Goal: Task Accomplishment & Management: Manage account settings

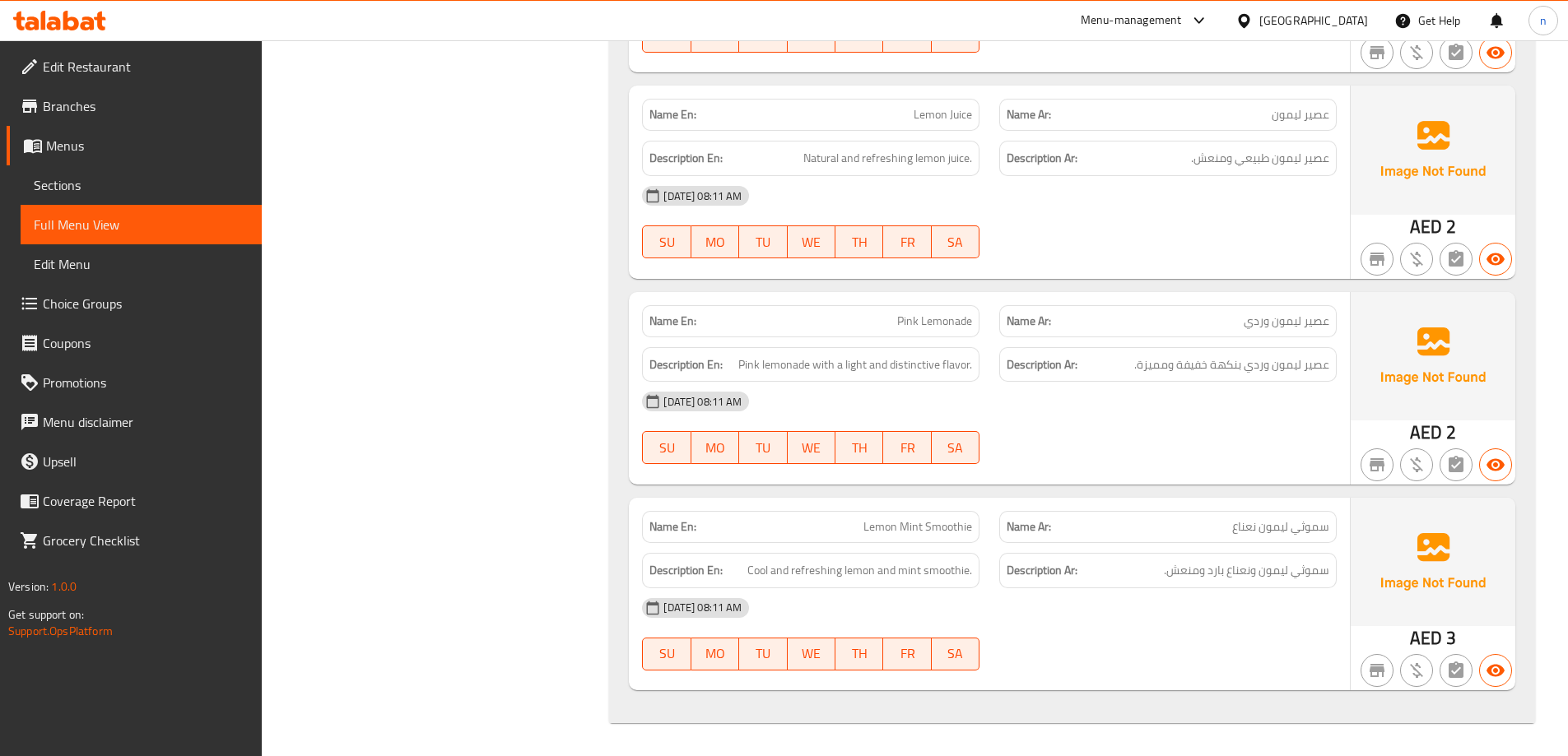
scroll to position [2936, 0]
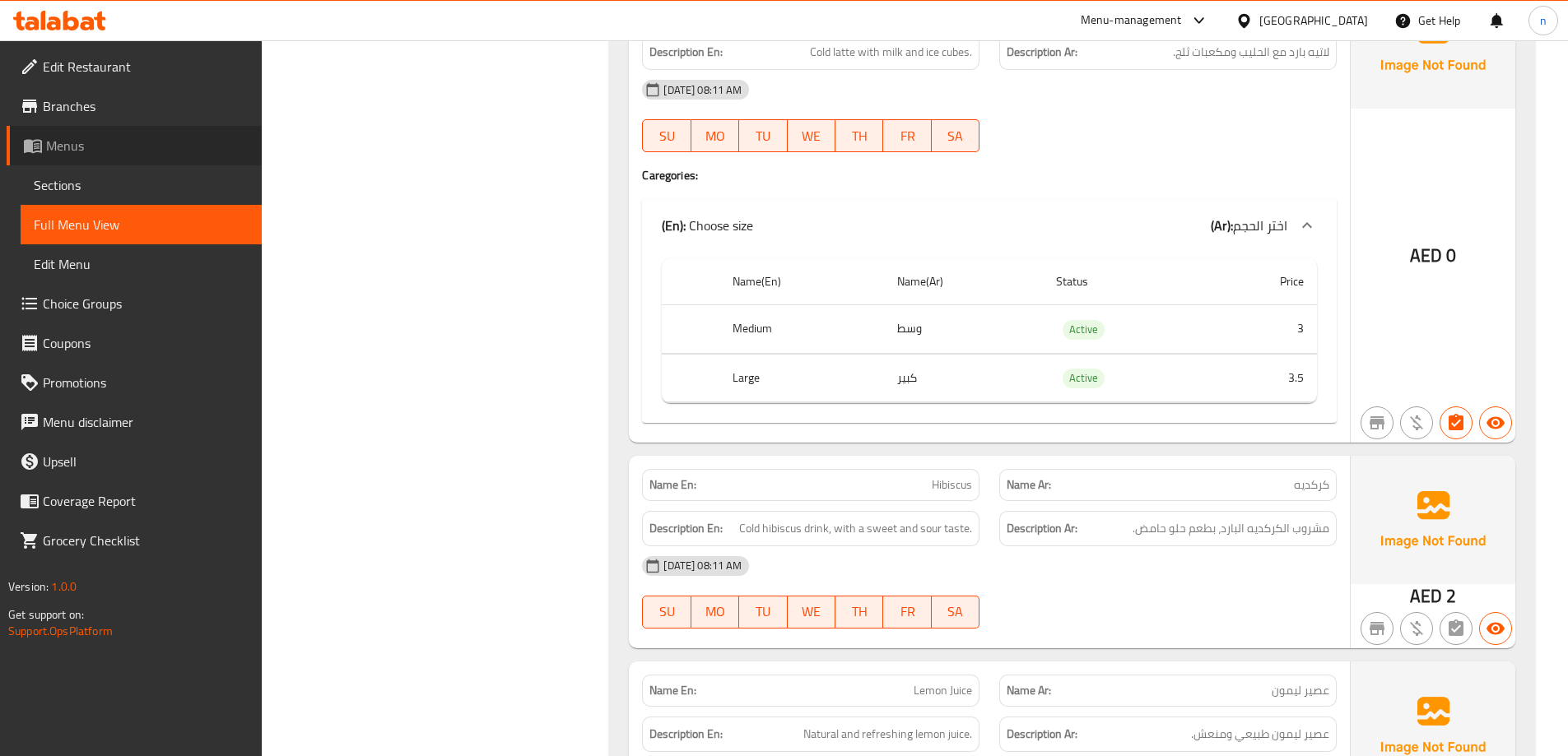
click at [77, 138] on span "Menus" at bounding box center [147, 145] width 203 height 20
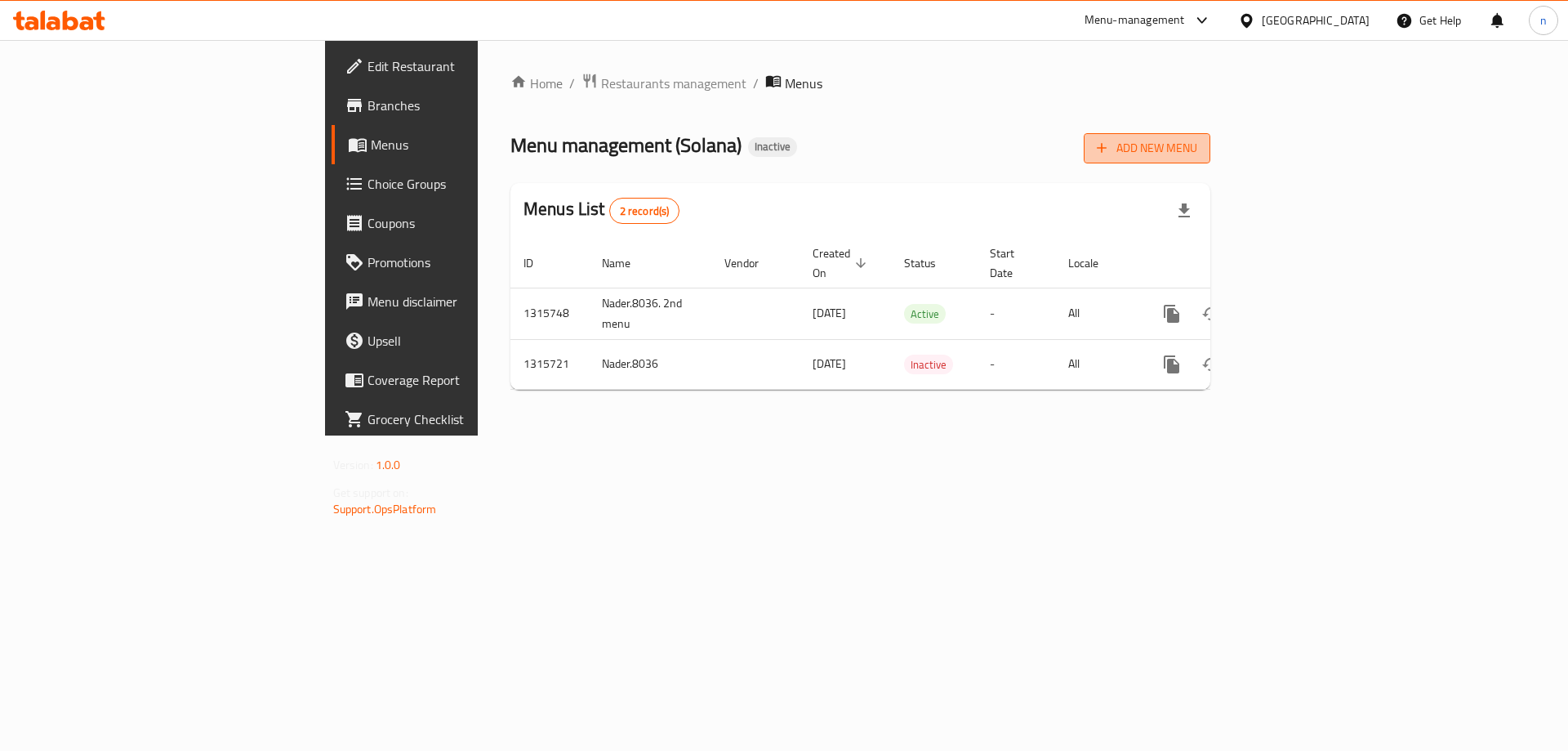
click at [1110, 147] on icon "button" at bounding box center [1102, 148] width 16 height 16
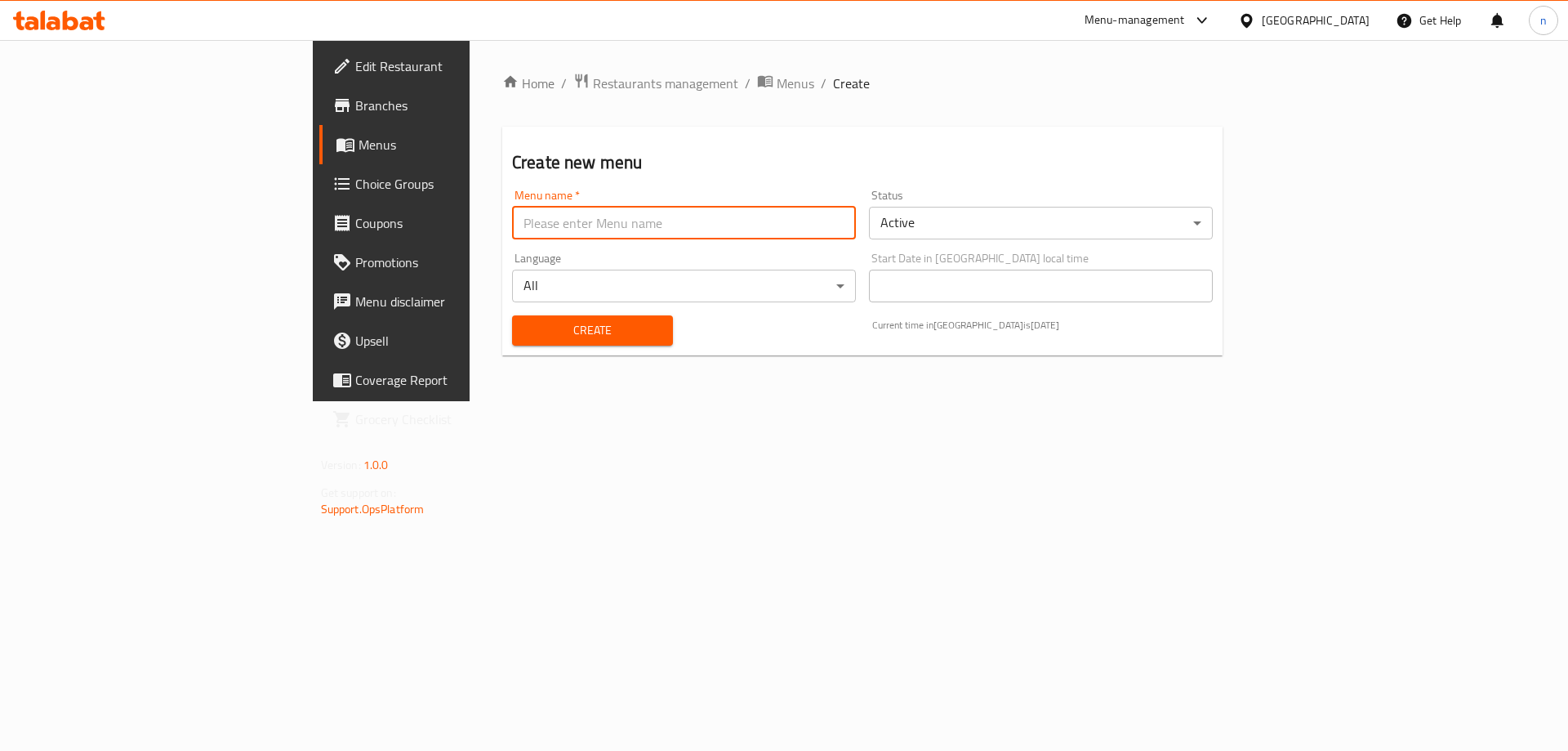
click at [512, 213] on input "text" at bounding box center [684, 223] width 344 height 32
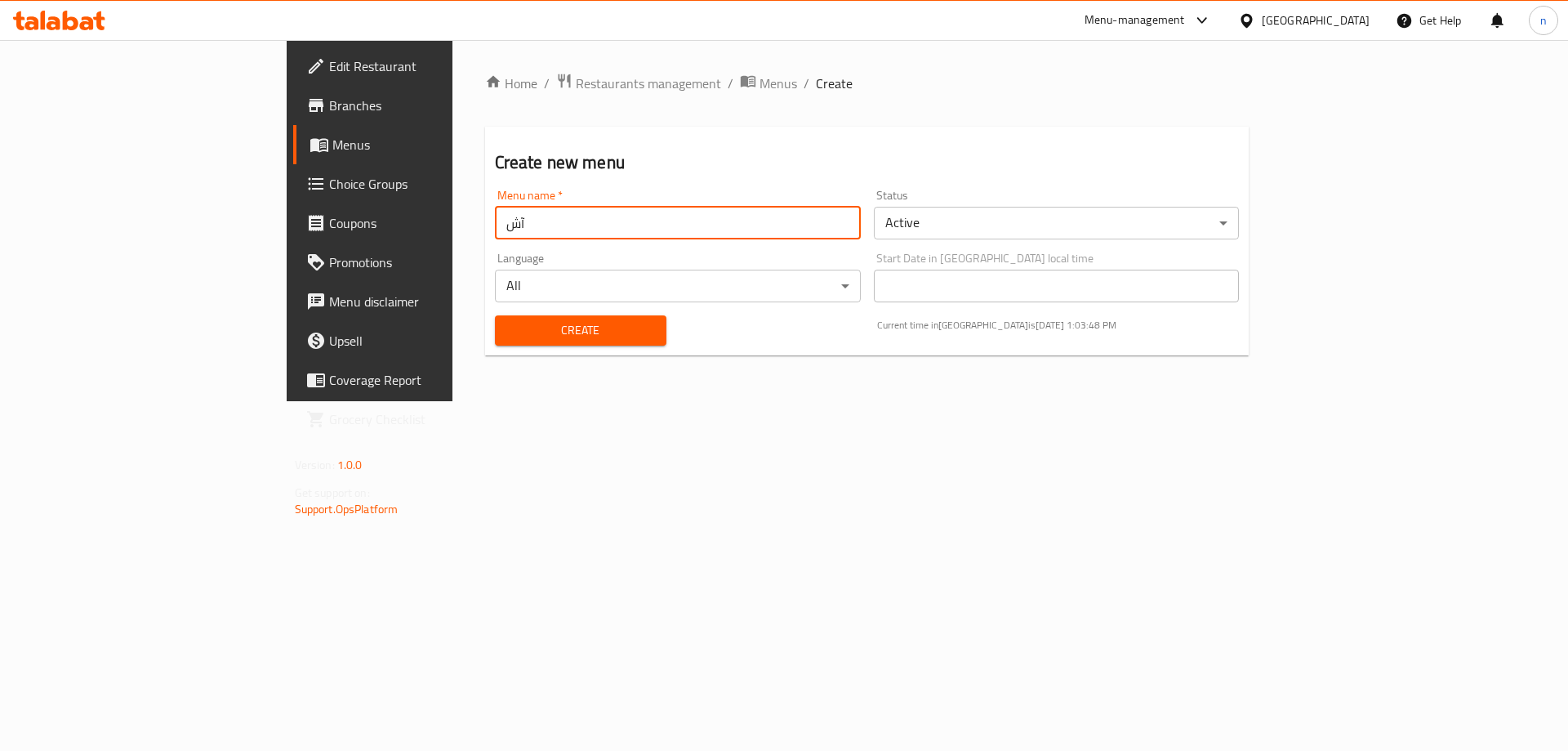
type input "آ"
type input "Nader.8036. 3rd menu]"
click at [495, 315] on button "Create" at bounding box center [581, 330] width 171 height 31
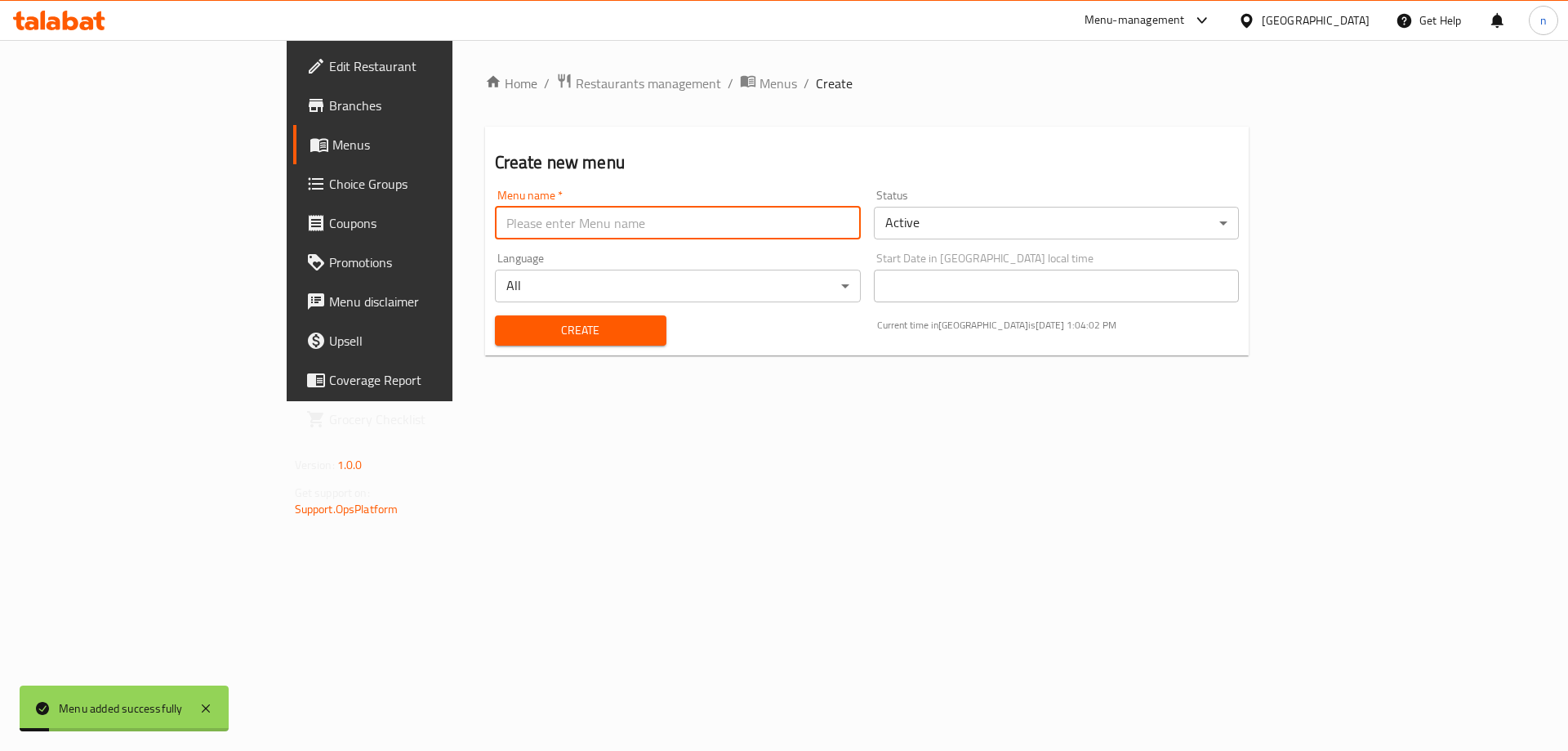
click at [293, 171] on link "Choice Groups" at bounding box center [420, 183] width 255 height 39
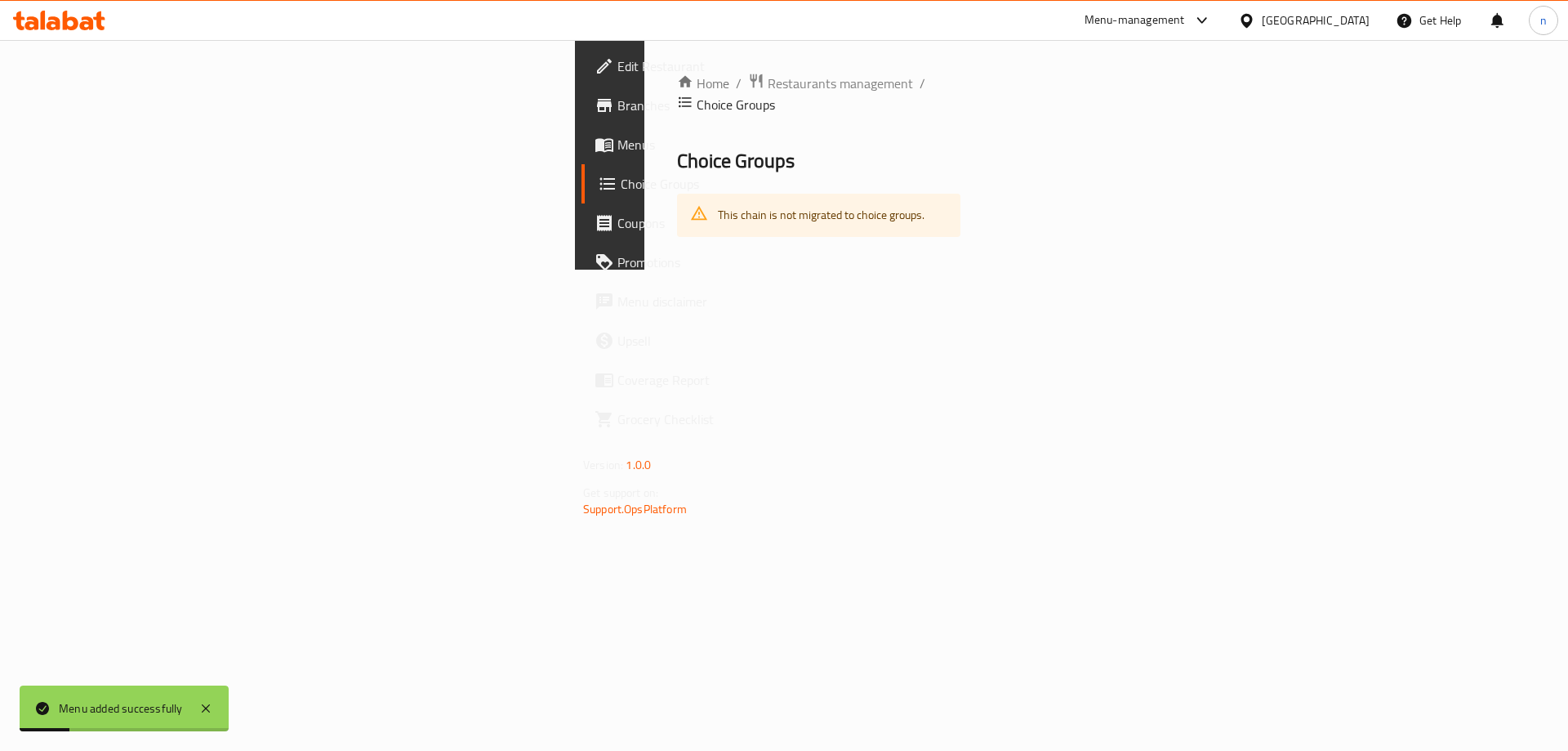
click at [575, 144] on div "Edit Restaurant Branches Menus Choice Groups Coupons Promotions Menu disclaimer…" at bounding box center [784, 154] width 419 height 229
click at [618, 144] on span "Menus" at bounding box center [721, 144] width 207 height 20
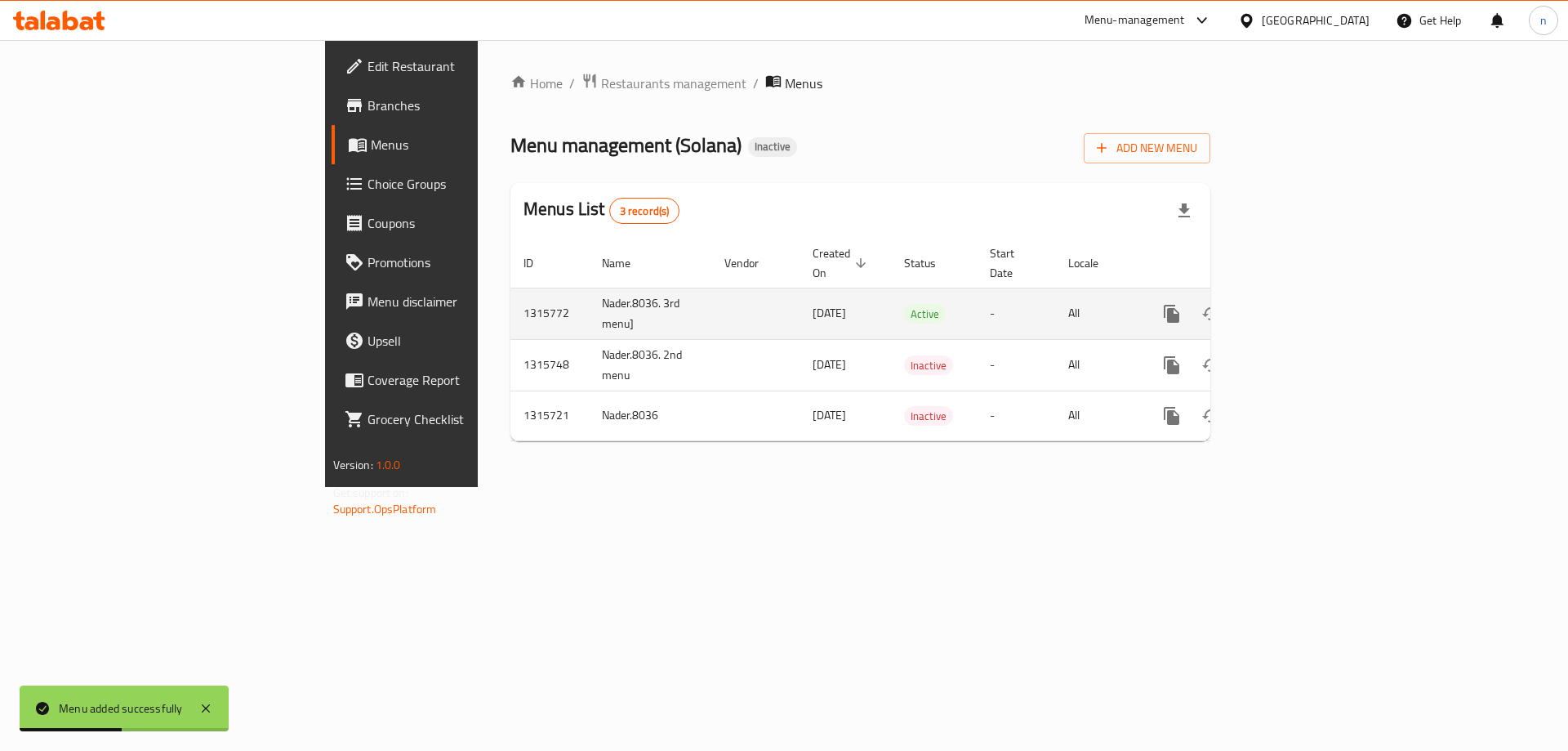
click at [1323, 289] on td "enhanced table" at bounding box center [1231, 313] width 183 height 51
click at [1309, 294] on link "enhanced table" at bounding box center [1289, 313] width 39 height 39
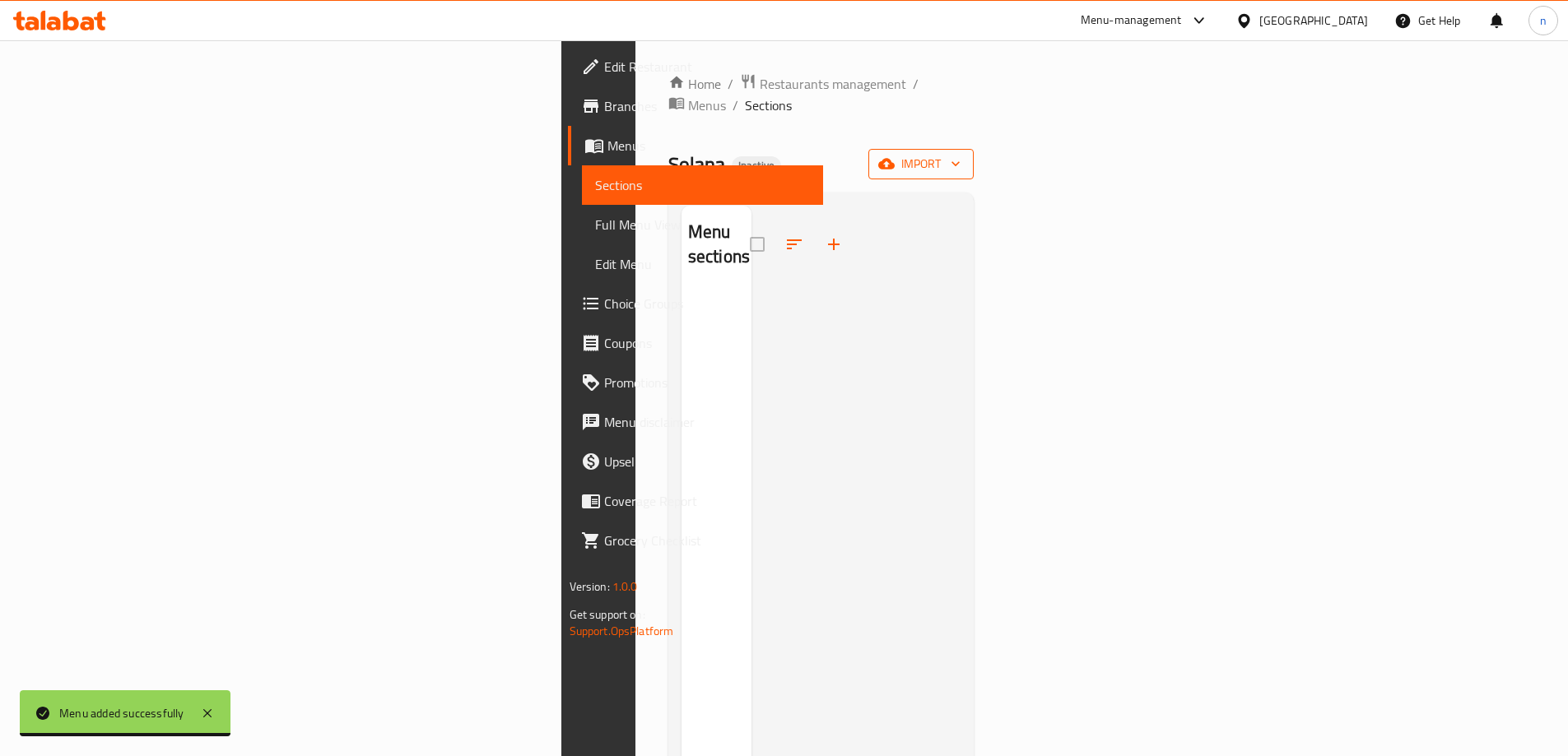
click at [961, 154] on span "import" at bounding box center [921, 164] width 79 height 21
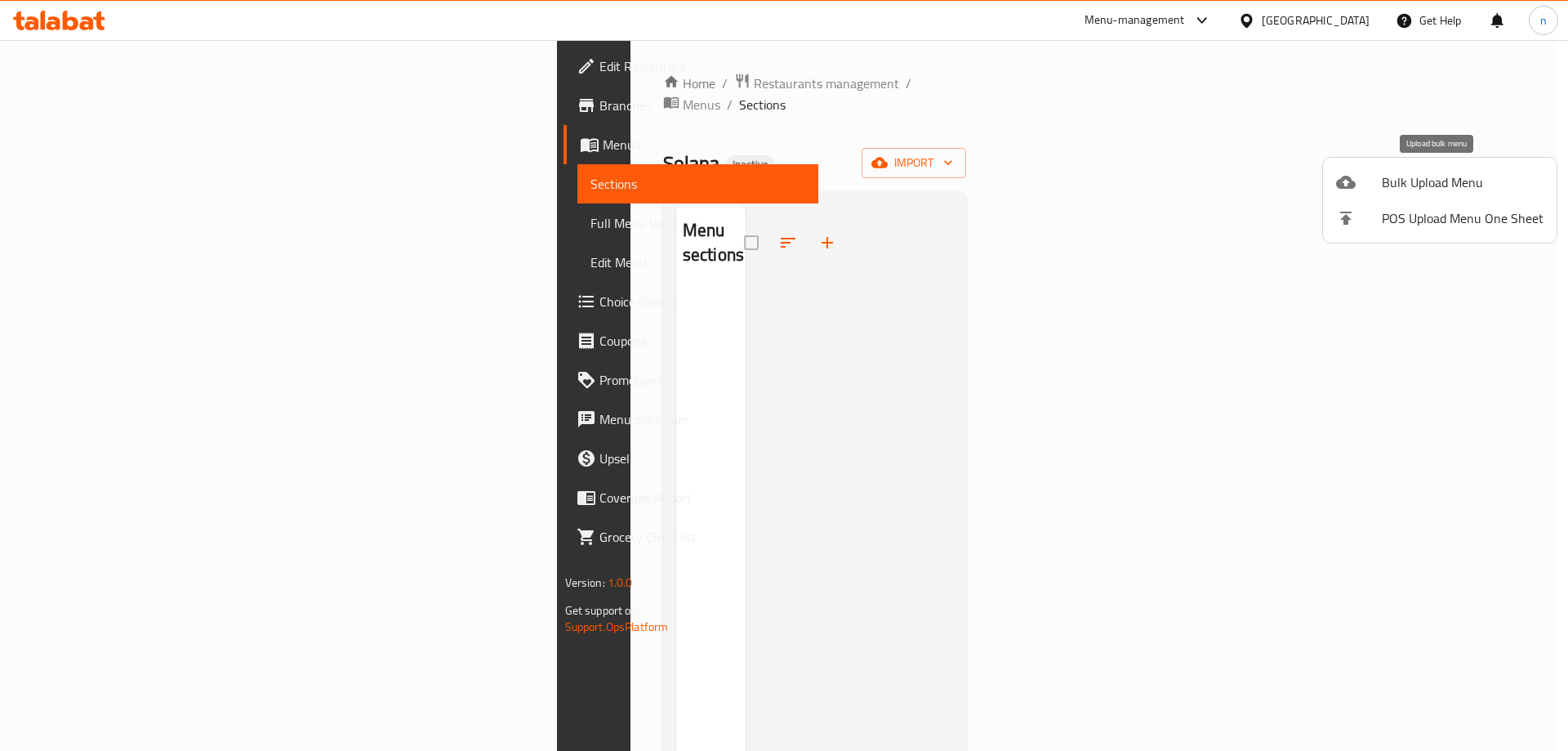
click at [1442, 176] on span "Bulk Upload Menu" at bounding box center [1462, 182] width 161 height 20
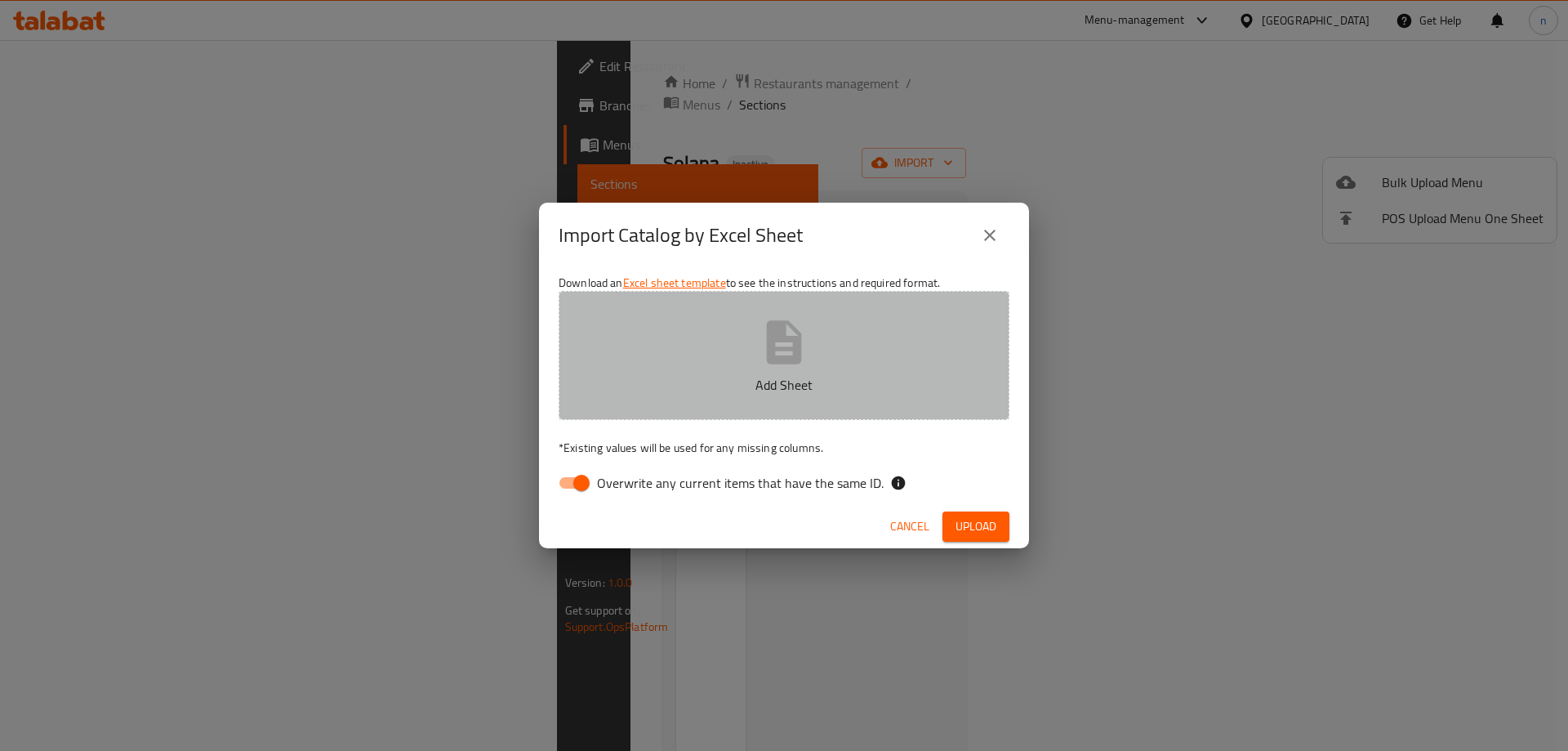
click at [849, 385] on p "Add Sheet" at bounding box center [784, 385] width 401 height 20
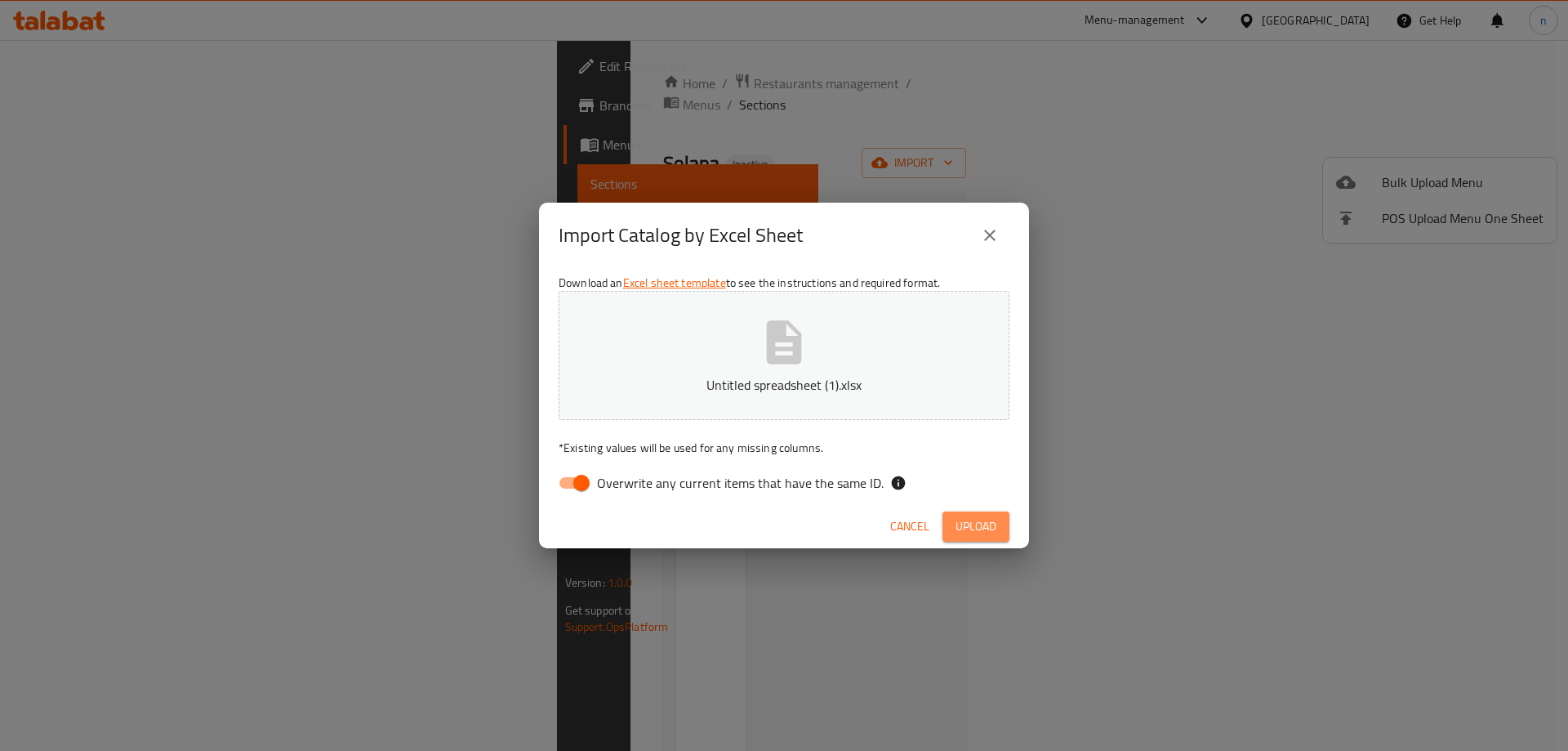
click at [970, 527] on span "Upload" at bounding box center [975, 526] width 41 height 21
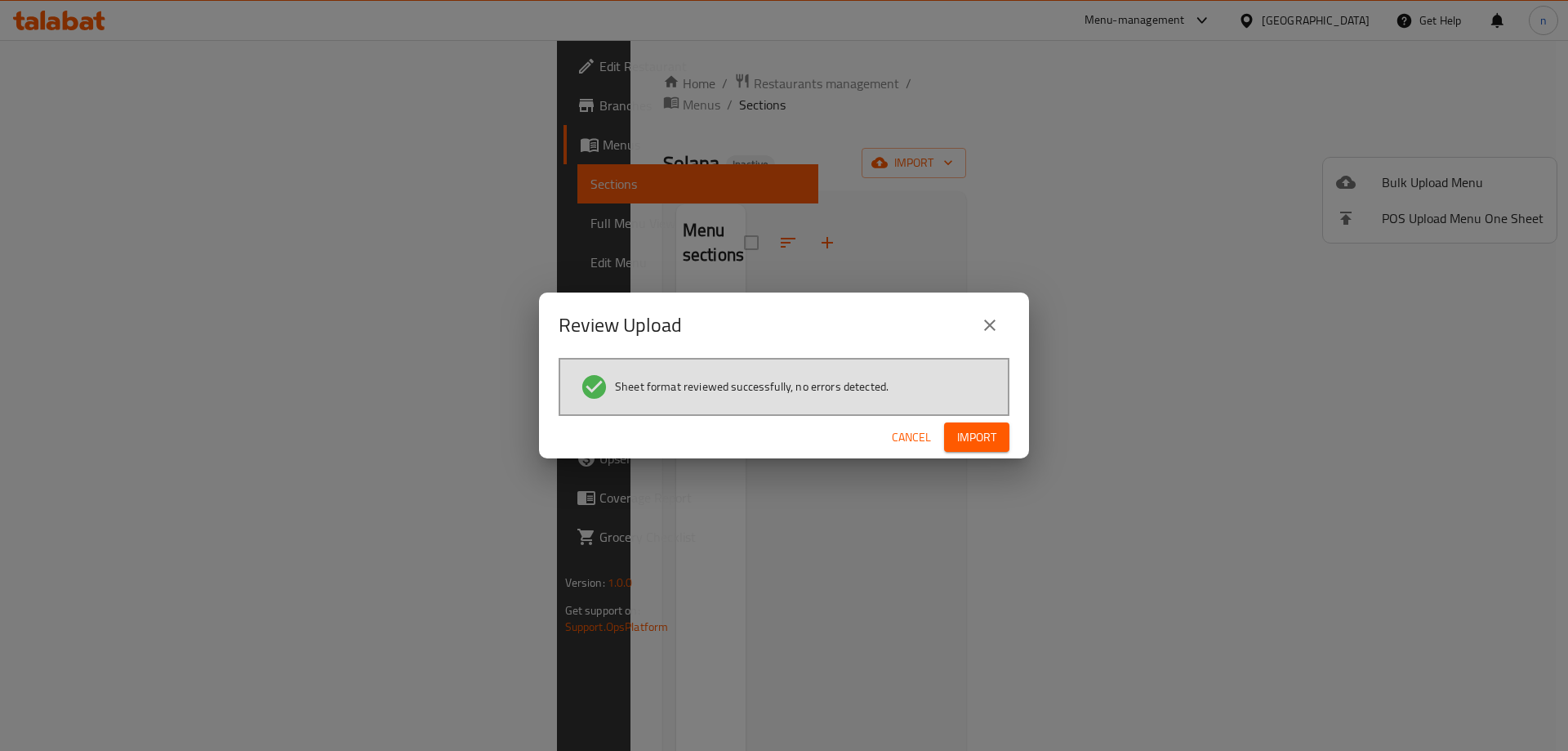
click at [1000, 449] on button "Import" at bounding box center [977, 438] width 65 height 31
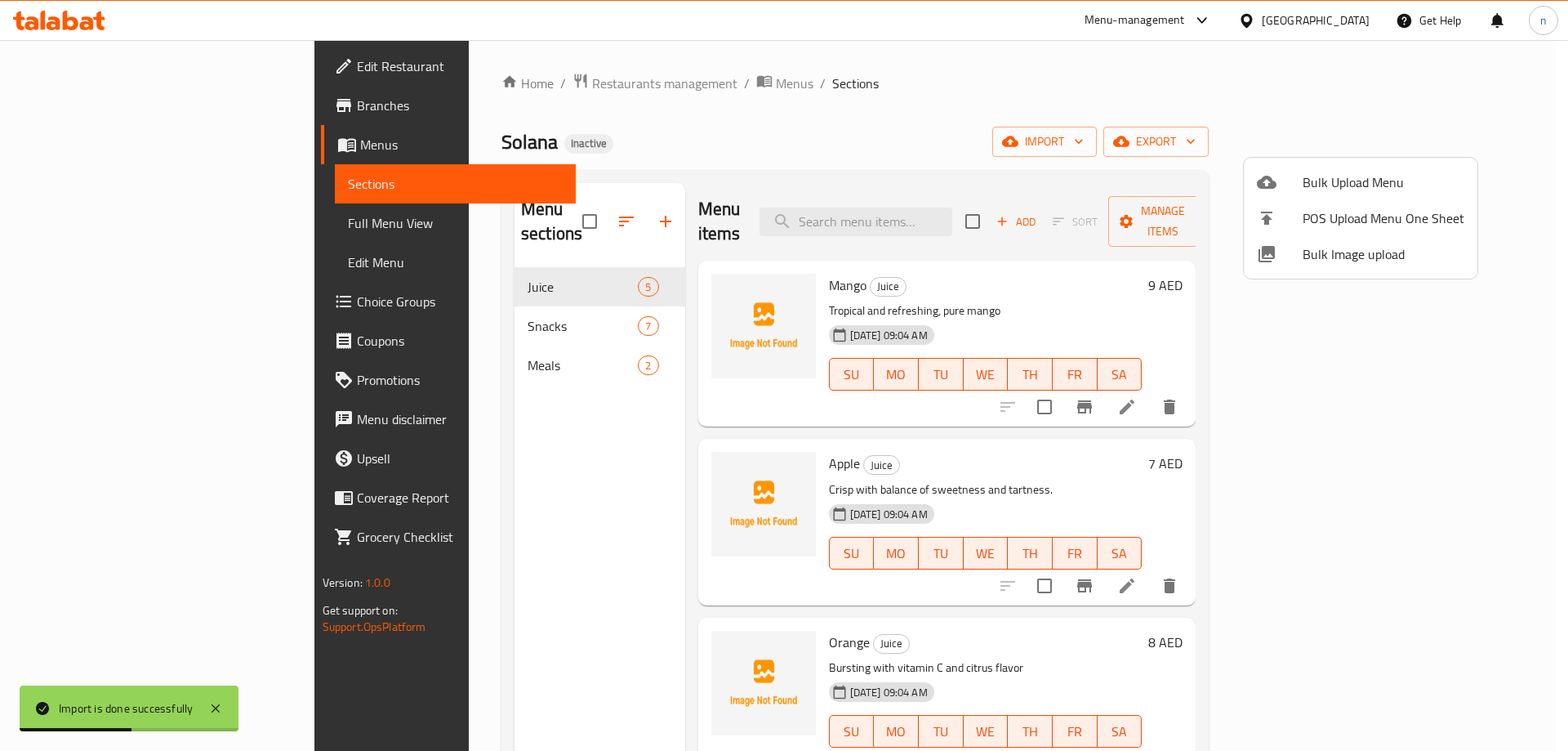
click at [149, 220] on div at bounding box center [784, 376] width 1568 height 751
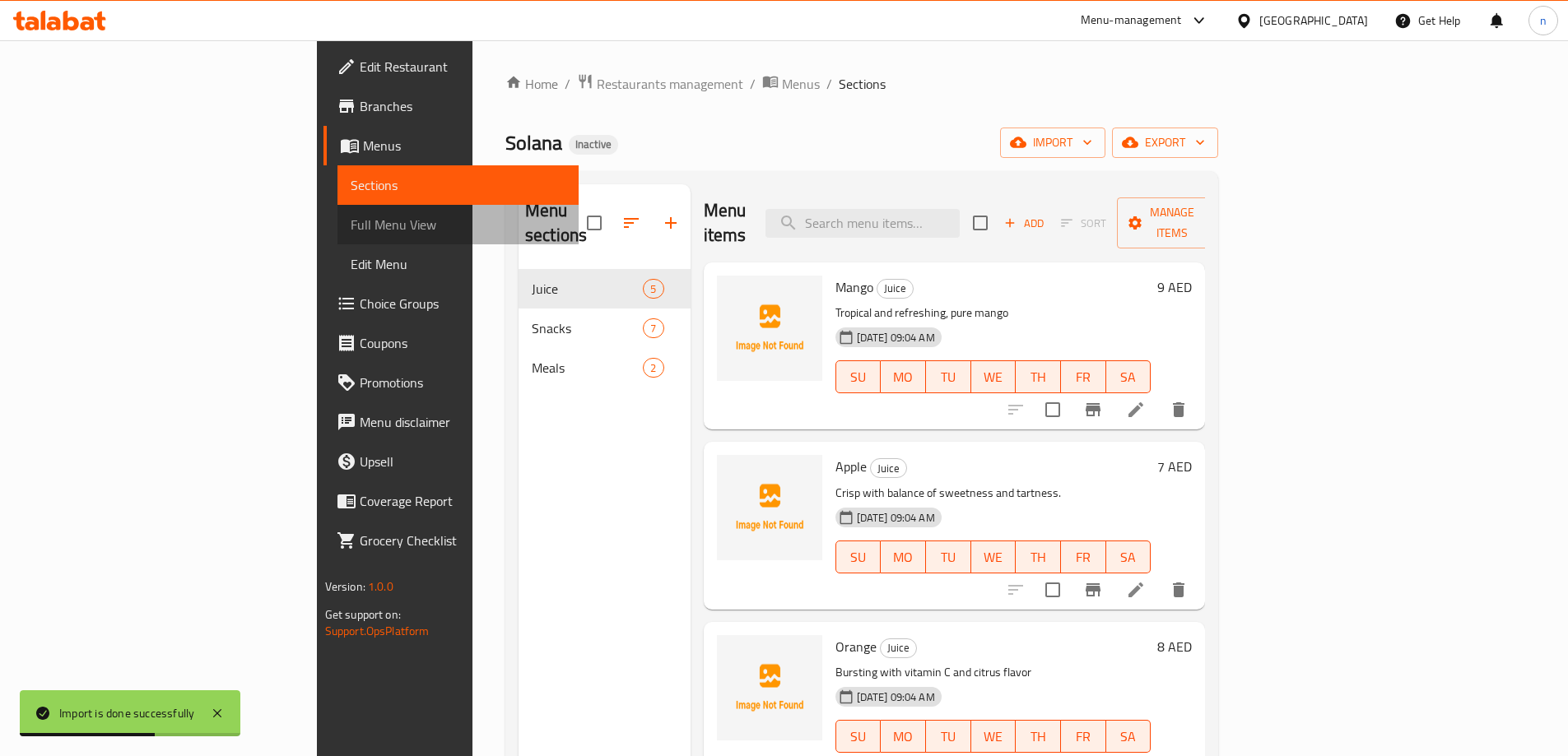
click at [351, 221] on span "Full Menu View" at bounding box center [458, 224] width 215 height 20
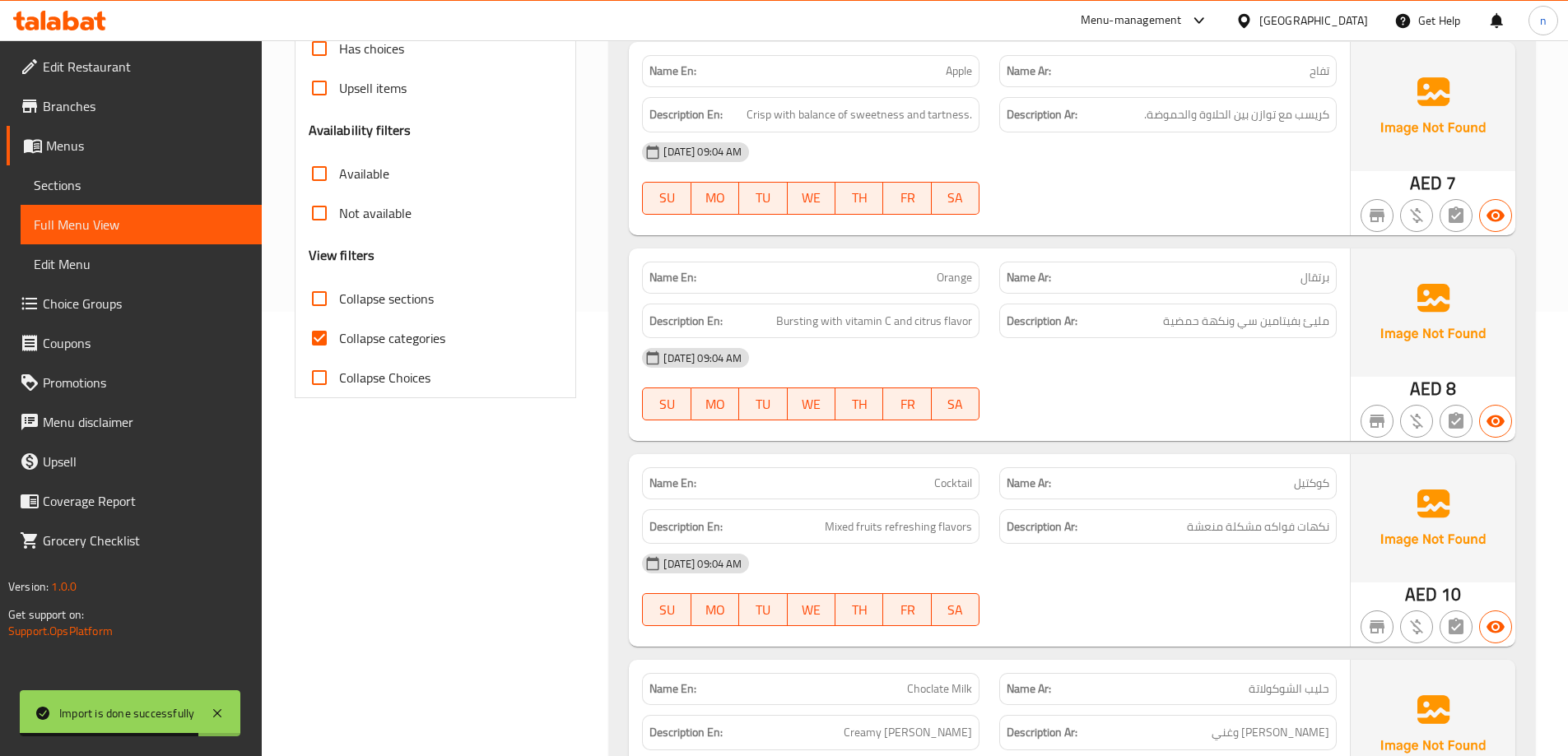
scroll to position [493, 0]
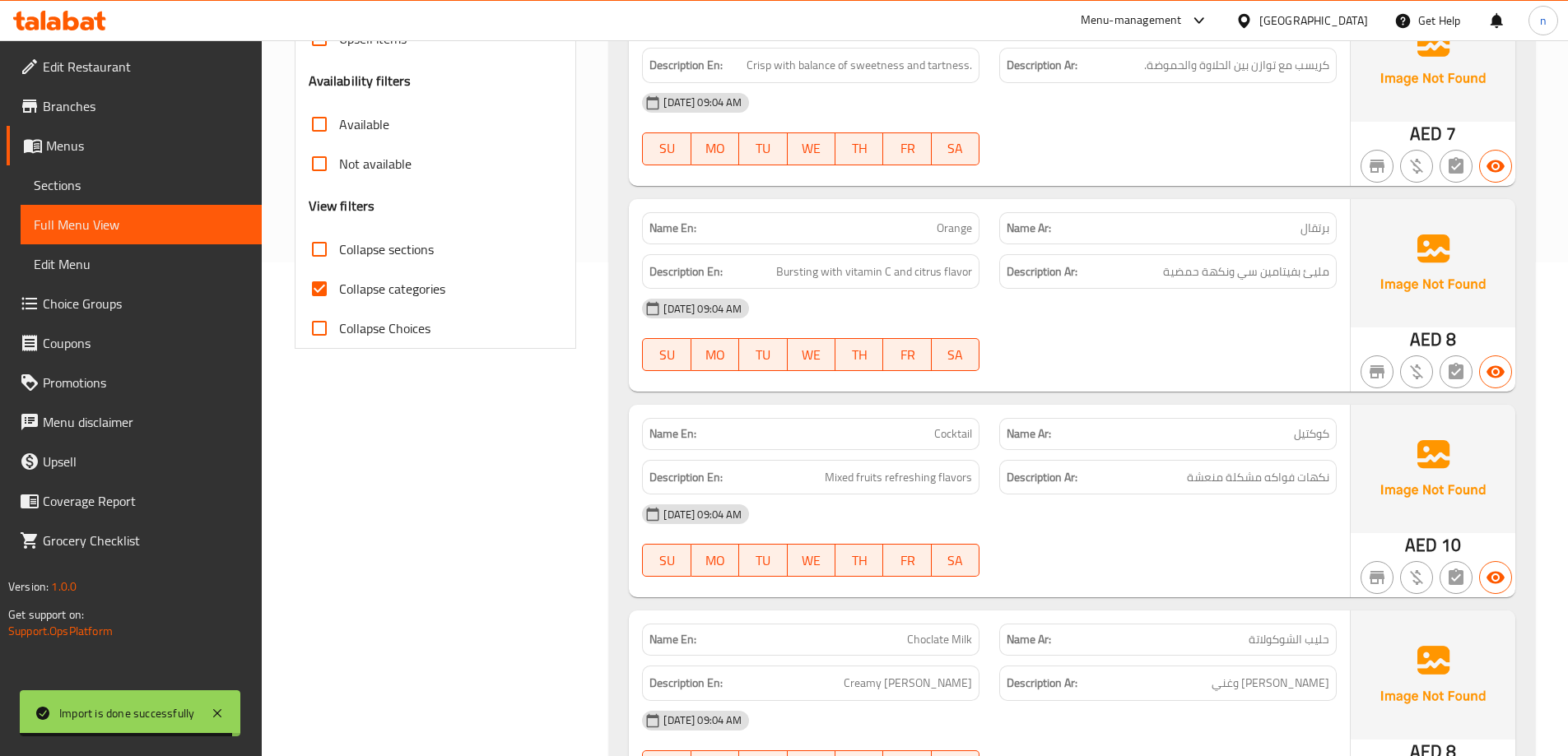
click at [396, 294] on span "Collapse categories" at bounding box center [392, 289] width 106 height 20
click at [339, 294] on input "Collapse categories" at bounding box center [319, 288] width 39 height 39
checkbox input "false"
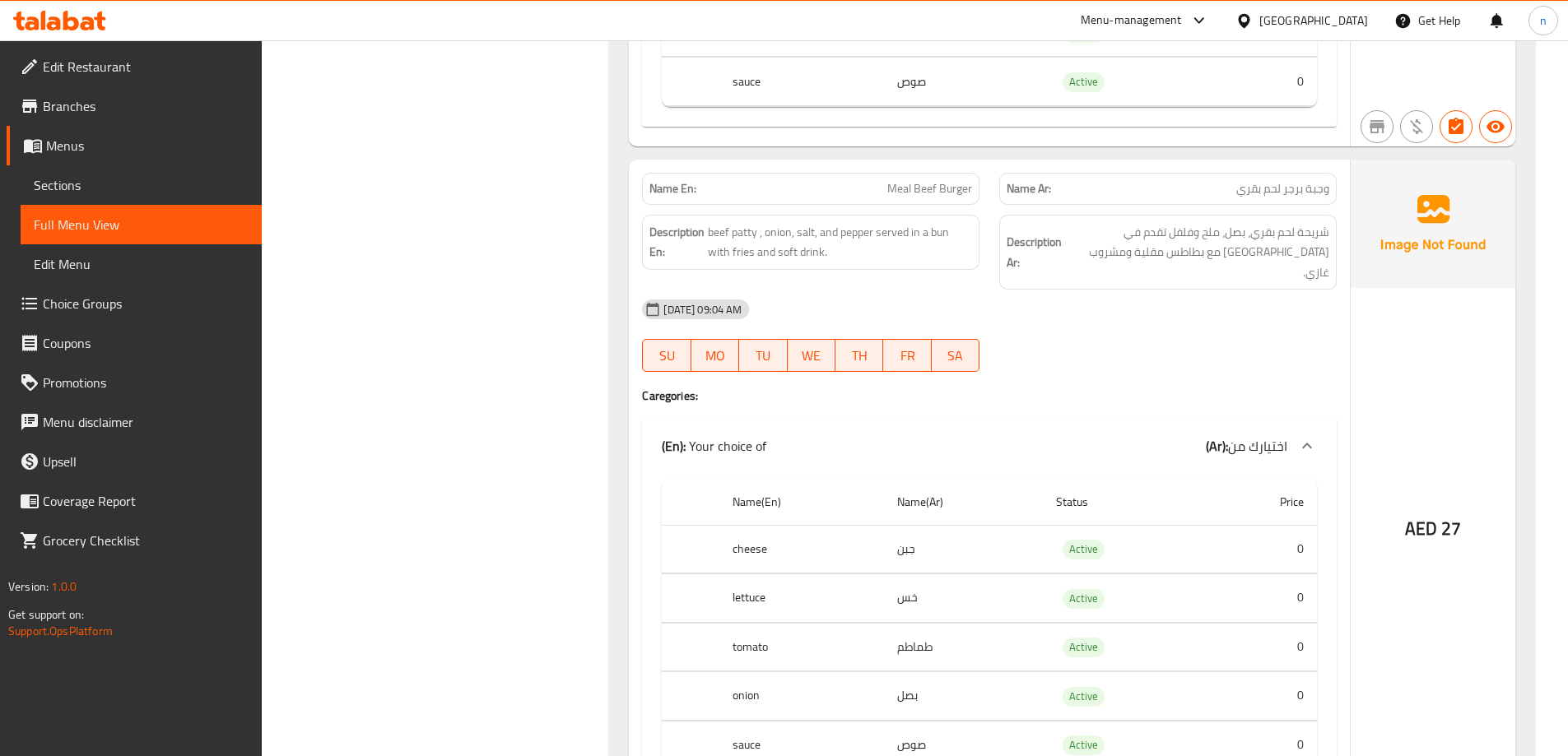
scroll to position [3538, 0]
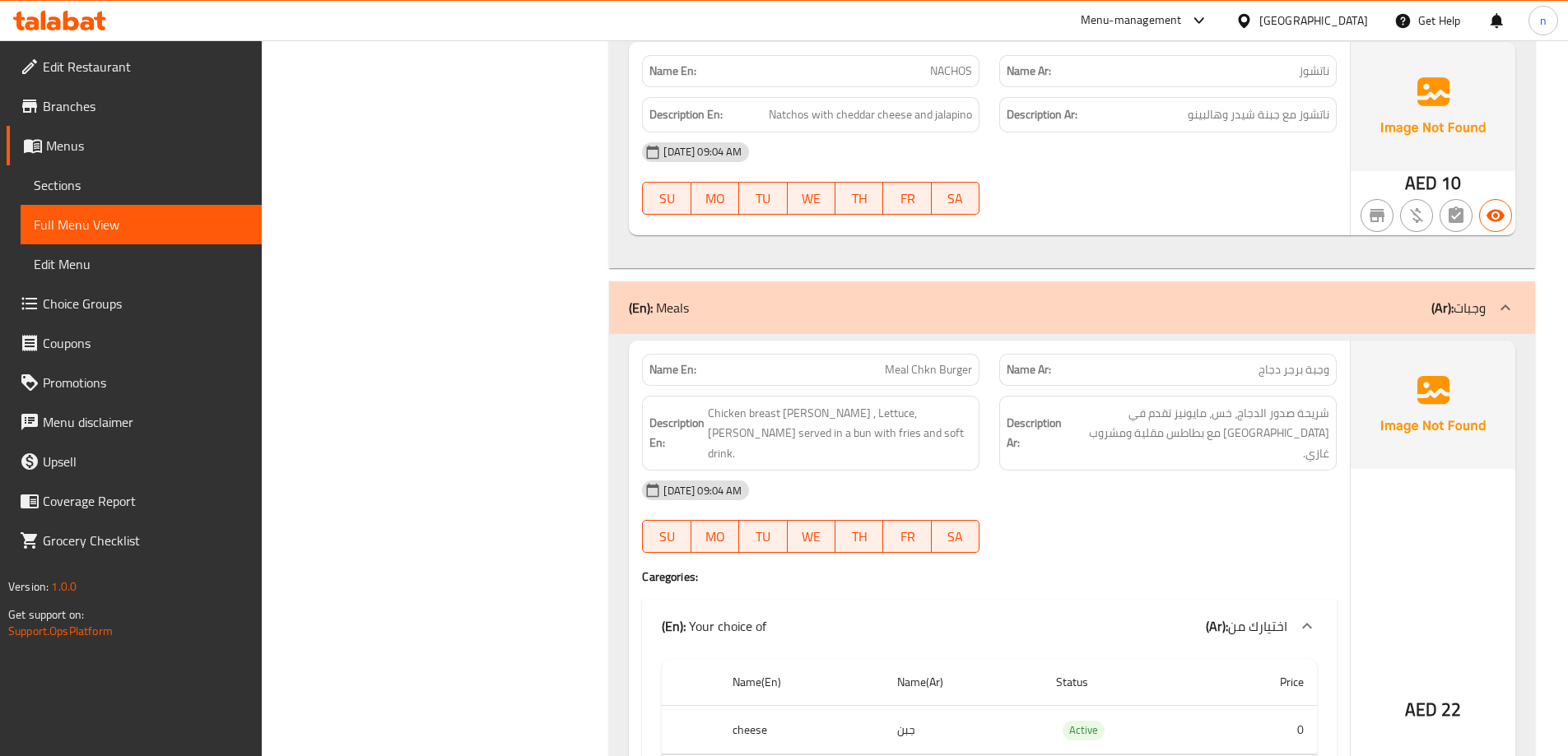
scroll to position [2633, 0]
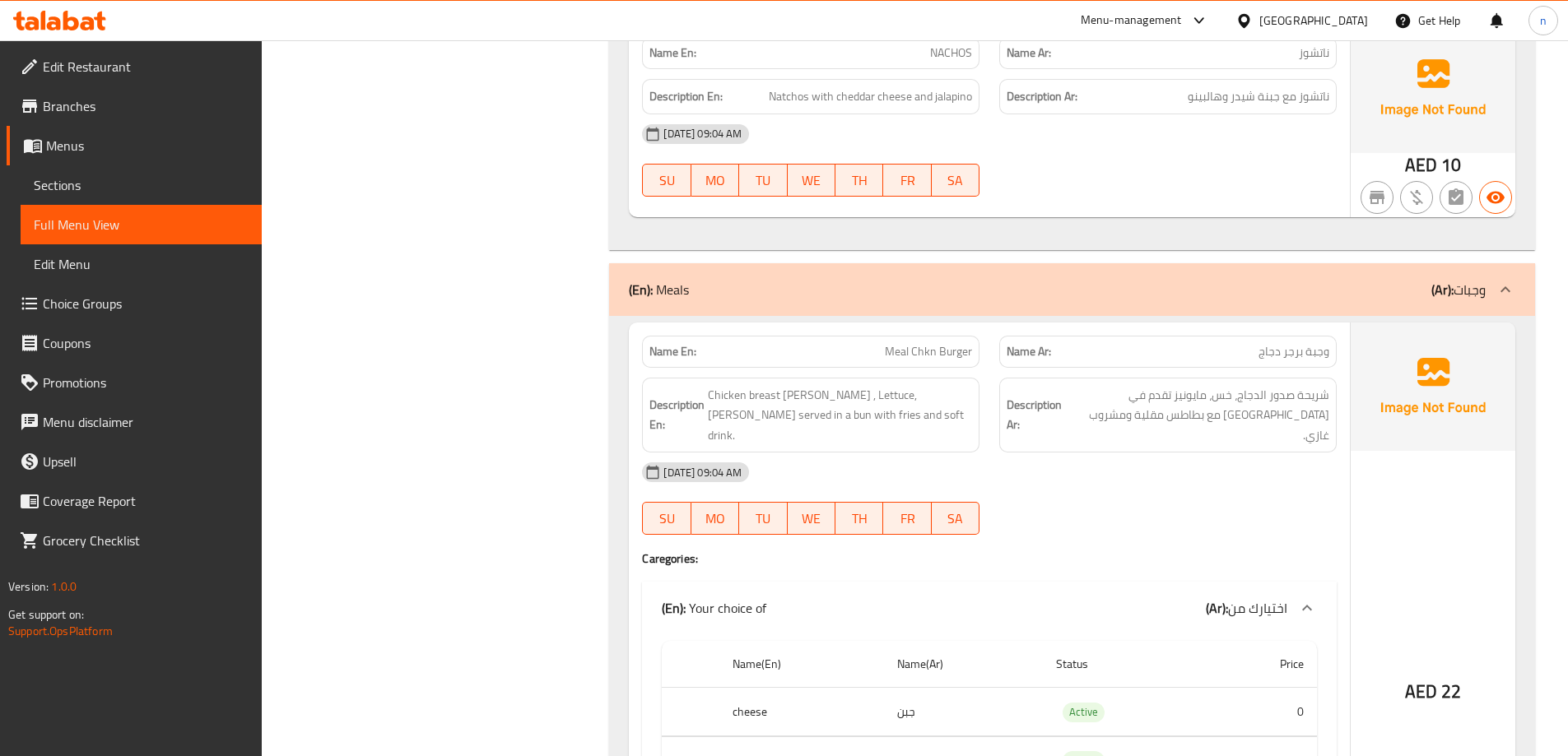
click at [153, 144] on span "Menus" at bounding box center [147, 145] width 203 height 20
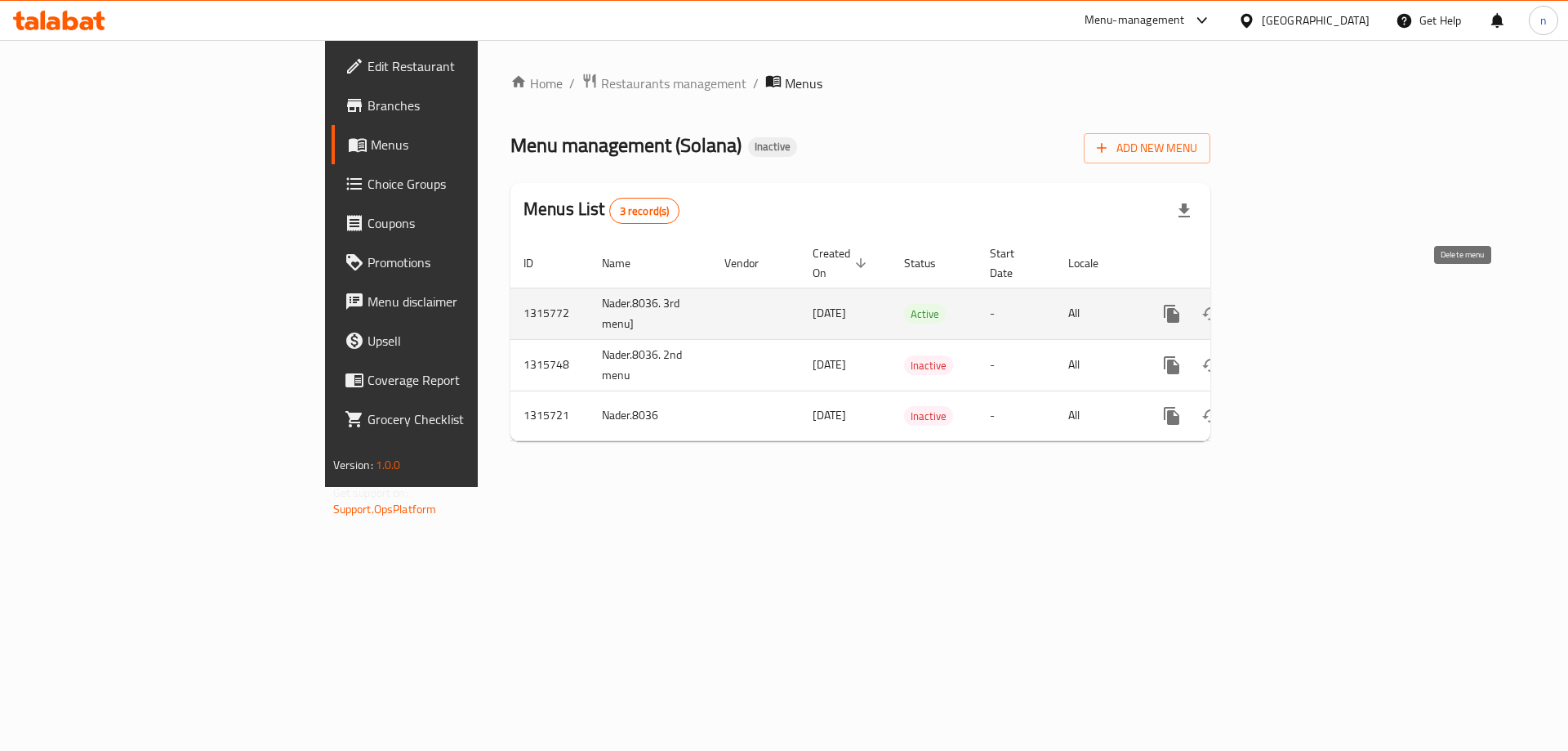
click at [1260, 304] on icon "enhanced table" at bounding box center [1250, 314] width 20 height 20
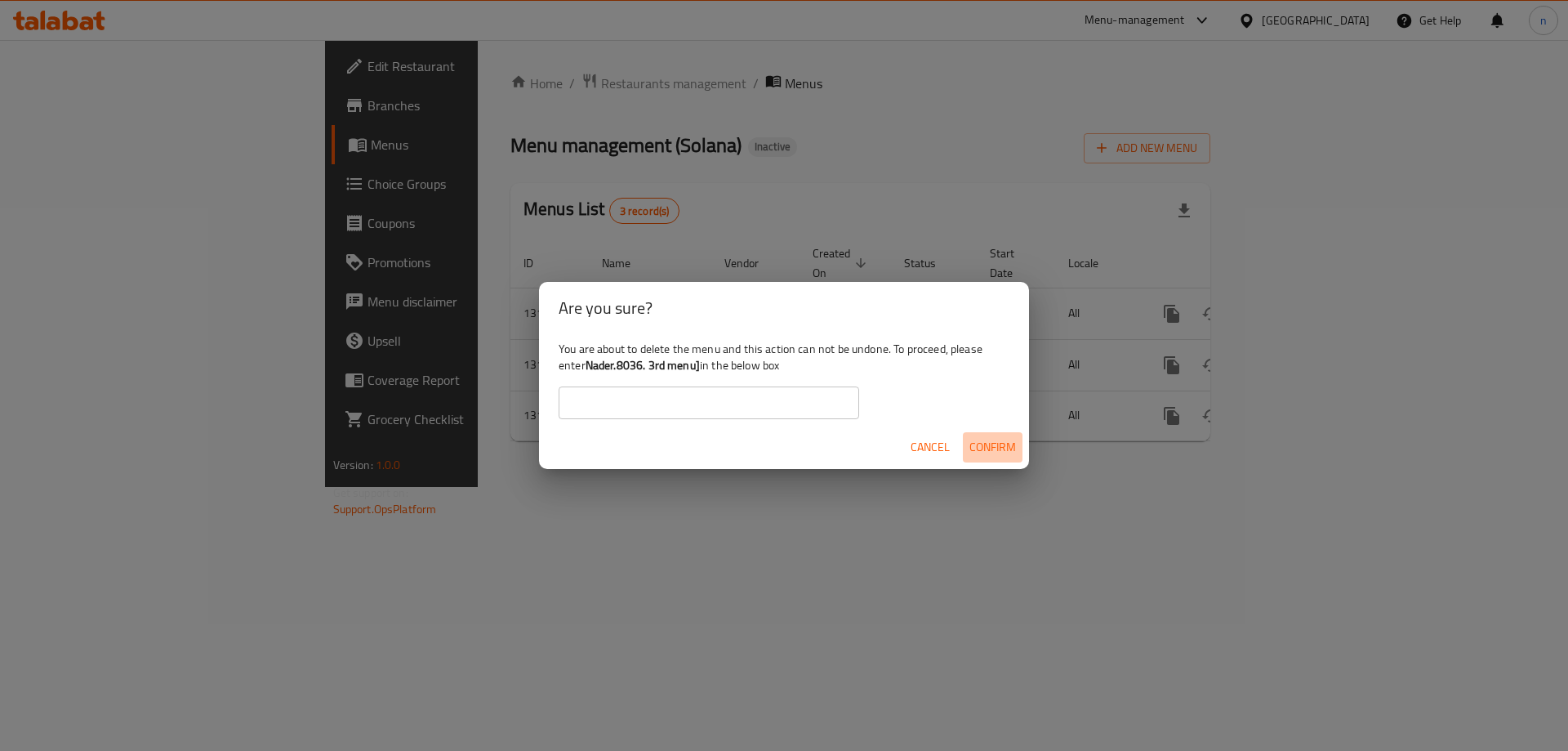
click at [1010, 440] on span "Confirm" at bounding box center [993, 447] width 47 height 21
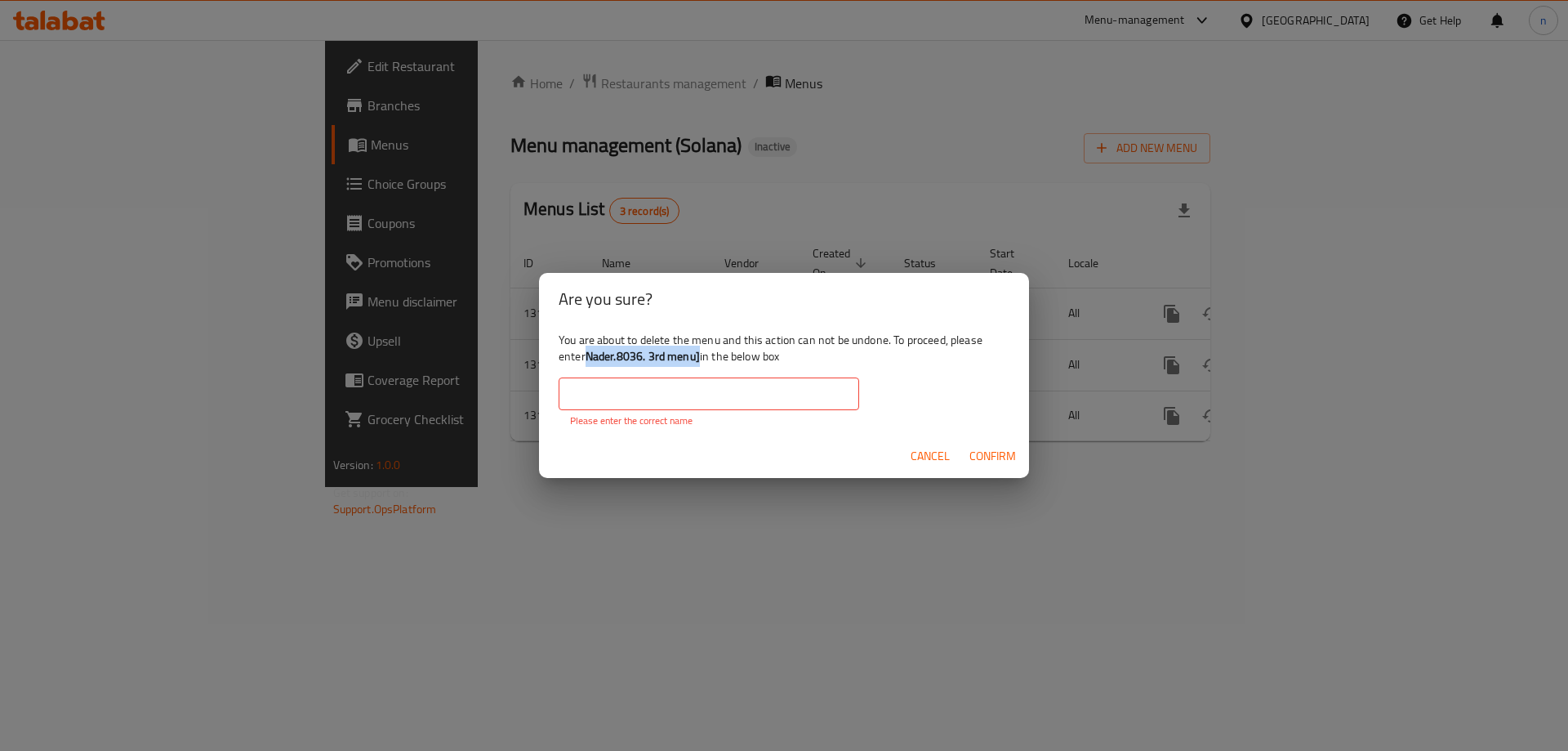
drag, startPoint x: 587, startPoint y: 353, endPoint x: 702, endPoint y: 362, distance: 115.4
click at [702, 362] on div "You are about to delete the menu and this action can not be undone. To proceed,…" at bounding box center [784, 379] width 490 height 109
copy b "Nader.8036. 3rd menu]"
click at [666, 386] on input "text" at bounding box center [708, 394] width 300 height 32
paste input "Nader.8036. 3rd menu]"
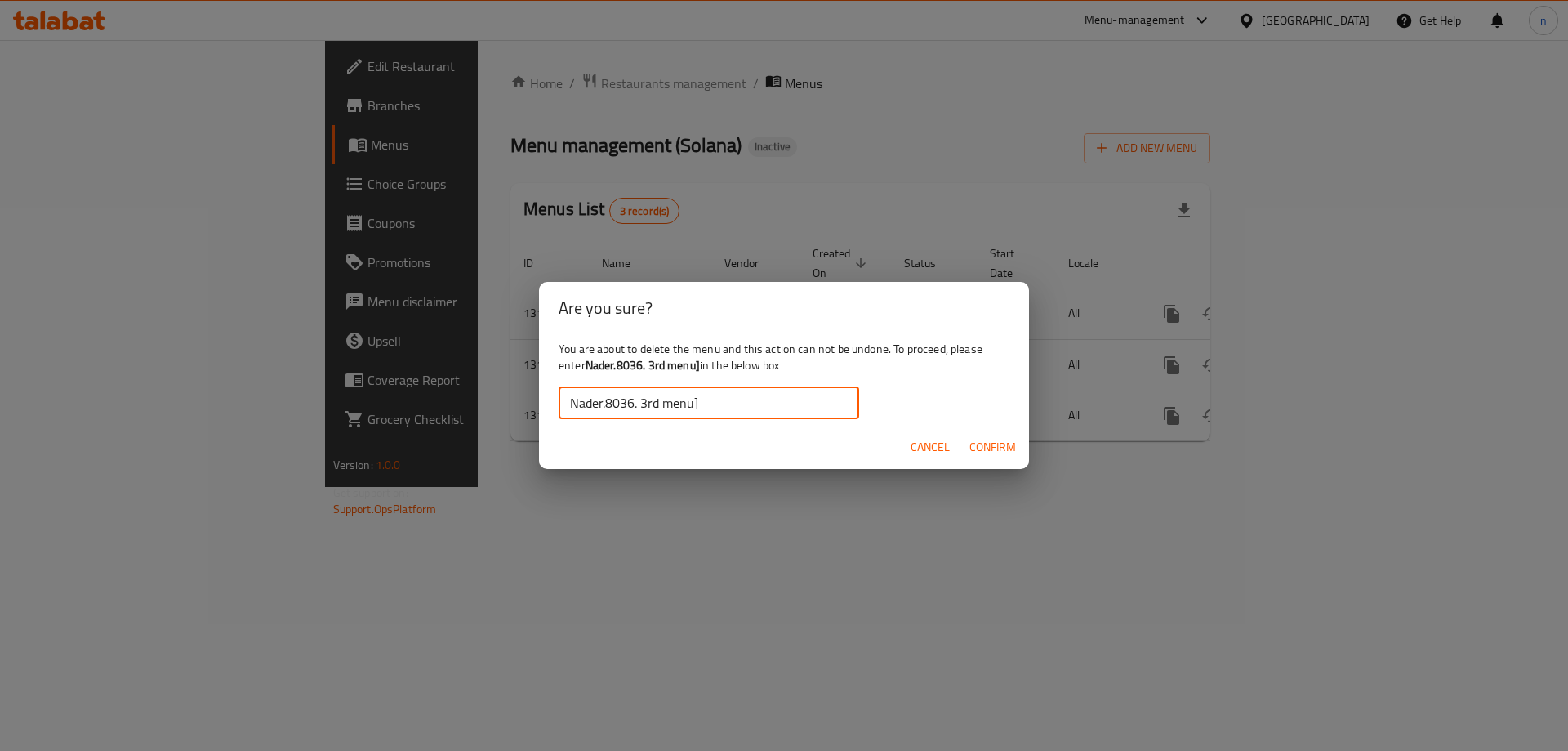
type input "Nader.8036. 3rd menu]"
click at [974, 450] on span "Confirm" at bounding box center [993, 447] width 47 height 21
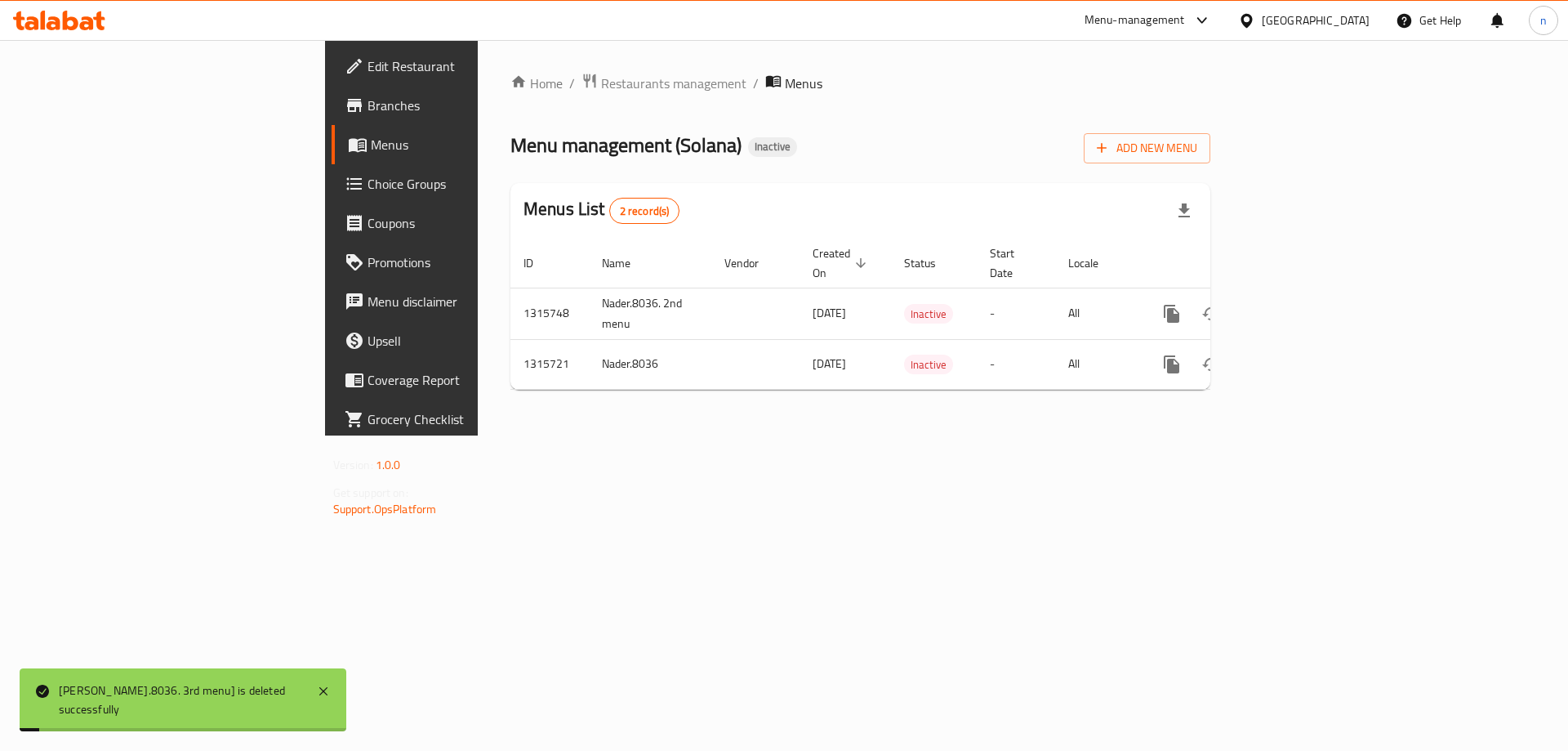
click at [978, 436] on div "Home / Restaurants management / Menus Menu management ( Solana ) Inactive Add N…" at bounding box center [861, 237] width 765 height 395
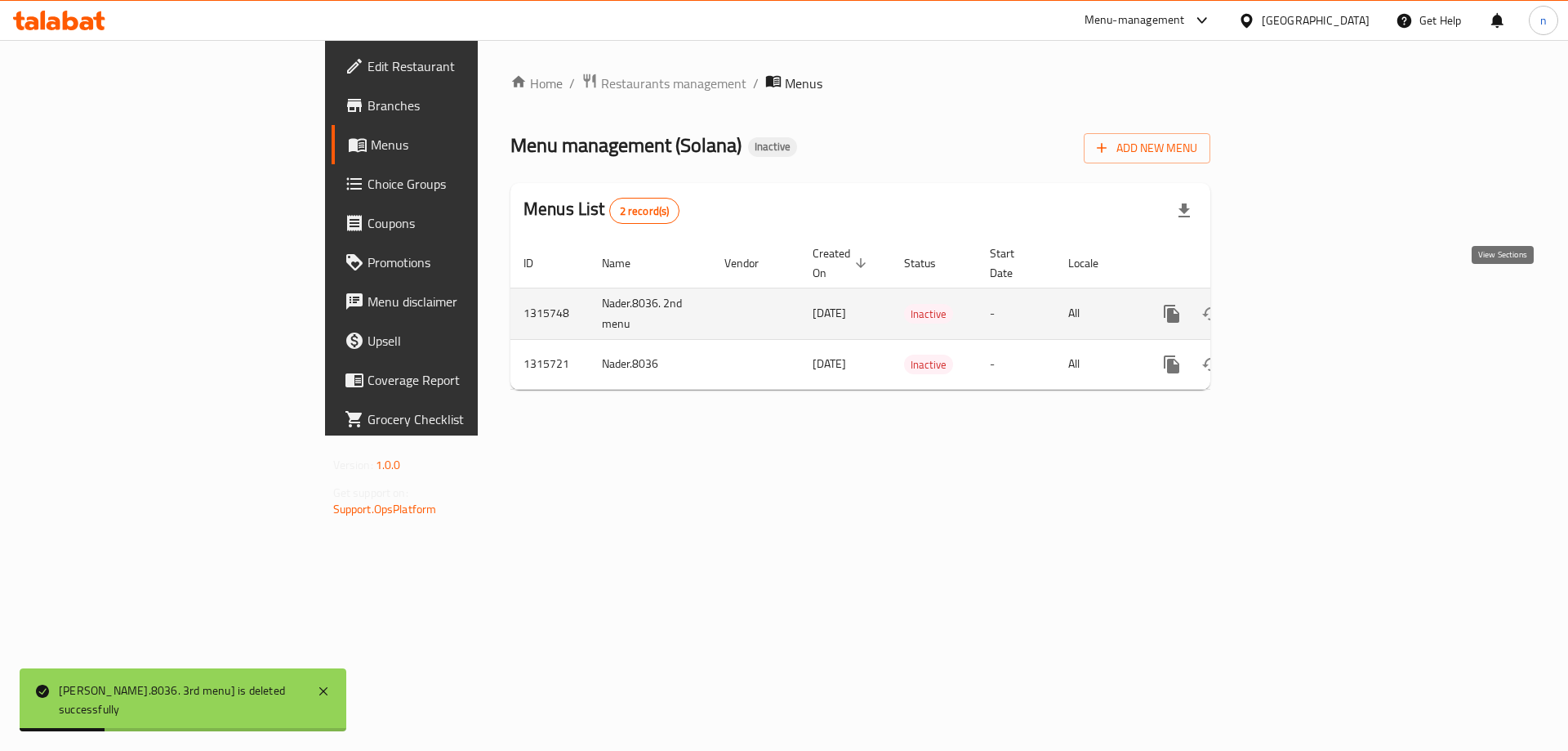
click at [1300, 304] on icon "enhanced table" at bounding box center [1290, 314] width 20 height 20
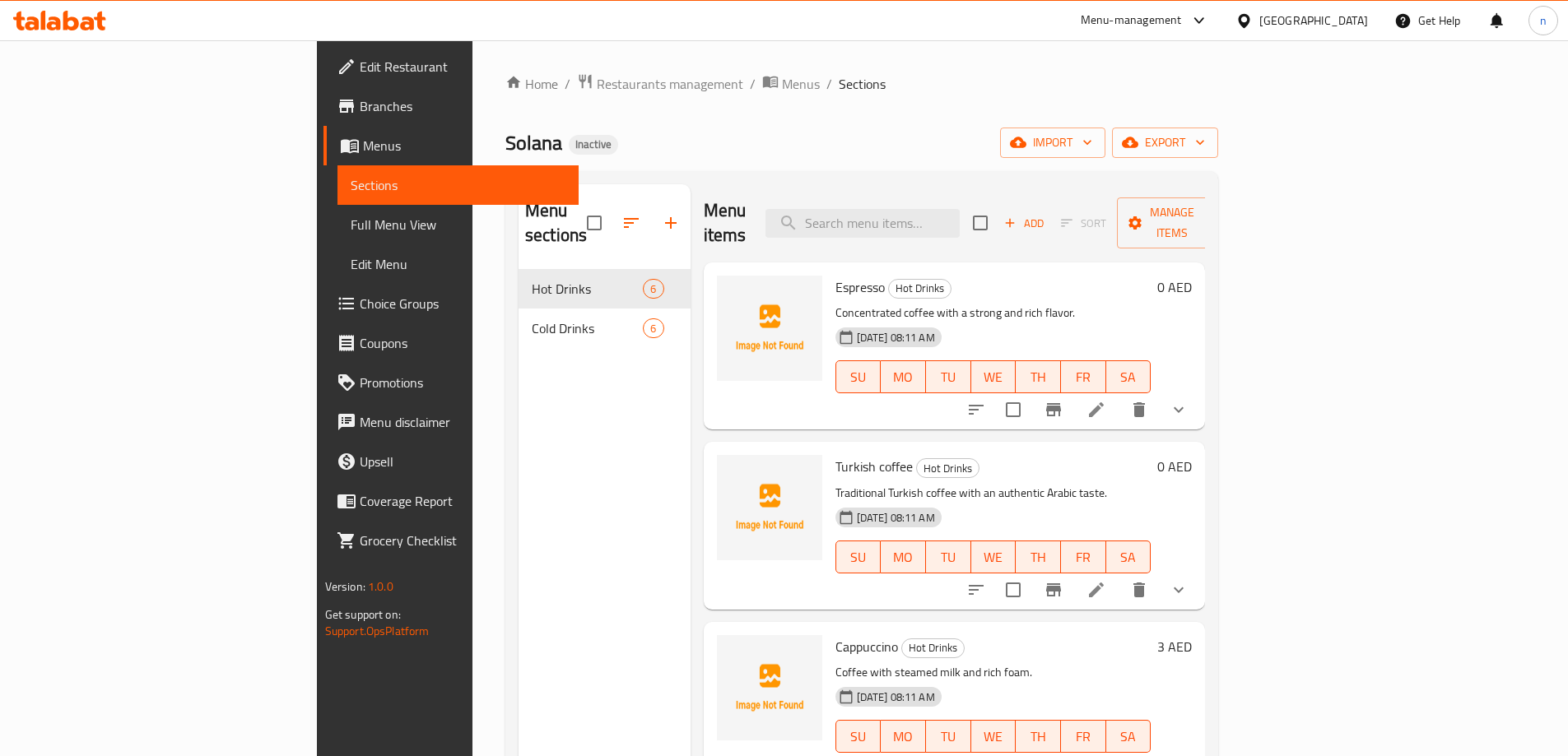
click at [363, 149] on span "Menus" at bounding box center [464, 145] width 203 height 20
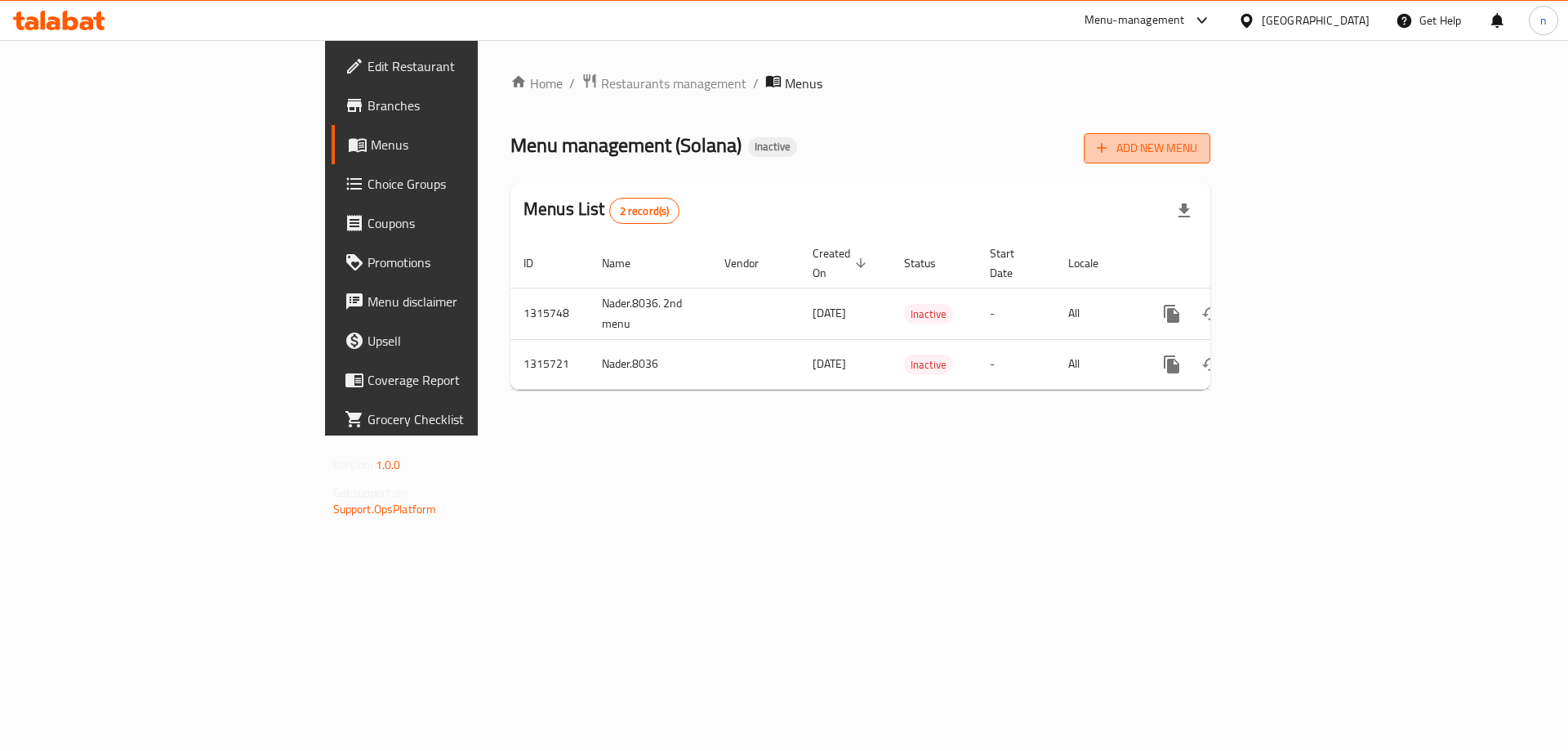
click at [1197, 143] on span "Add New Menu" at bounding box center [1147, 148] width 100 height 21
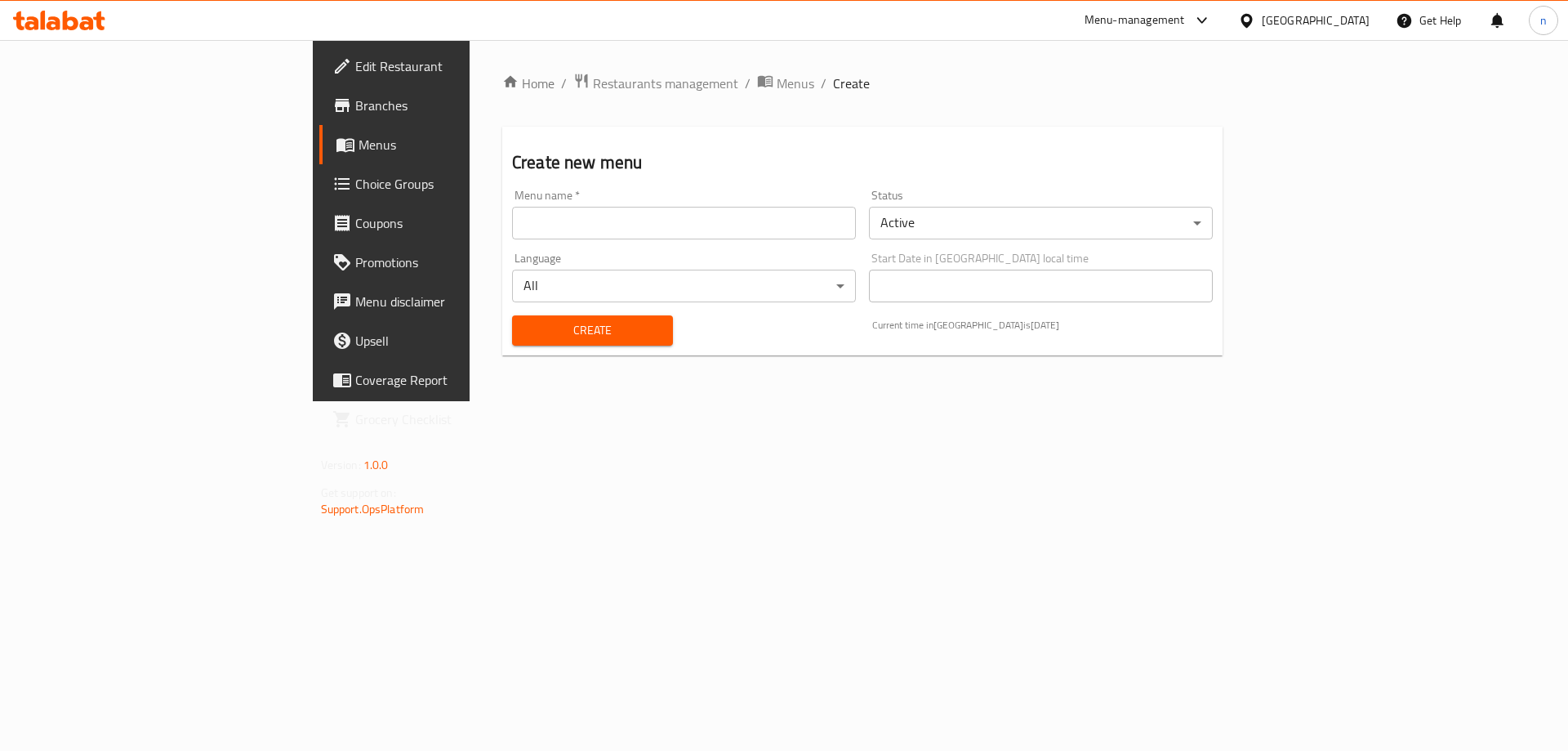
click at [724, 240] on div "Menu name   * Menu name *" at bounding box center [684, 215] width 357 height 63
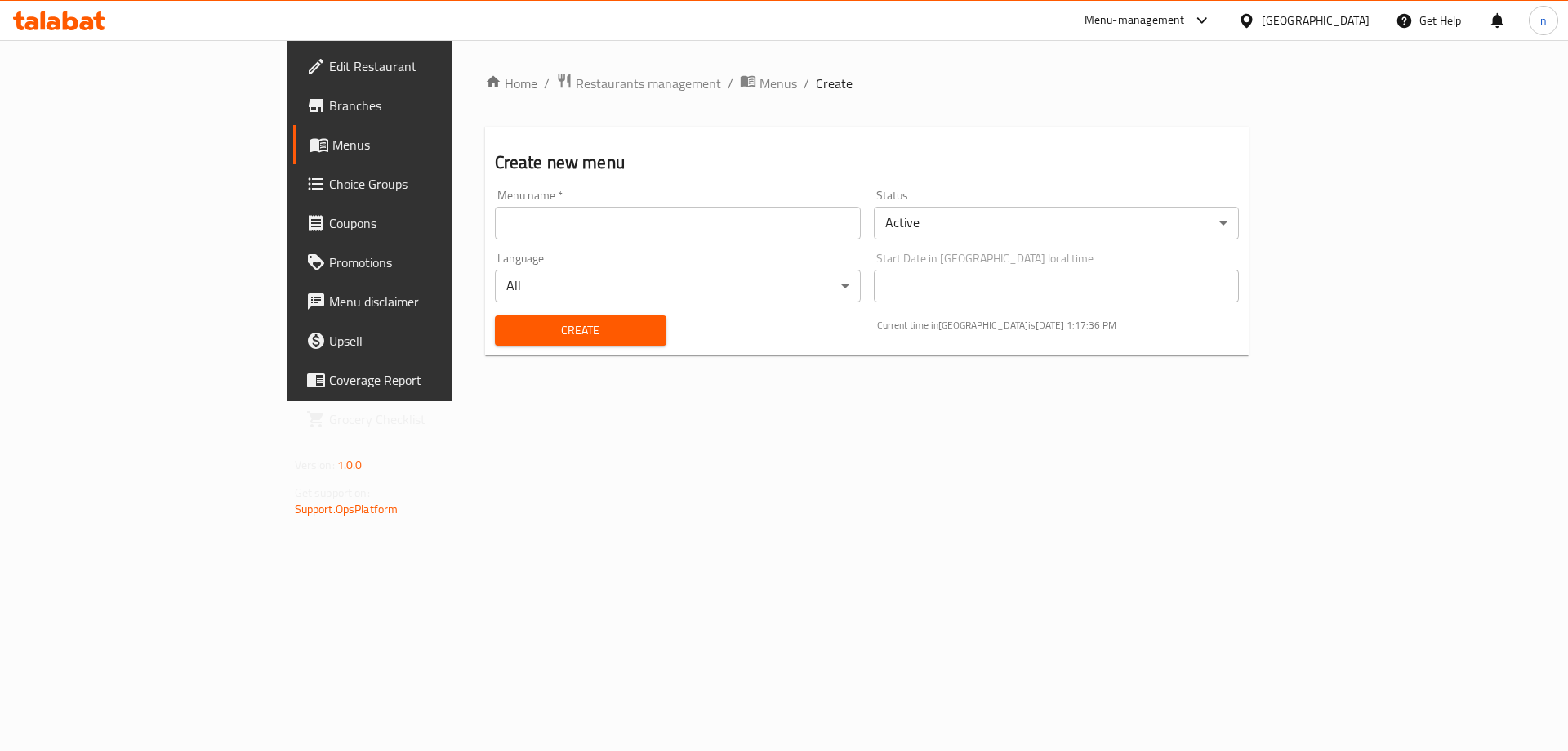
click at [725, 228] on input "text" at bounding box center [678, 223] width 366 height 32
paste input "Nader.8036. 3rd menu]"
type input "Nader.8036. 3rd menu"
click at [508, 336] on span "Create" at bounding box center [580, 330] width 145 height 21
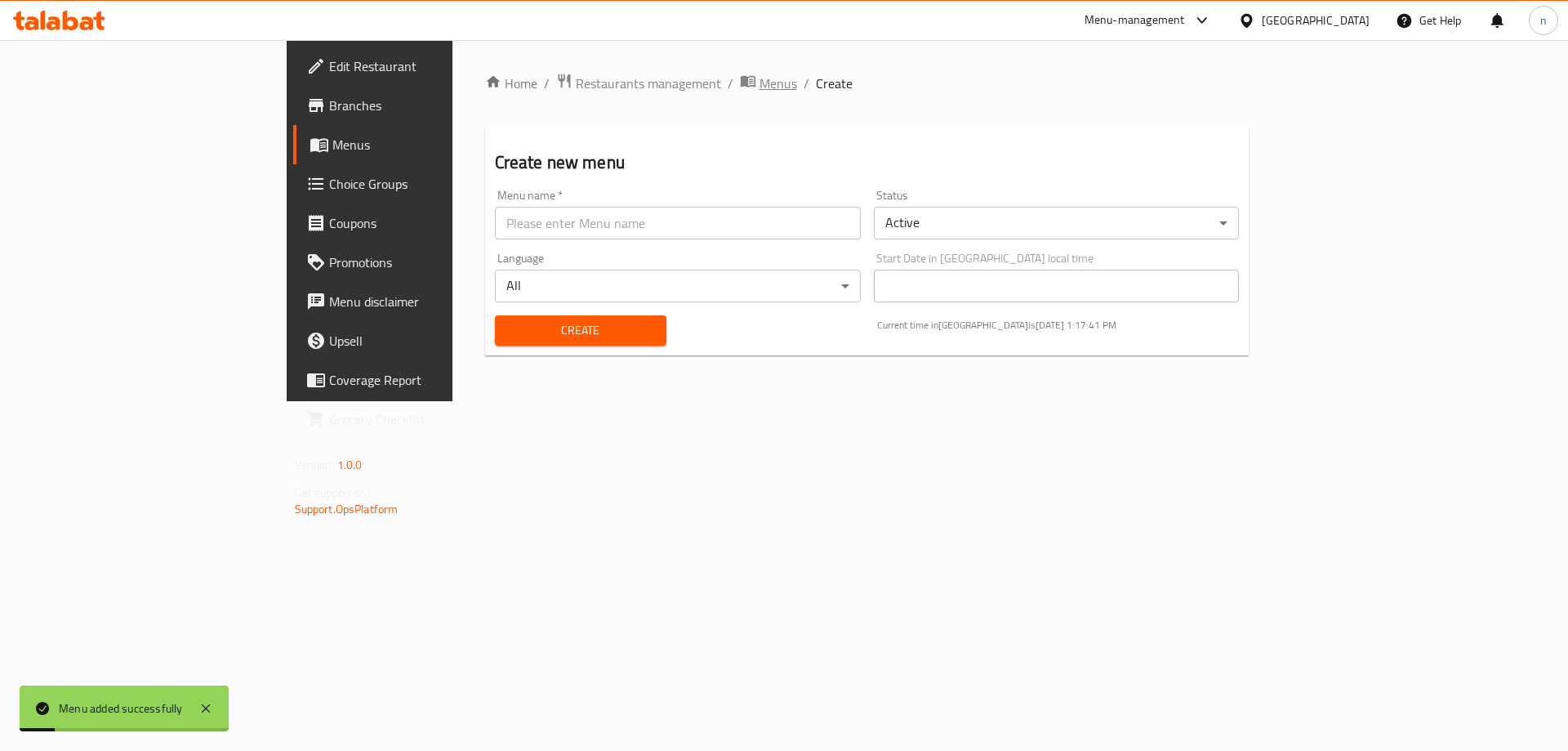
click at [760, 82] on span "Menus" at bounding box center [779, 83] width 38 height 20
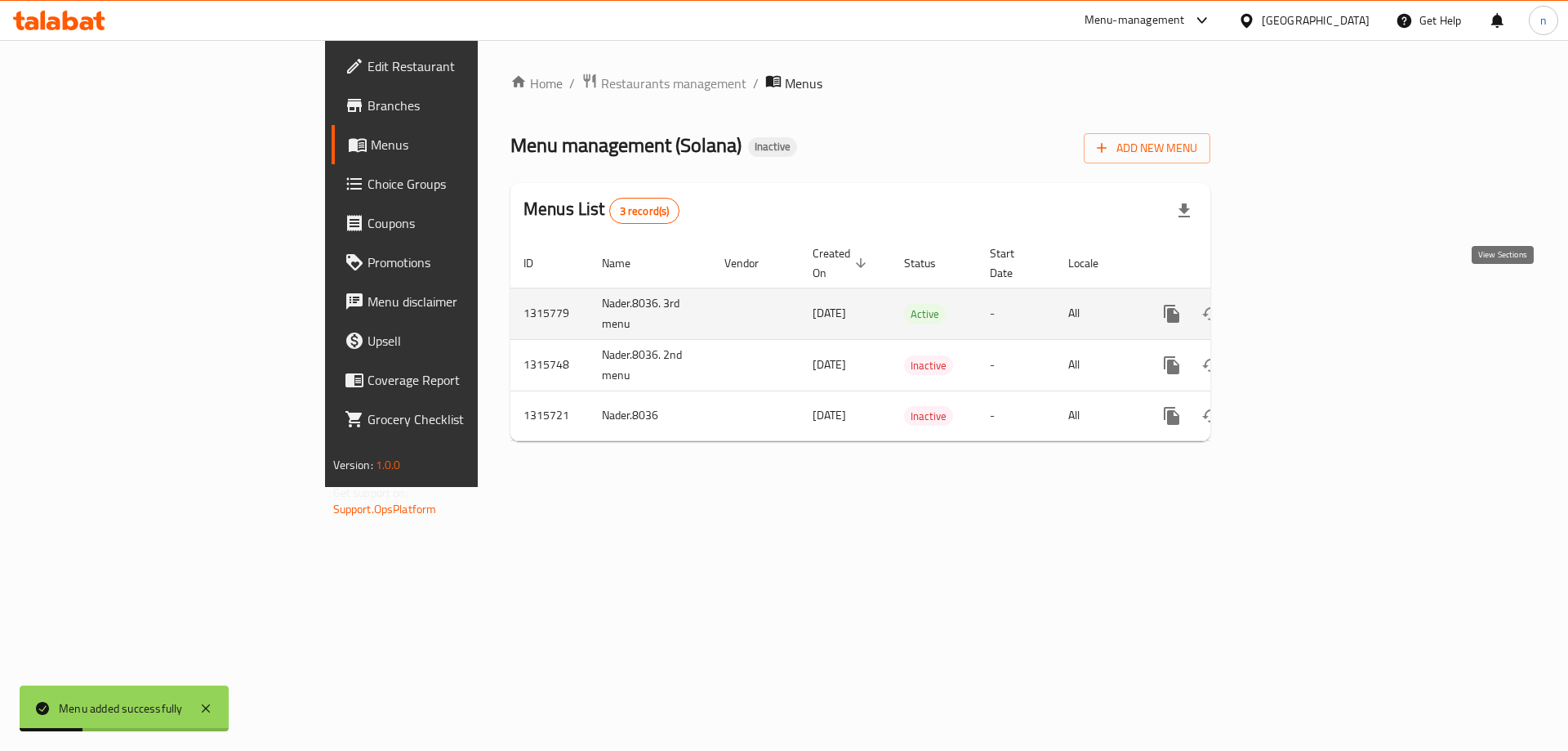
click at [1300, 304] on icon "enhanced table" at bounding box center [1290, 314] width 20 height 20
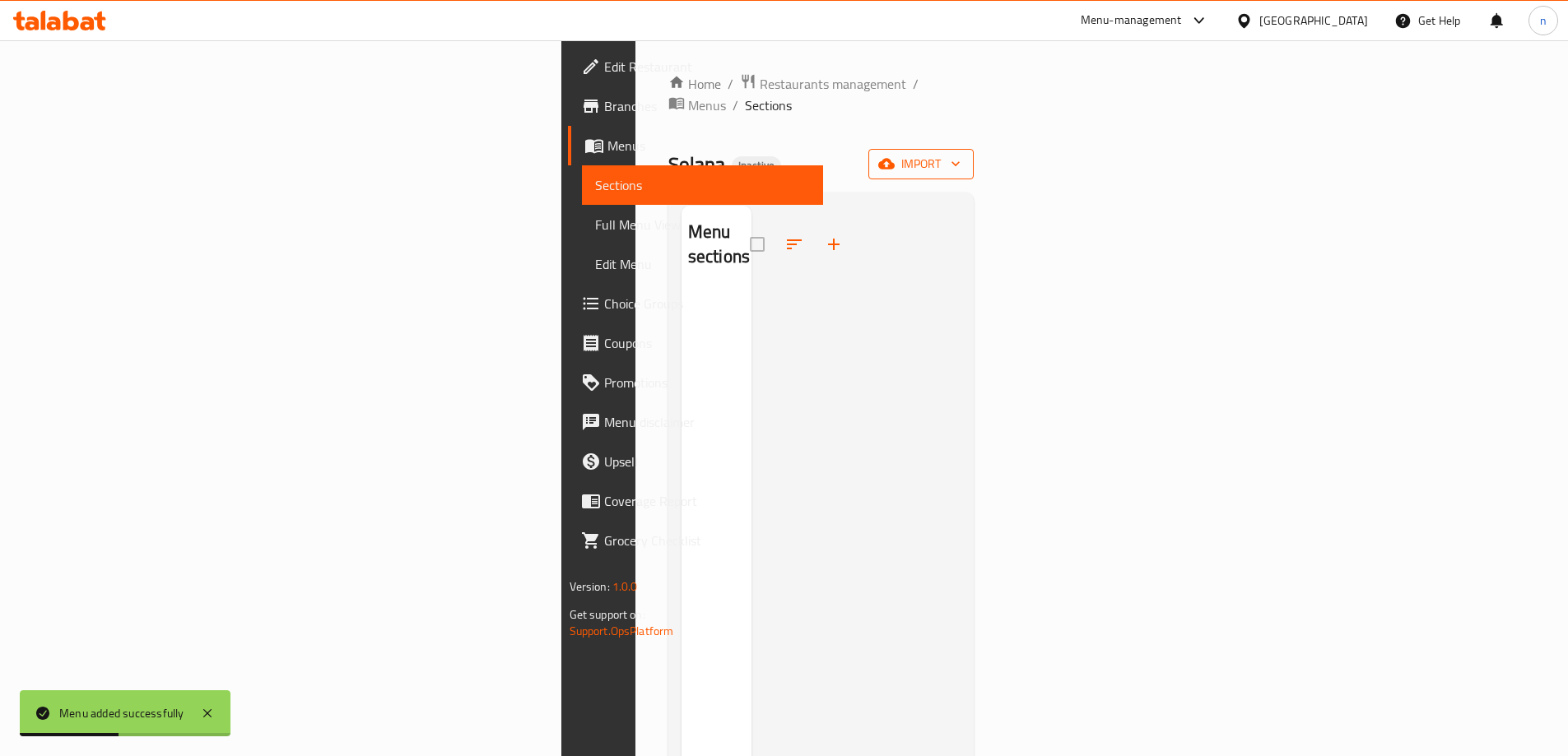
click at [964, 155] on icon "button" at bounding box center [955, 164] width 16 height 16
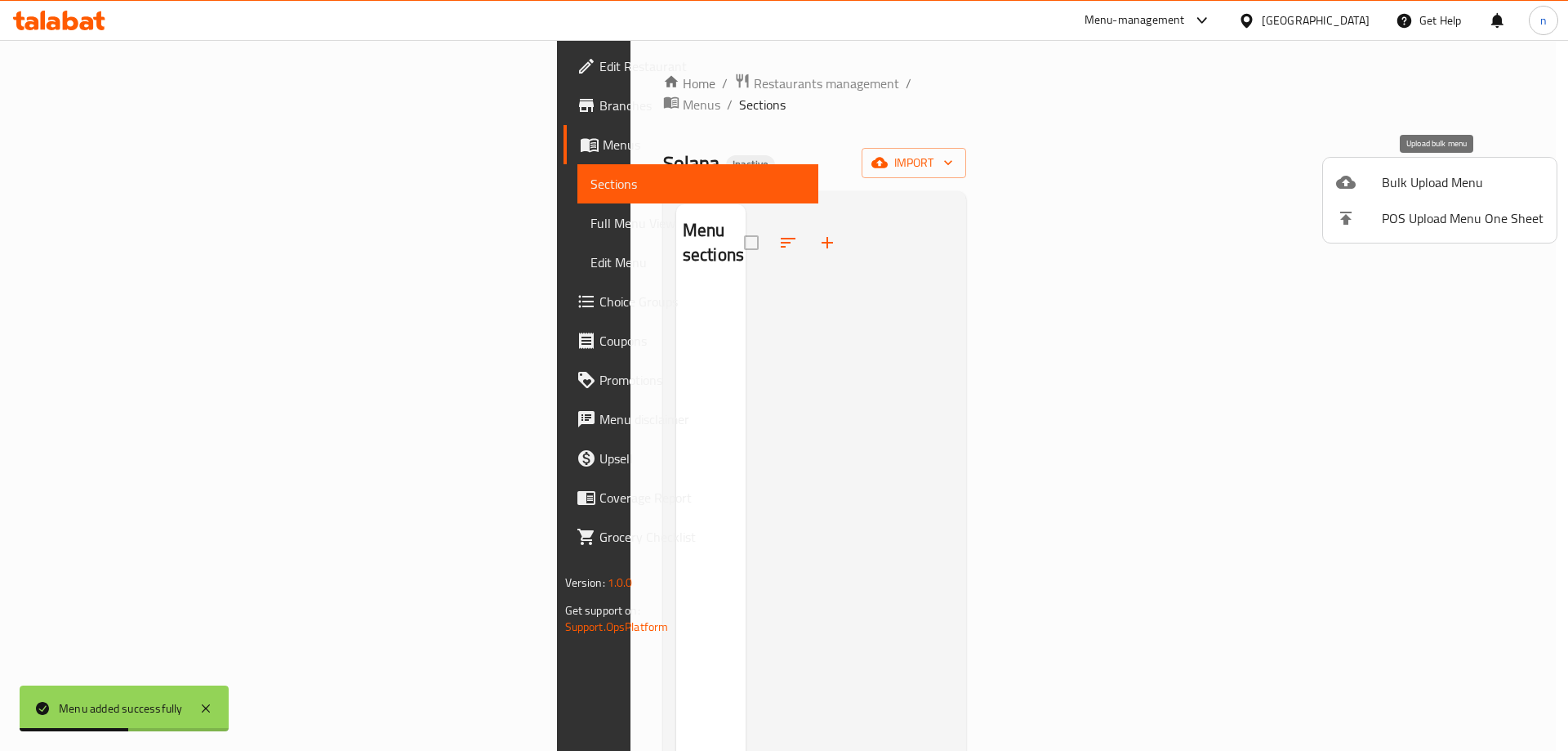
click at [1449, 192] on span "Bulk Upload Menu" at bounding box center [1462, 182] width 161 height 20
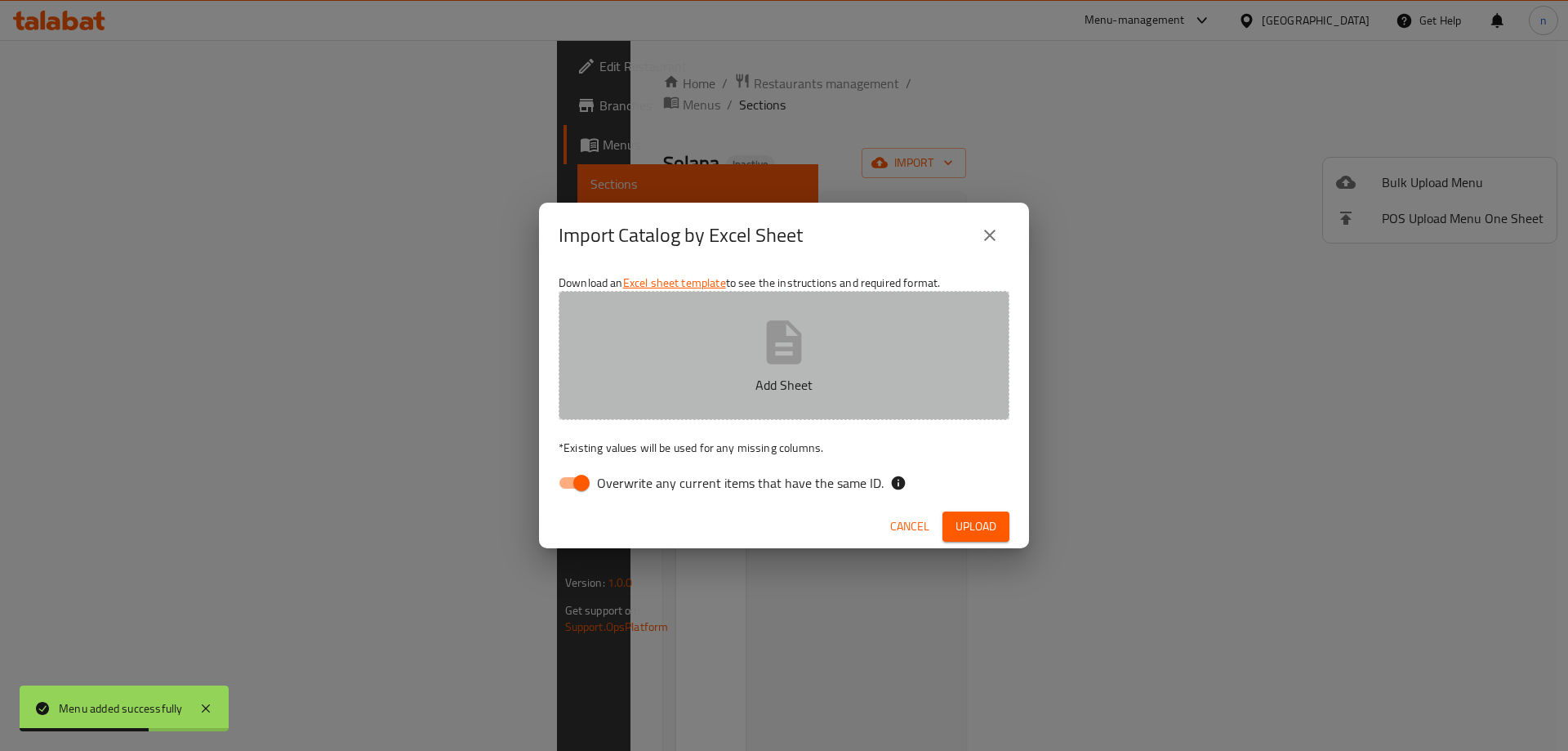
click at [845, 379] on p "Add Sheet" at bounding box center [784, 385] width 401 height 20
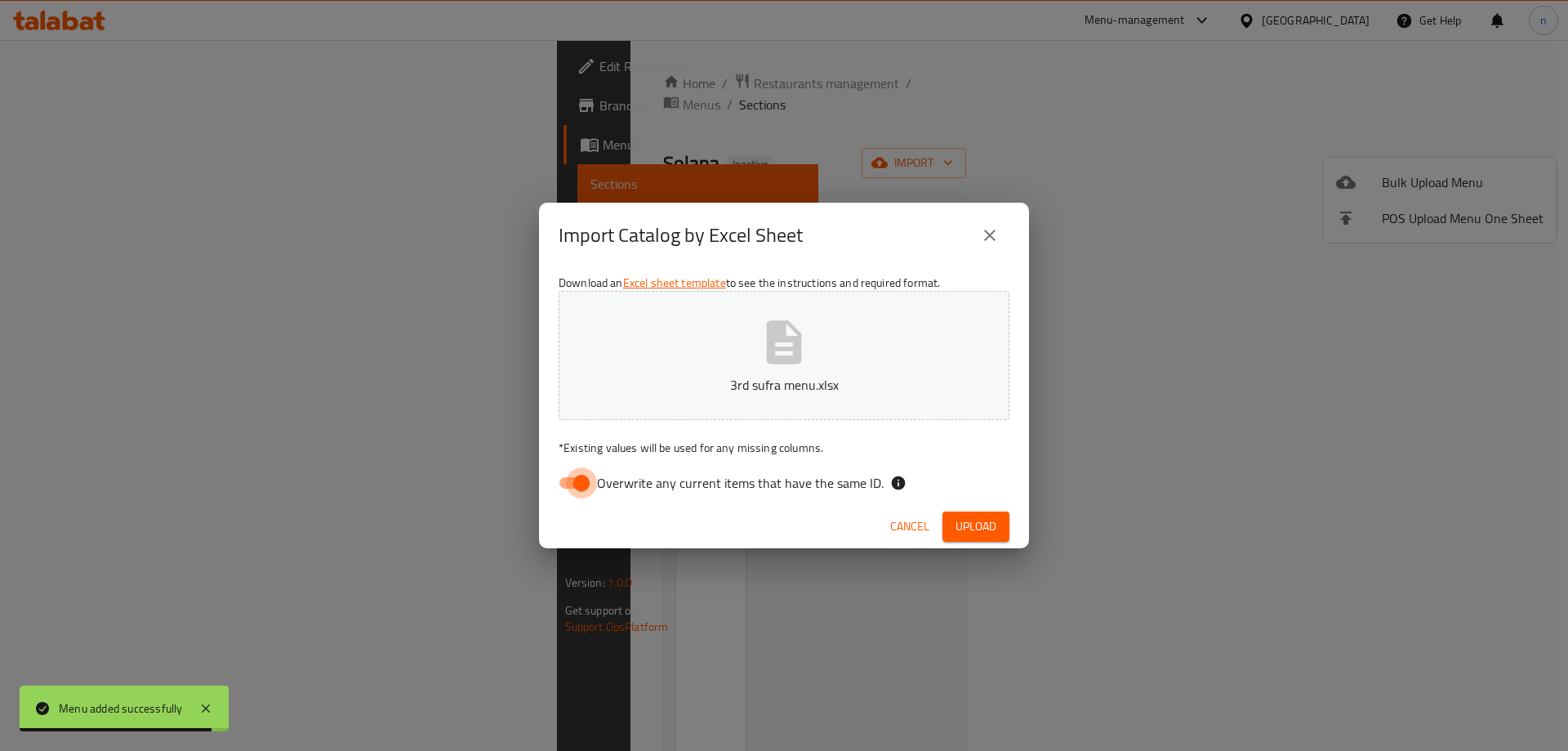
click at [591, 496] on input "Overwrite any current items that have the same ID." at bounding box center [581, 483] width 93 height 31
checkbox input "false"
click at [954, 500] on div "Download an Excel sheet template to see the instructions and required format. 3…" at bounding box center [784, 386] width 490 height 237
click at [979, 537] on button "Upload" at bounding box center [976, 527] width 67 height 31
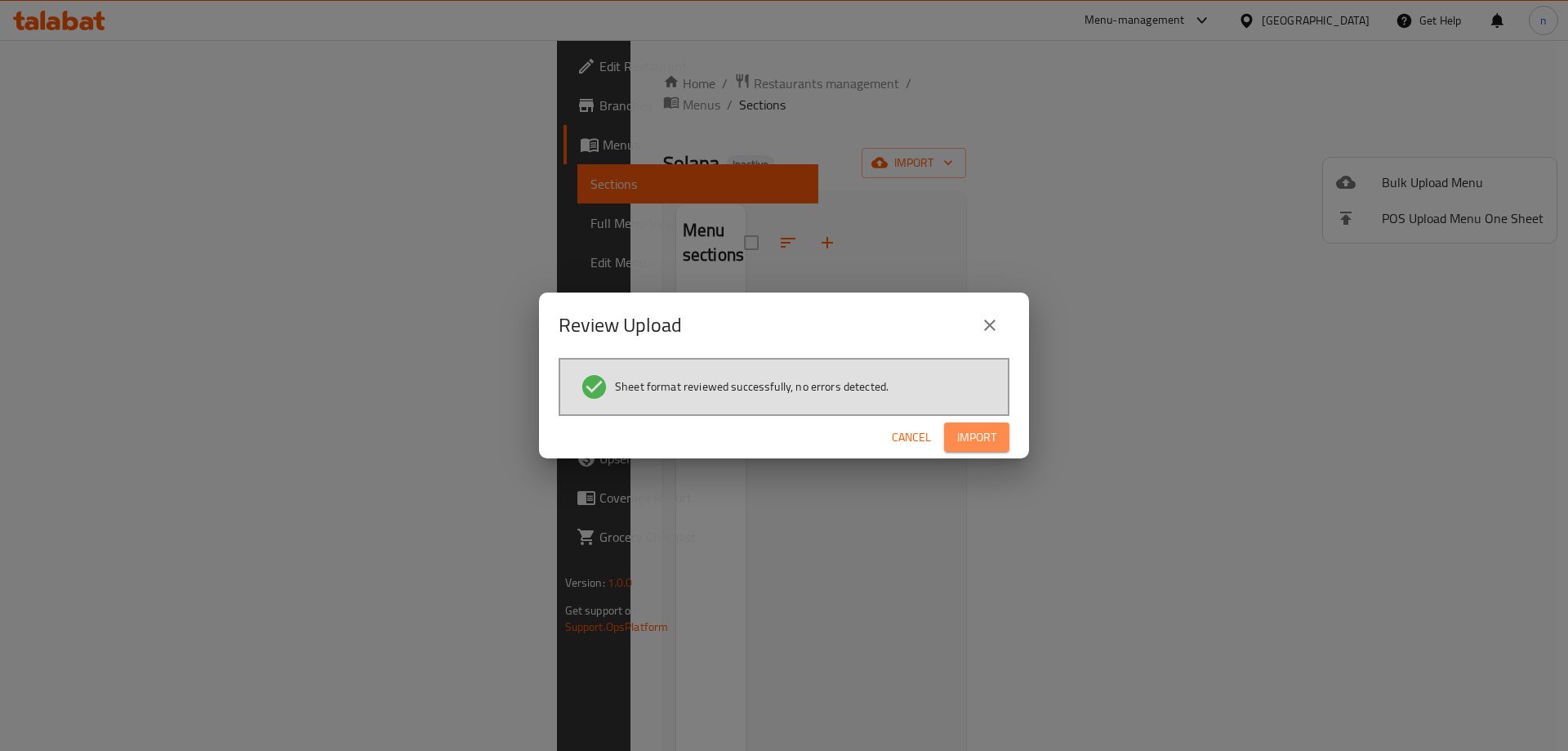
click at [950, 435] on button "Import" at bounding box center [977, 438] width 65 height 31
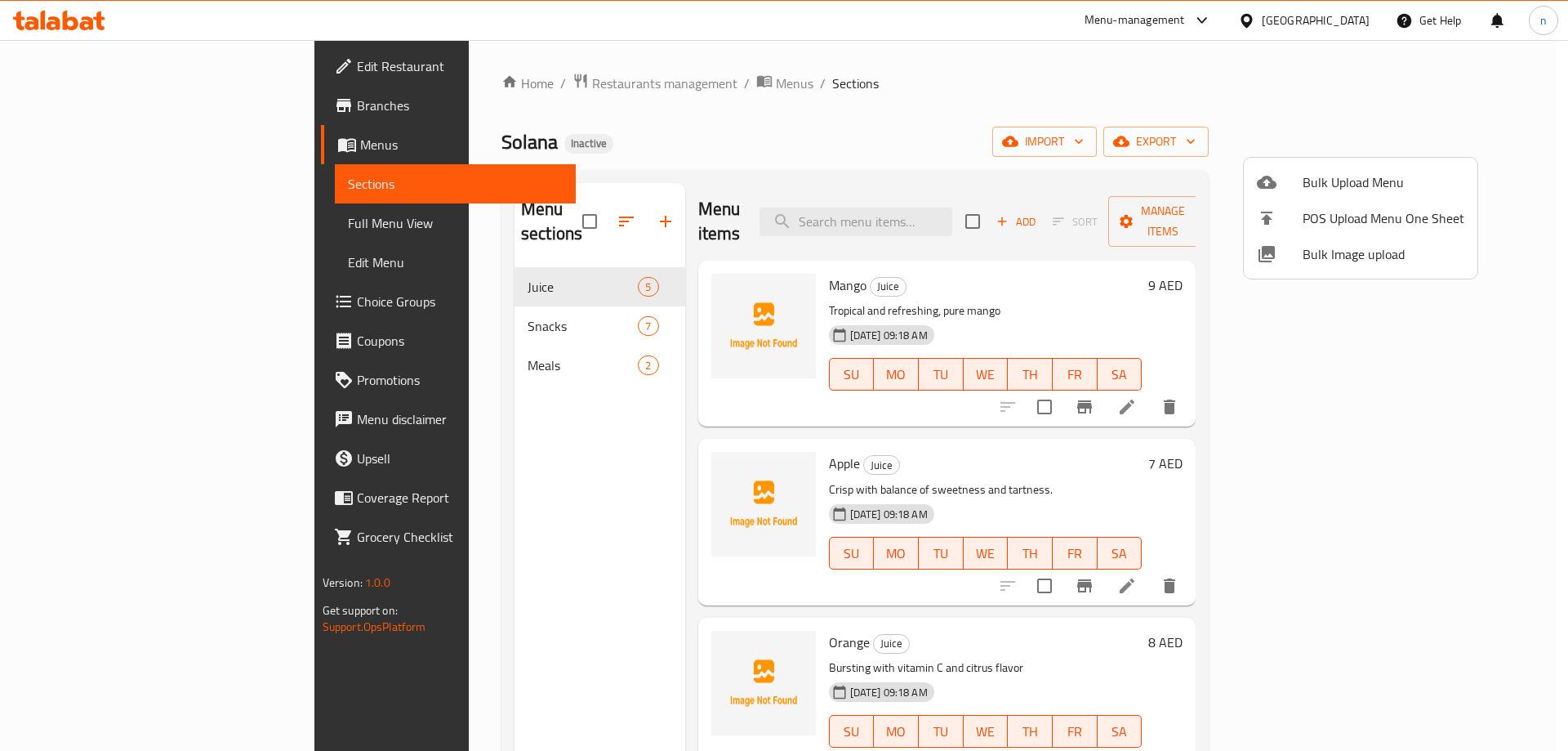
click at [80, 223] on div at bounding box center [784, 376] width 1568 height 751
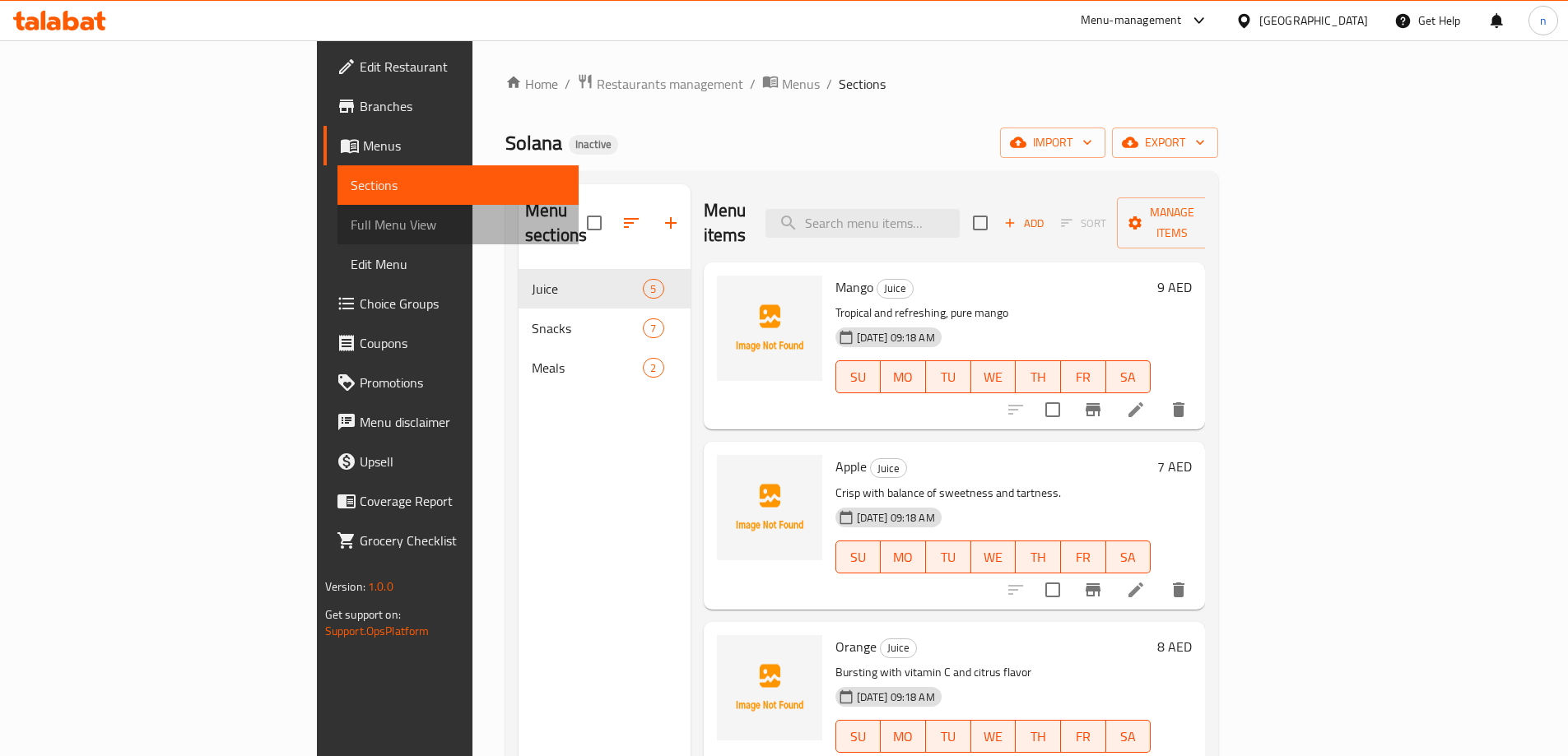
click at [351, 224] on span "Full Menu View" at bounding box center [458, 224] width 215 height 20
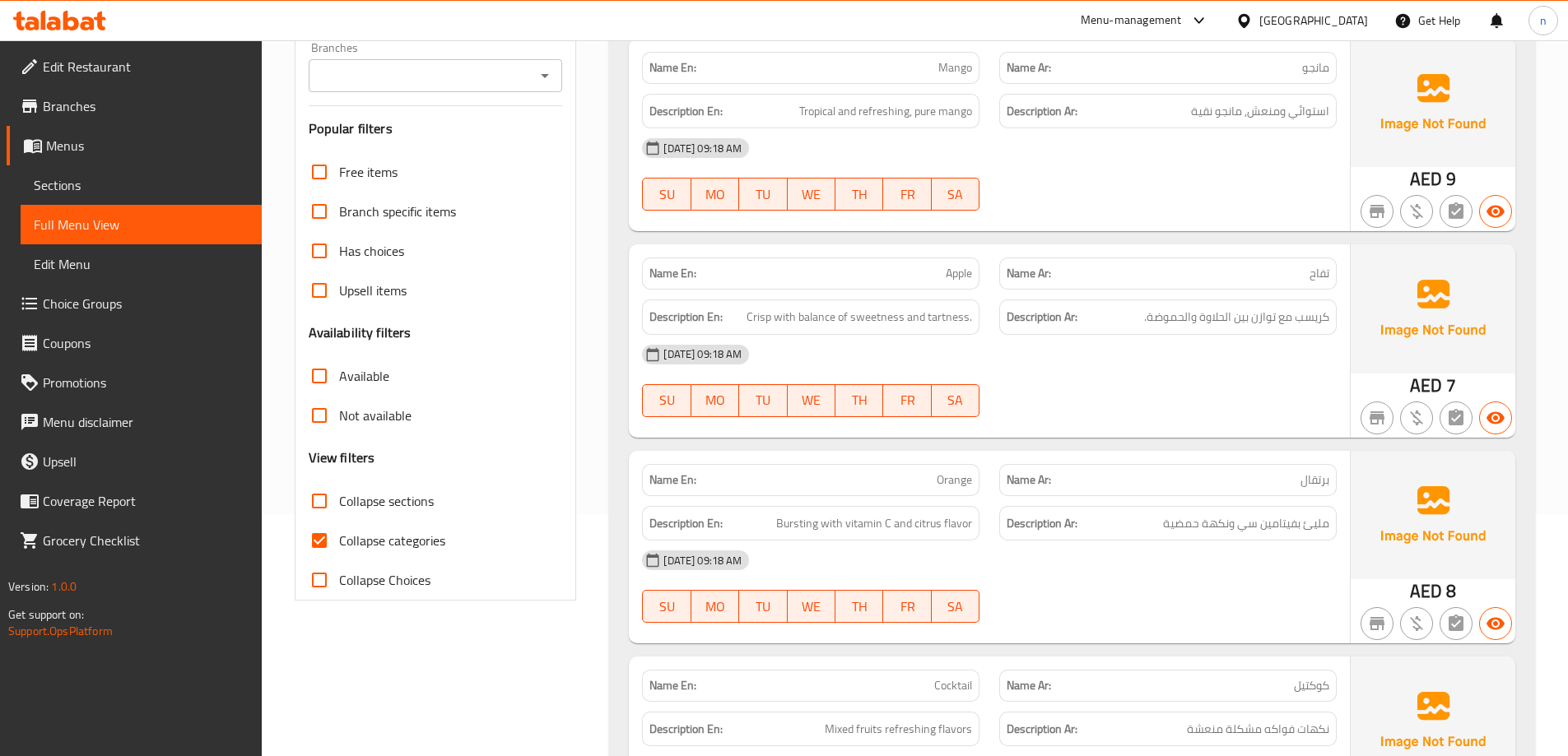
scroll to position [247, 0]
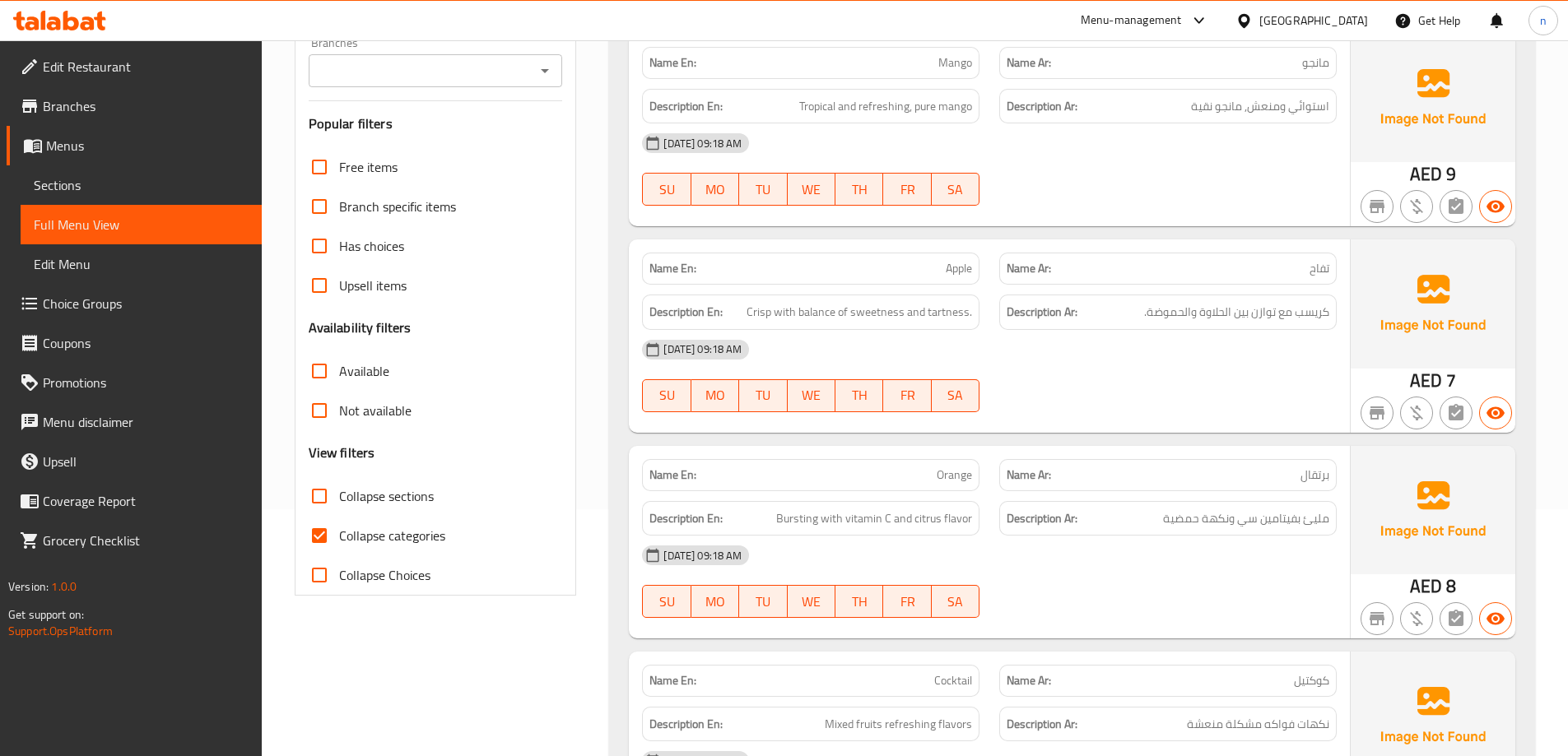
click at [306, 531] on input "Collapse categories" at bounding box center [319, 535] width 39 height 39
checkbox input "false"
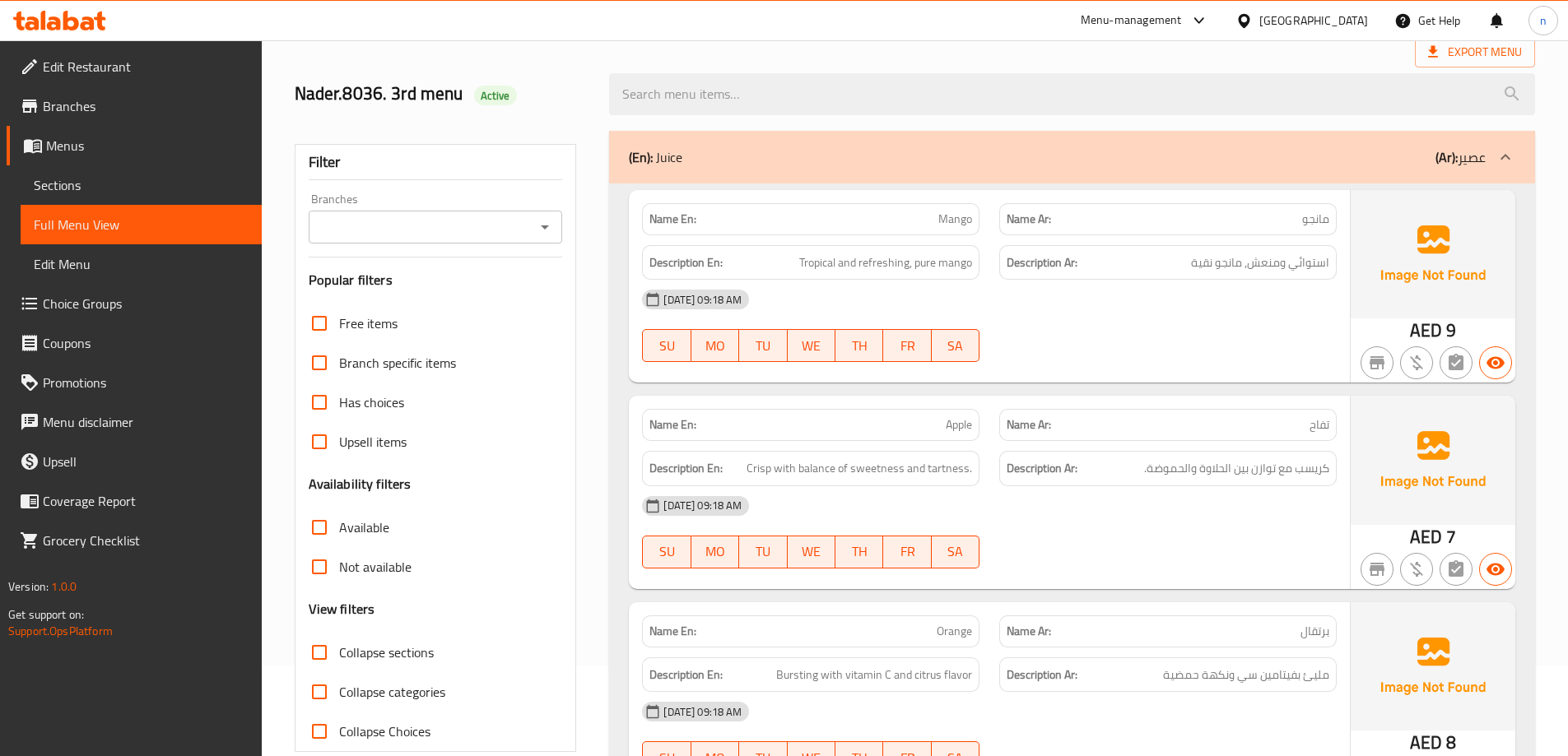
scroll to position [0, 0]
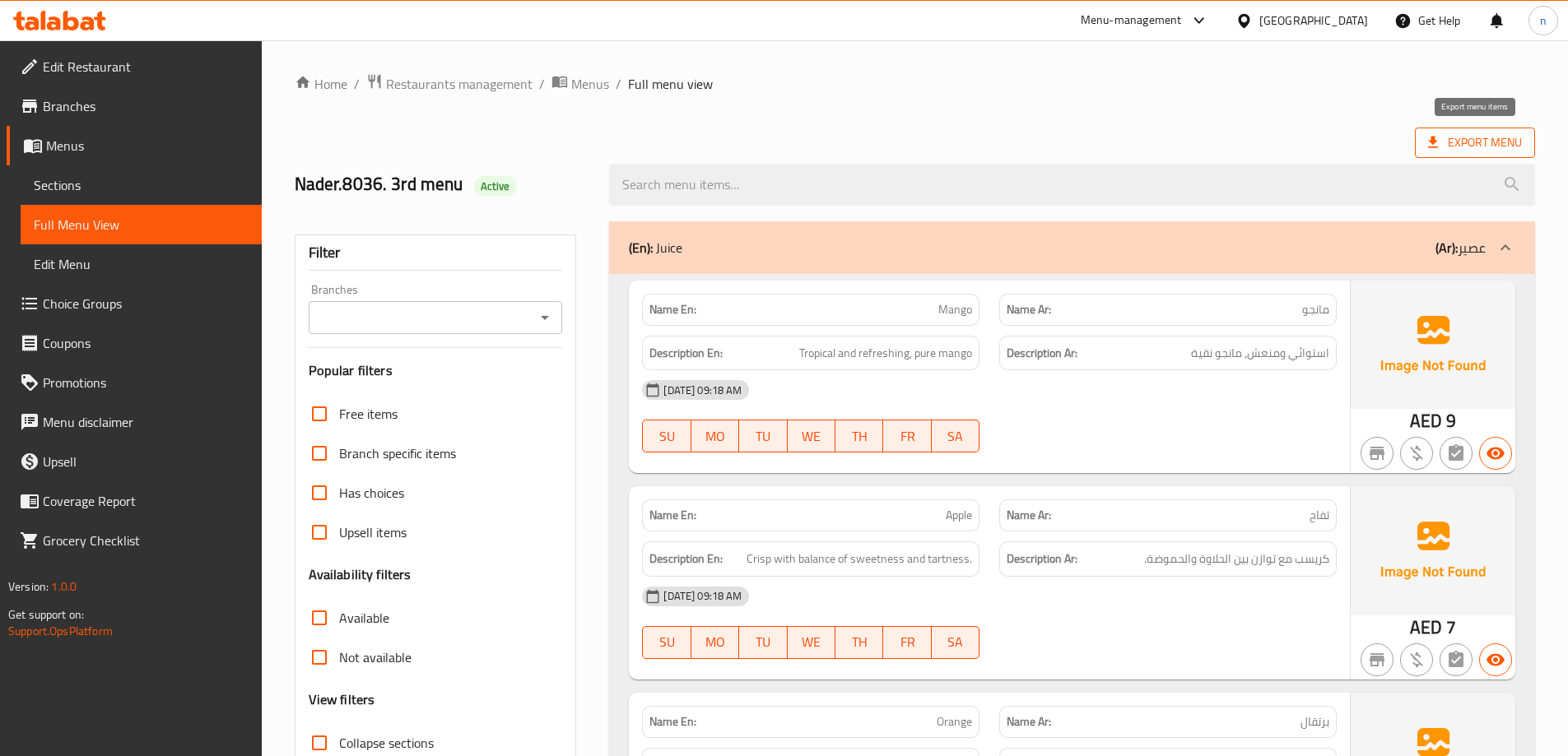
click at [1429, 147] on icon at bounding box center [1433, 142] width 10 height 12
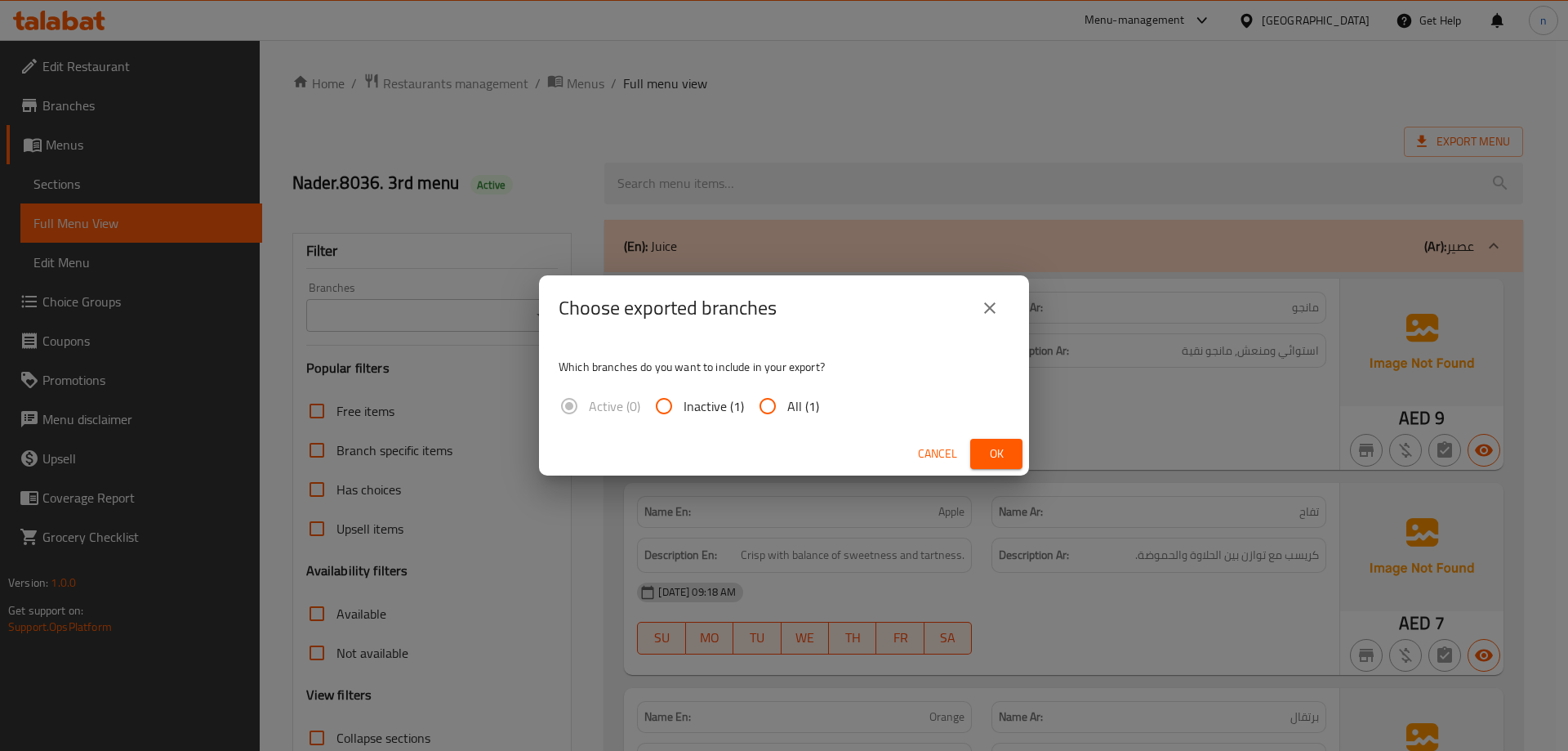
click at [997, 313] on icon "close" at bounding box center [991, 308] width 20 height 20
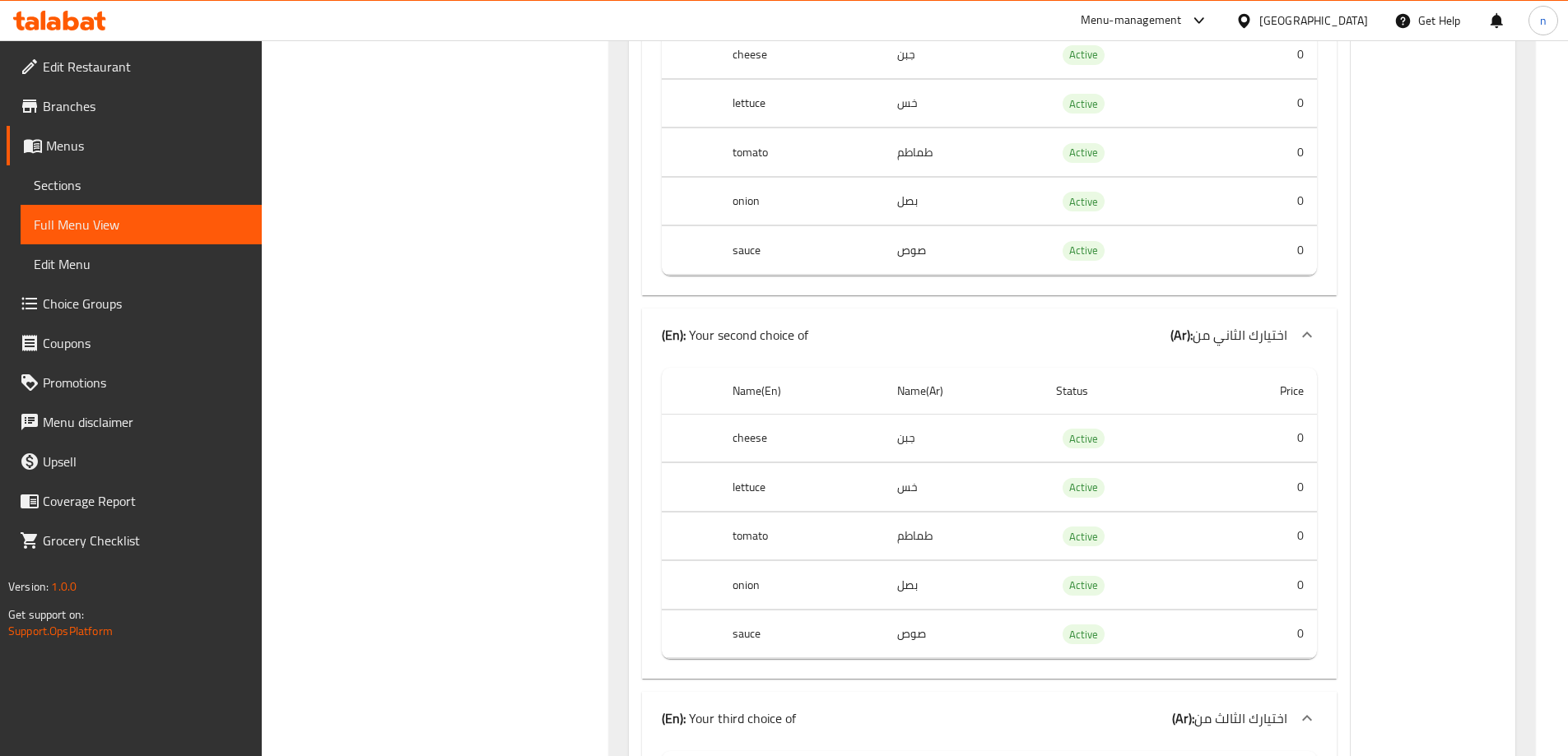
scroll to position [2715, 0]
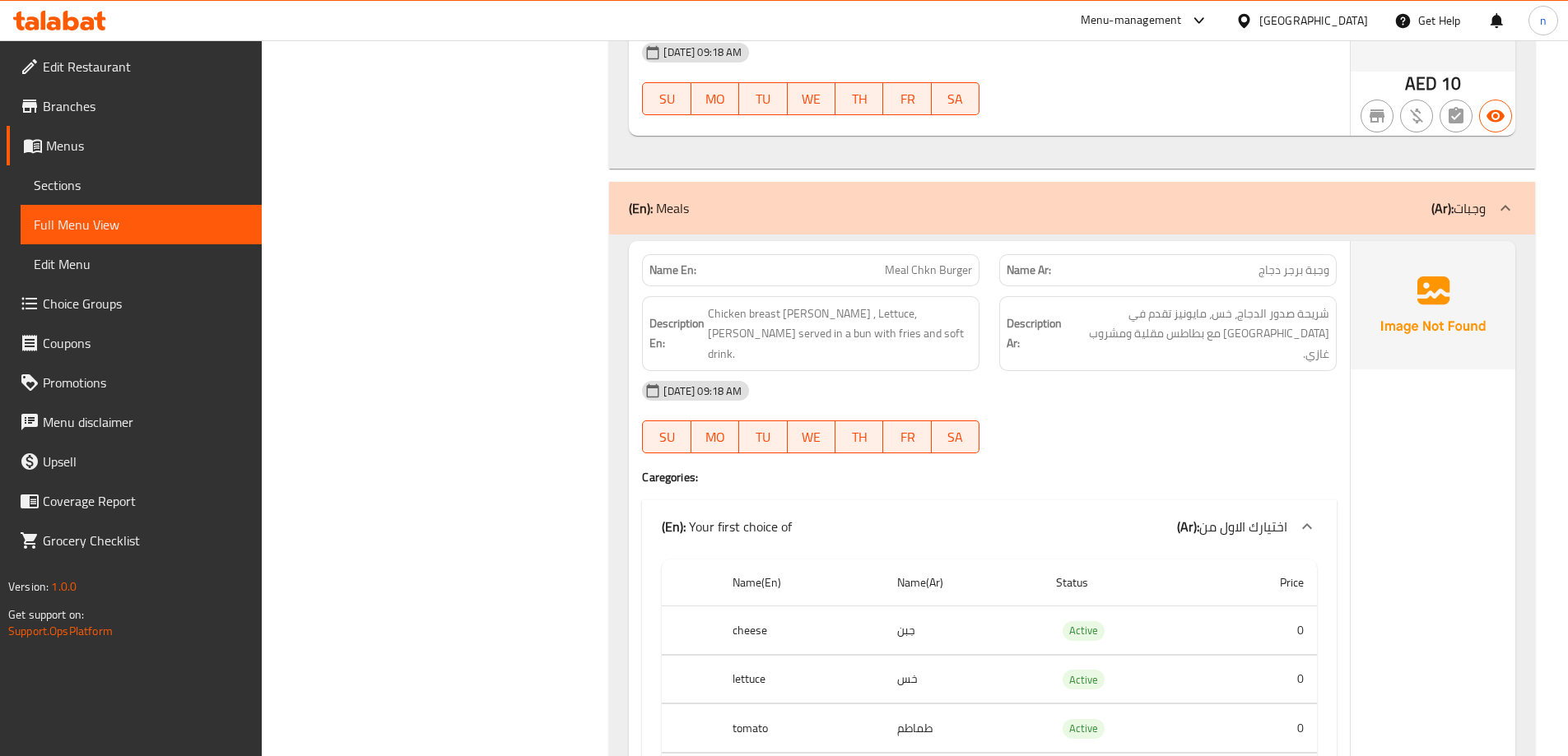
click at [1234, 514] on span "اختيارك الاول من" at bounding box center [1243, 526] width 88 height 25
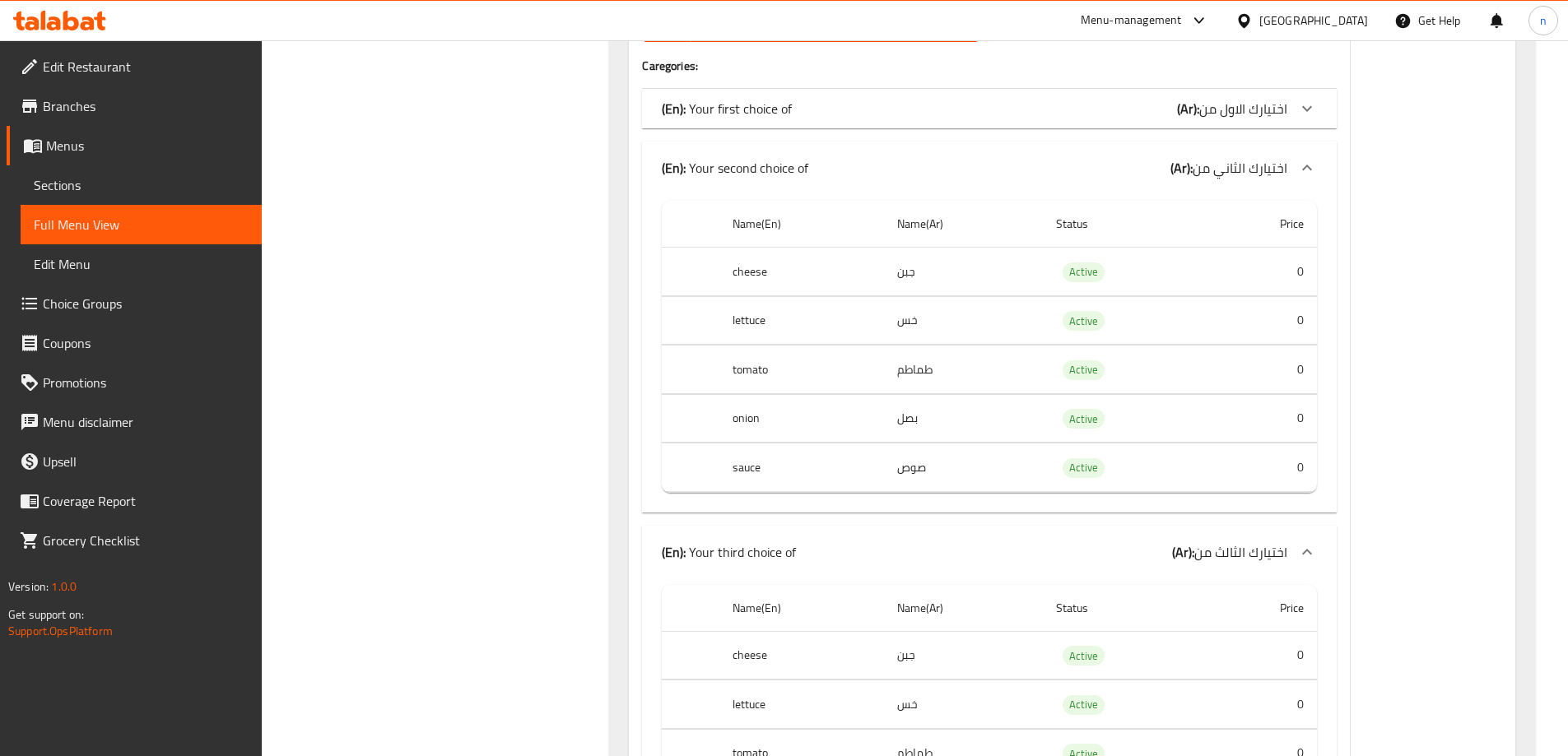
scroll to position [3044, 0]
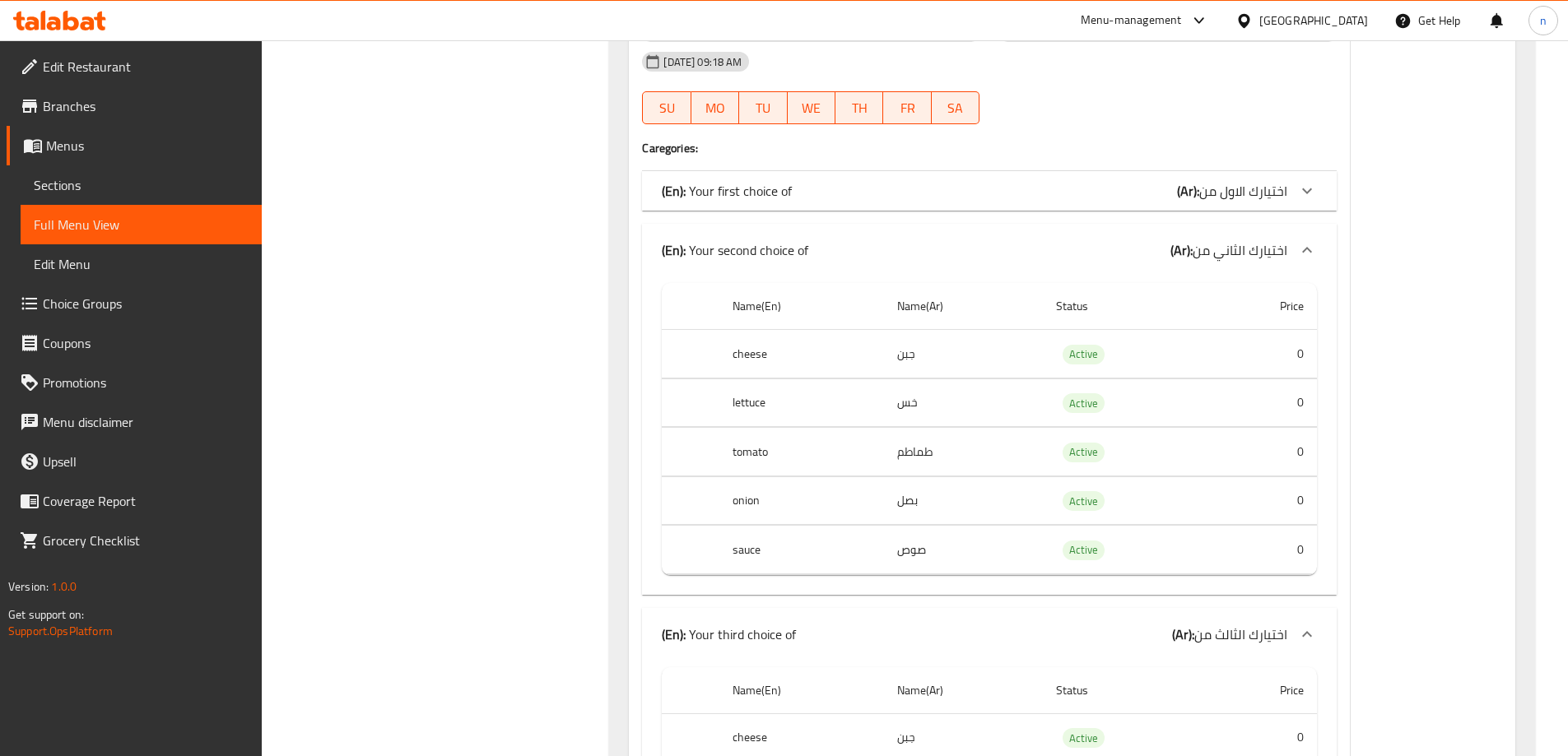
click at [1266, 238] on span "اختيارك الثاني من" at bounding box center [1240, 250] width 95 height 25
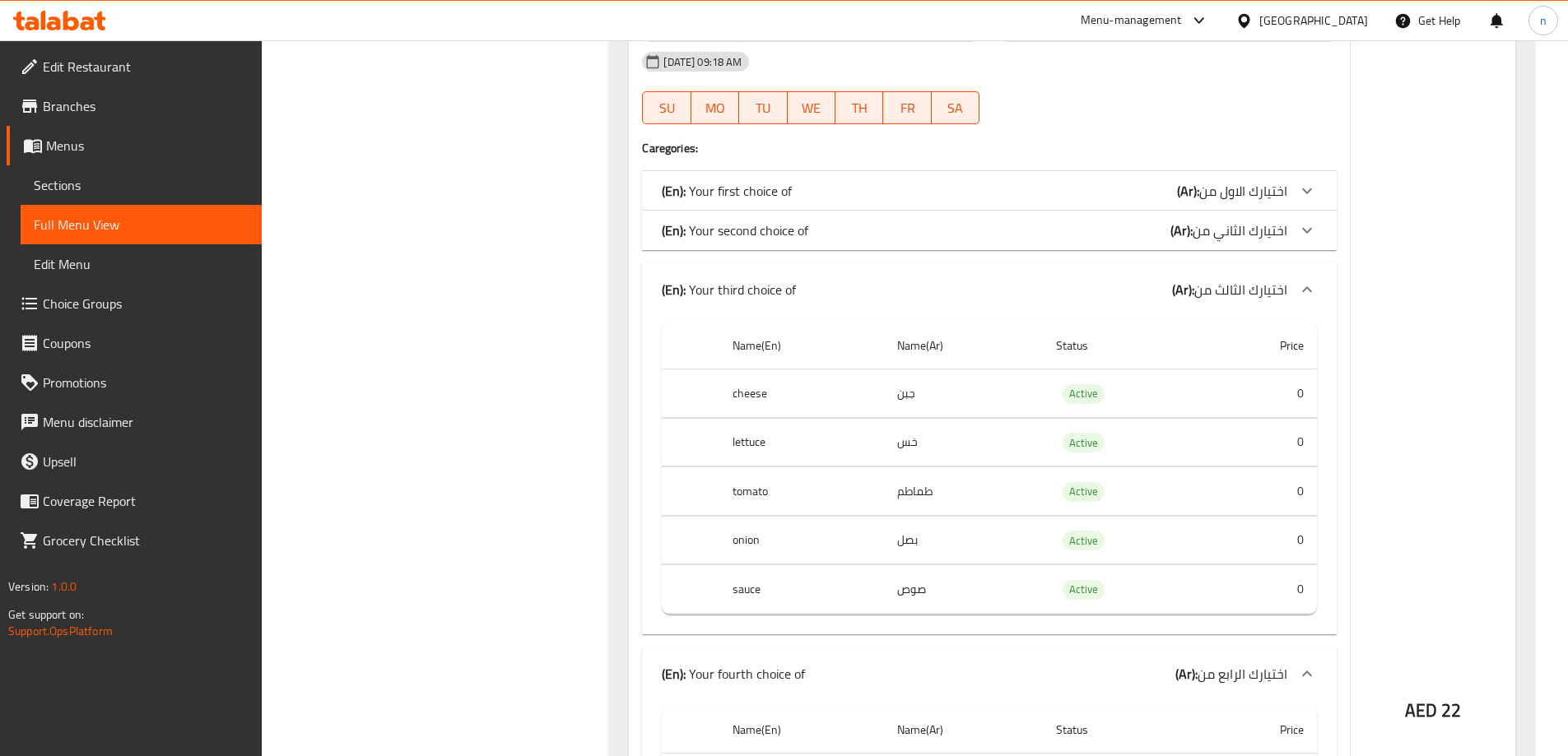
click at [1257, 285] on div "(En): Your third choice of (Ar): اختيارك الثالث من" at bounding box center [989, 290] width 694 height 53
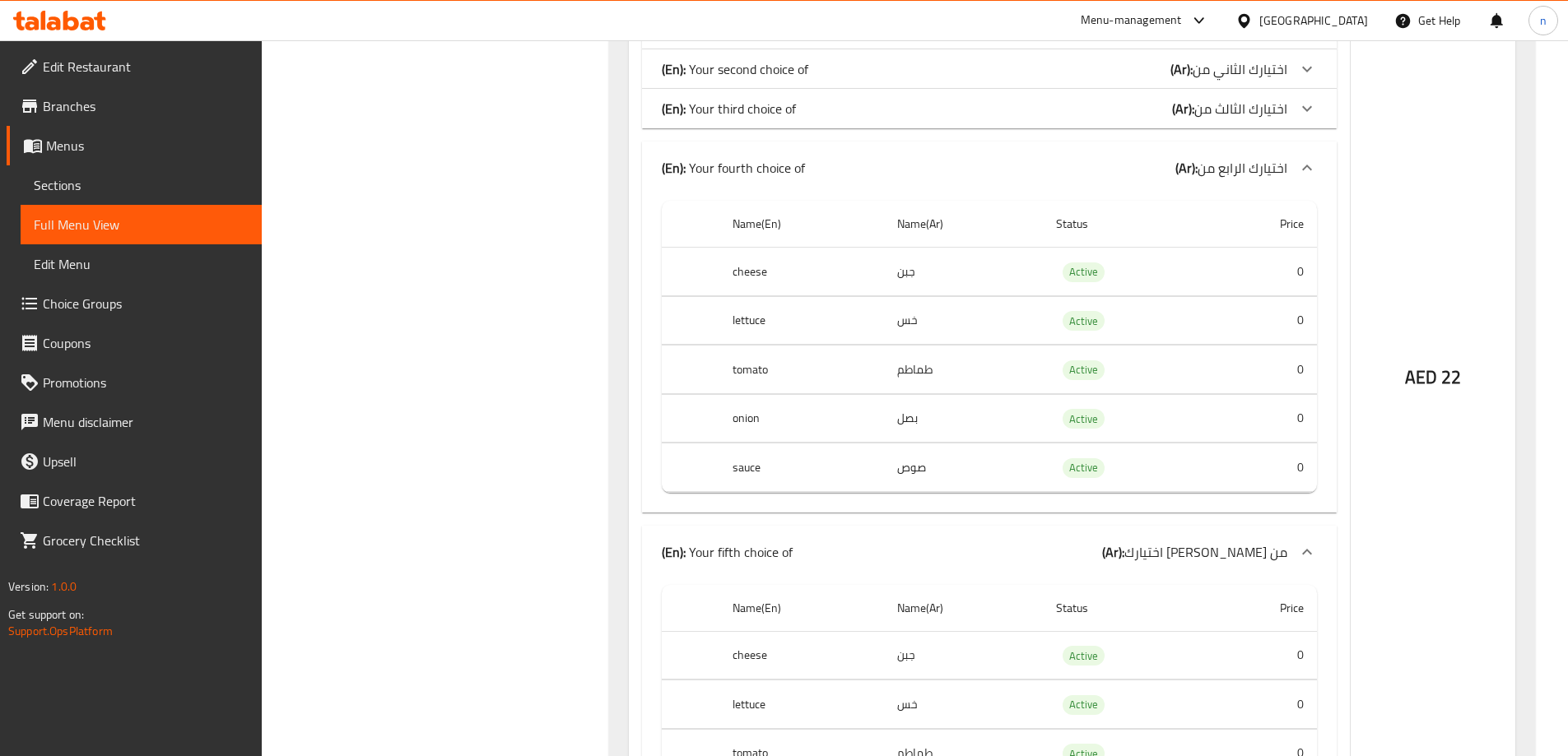
scroll to position [3208, 0]
click at [1232, 138] on div "(En): Your fourth choice of (Ar): [PERSON_NAME] من" at bounding box center [989, 164] width 694 height 53
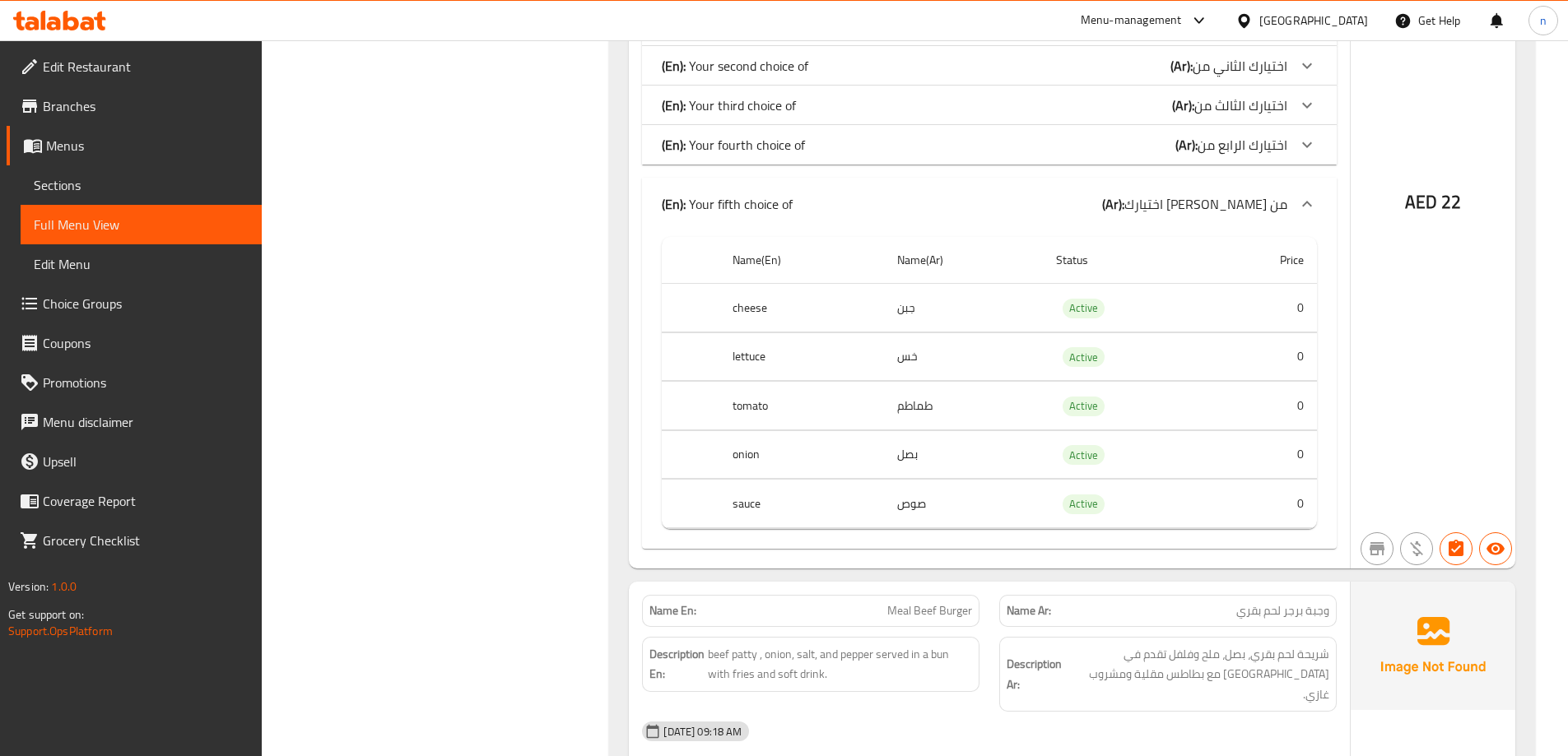
click at [1244, 192] on span "اختيارك [PERSON_NAME] من" at bounding box center [1205, 204] width 163 height 25
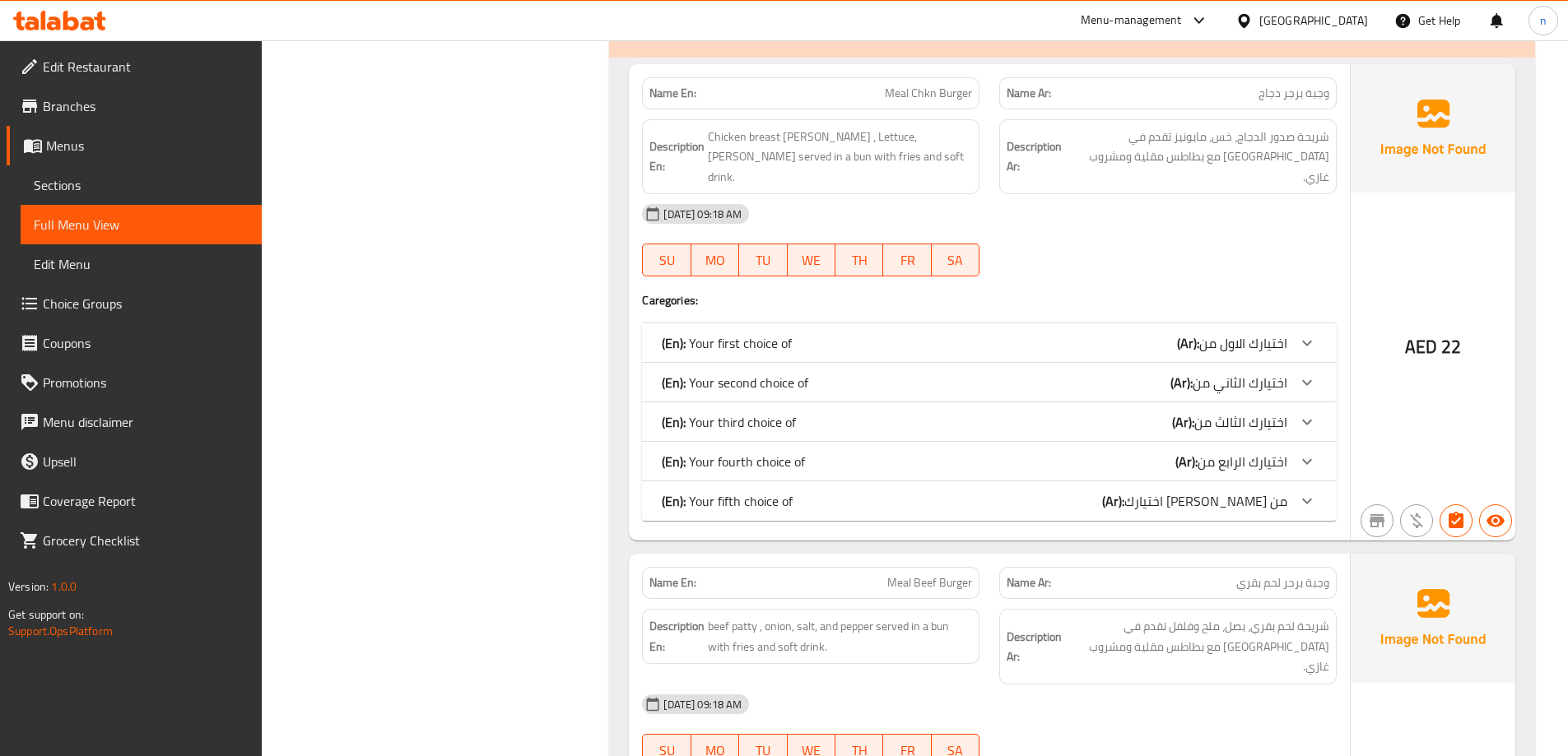
scroll to position [2797, 0]
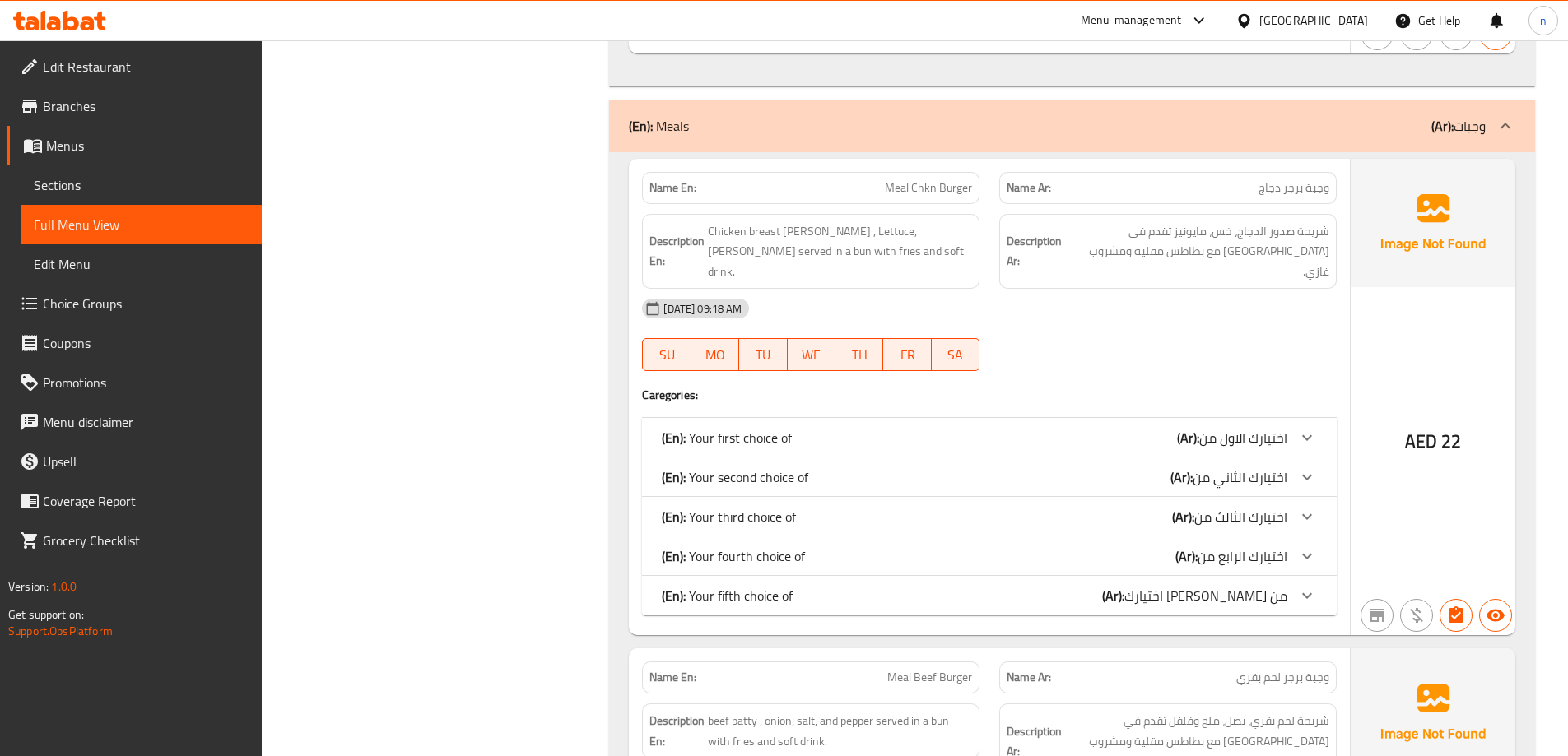
click at [748, 428] on p "(En): Your first choice of" at bounding box center [726, 438] width 130 height 20
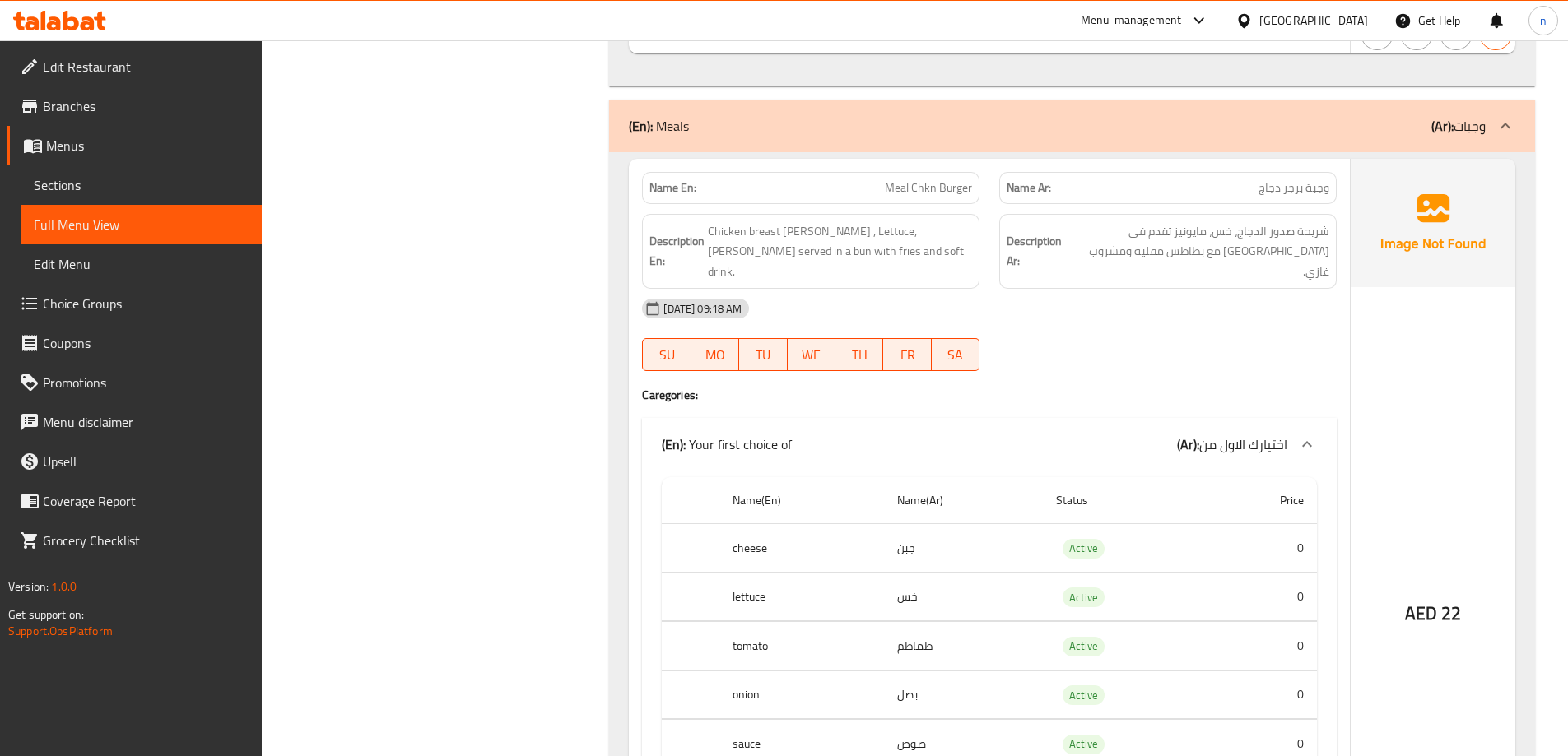
click at [748, 434] on p "(En): Your first choice of" at bounding box center [726, 444] width 130 height 20
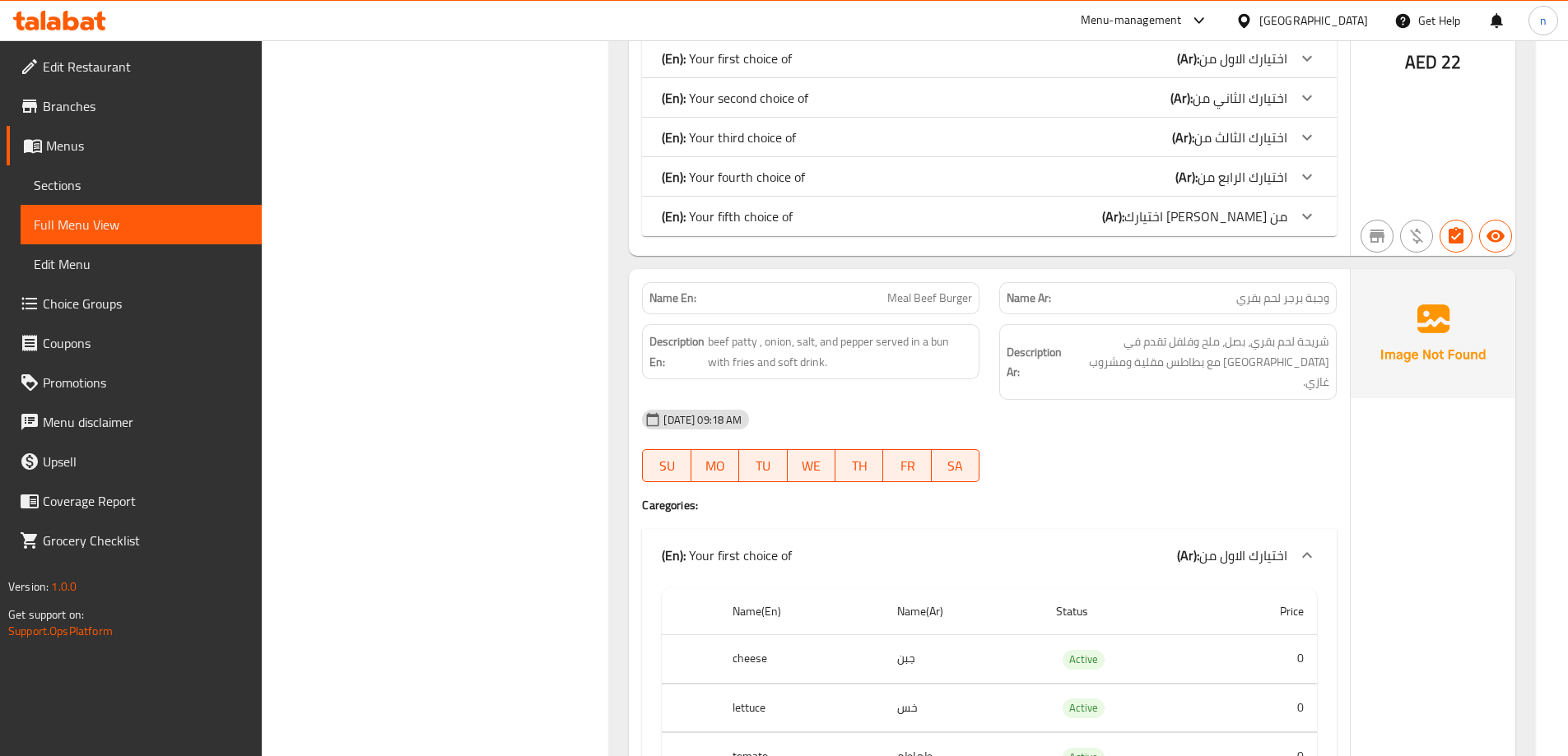
scroll to position [3127, 0]
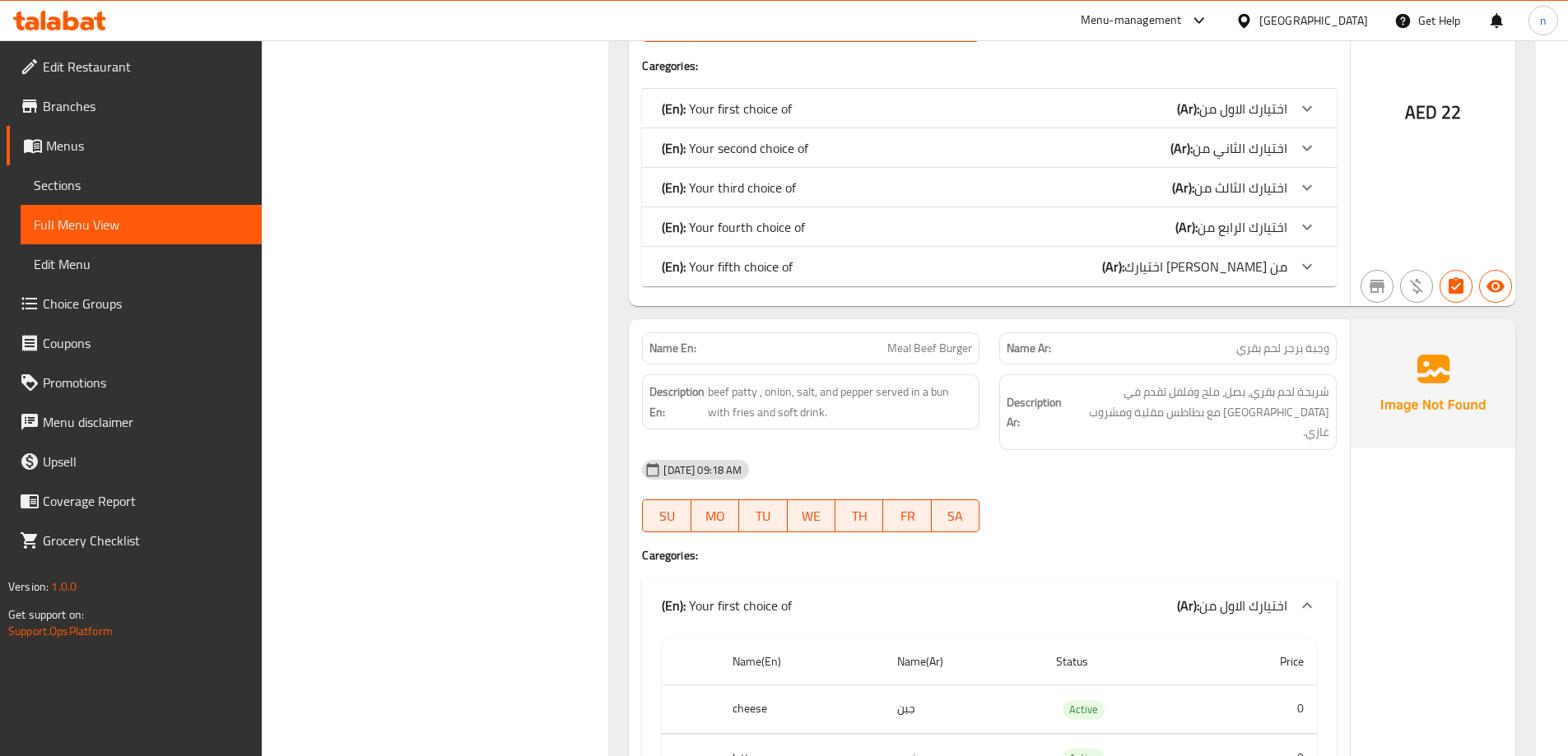
click at [1235, 254] on span "اختيارك [PERSON_NAME] من" at bounding box center [1205, 266] width 163 height 25
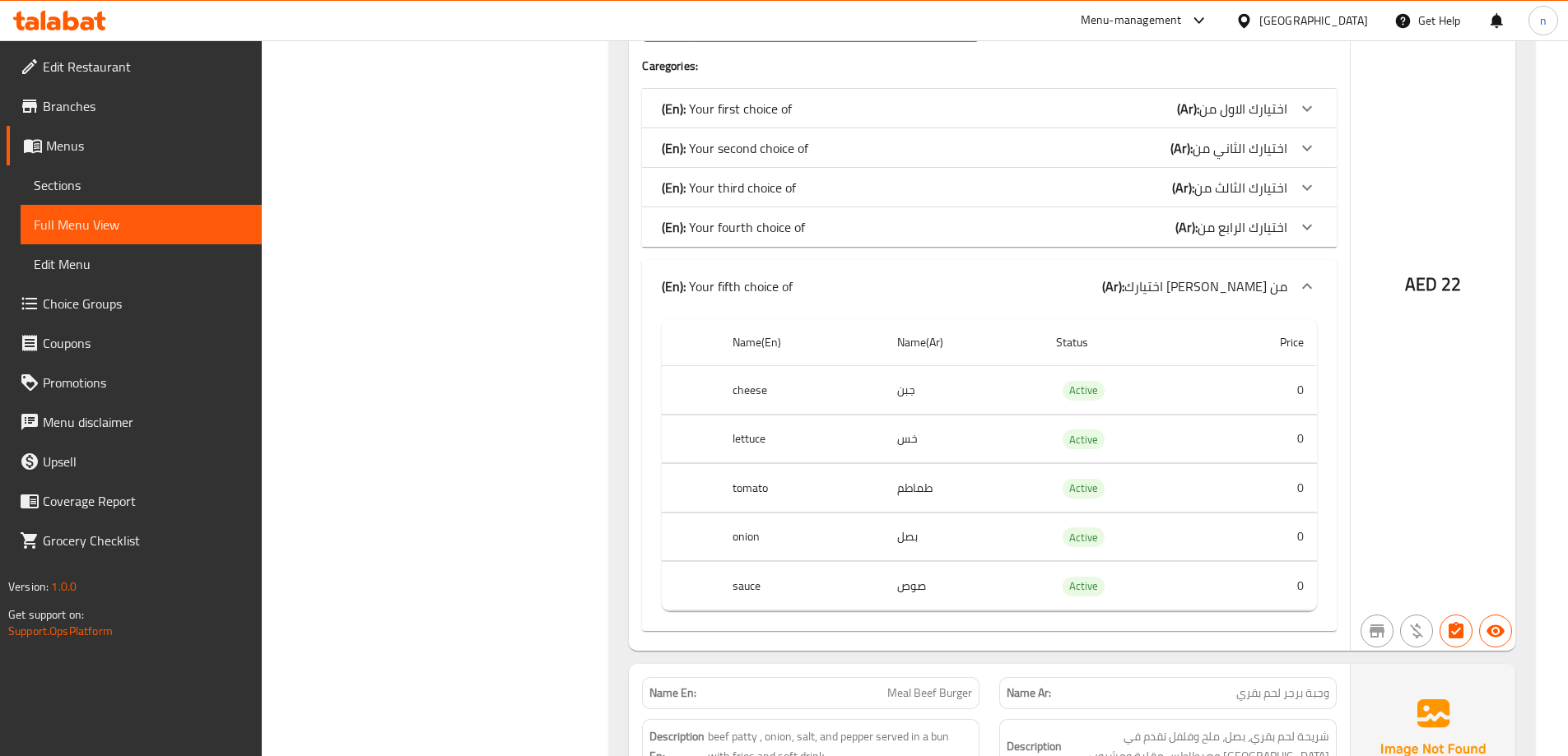
click at [1251, 218] on span "اختيارك الرابع من" at bounding box center [1242, 226] width 90 height 25
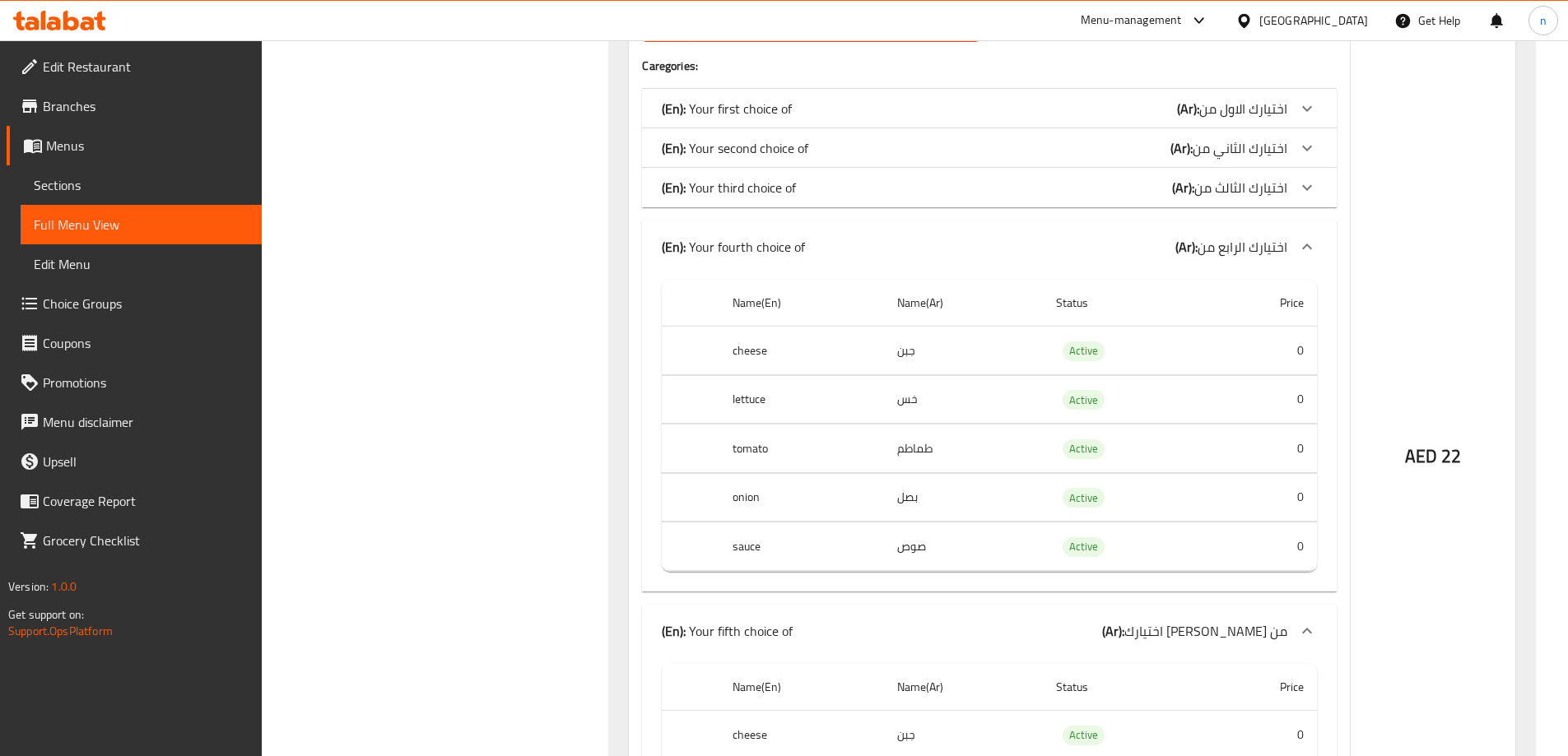
click at [1254, 175] on span "اختيارك الثالث من" at bounding box center [1241, 187] width 93 height 25
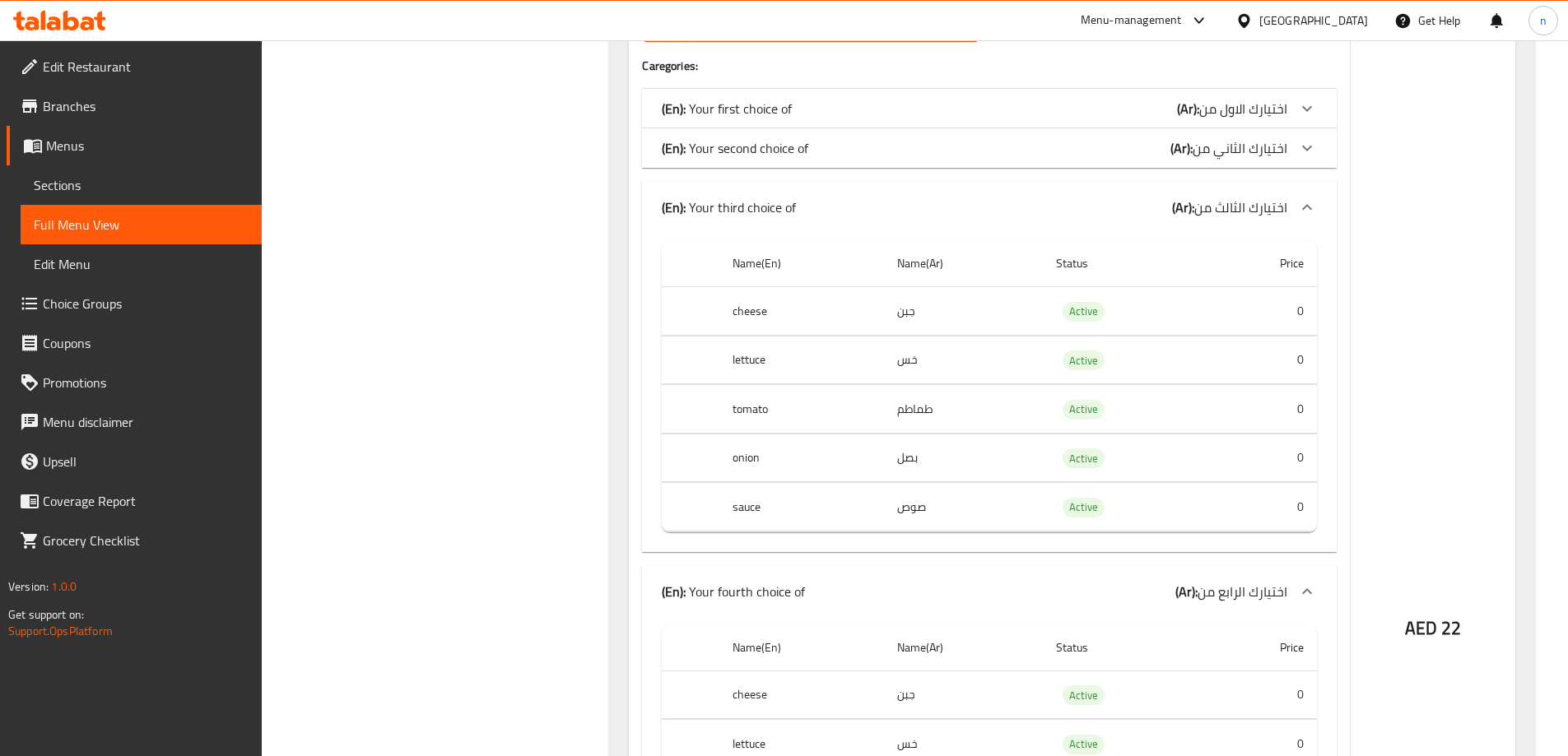
click at [1257, 135] on span "اختيارك الثاني من" at bounding box center [1240, 147] width 95 height 25
click at [1255, 96] on span "اختيارك الاول من" at bounding box center [1243, 108] width 88 height 25
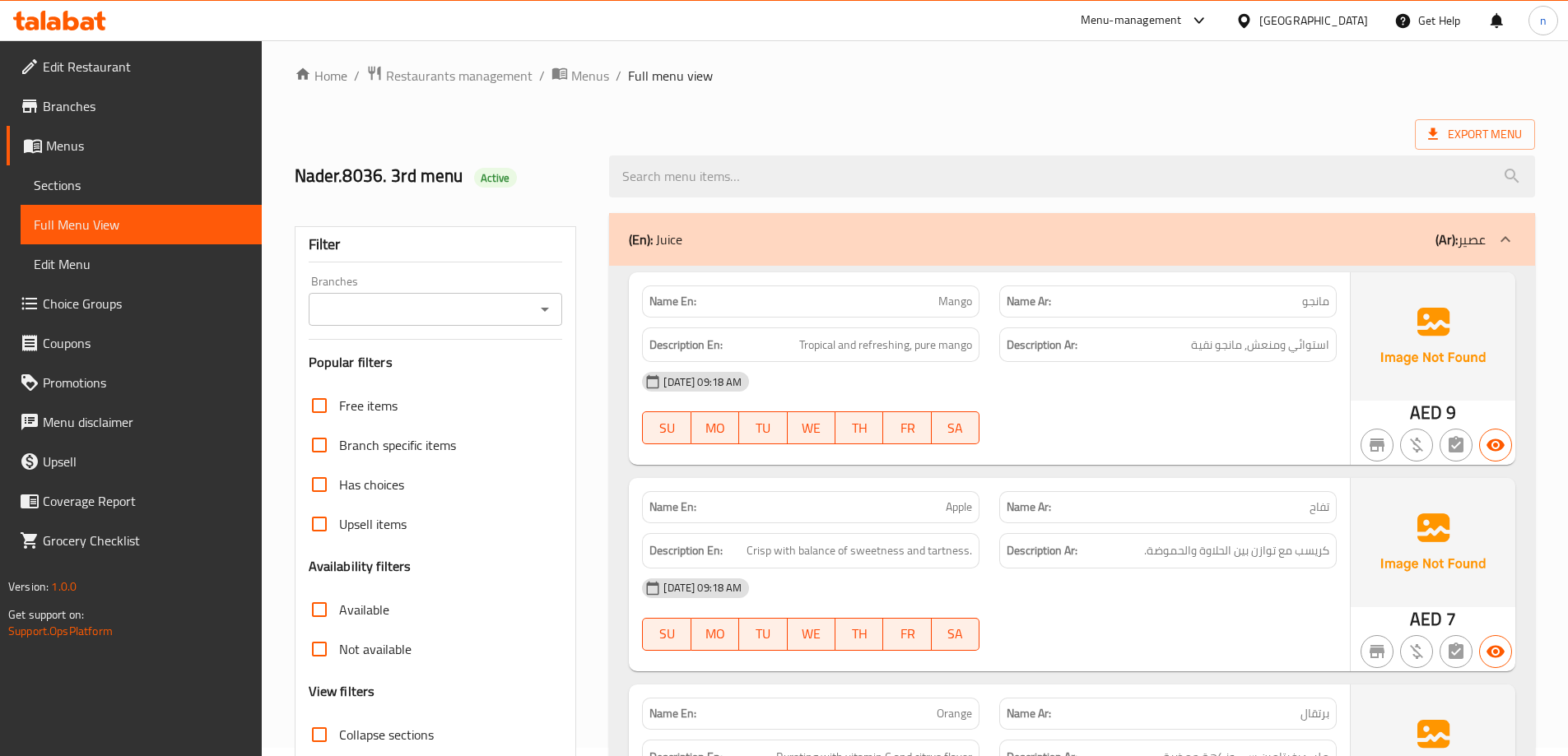
scroll to position [0, 0]
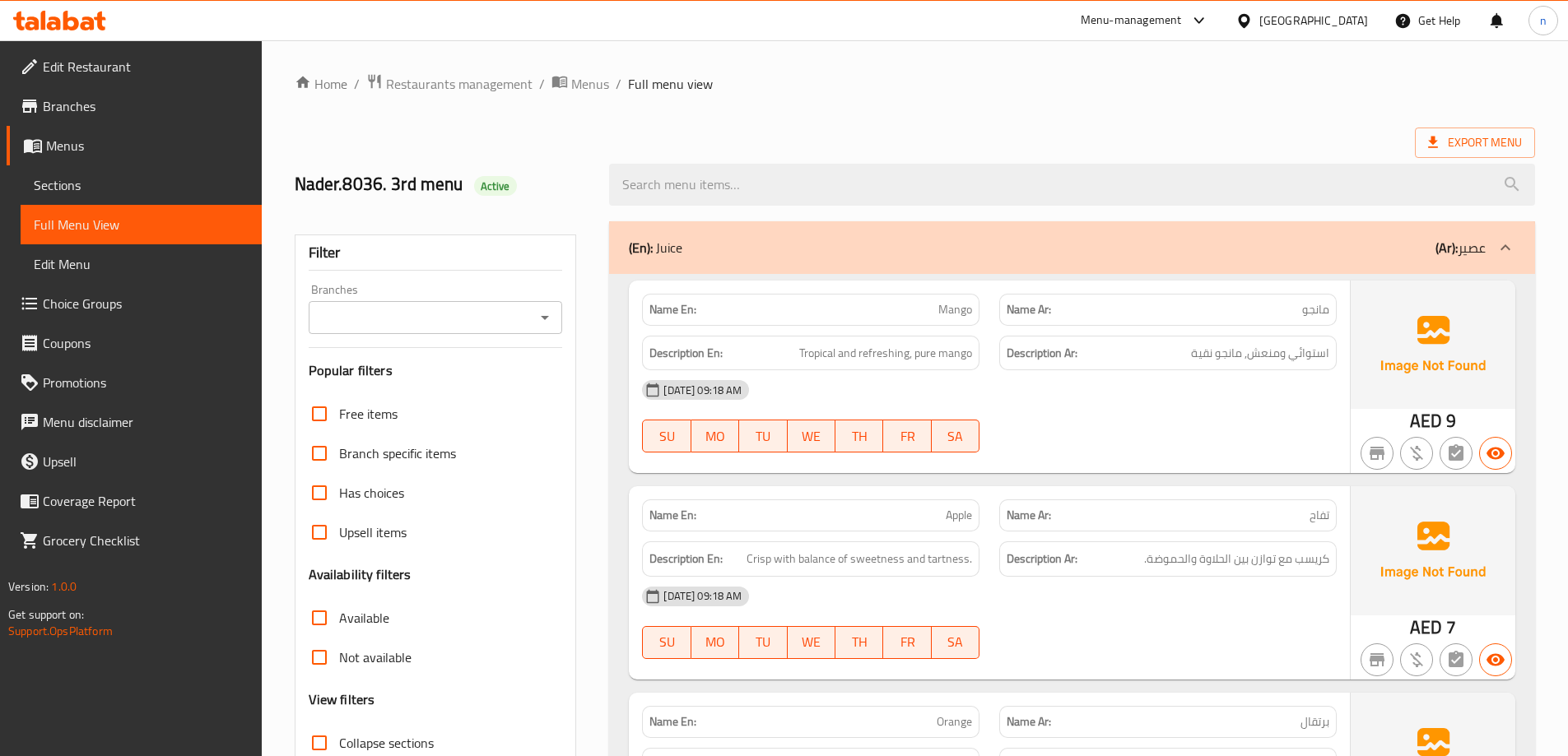
click at [1190, 356] on h6 "Description Ar: استوائي ومنعش, مانجو نقية" at bounding box center [1167, 353] width 323 height 21
click at [89, 174] on link "Sections" at bounding box center [141, 184] width 241 height 39
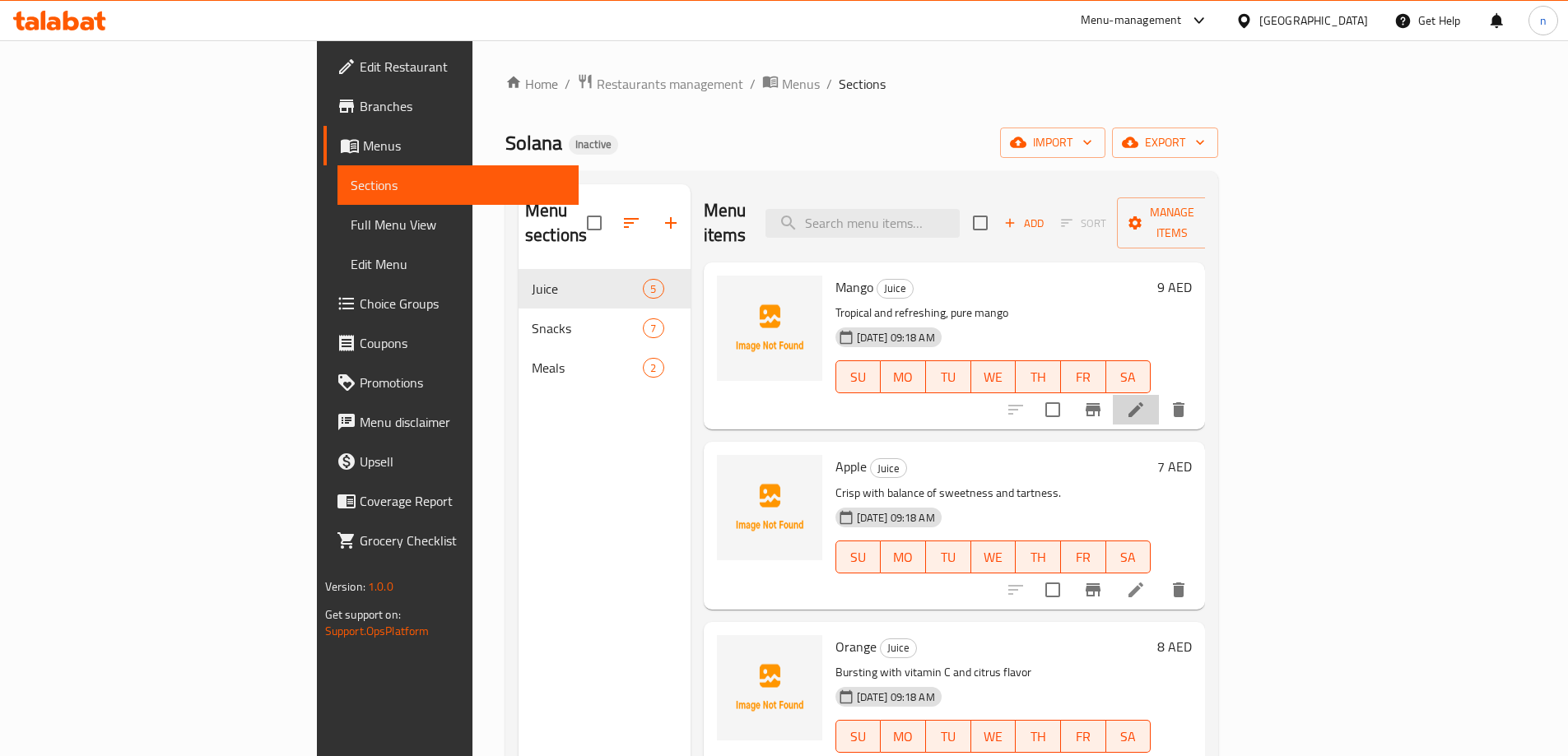
click at [1159, 395] on li at bounding box center [1135, 410] width 46 height 30
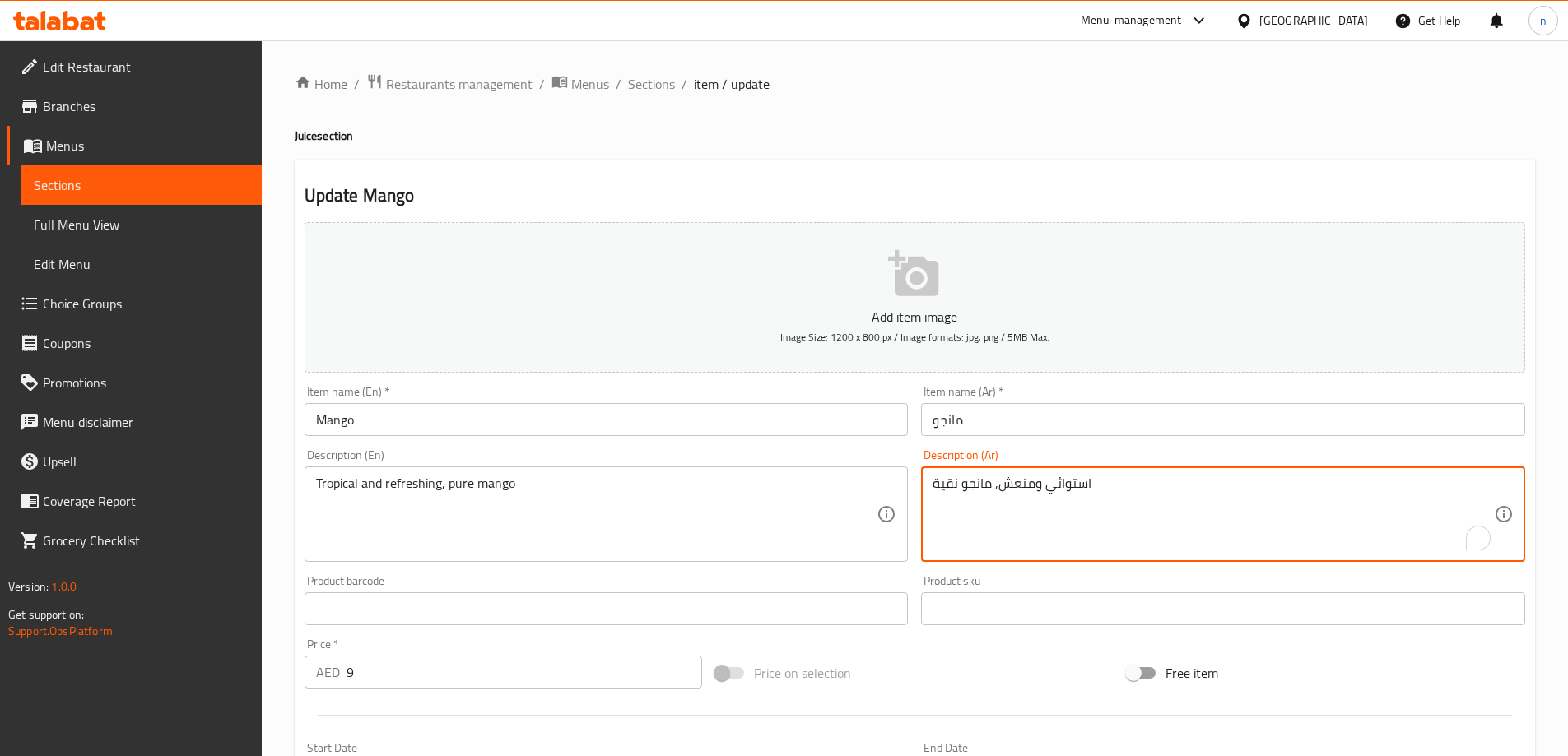
click at [1060, 493] on textarea "استوائي ومنعش, مانجو نقية" at bounding box center [1213, 514] width 562 height 78
click at [1068, 490] on textarea "استوائي ومنعش, مانجو نقية" at bounding box center [1213, 514] width 562 height 78
paste textarea "روبيكال"
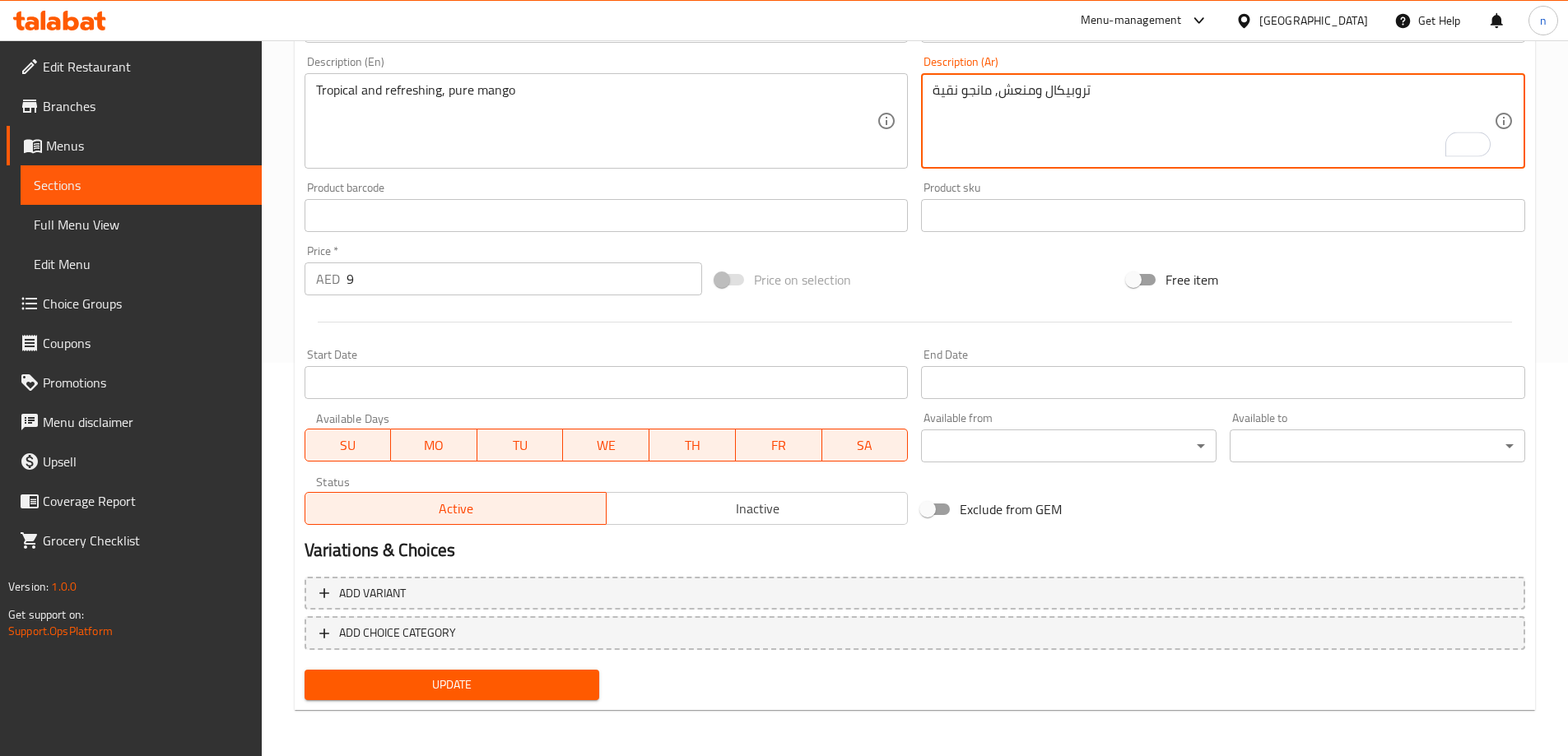
type textarea "تروبيكال ومنعش, مانجو نقية"
click at [441, 682] on span "Update" at bounding box center [452, 684] width 269 height 21
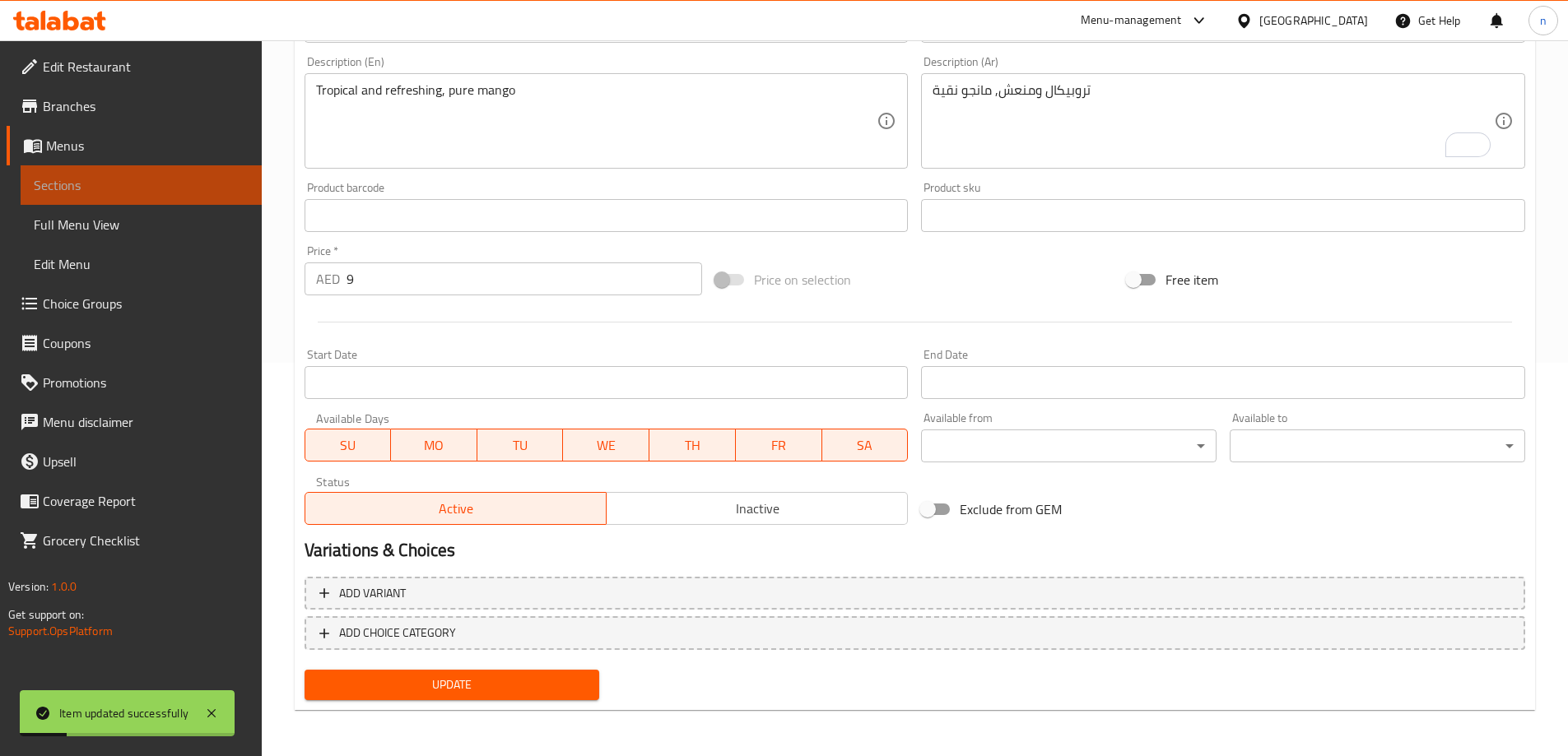
click at [87, 195] on link "Sections" at bounding box center [141, 184] width 241 height 39
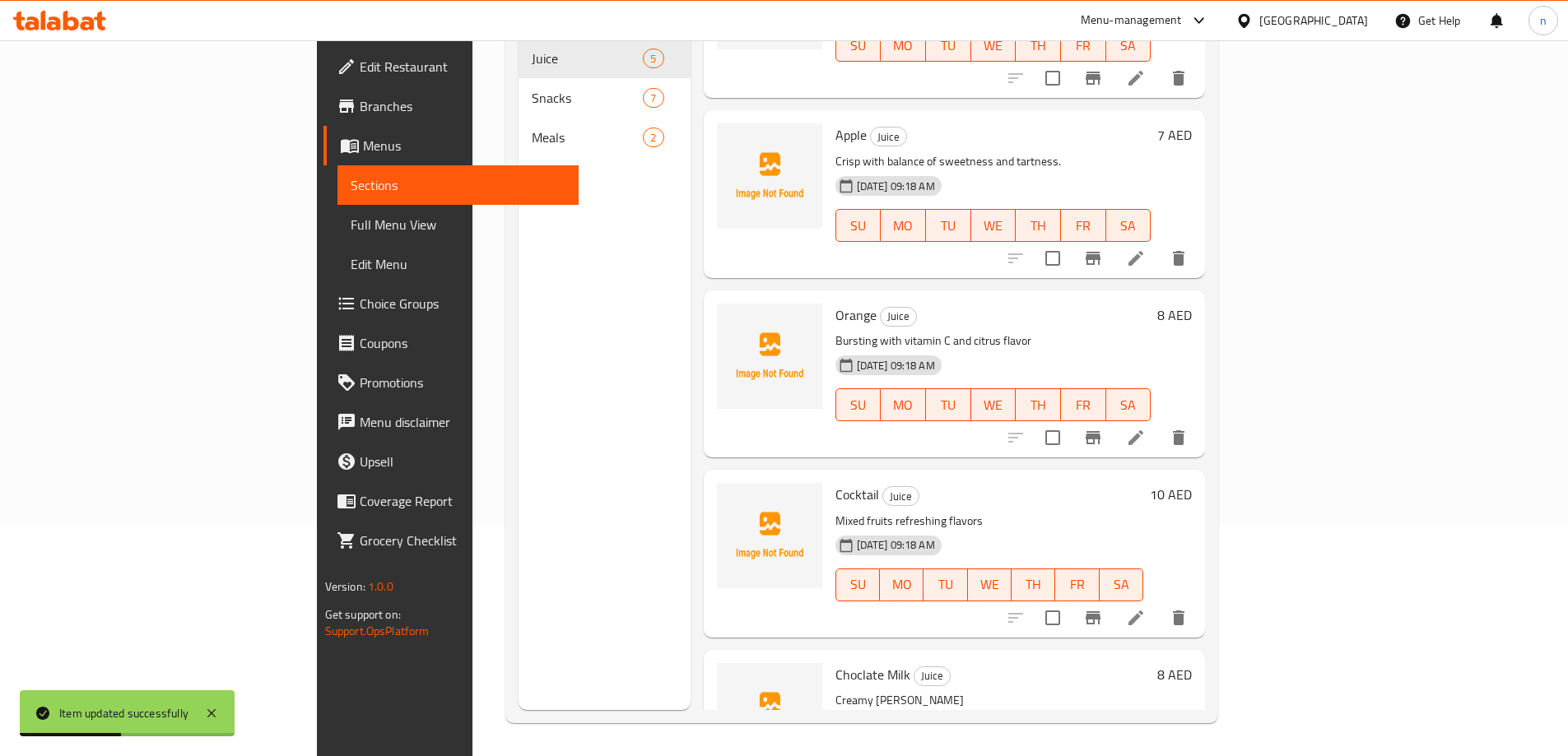
scroll to position [184, 0]
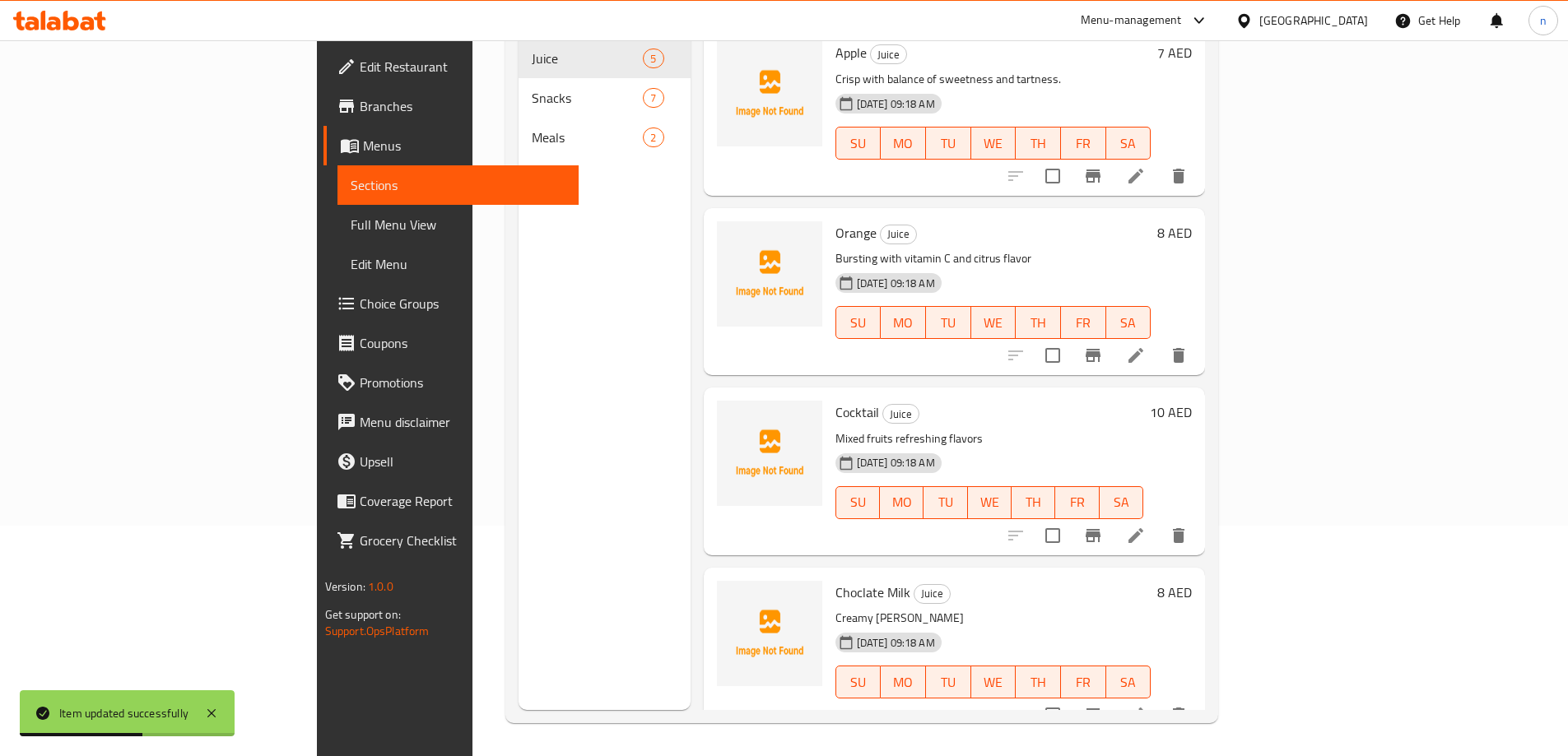
click at [1145, 705] on icon at bounding box center [1136, 715] width 20 height 20
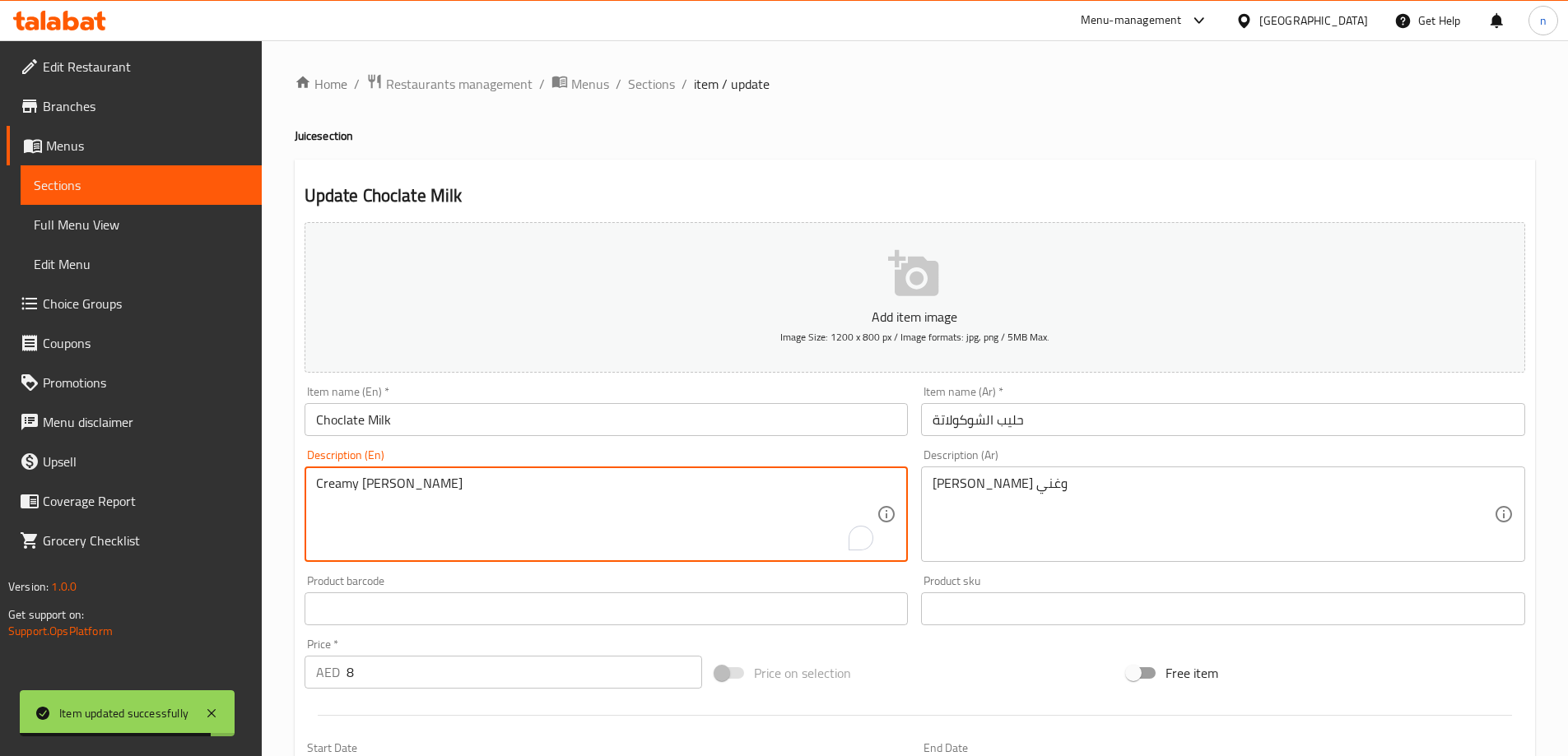
click at [537, 490] on textarea "Creamy [PERSON_NAME]" at bounding box center [597, 514] width 562 height 78
paste textarea ", rich, and indulgent"
type textarea "Creamy, rich, and indulgent"
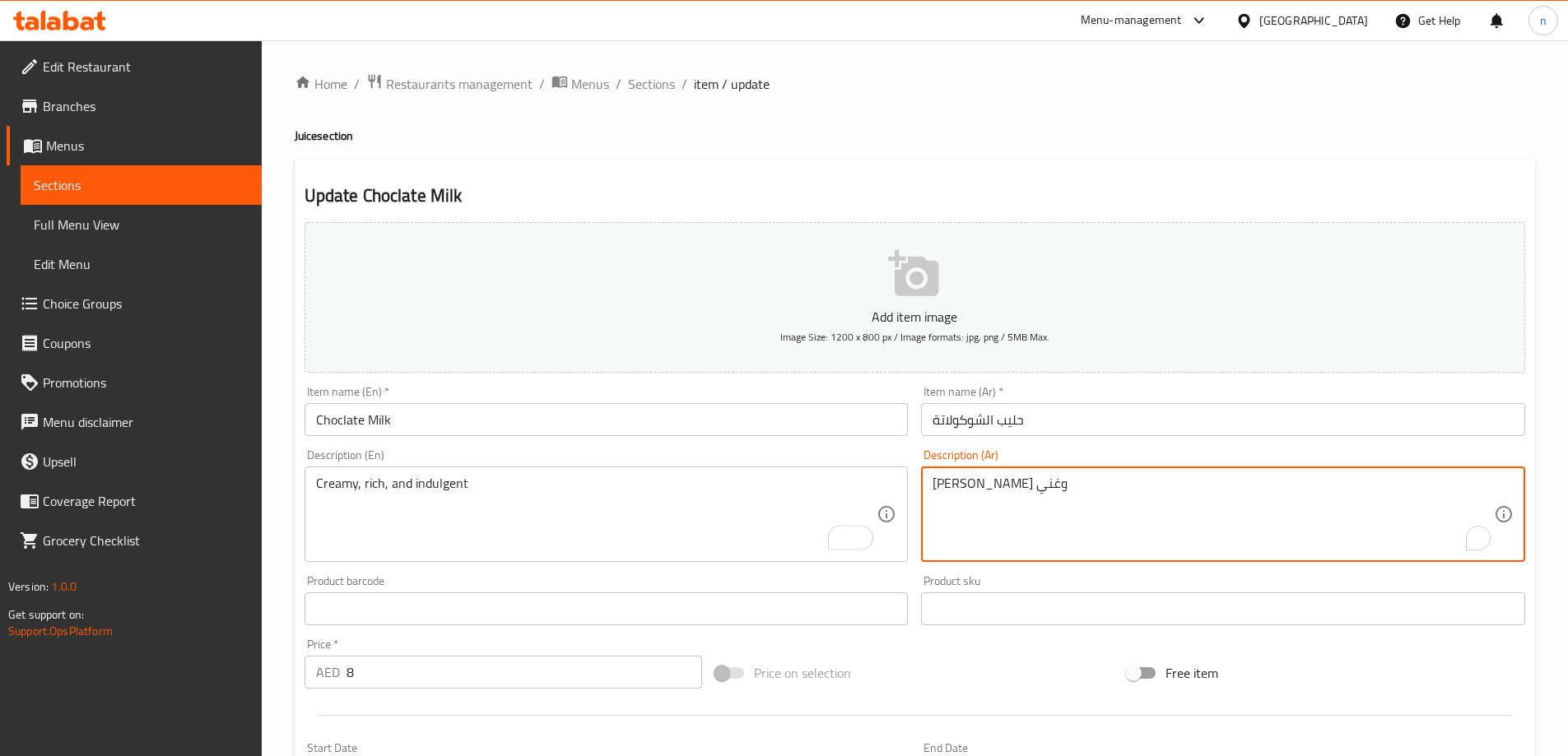
click at [1030, 490] on textarea "[PERSON_NAME] وغني" at bounding box center [1213, 514] width 562 height 78
paste textarea ", وفاخر"
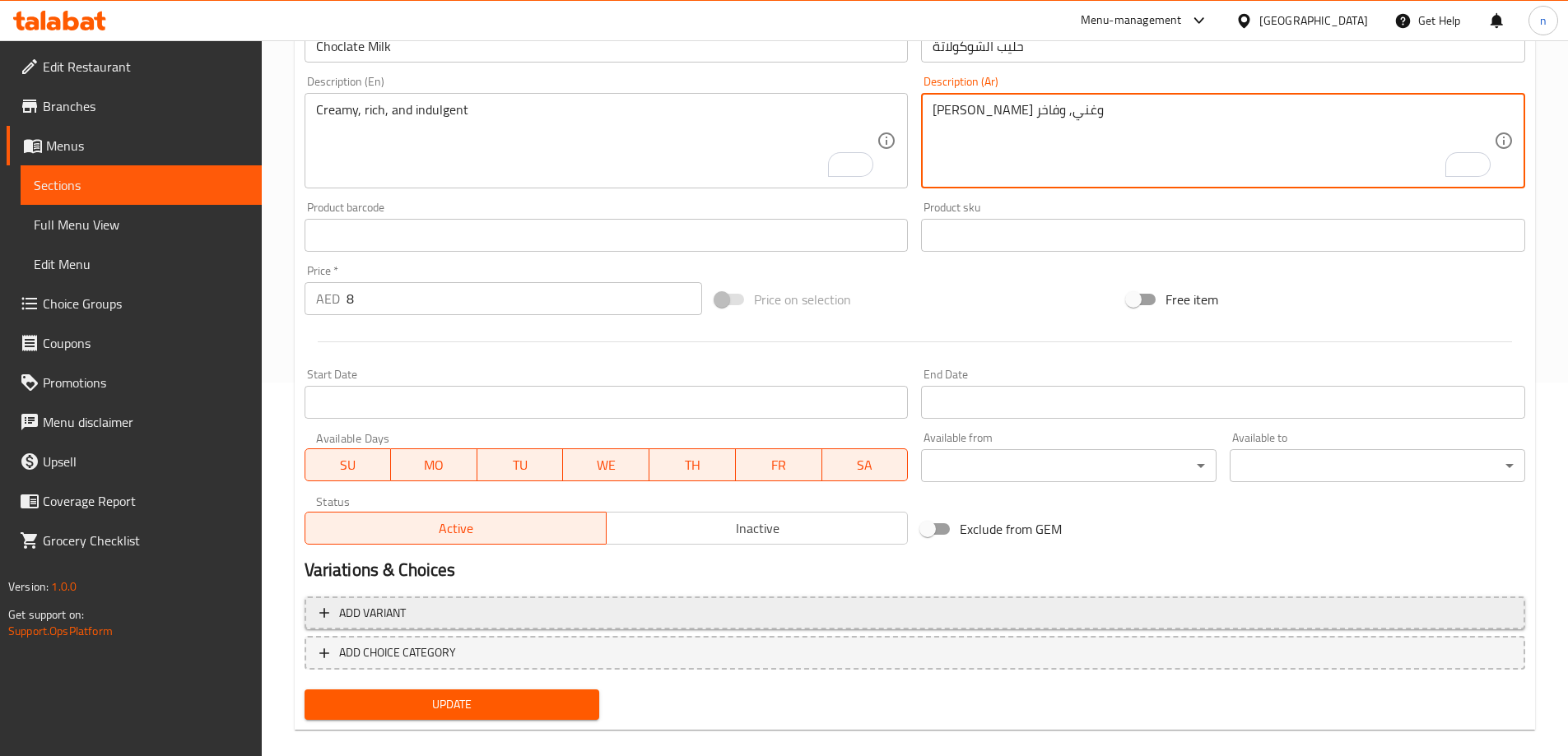
scroll to position [393, 0]
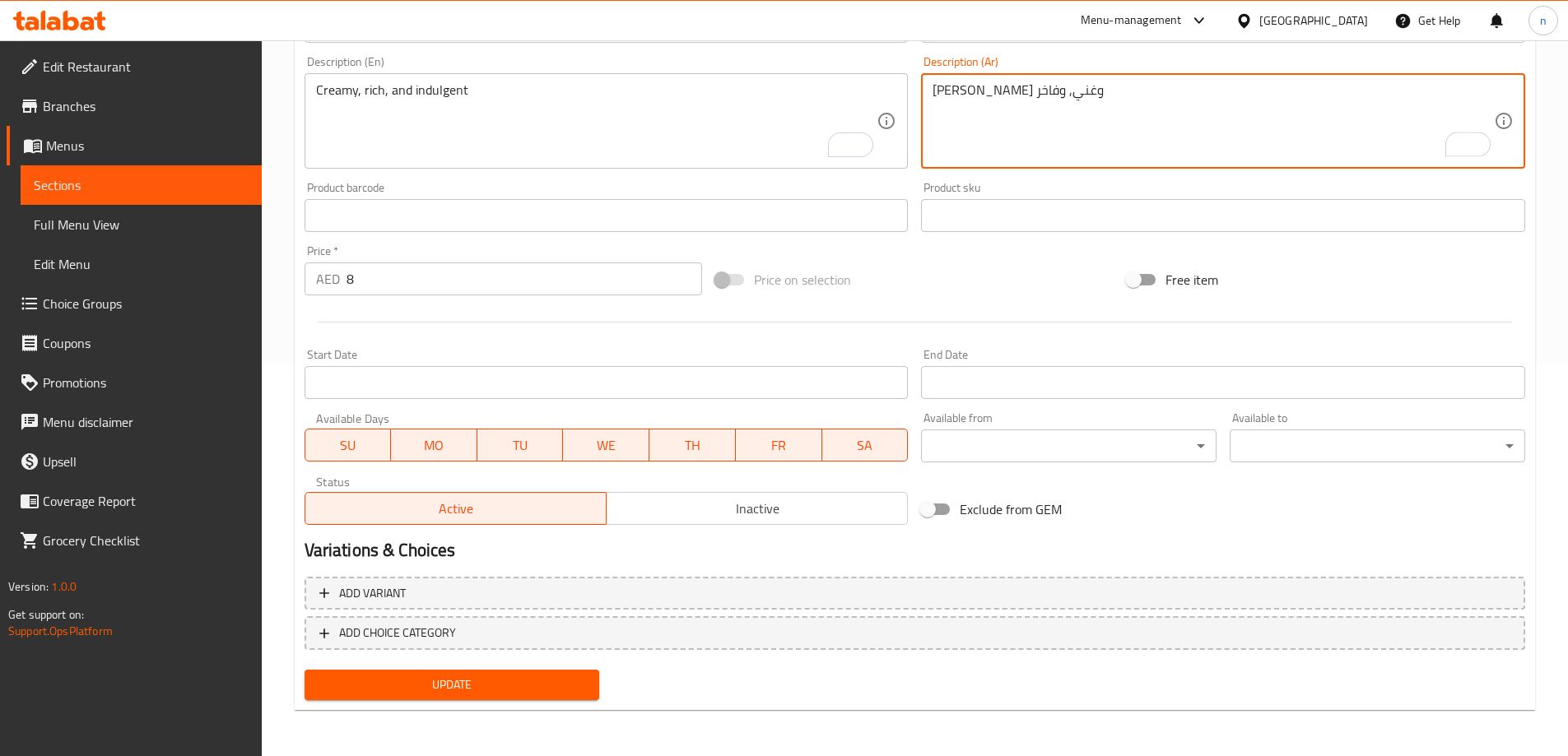
type textarea "[PERSON_NAME] وغني, وفاخر"
click at [420, 686] on span "Update" at bounding box center [452, 684] width 269 height 21
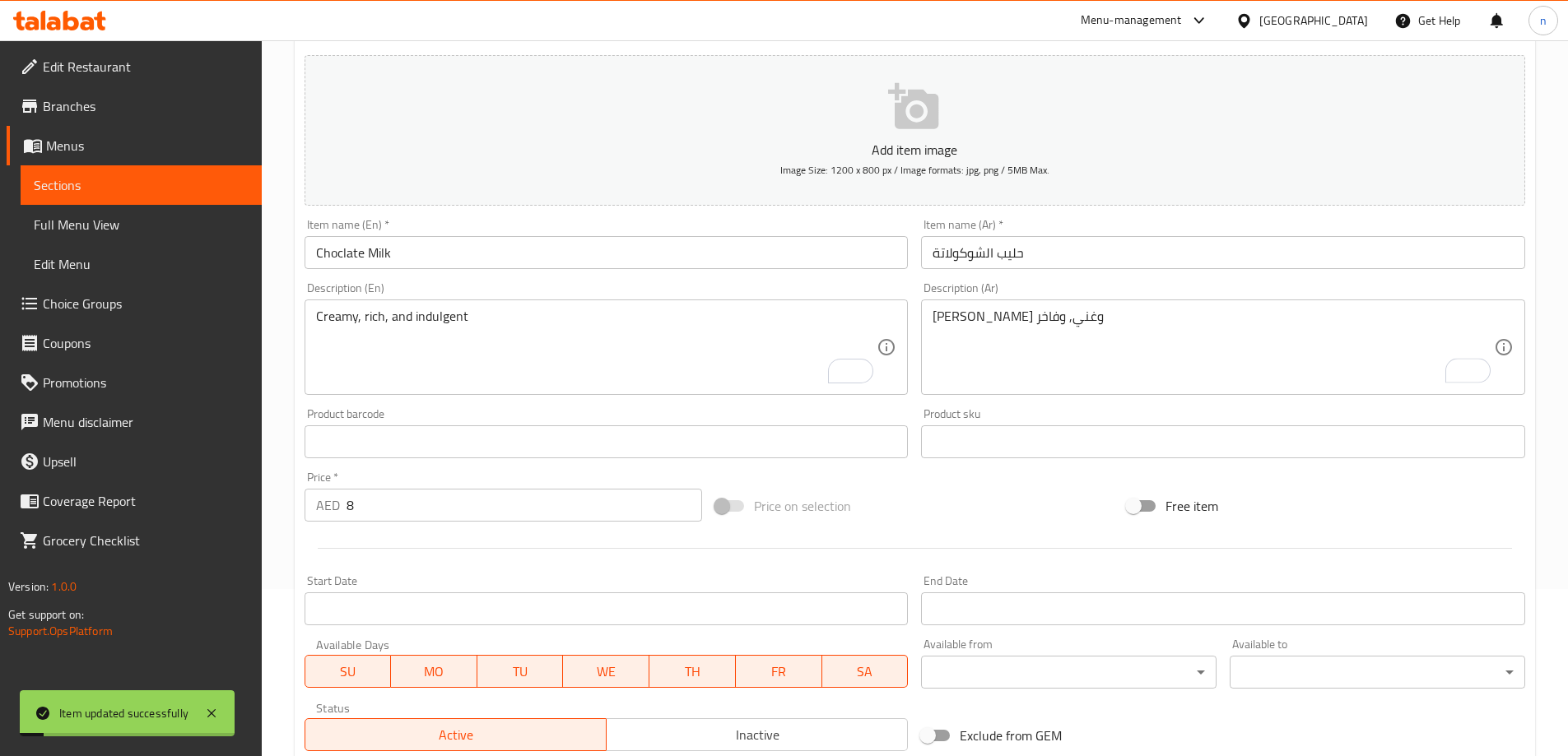
scroll to position [146, 0]
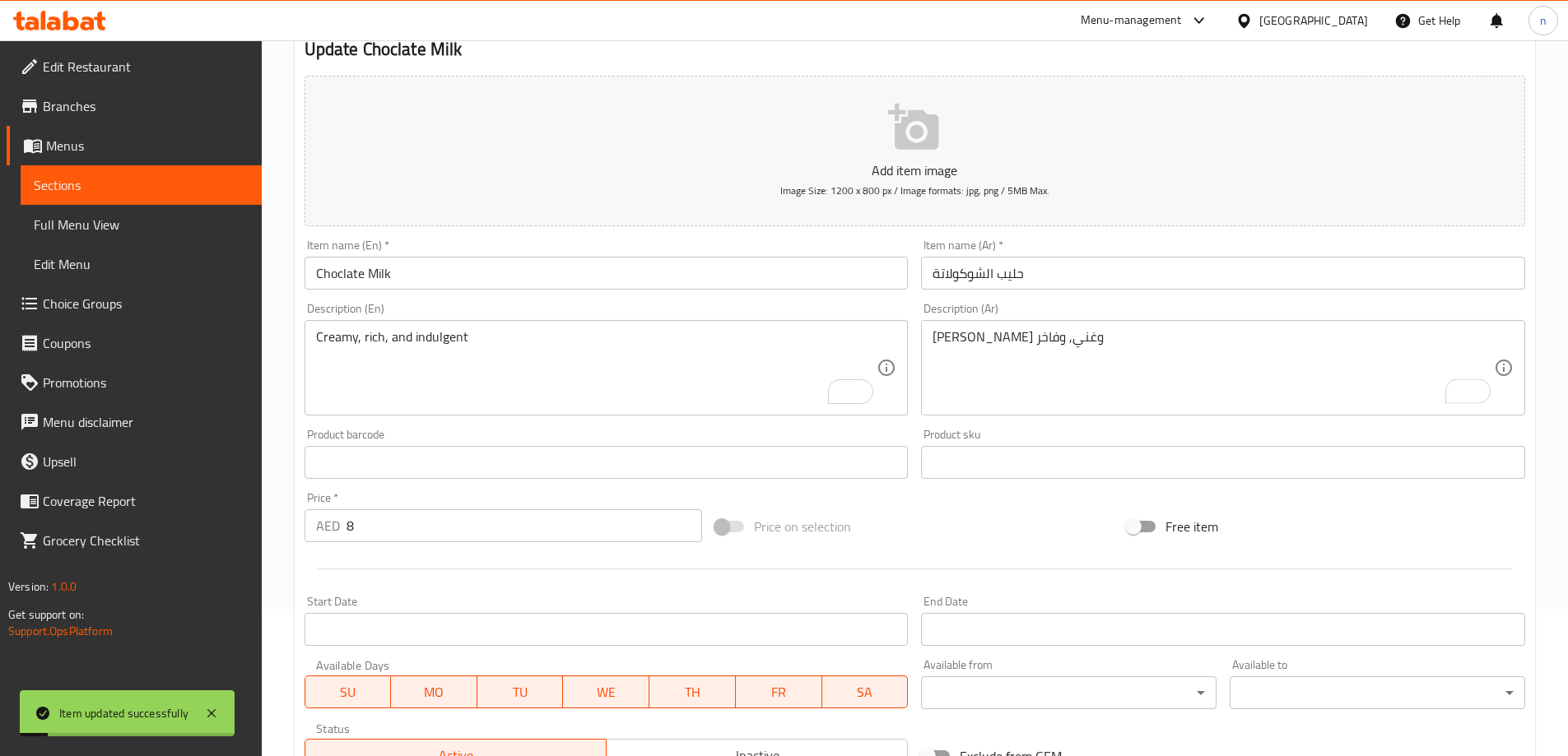
click at [126, 213] on link "Full Menu View" at bounding box center [141, 224] width 241 height 39
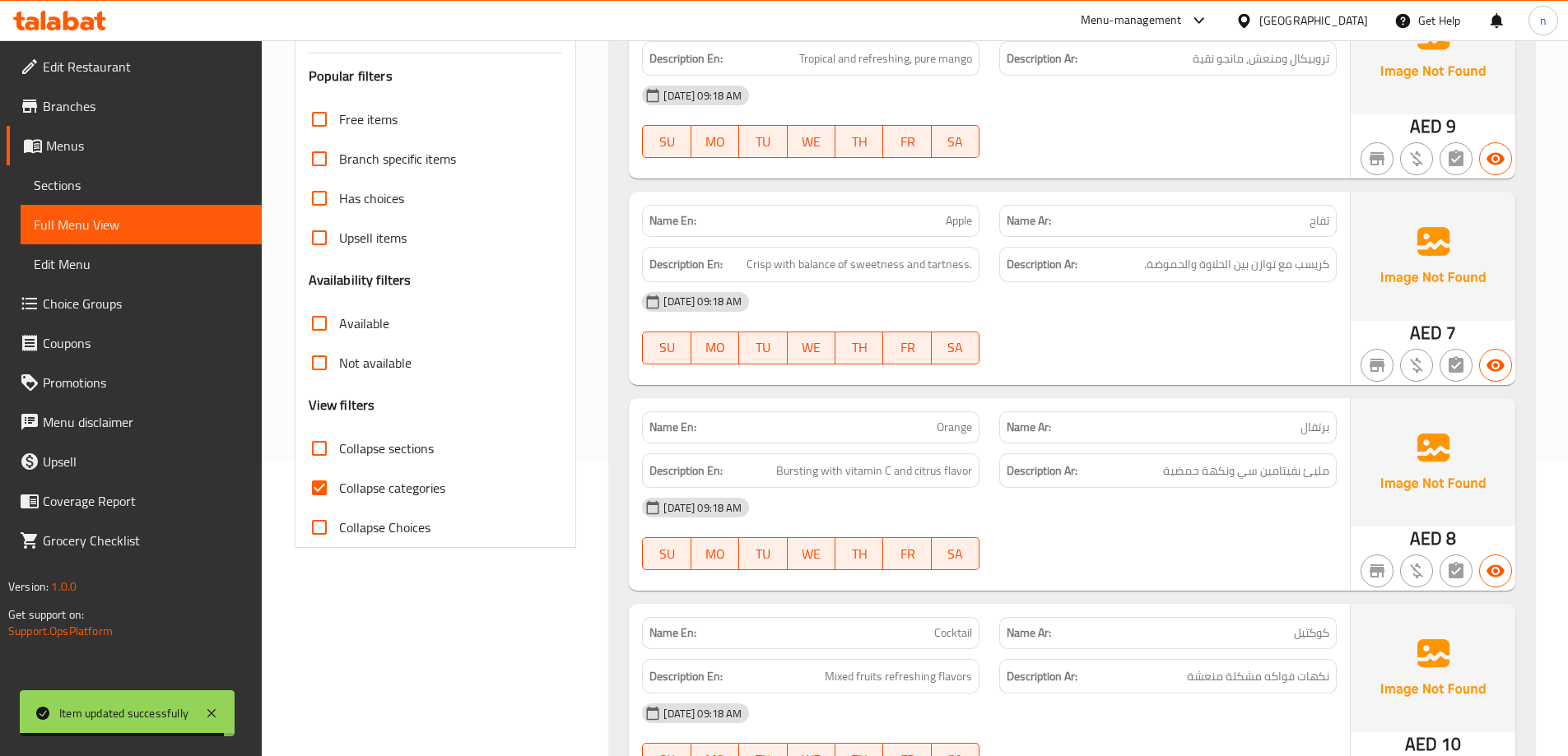
scroll to position [329, 0]
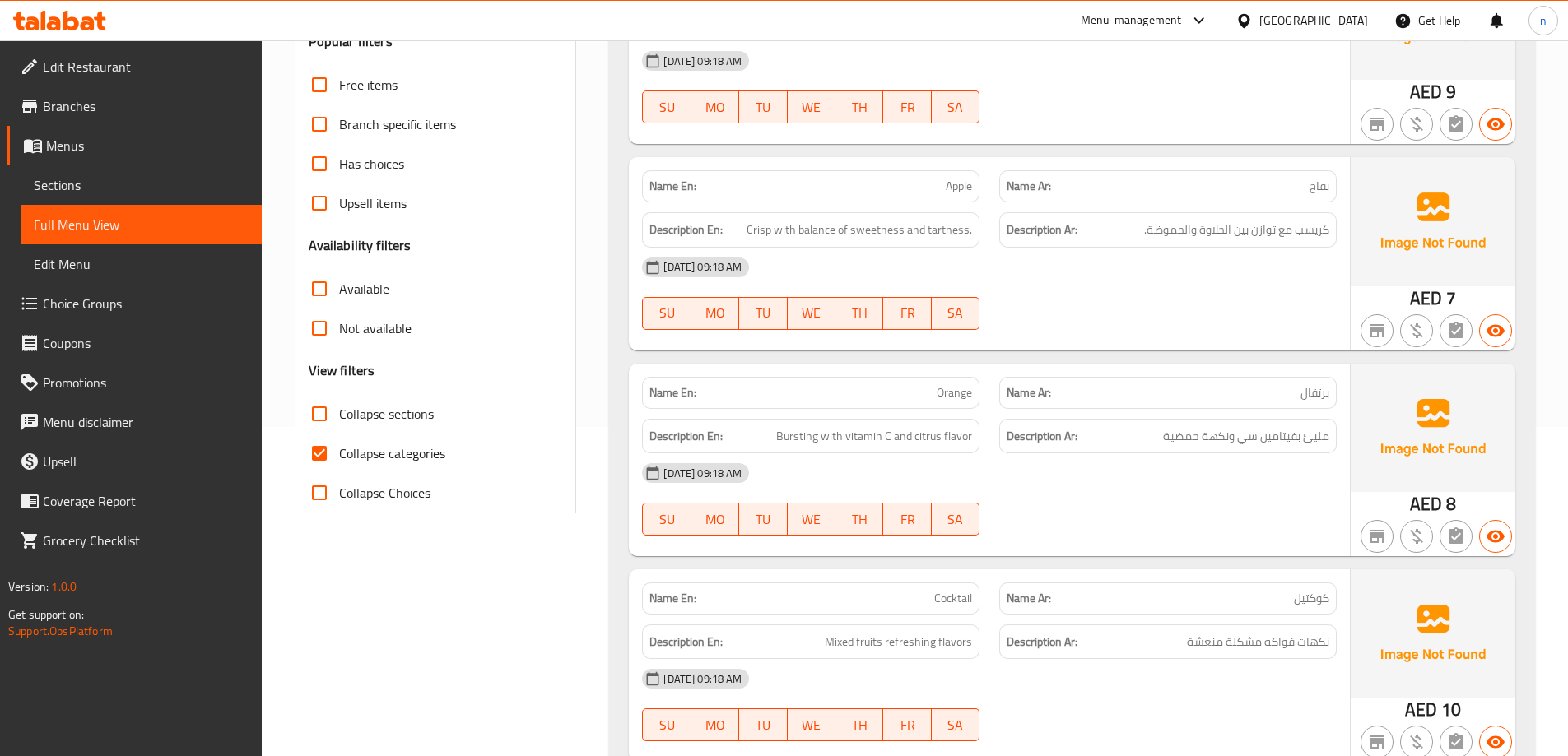
click at [92, 189] on span "Sections" at bounding box center [141, 185] width 215 height 20
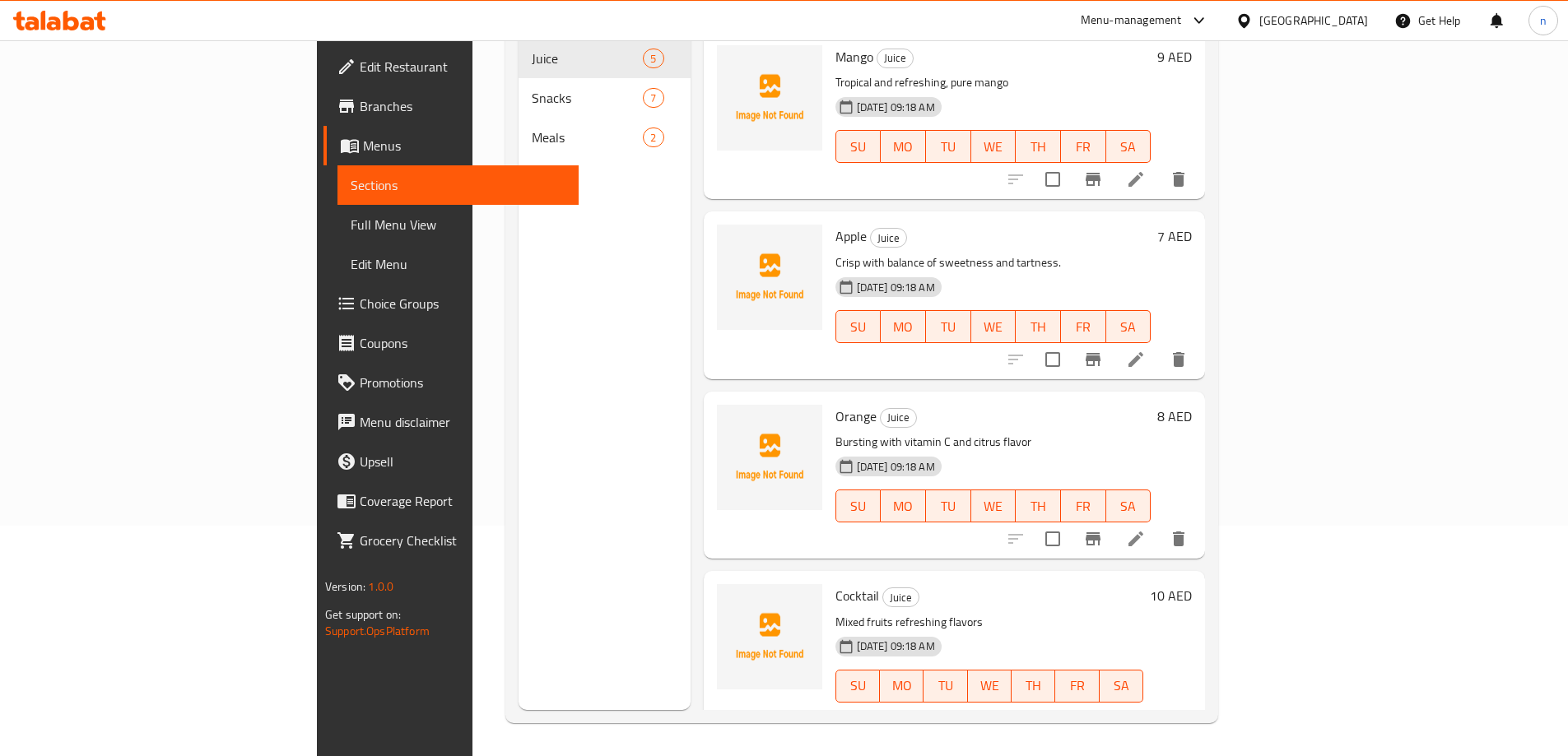
scroll to position [231, 0]
click at [1145, 350] on icon at bounding box center [1136, 360] width 20 height 20
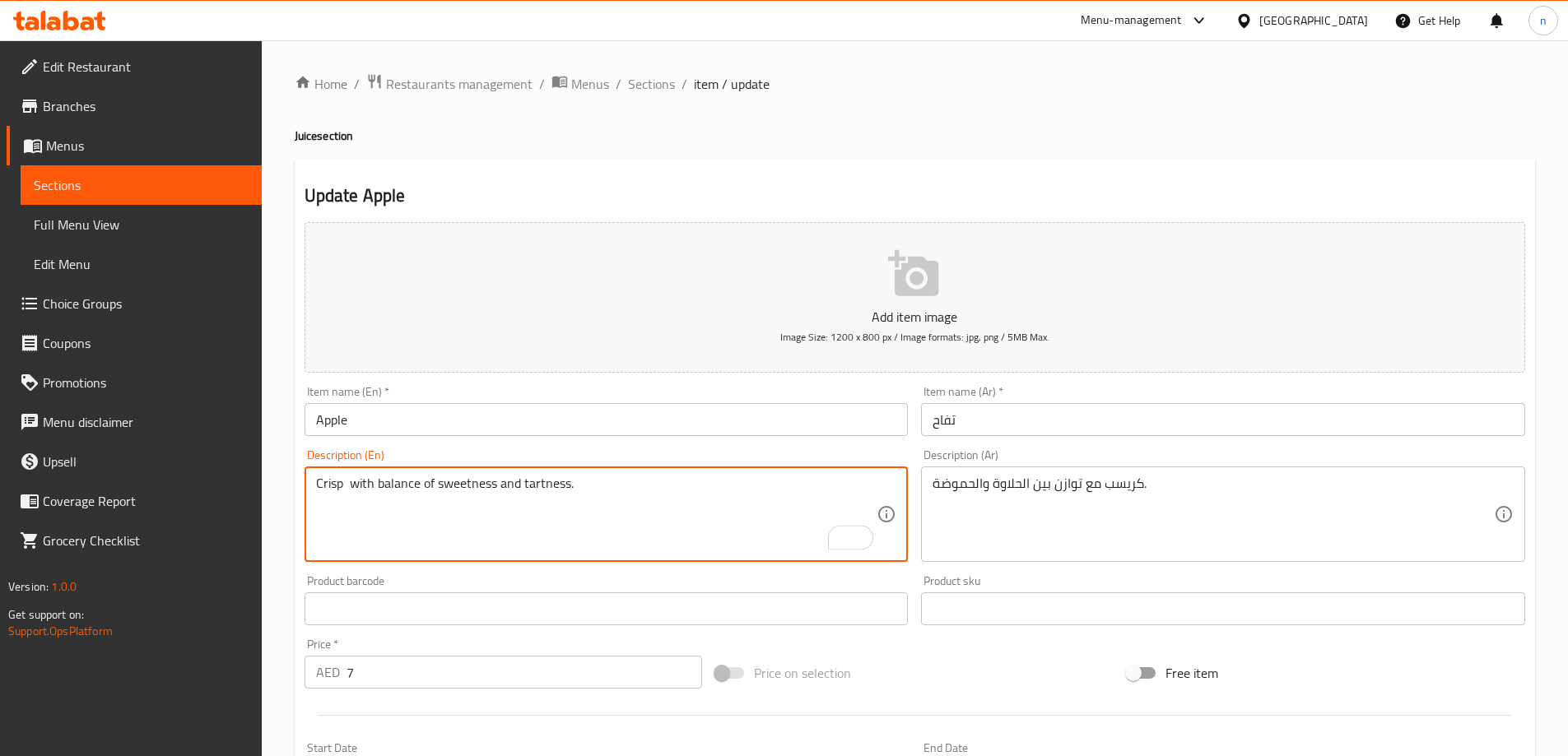
paste textarea "and clean"
type textarea "Crisp and clean with balance of sweetness and tartness."
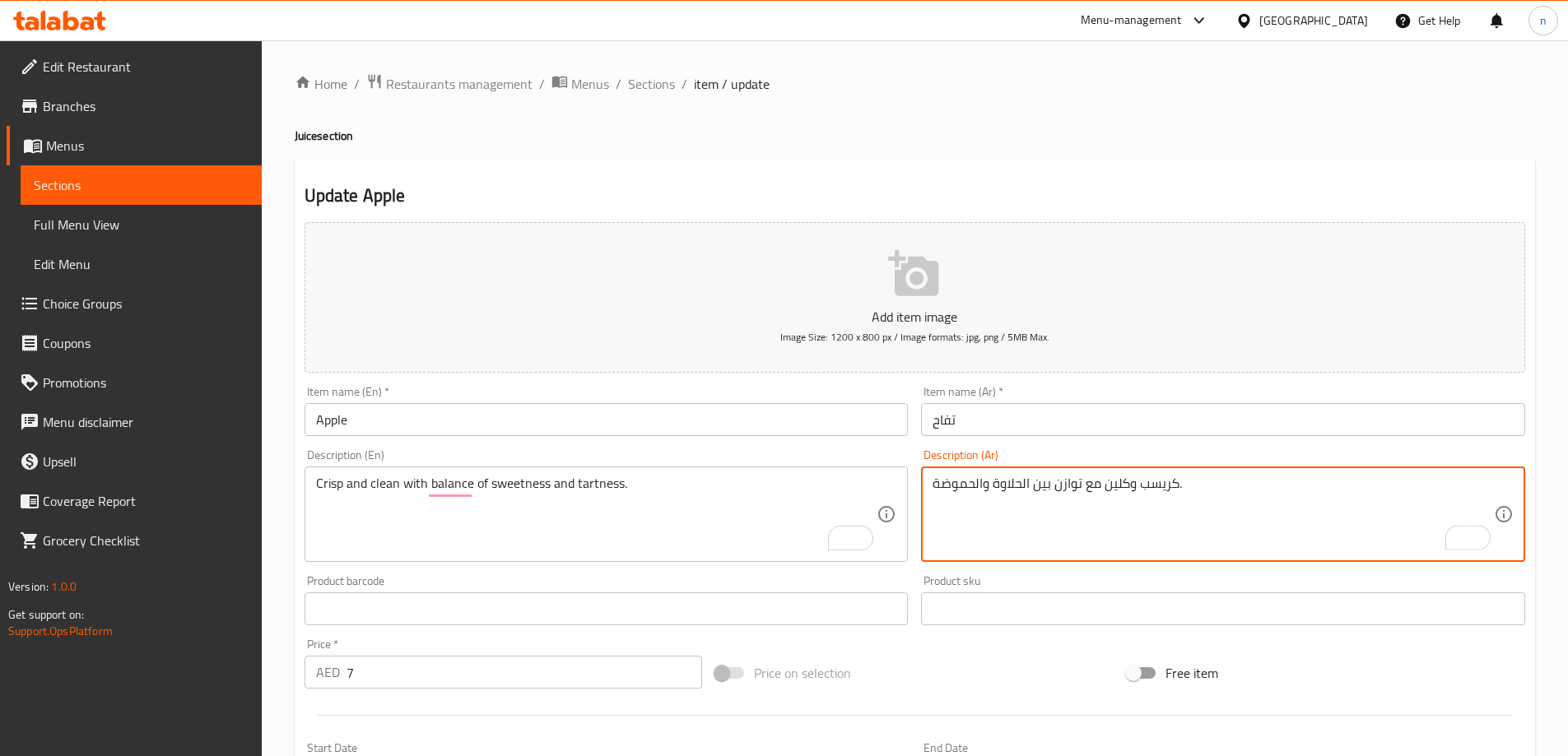
click at [1188, 493] on textarea "كريسب وكلين مع توازن بين الحلاوة والحموضة." at bounding box center [1213, 514] width 562 height 78
type textarea "كريسب وكلين مع توازن بين الحلاوة والحموضة."
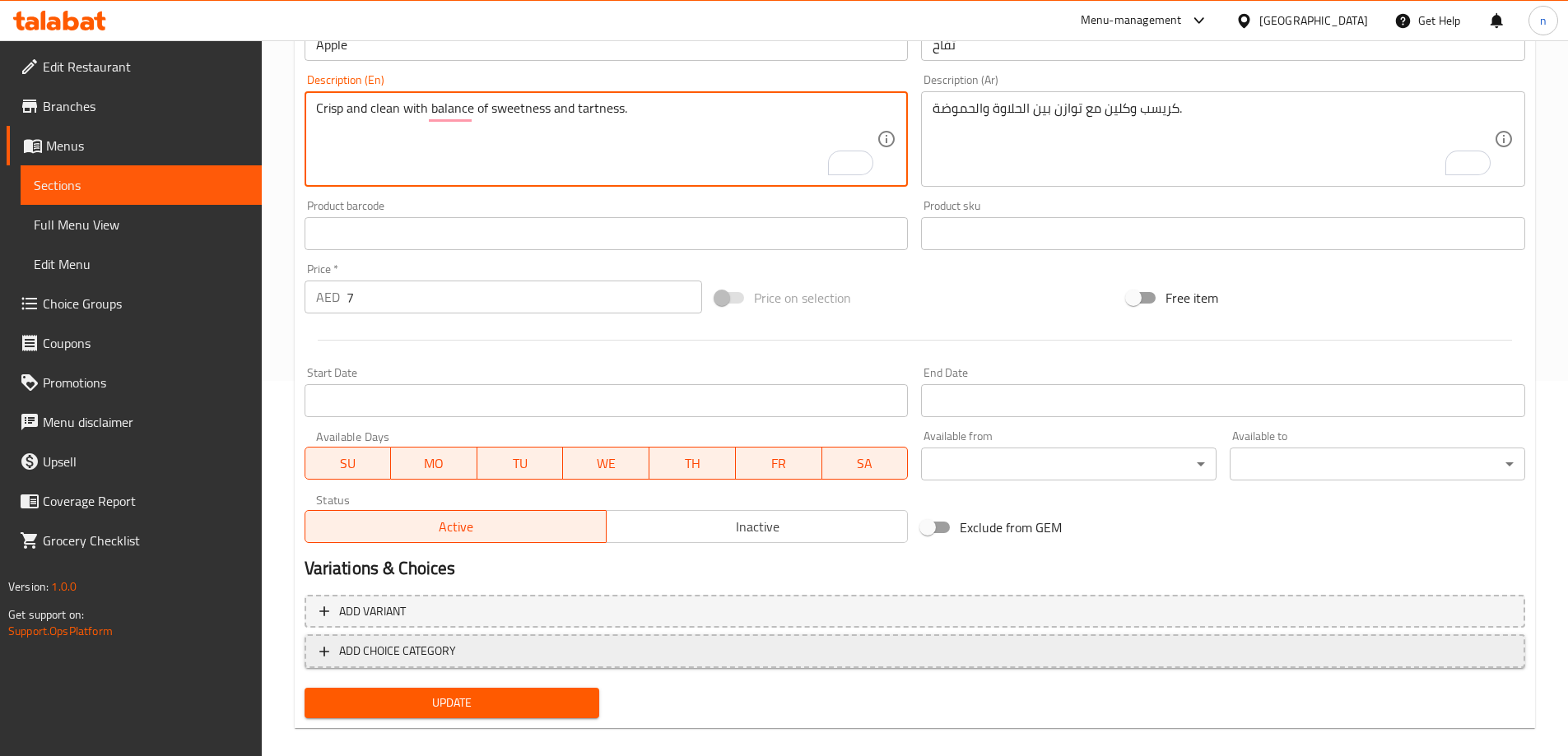
scroll to position [393, 0]
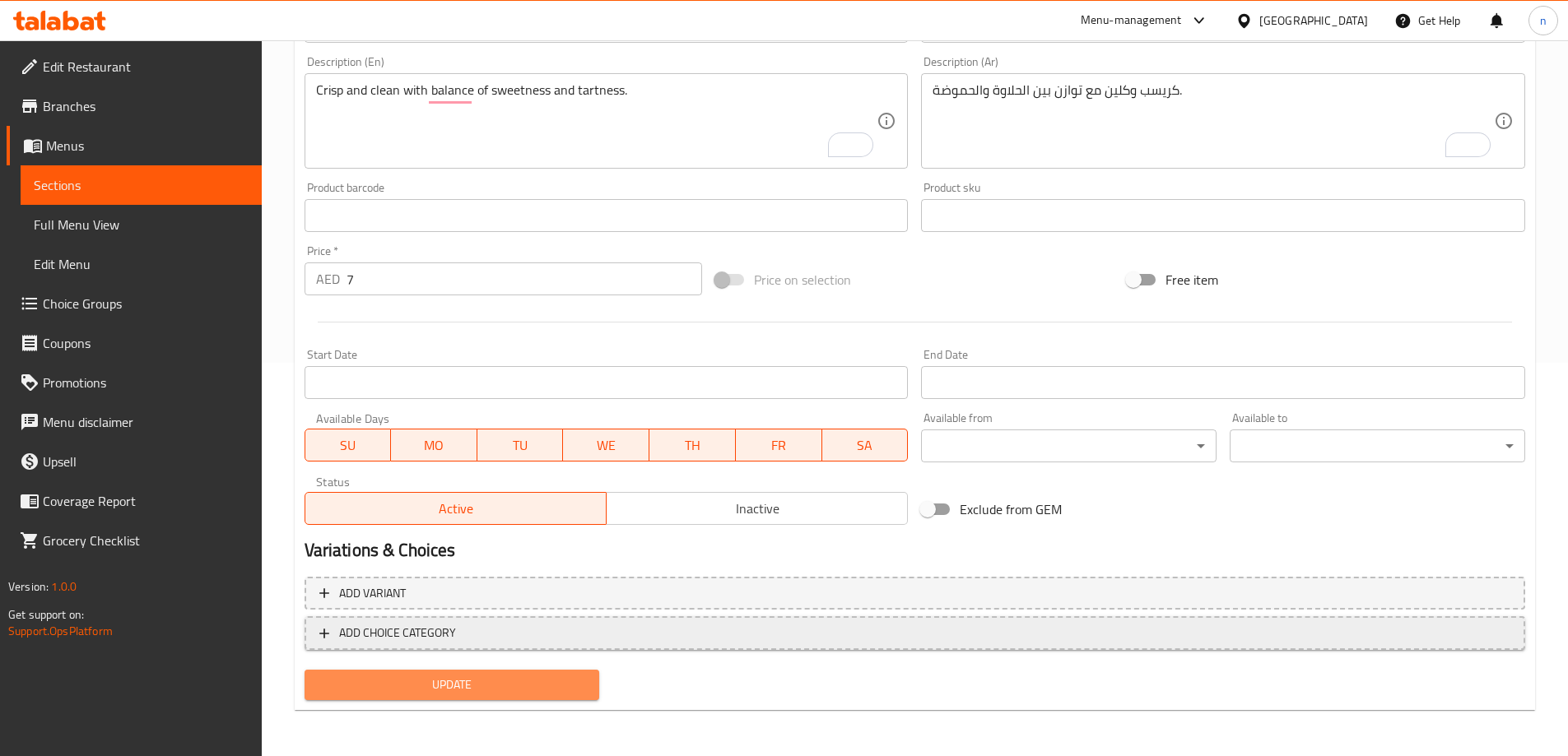
click at [543, 688] on span "Update" at bounding box center [452, 684] width 269 height 21
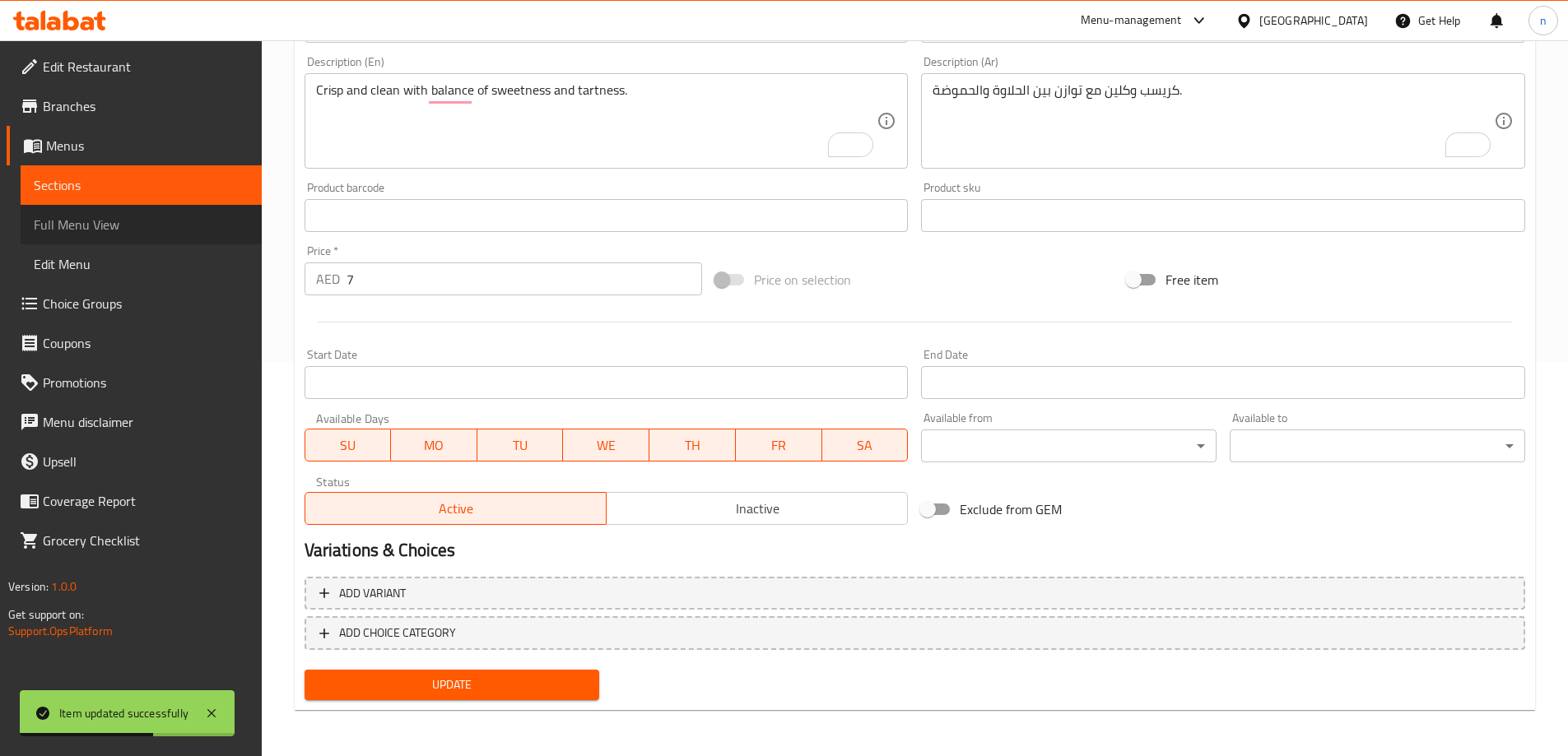
click at [68, 237] on link "Full Menu View" at bounding box center [141, 224] width 241 height 39
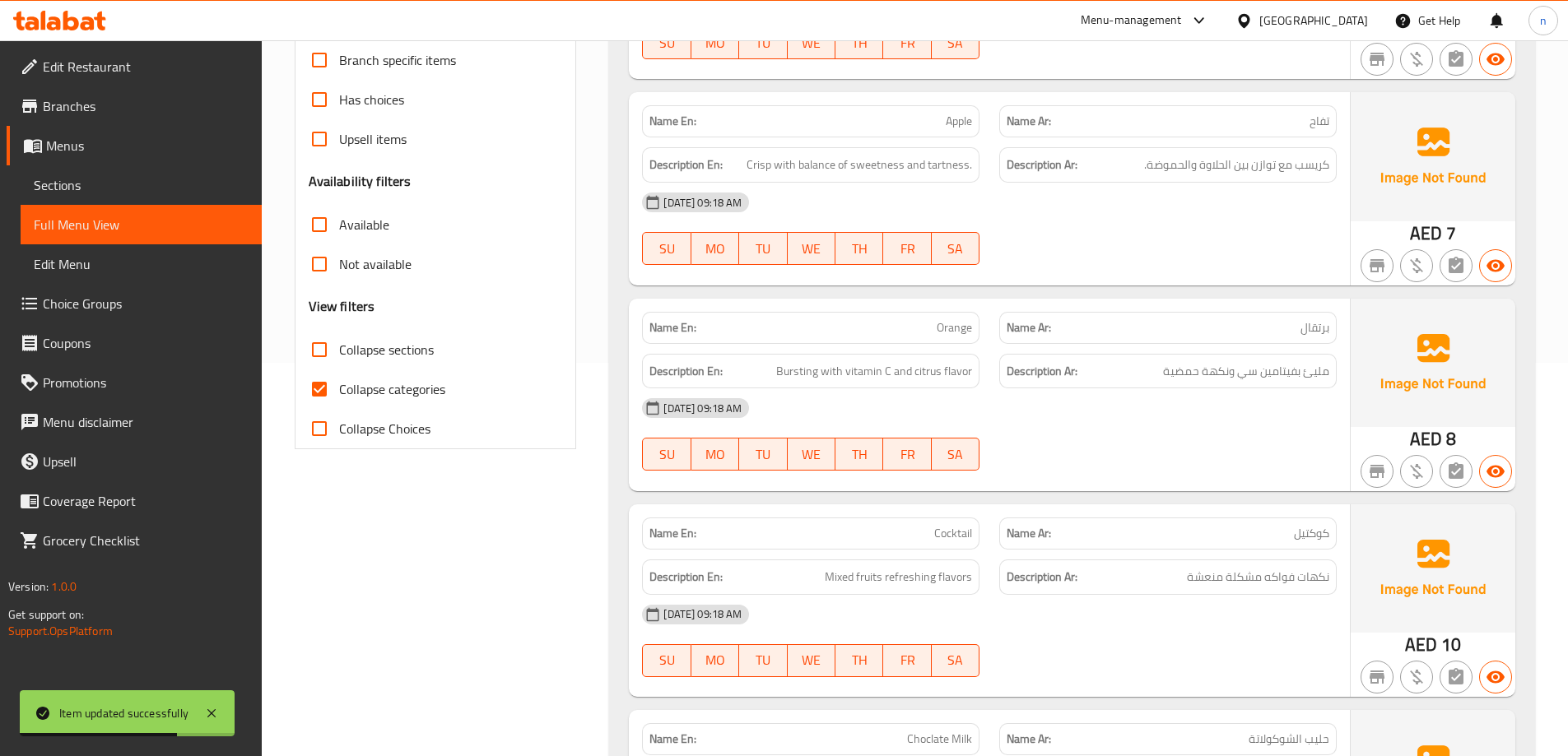
click at [401, 388] on span "Collapse categories" at bounding box center [392, 389] width 106 height 20
click at [339, 388] on input "Collapse categories" at bounding box center [319, 389] width 39 height 39
checkbox input "false"
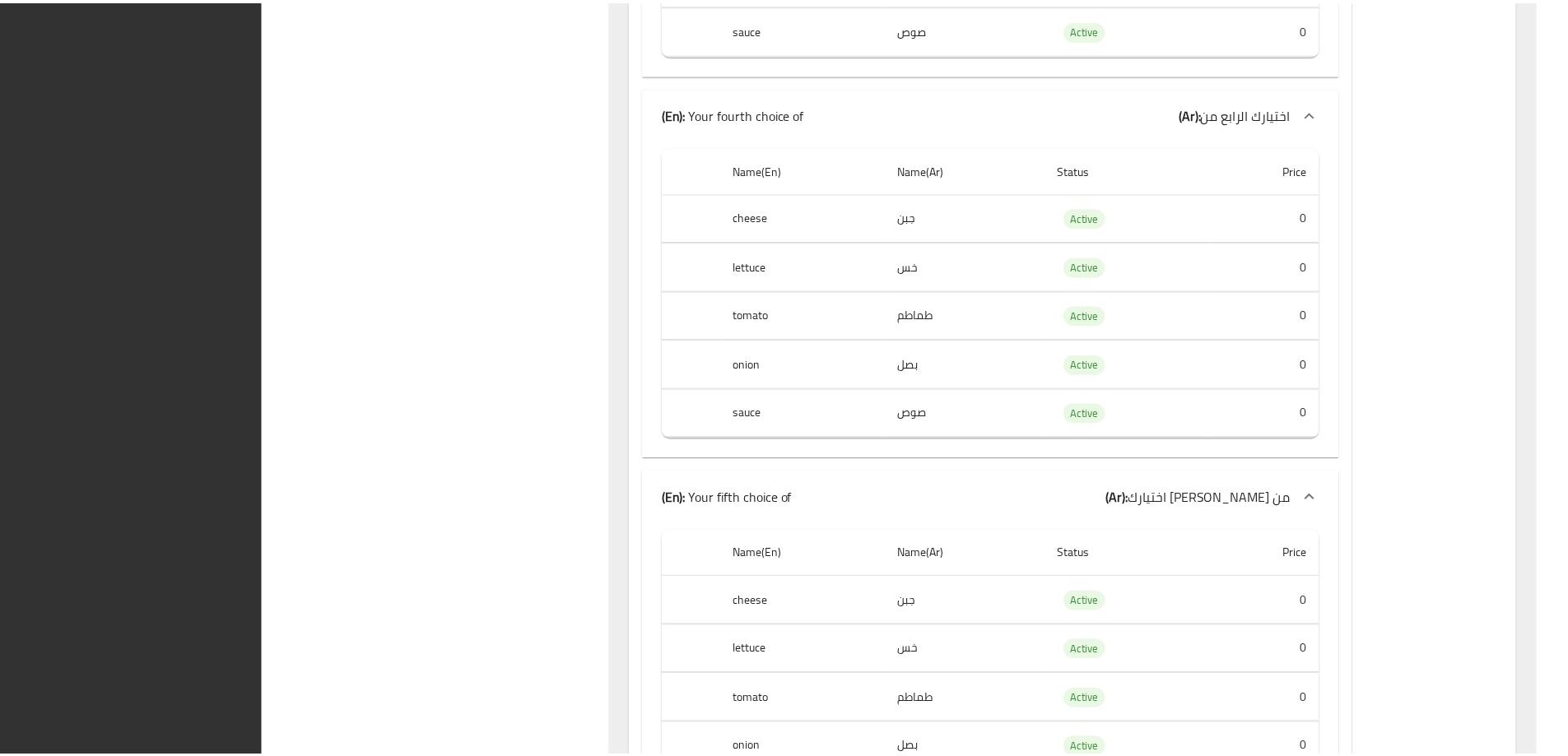
scroll to position [6629, 0]
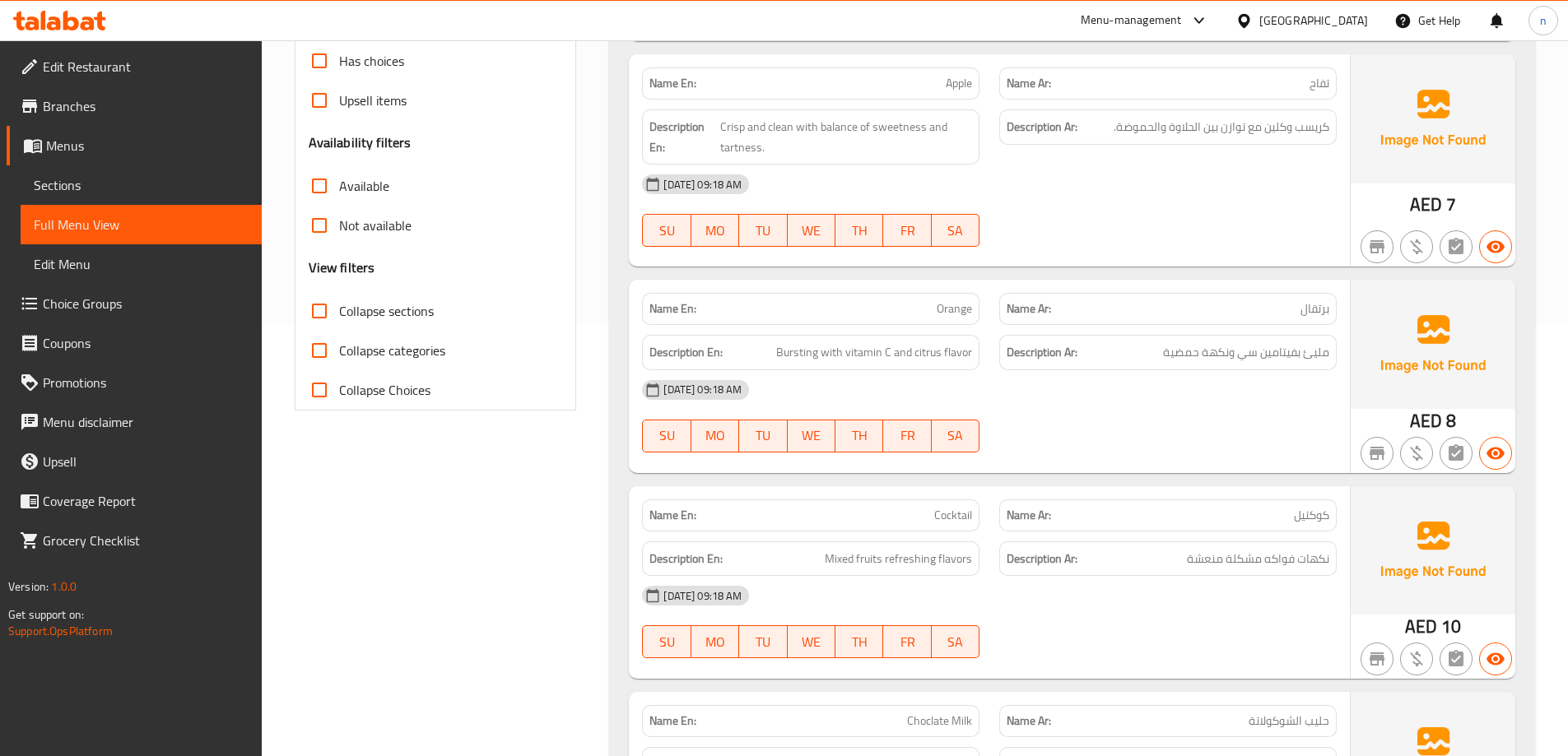
scroll to position [0, 0]
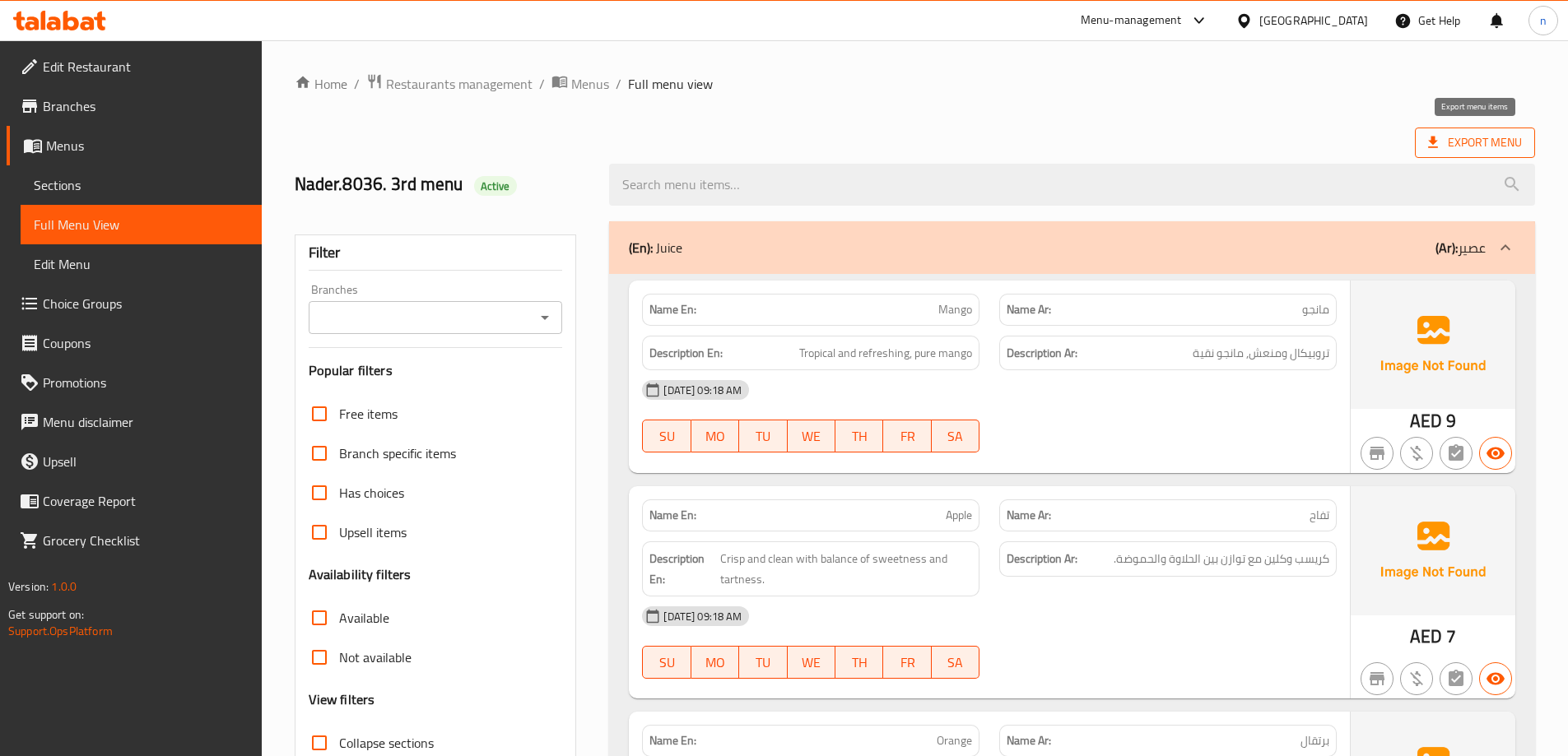
click at [1464, 134] on span "Export Menu" at bounding box center [1474, 143] width 94 height 21
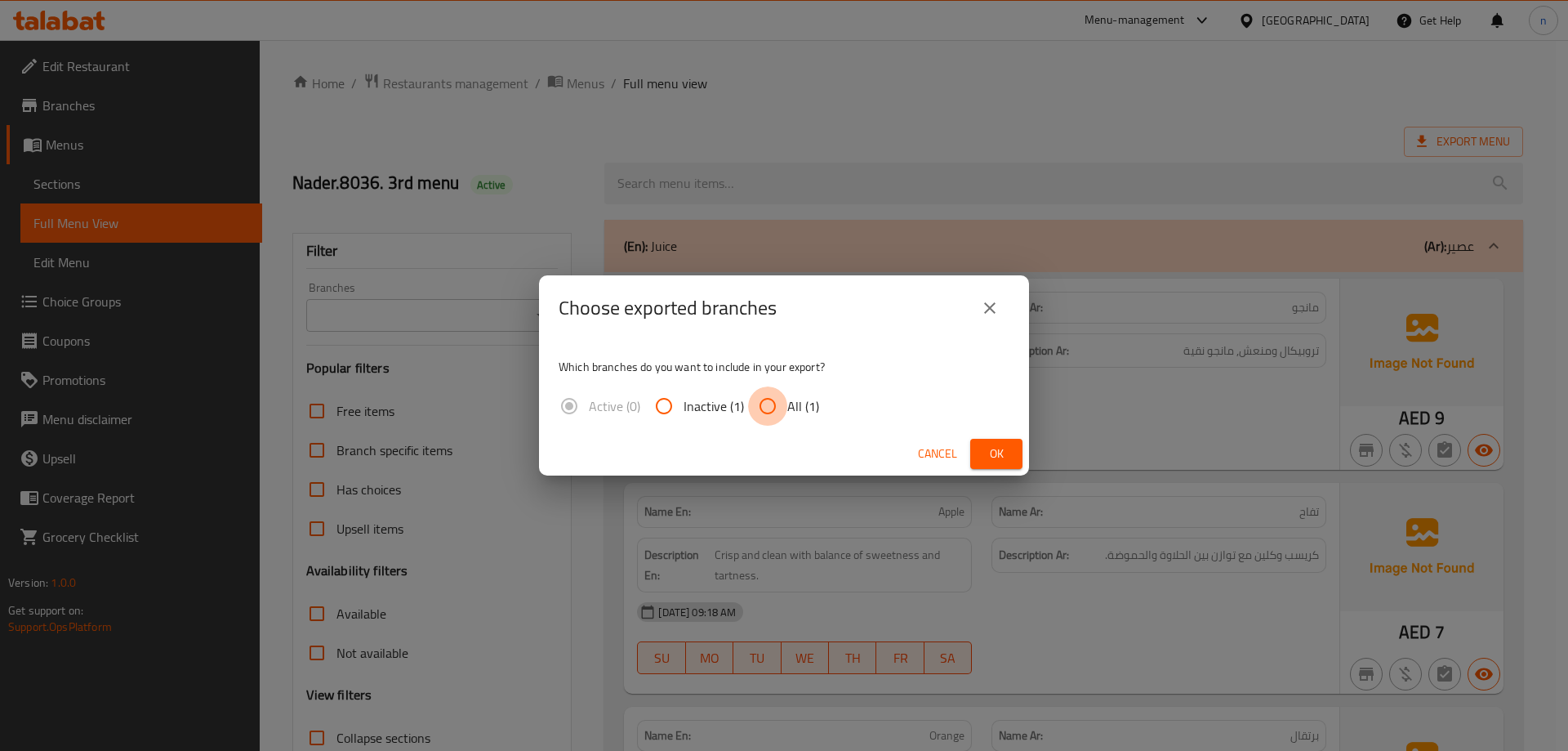
click at [761, 408] on input "All (1)" at bounding box center [767, 405] width 39 height 39
radio input "true"
click at [997, 459] on span "Ok" at bounding box center [996, 454] width 26 height 21
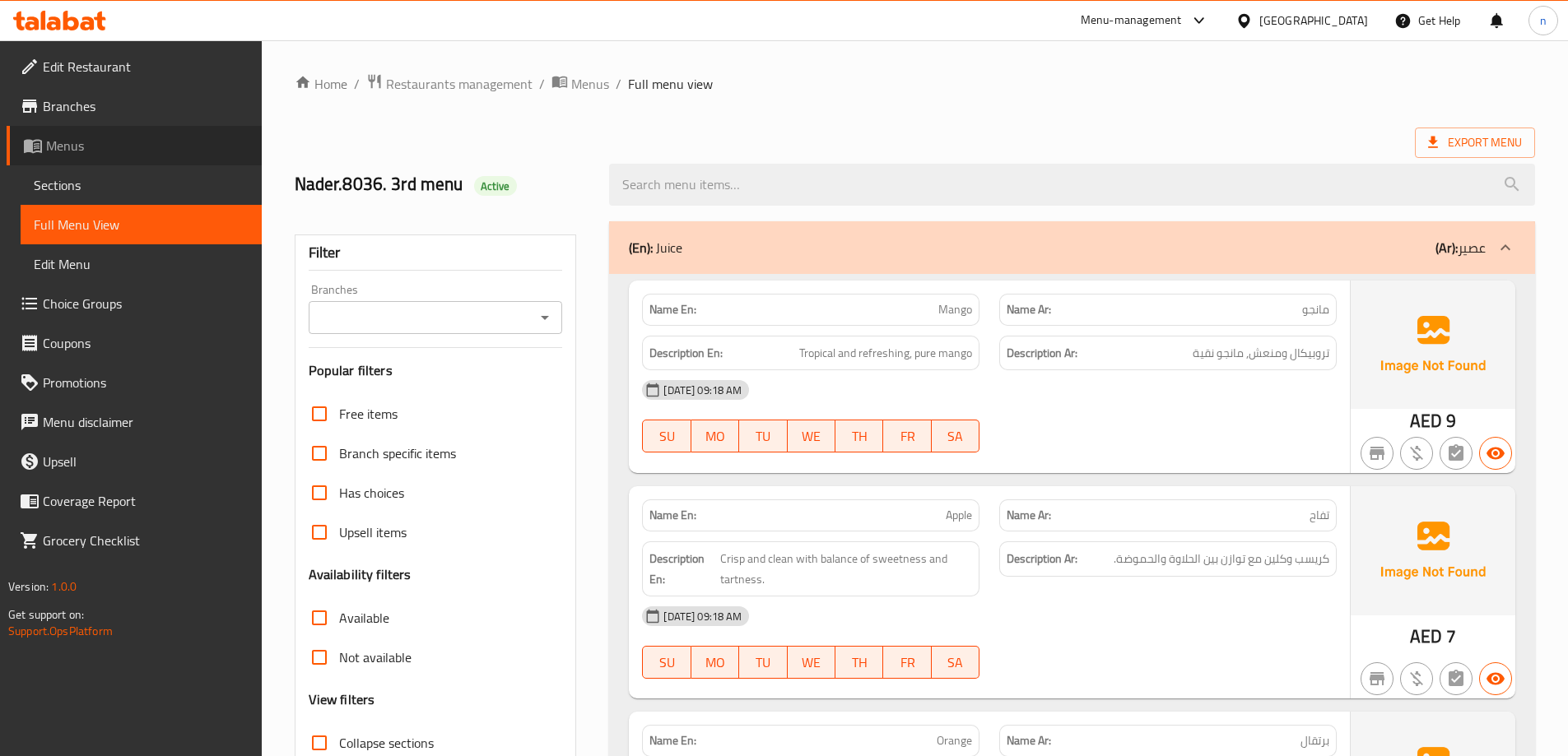
click at [100, 149] on span "Menus" at bounding box center [147, 145] width 203 height 20
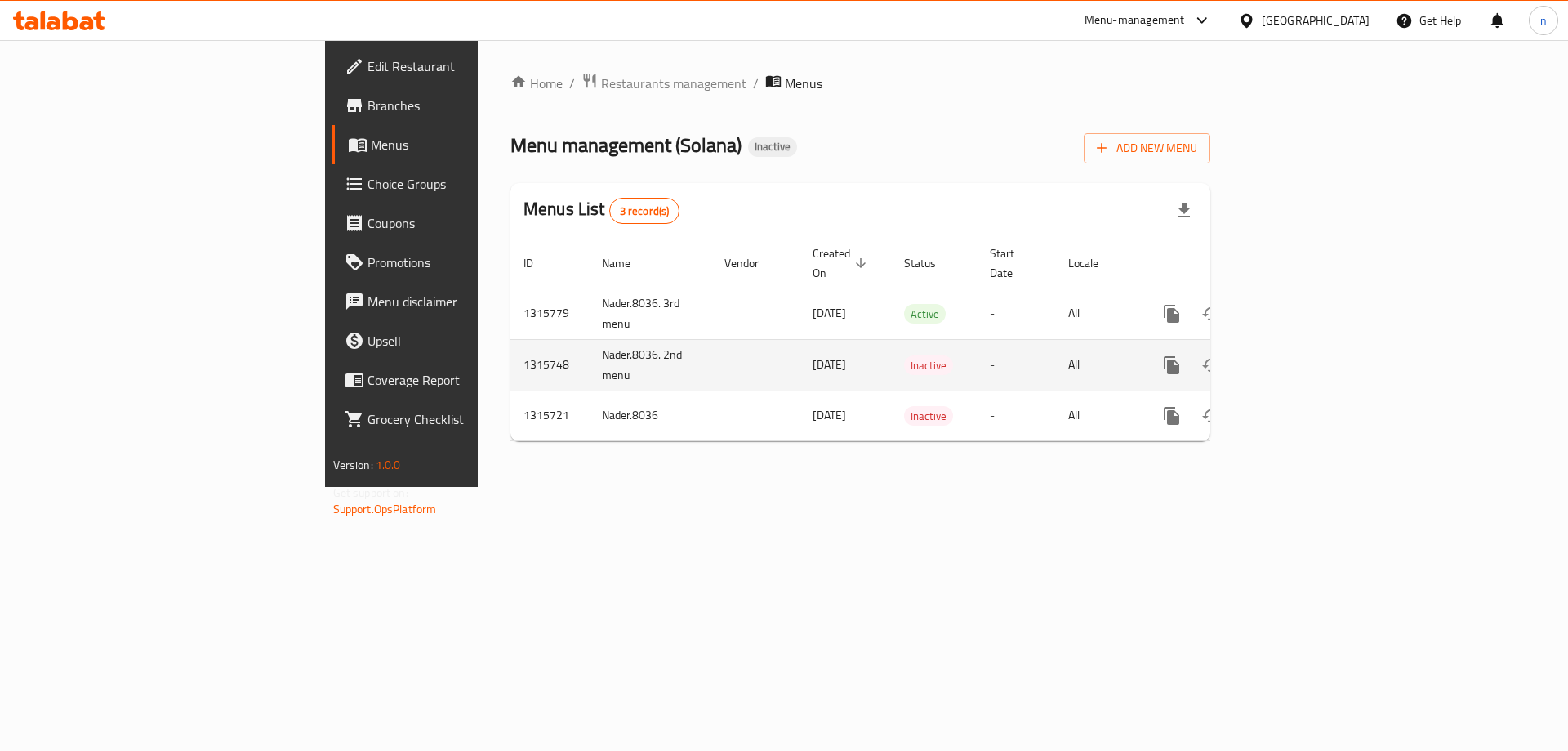
click at [1309, 346] on link "enhanced table" at bounding box center [1289, 365] width 39 height 39
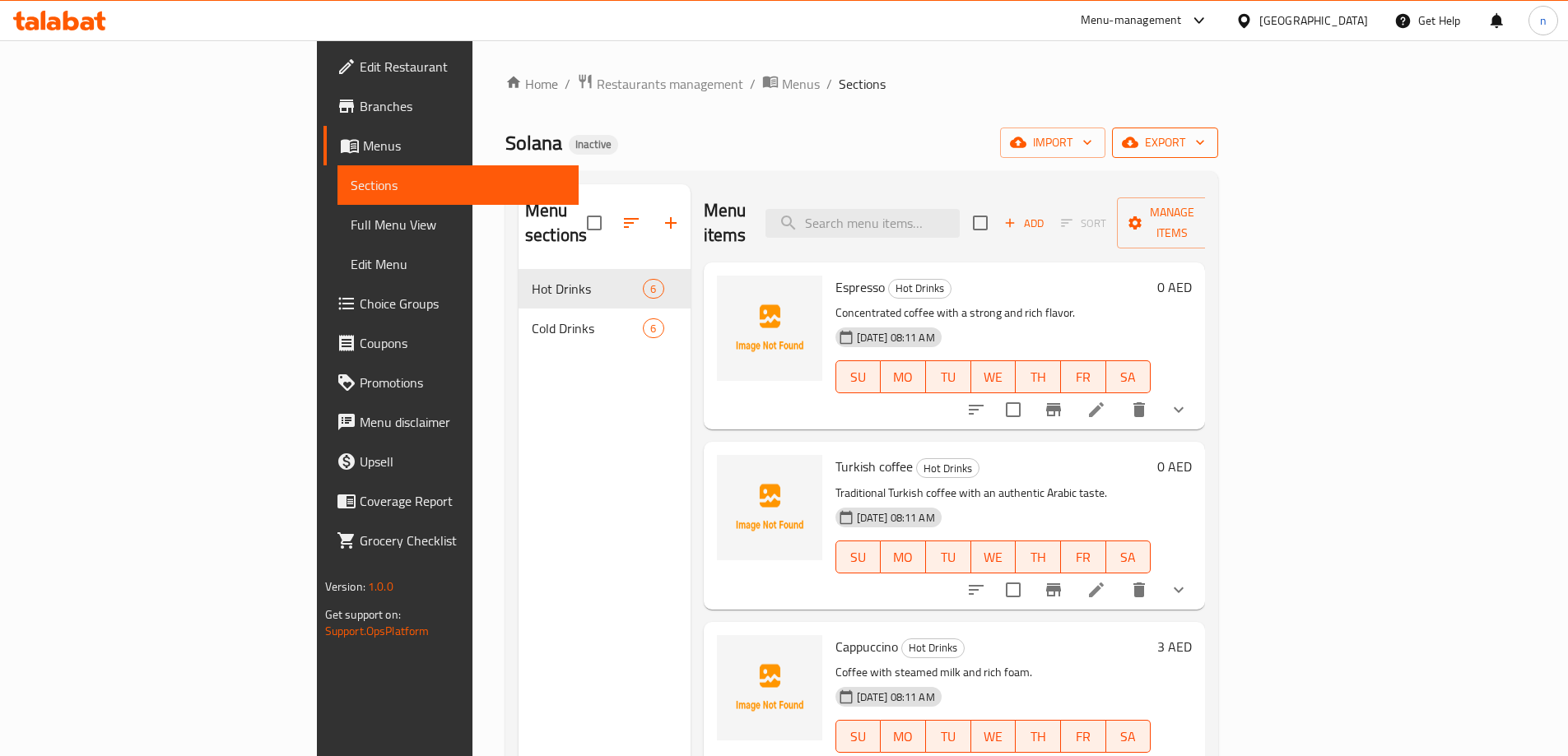
click at [1205, 142] on span "export" at bounding box center [1165, 143] width 80 height 21
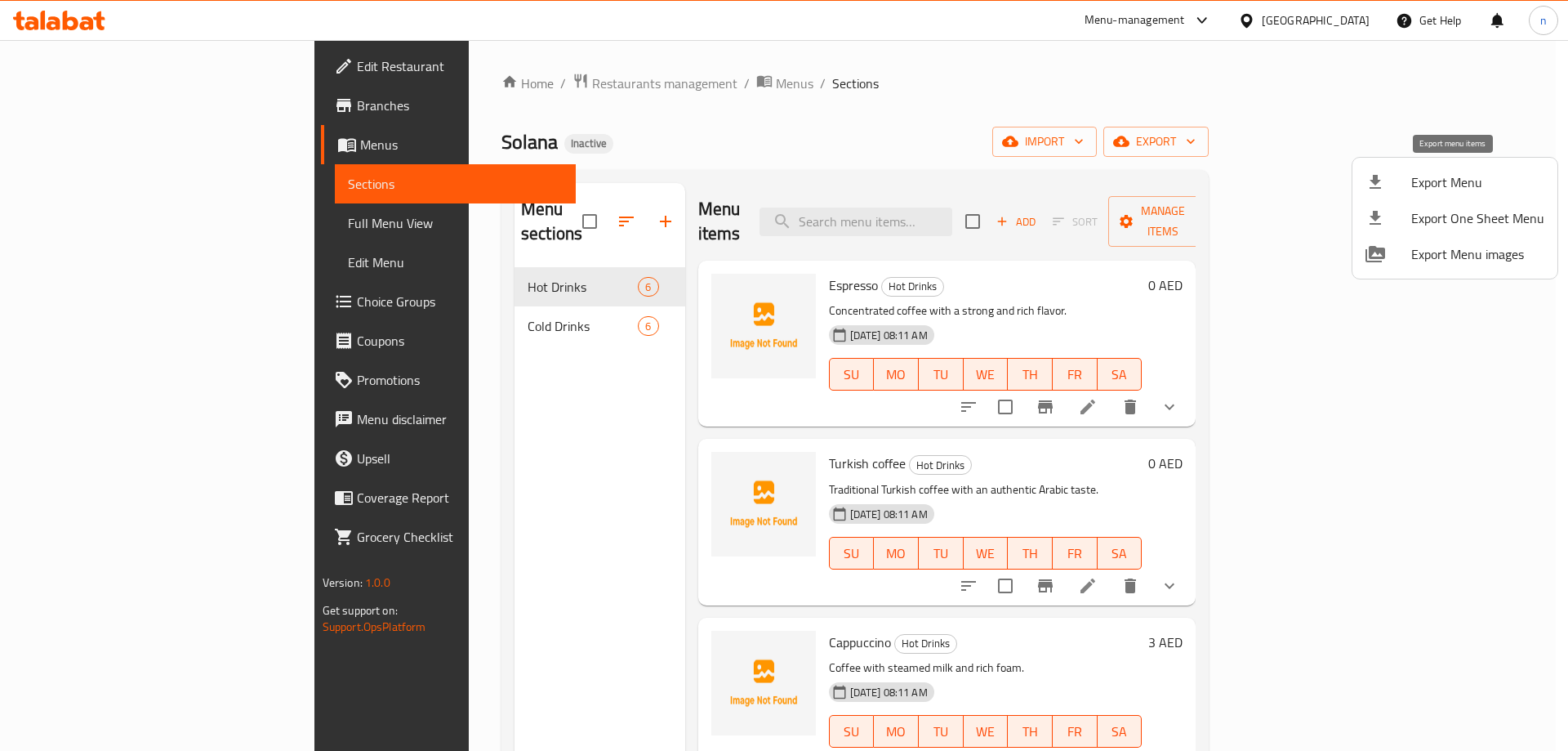
click at [1454, 188] on span "Export Menu" at bounding box center [1479, 182] width 134 height 20
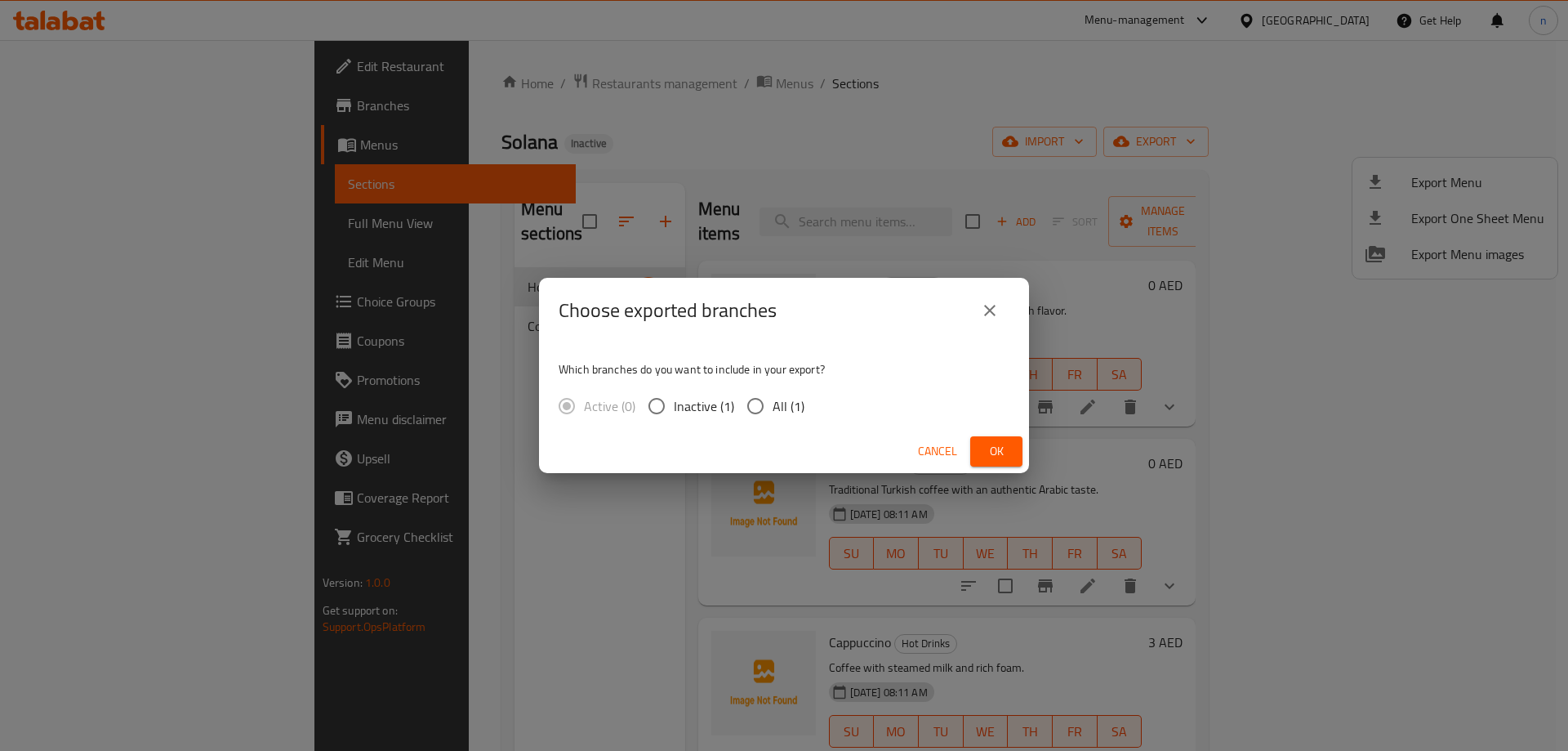
click at [799, 397] on span "All (1)" at bounding box center [789, 406] width 32 height 20
click at [773, 397] on input "All (1)" at bounding box center [756, 406] width 34 height 34
radio input "true"
click at [980, 444] on button "Ok" at bounding box center [997, 451] width 52 height 31
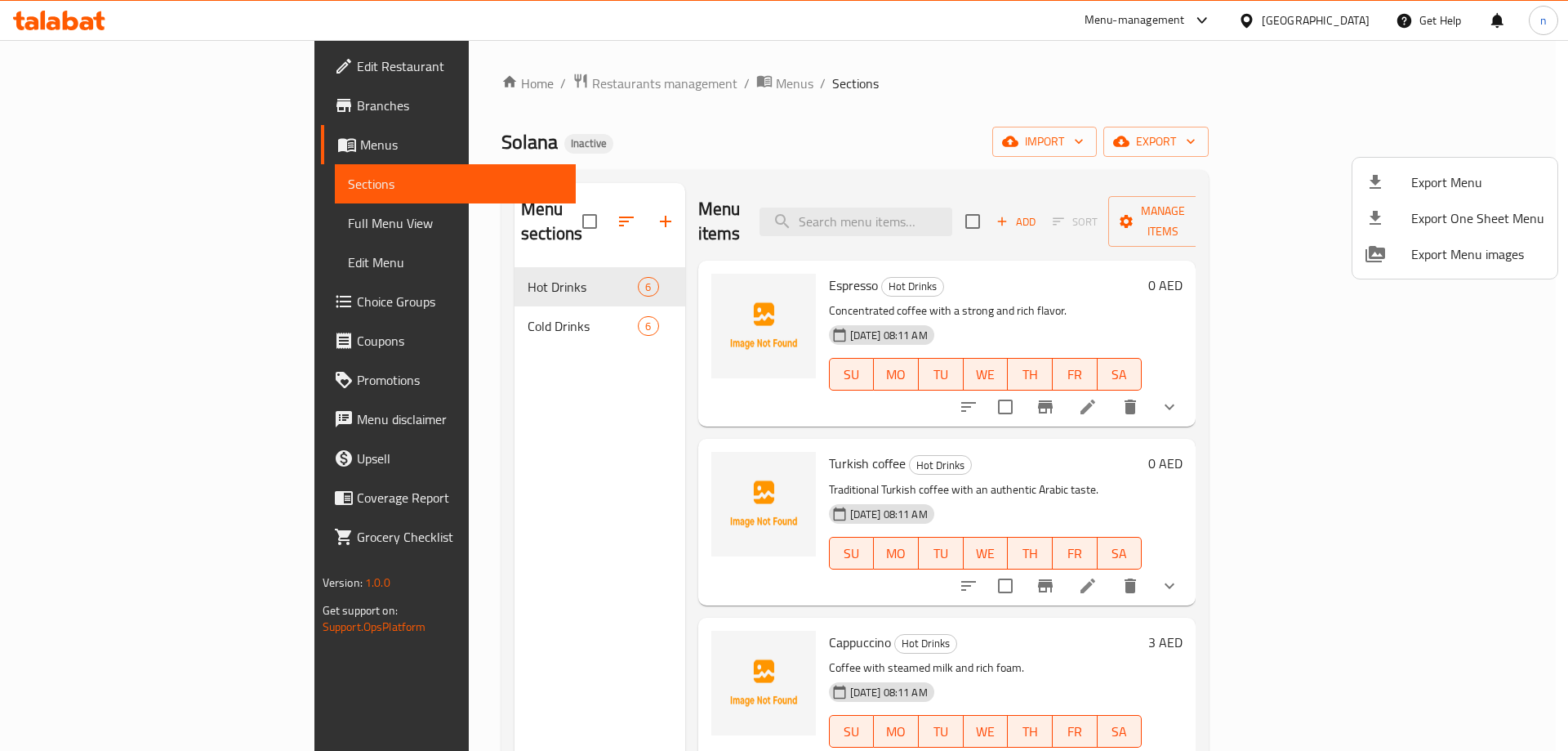
click at [167, 219] on div at bounding box center [784, 376] width 1568 height 751
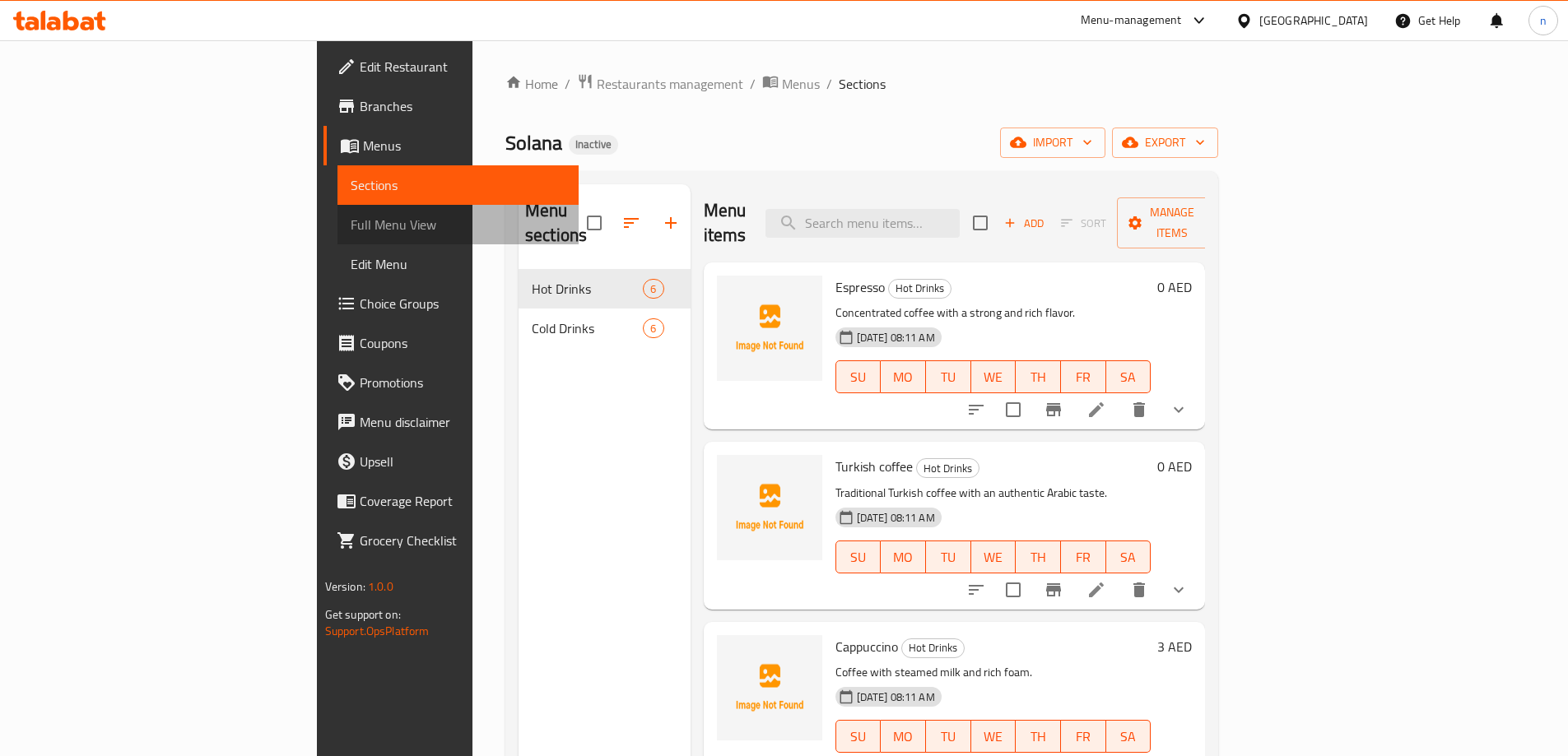
click at [351, 217] on span "Full Menu View" at bounding box center [458, 224] width 215 height 20
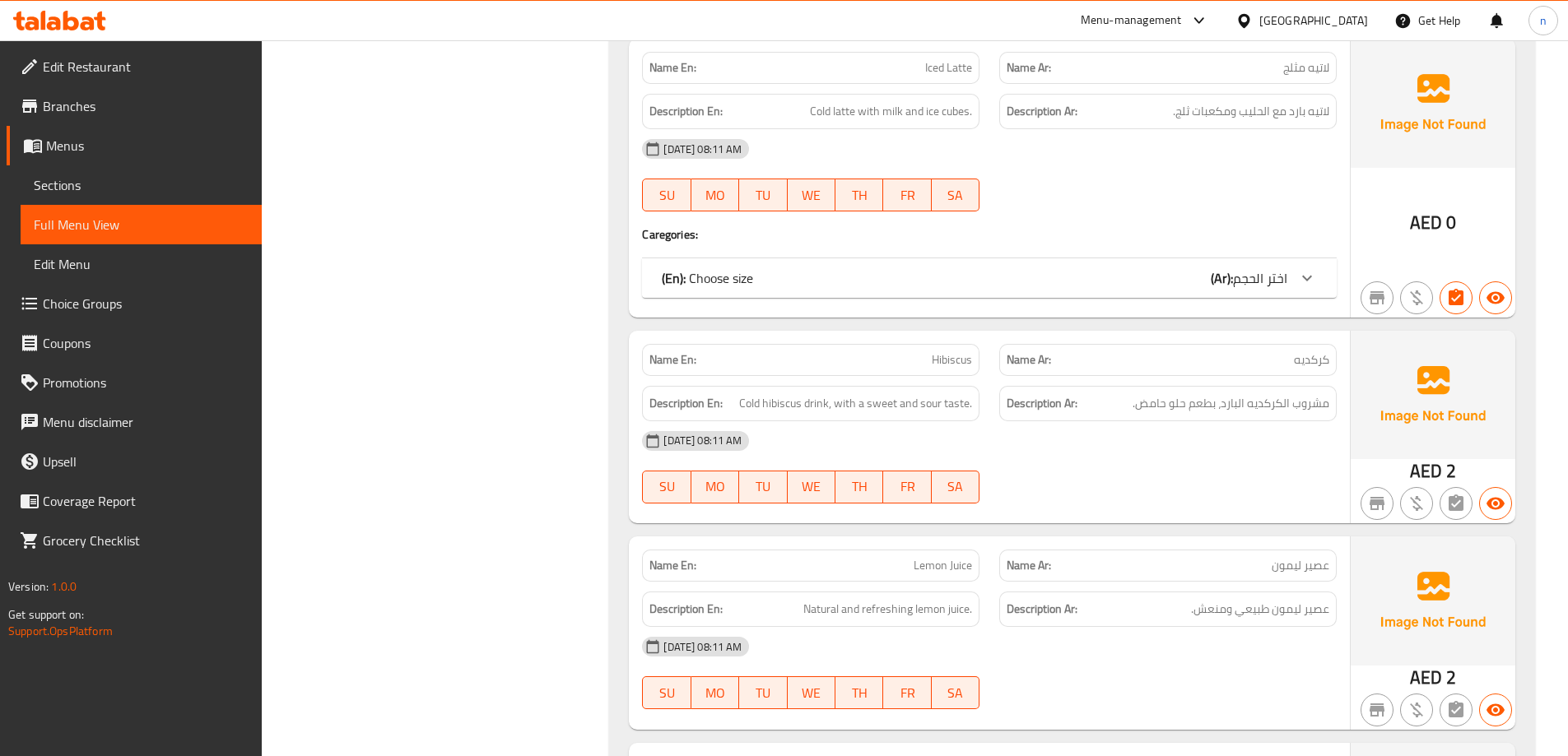
scroll to position [2590, 0]
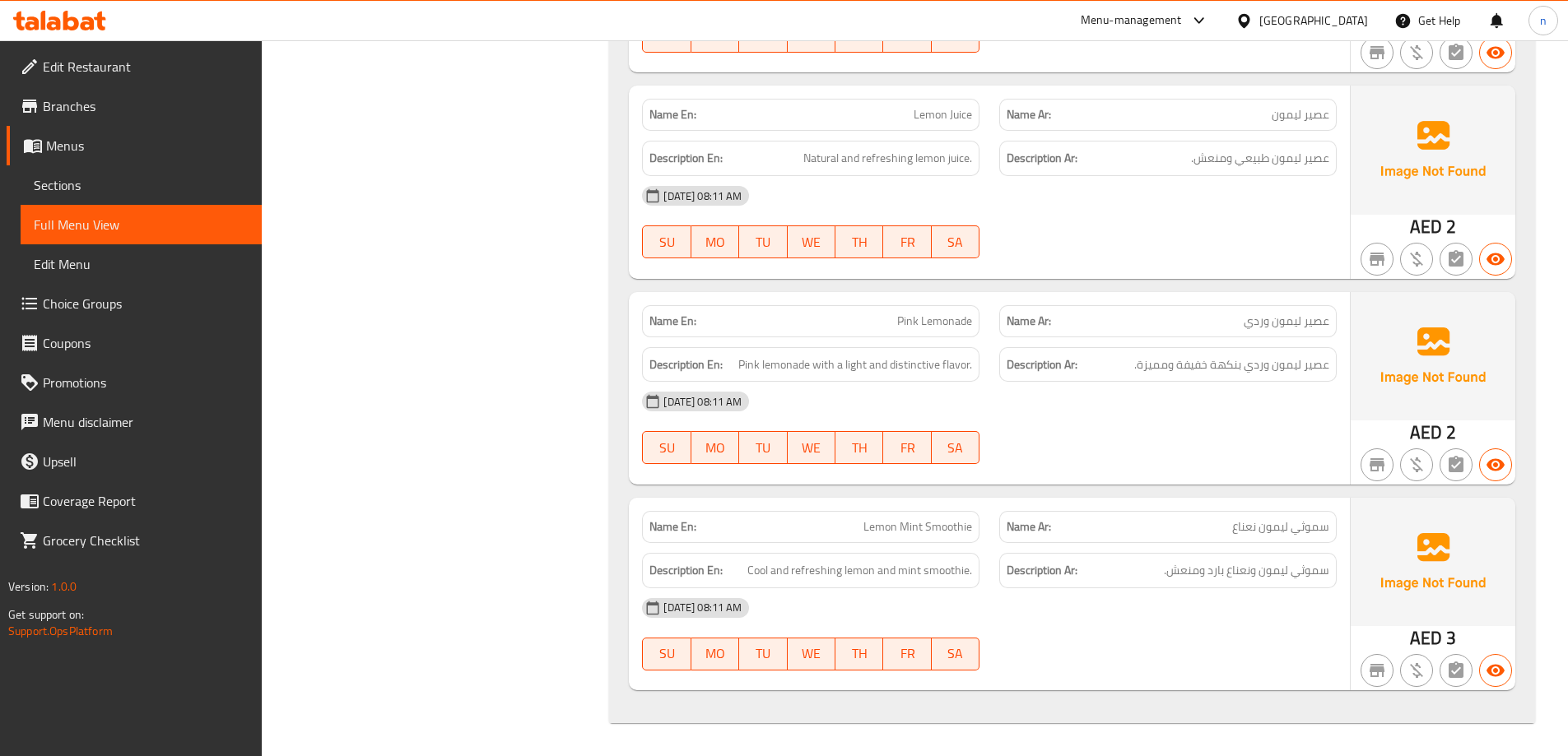
click at [940, 322] on span "Pink Lemonade" at bounding box center [934, 321] width 75 height 17
copy span "Lemonade"
click at [1311, 320] on span "عصير ليمون وردي" at bounding box center [1286, 321] width 85 height 17
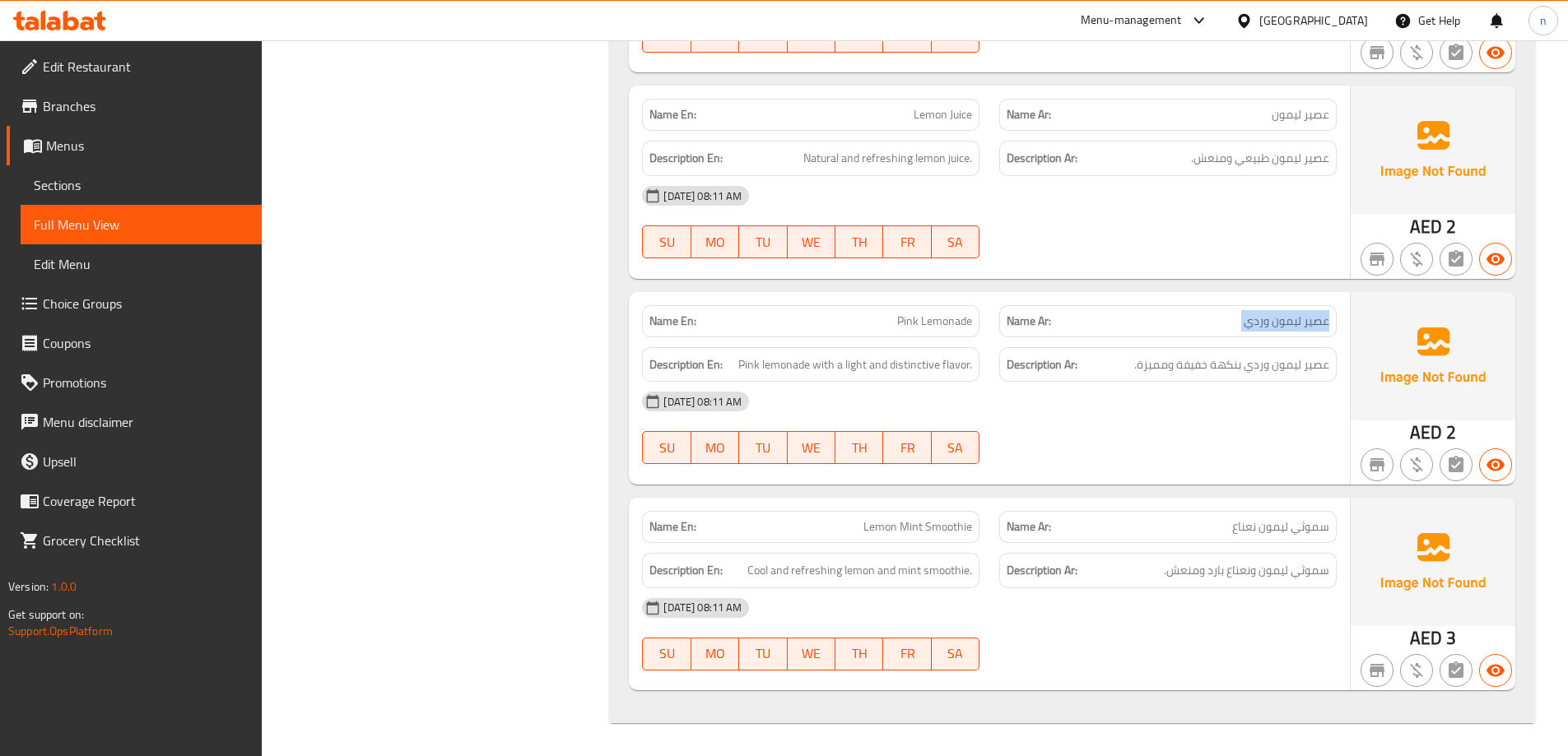
click at [1311, 320] on span "عصير ليمون وردي" at bounding box center [1286, 321] width 85 height 17
click at [1293, 335] on div "Name Ar: عصير ليمون وردي" at bounding box center [1167, 321] width 337 height 32
click at [1285, 394] on div "[DATE] 08:11 AM" at bounding box center [989, 401] width 714 height 39
click at [1178, 313] on p "Name Ar: عصير ليمون وردي" at bounding box center [1167, 321] width 323 height 17
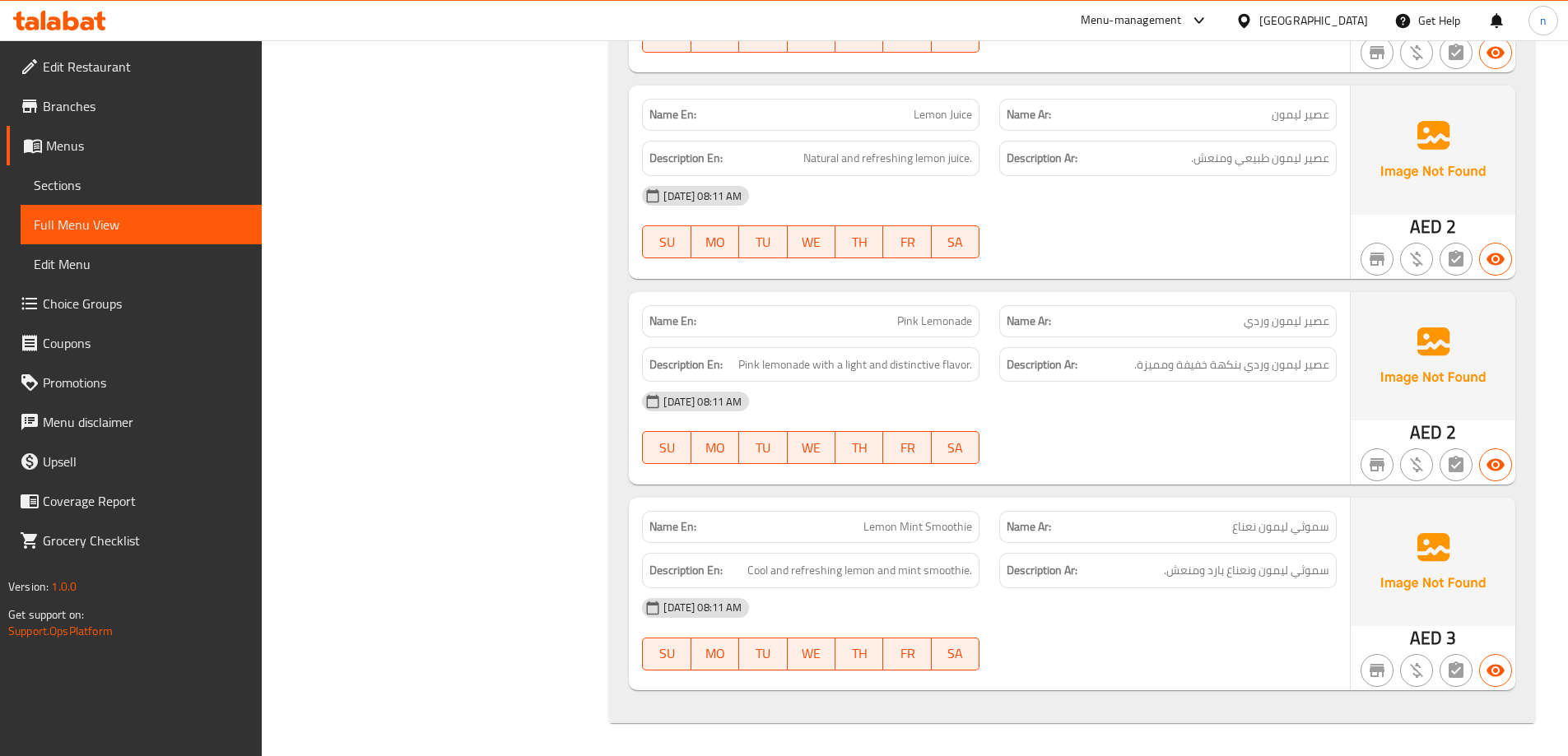
click at [1260, 326] on span "عصير ليمون وردي" at bounding box center [1286, 321] width 85 height 17
click at [1262, 326] on span "عصير ليمون وردي" at bounding box center [1286, 321] width 85 height 17
click at [1276, 343] on div "Description Ar: عصير ليمون وردي بنكهة خفيفة ومميزة." at bounding box center [1167, 364] width 357 height 55
click at [1233, 422] on div "[DATE] 08:11 AM" at bounding box center [989, 401] width 714 height 39
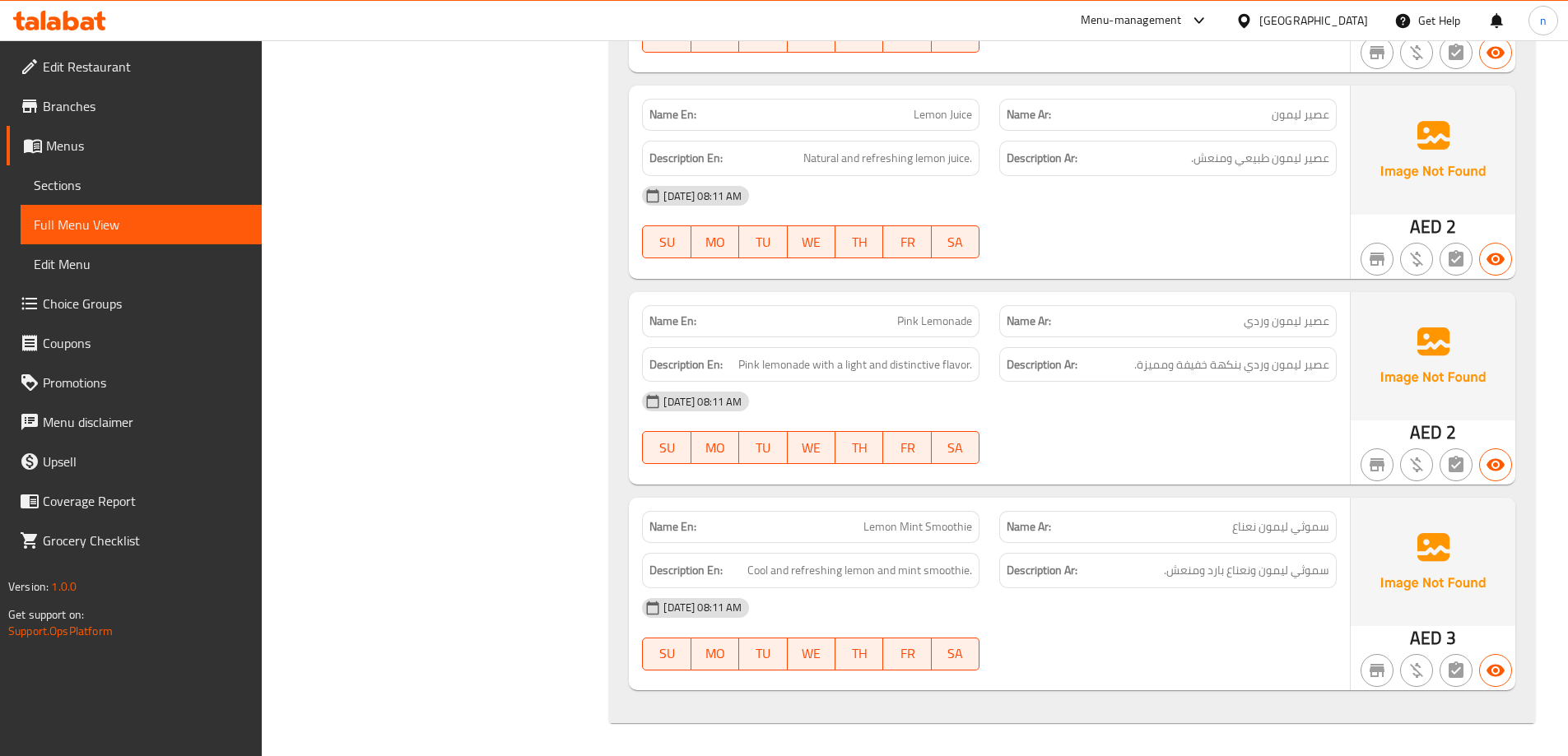
click at [1314, 313] on span "عصير ليمون وردي" at bounding box center [1286, 321] width 85 height 17
click at [1293, 337] on div "Description Ar: عصير ليمون وردي بنكهة خفيفة ومميزة." at bounding box center [1167, 364] width 357 height 55
click at [1219, 459] on div at bounding box center [1167, 464] width 357 height 20
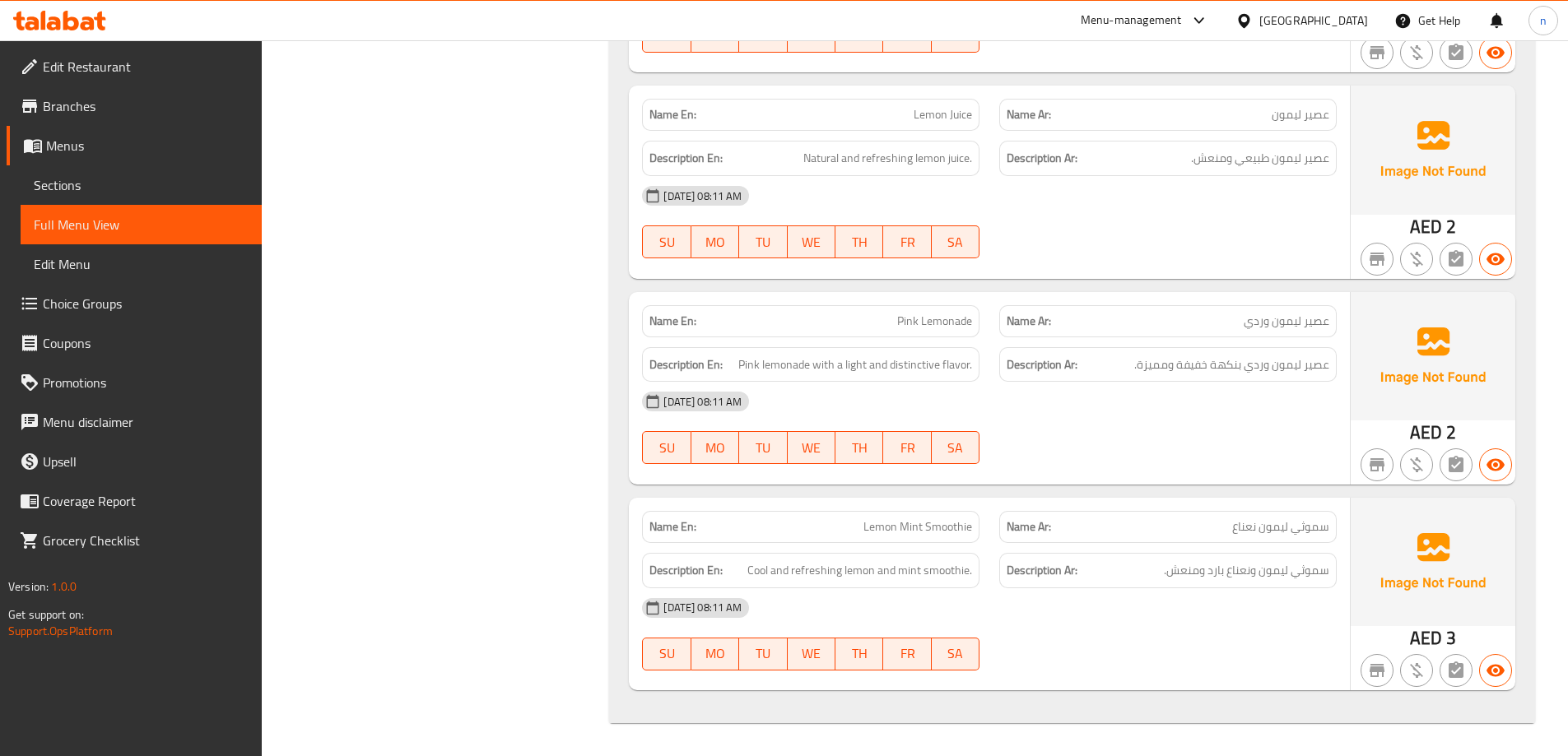
click at [1282, 330] on span "عصير ليمون وردي" at bounding box center [1286, 321] width 85 height 17
click at [1266, 392] on div "[DATE] 08:11 AM" at bounding box center [989, 401] width 714 height 39
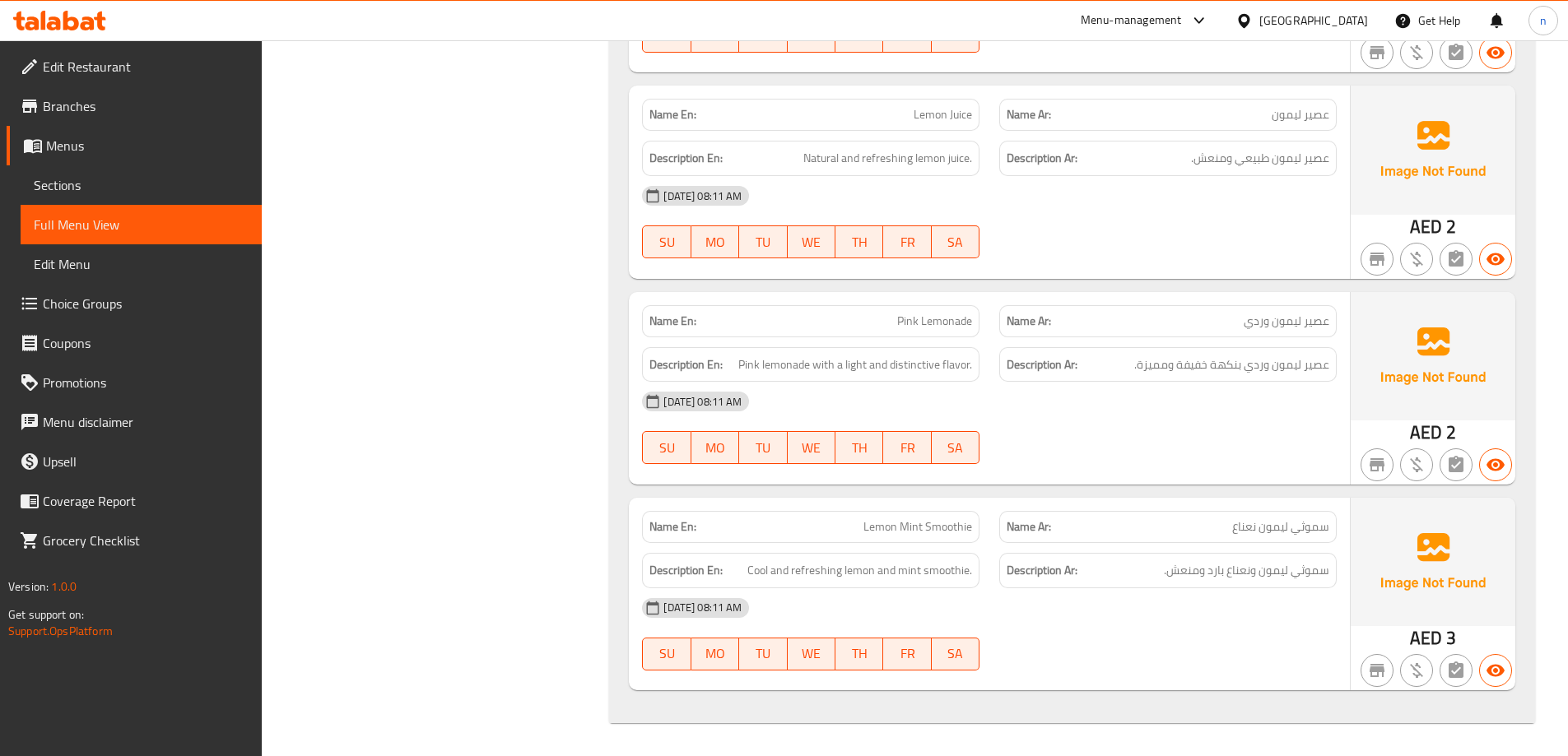
click at [1301, 323] on span "عصير ليمون وردي" at bounding box center [1286, 321] width 85 height 17
click at [1300, 324] on span "عصير ليمون وردي" at bounding box center [1286, 321] width 85 height 17
click at [1218, 460] on div at bounding box center [1167, 464] width 357 height 20
click at [1325, 339] on div "Description Ar: عصير ليمون وردي بنكهة خفيفة ومميزة." at bounding box center [1167, 364] width 357 height 55
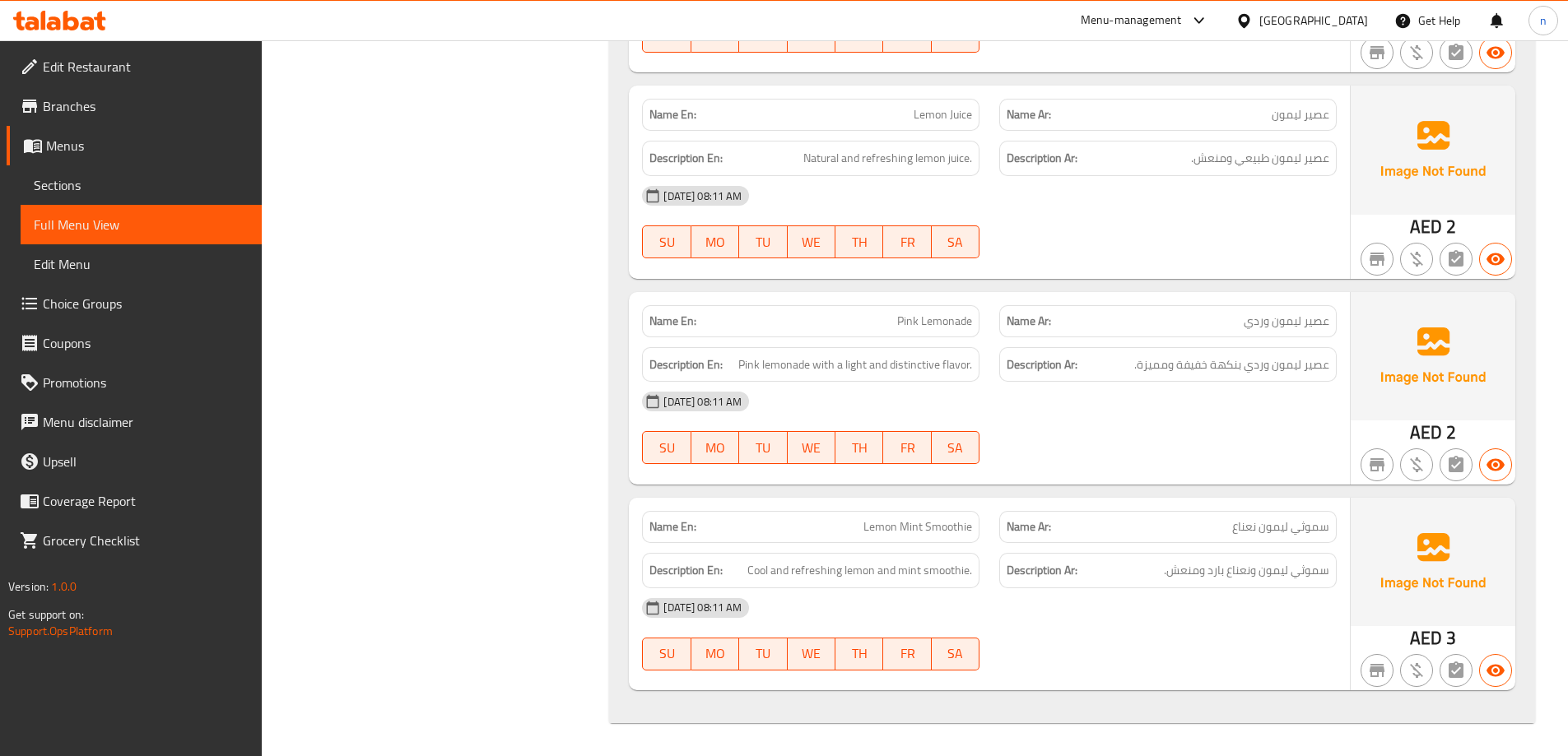
click at [1312, 316] on span "عصير ليمون وردي" at bounding box center [1286, 321] width 85 height 17
click at [1327, 369] on span "عصير ليمون وردي بنكهة خفيفة ومميزة." at bounding box center [1232, 364] width 195 height 21
click at [1325, 369] on span "عصير ليمون وردي بنكهة خفيفة ومميزة." at bounding box center [1232, 364] width 195 height 21
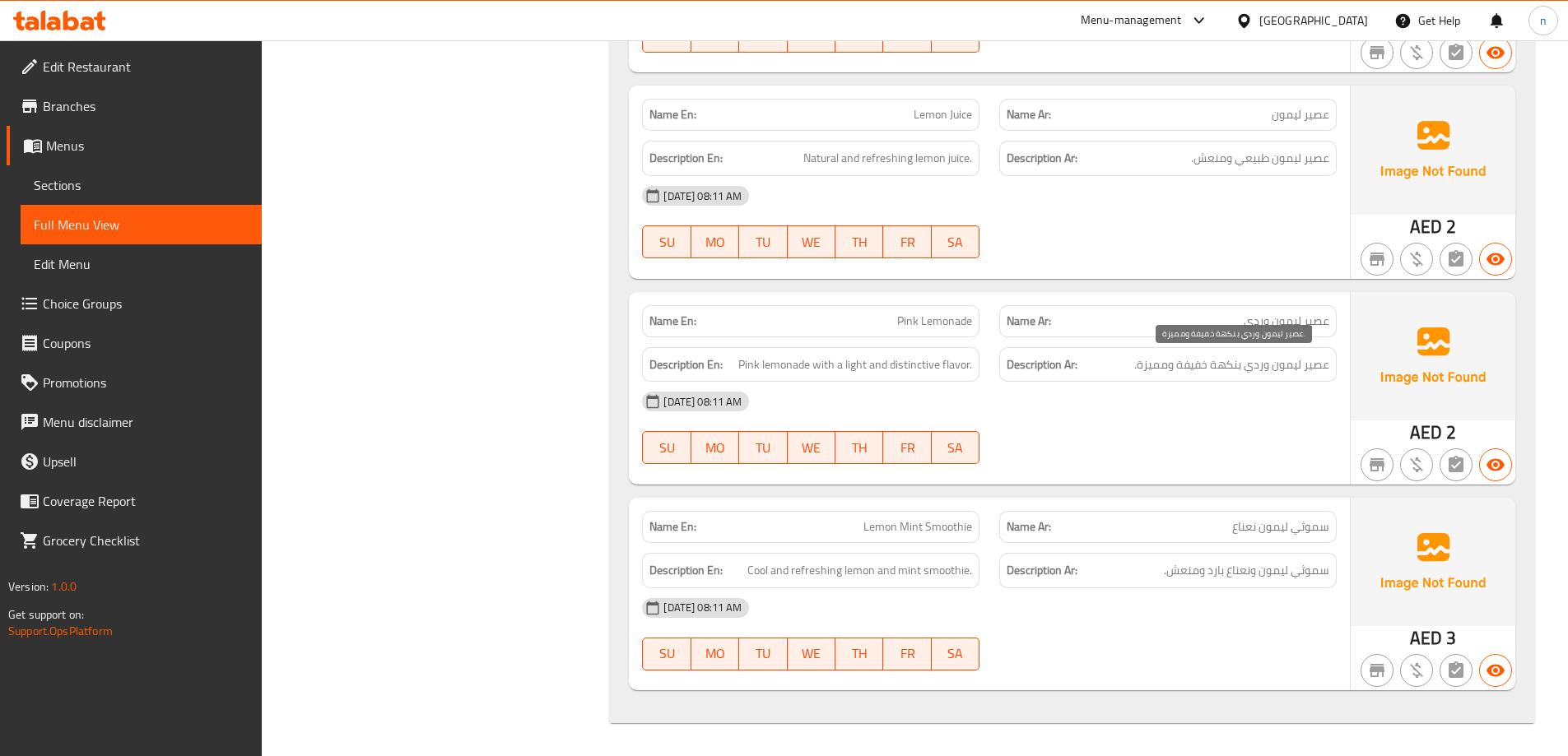
click at [1301, 424] on div "05-10-2025 08:11 AM SU MO TU WE TH FR SA" at bounding box center [989, 427] width 714 height 92
click at [1313, 328] on span "عصير ليمون وردي" at bounding box center [1286, 321] width 85 height 17
click at [1313, 353] on div "Description Ar: عصير ليمون وردي بنكهة خفيفة ومميزة." at bounding box center [1167, 364] width 337 height 35
click at [1315, 370] on span "عصير ليمون وردي بنكهة خفيفة ومميزة." at bounding box center [1232, 364] width 195 height 21
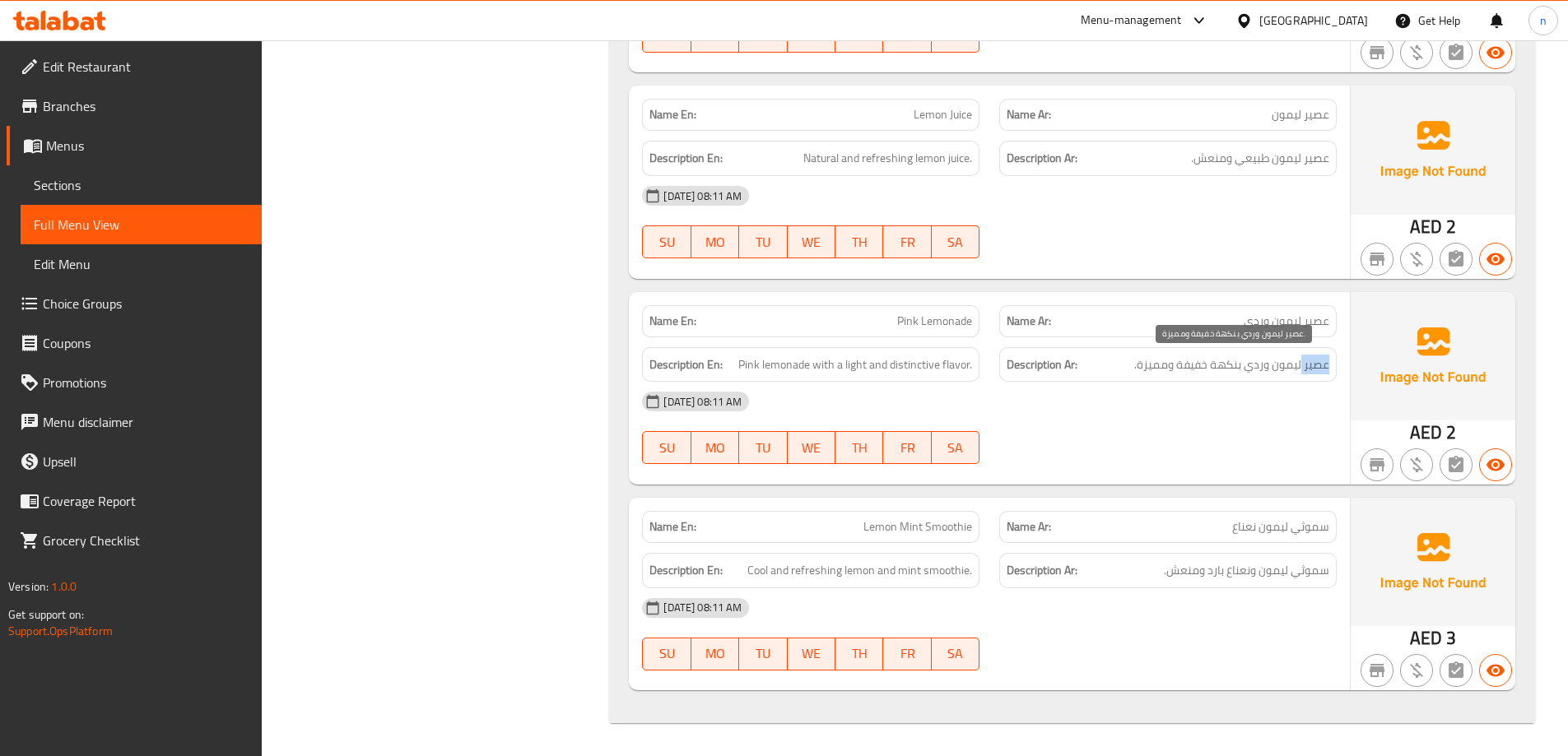
click at [1315, 370] on span "عصير ليمون وردي بنكهة خفيفة ومميزة." at bounding box center [1232, 364] width 195 height 21
click at [1315, 427] on div "05-10-2025 08:11 AM SU MO TU WE TH FR SA" at bounding box center [989, 427] width 714 height 92
click at [1316, 328] on span "عصير ليمون وردي" at bounding box center [1286, 321] width 85 height 17
click at [882, 329] on p "Name En: Pink Lemonade" at bounding box center [810, 321] width 323 height 17
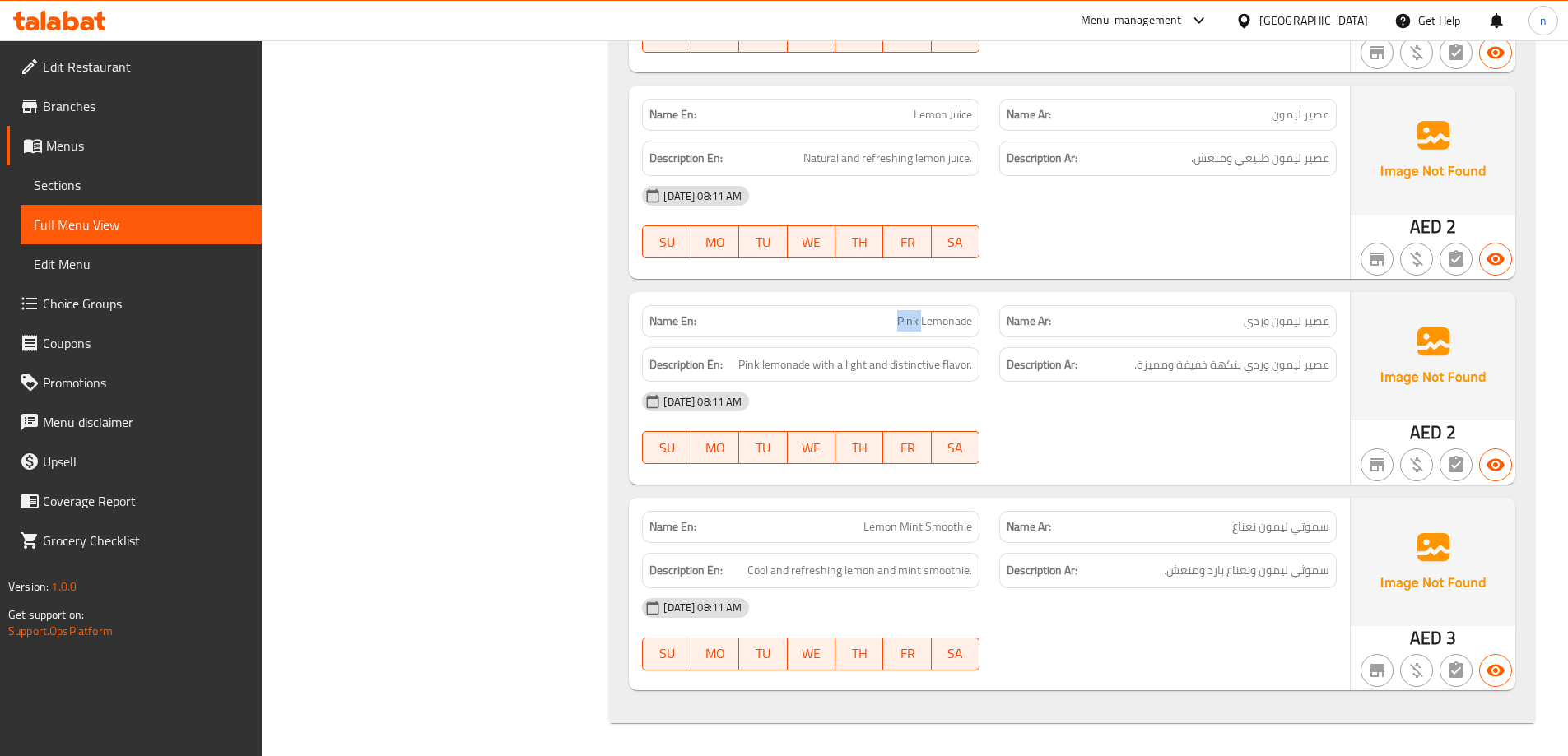
click at [882, 329] on p "Name En: Pink Lemonade" at bounding box center [810, 321] width 323 height 17
click at [1305, 320] on span "عصير ليمون وردي" at bounding box center [1286, 321] width 85 height 17
click at [1284, 433] on div "05-10-2025 08:11 AM SU MO TU WE TH FR SA" at bounding box center [989, 427] width 714 height 92
click at [1316, 329] on span "عصير ليمون وردي" at bounding box center [1286, 321] width 85 height 17
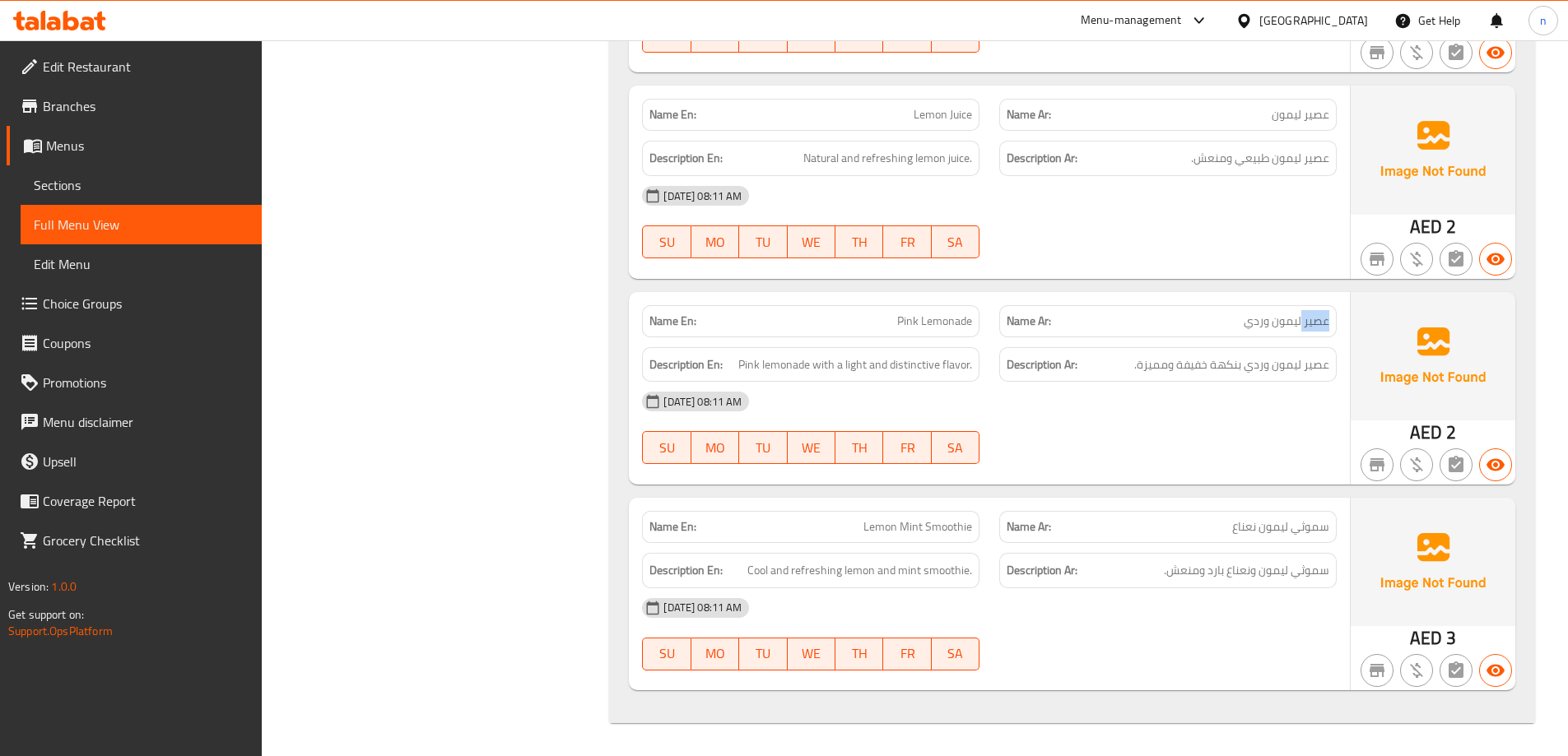
click at [1316, 329] on span "عصير ليمون وردي" at bounding box center [1286, 321] width 85 height 17
click at [1308, 433] on div "05-10-2025 08:11 AM SU MO TU WE TH FR SA" at bounding box center [989, 427] width 714 height 92
click at [1322, 326] on span "عصير ليمون وردي" at bounding box center [1286, 321] width 85 height 17
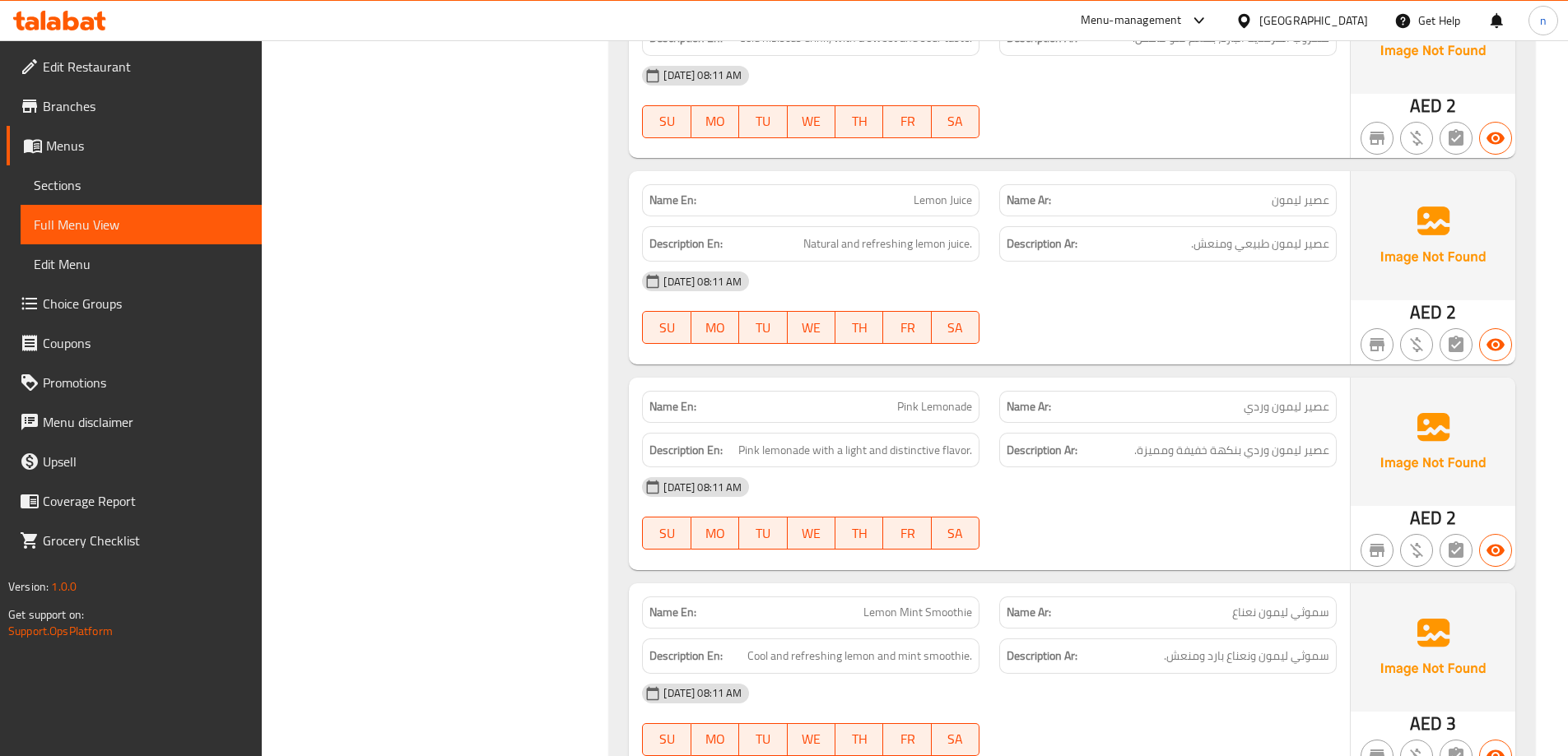
scroll to position [2425, 0]
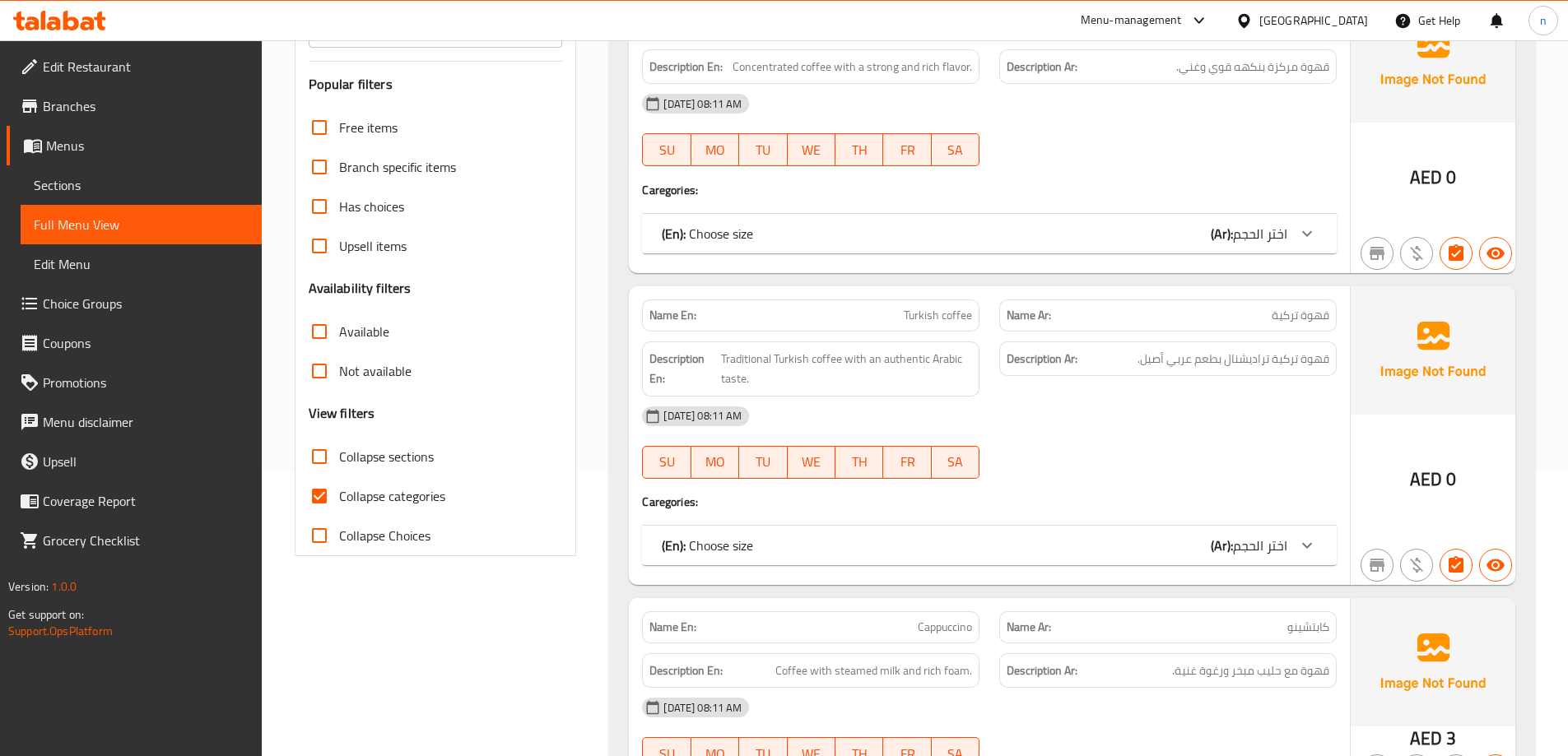
click at [142, 196] on link "Sections" at bounding box center [141, 184] width 241 height 39
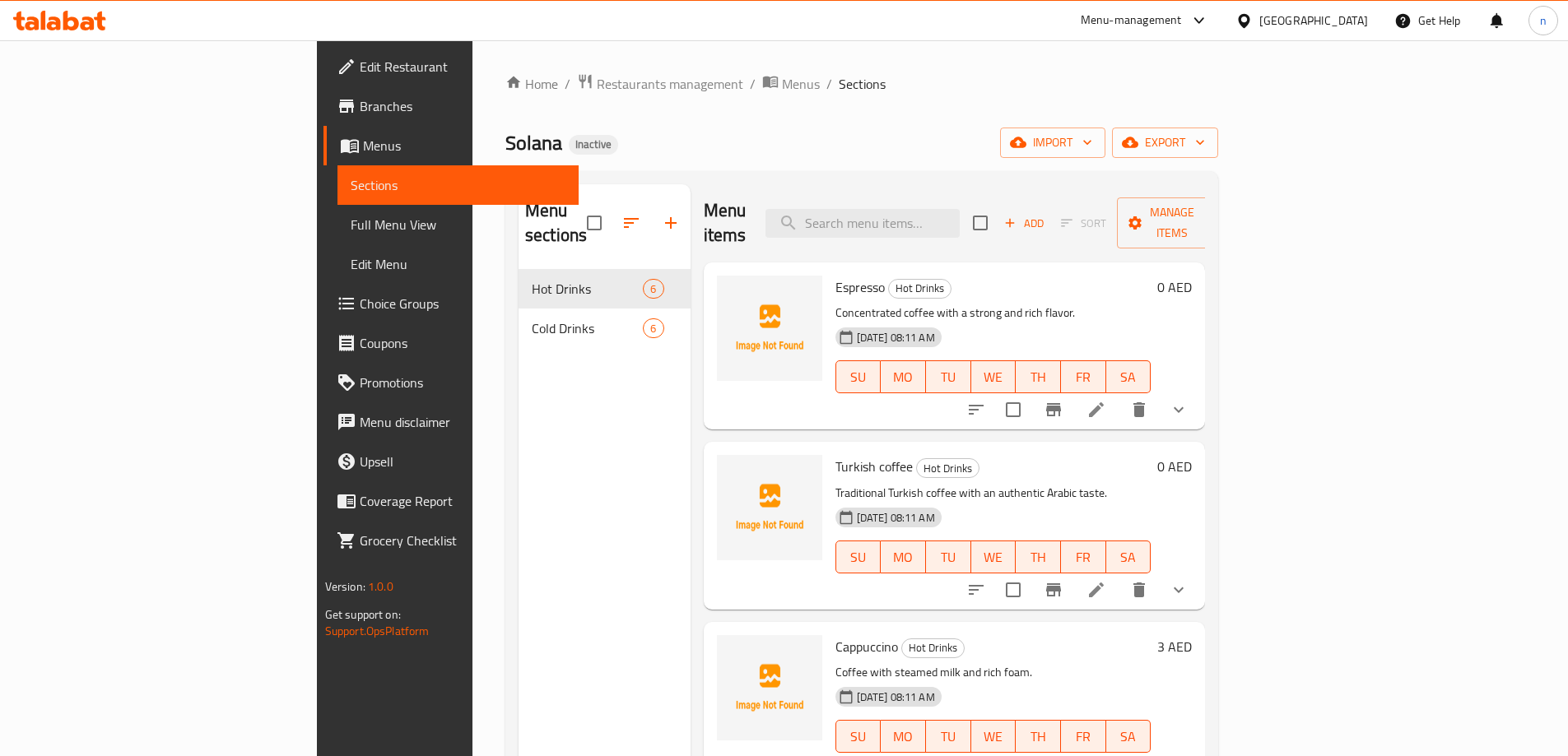
click at [363, 139] on span "Menus" at bounding box center [464, 145] width 203 height 20
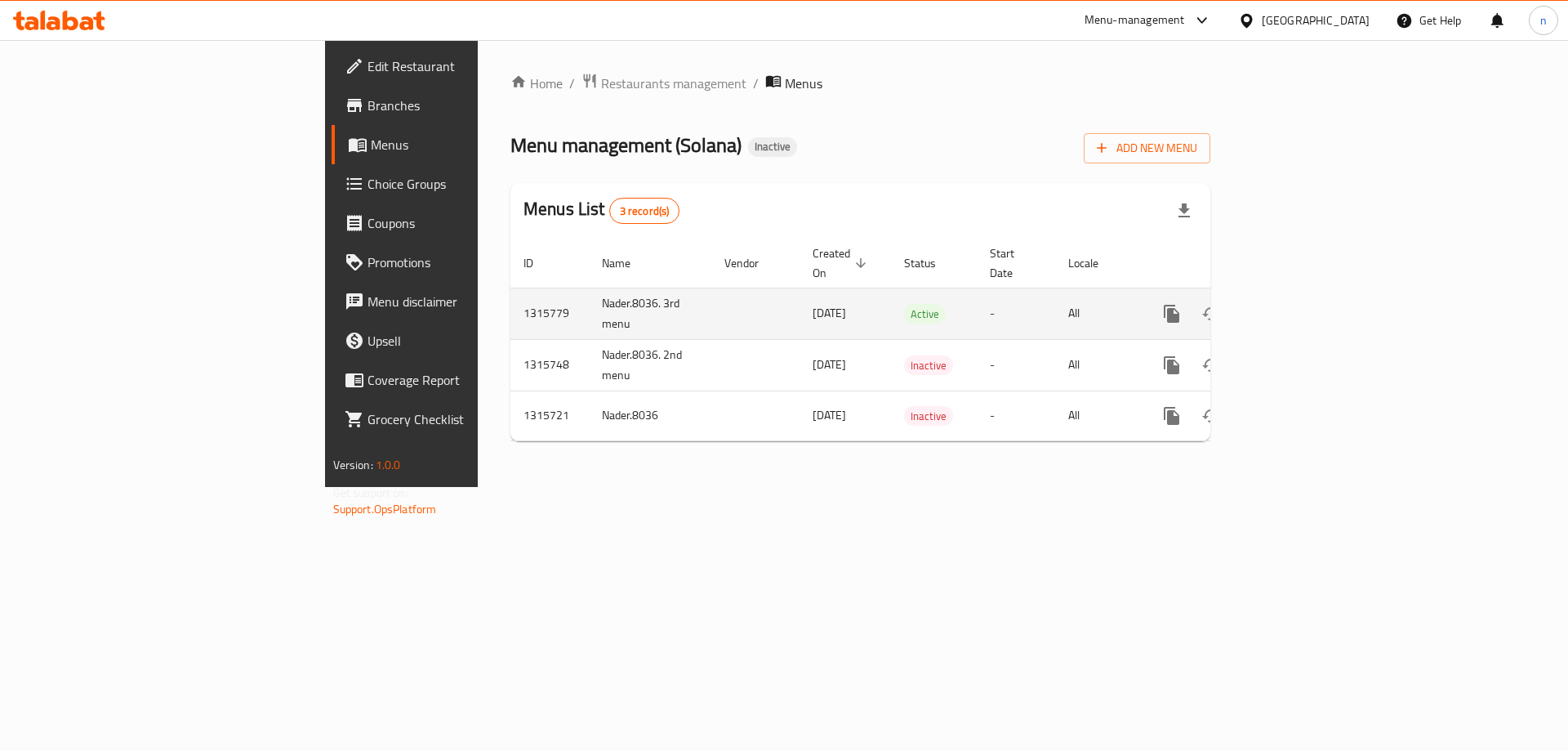
click at [1257, 307] on icon "enhanced table" at bounding box center [1250, 314] width 12 height 14
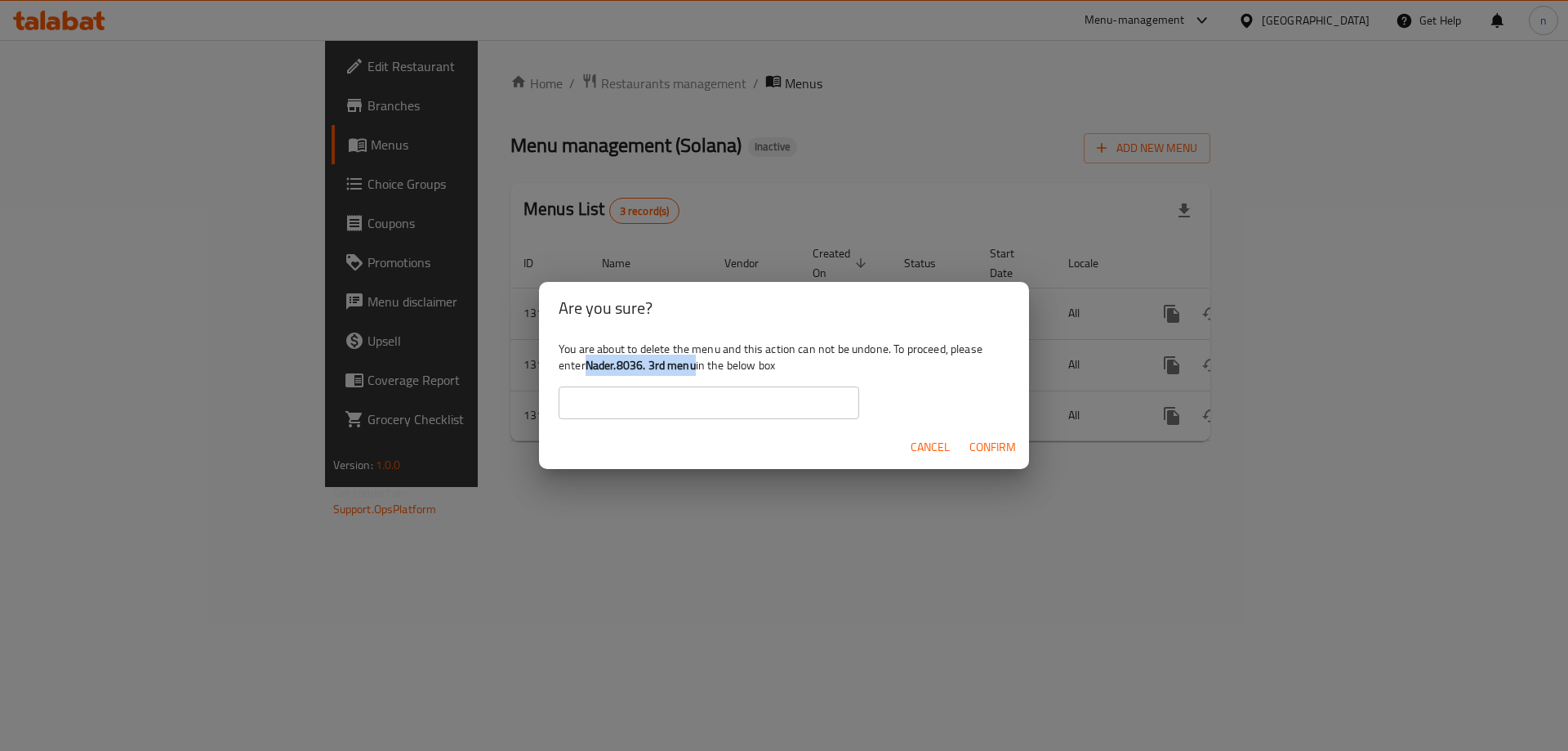
drag, startPoint x: 586, startPoint y: 367, endPoint x: 696, endPoint y: 366, distance: 110.0
click at [696, 366] on div "You are about to delete the menu and this action can not be undone. To proceed,…" at bounding box center [784, 379] width 490 height 91
copy b "Nader.8036. 3rd menu"
click at [693, 421] on div "You are about to delete the menu and this action can not be undone. To proceed,…" at bounding box center [784, 379] width 490 height 91
click at [688, 413] on input "text" at bounding box center [708, 403] width 300 height 32
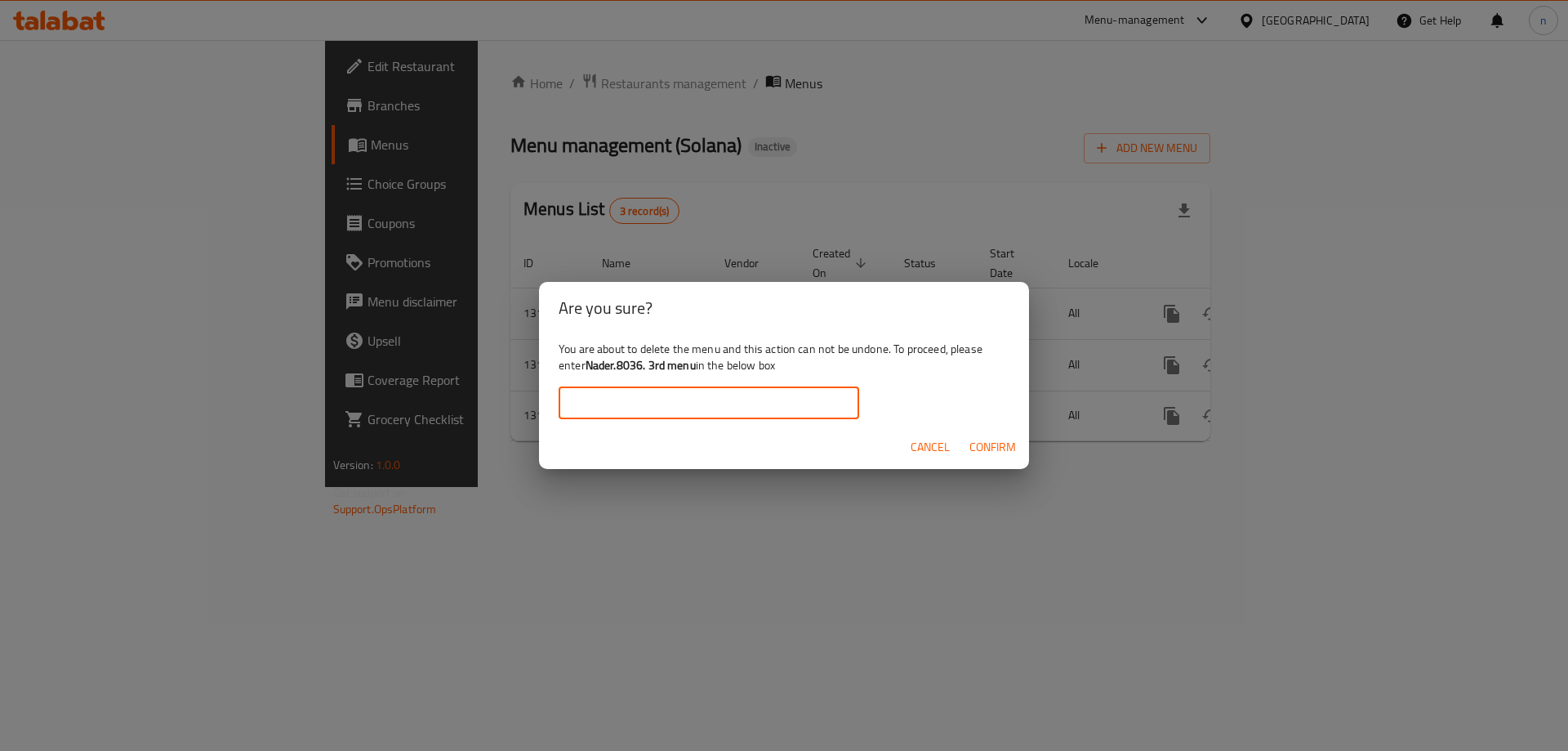
paste input "Nader.8036. 3rd menu"
type input "Nader.8036. 3rd menu"
click at [964, 450] on button "Confirm" at bounding box center [992, 448] width 60 height 31
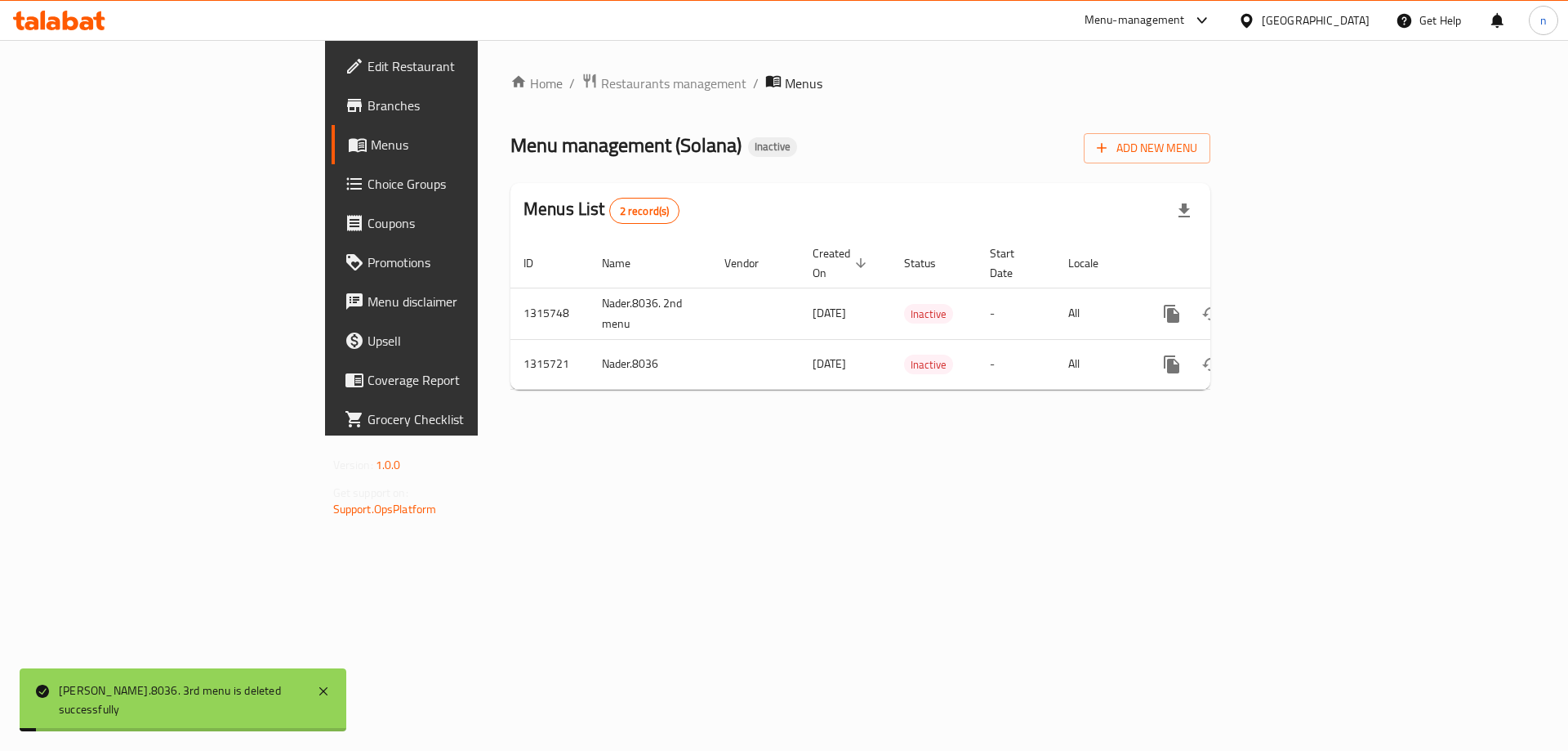
click at [885, 436] on div "Home / Restaurants management / Menus Menu management ( Solana ) Inactive Add N…" at bounding box center [861, 237] width 765 height 395
click at [589, 260] on th "Name" at bounding box center [650, 263] width 123 height 50
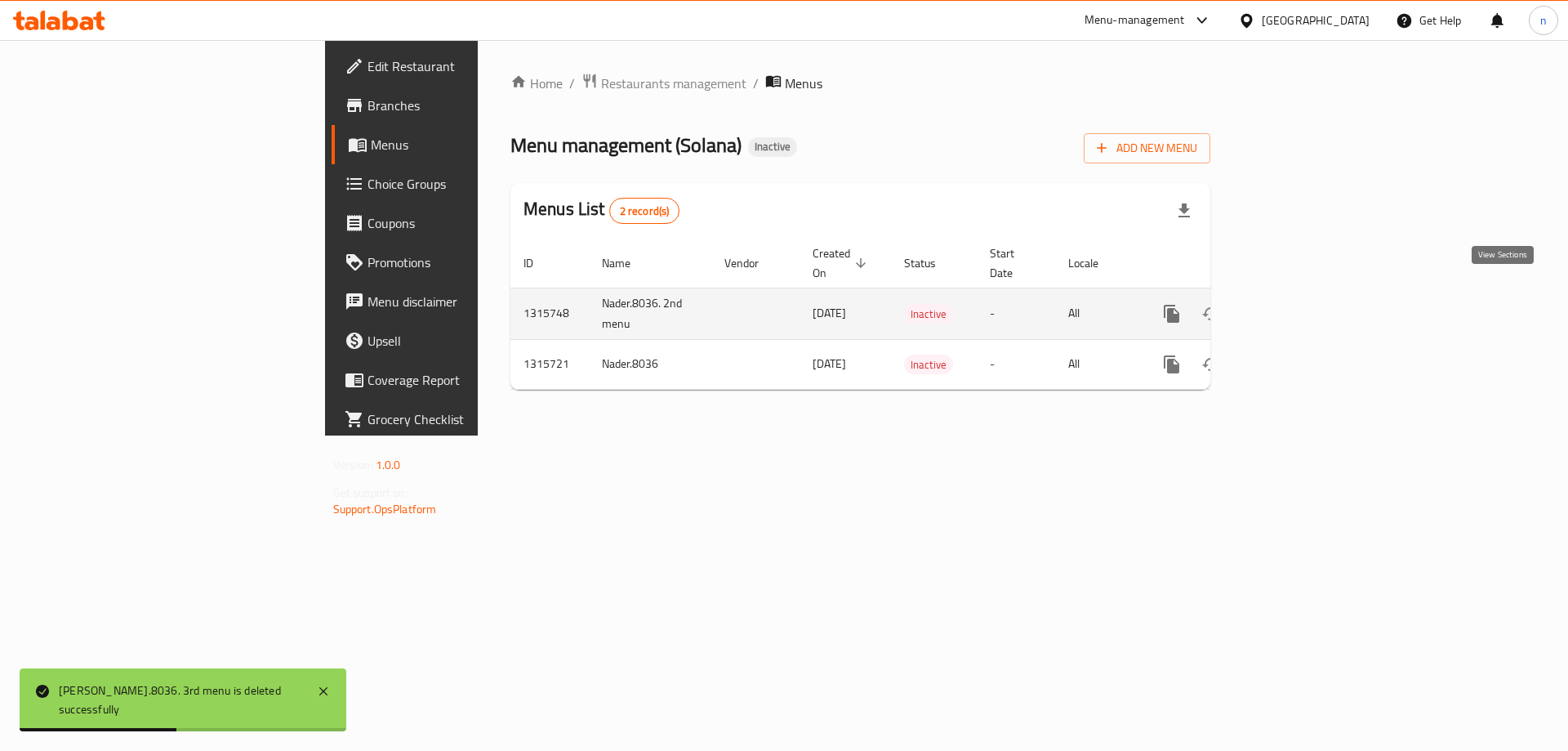
click at [1300, 304] on icon "enhanced table" at bounding box center [1290, 314] width 20 height 20
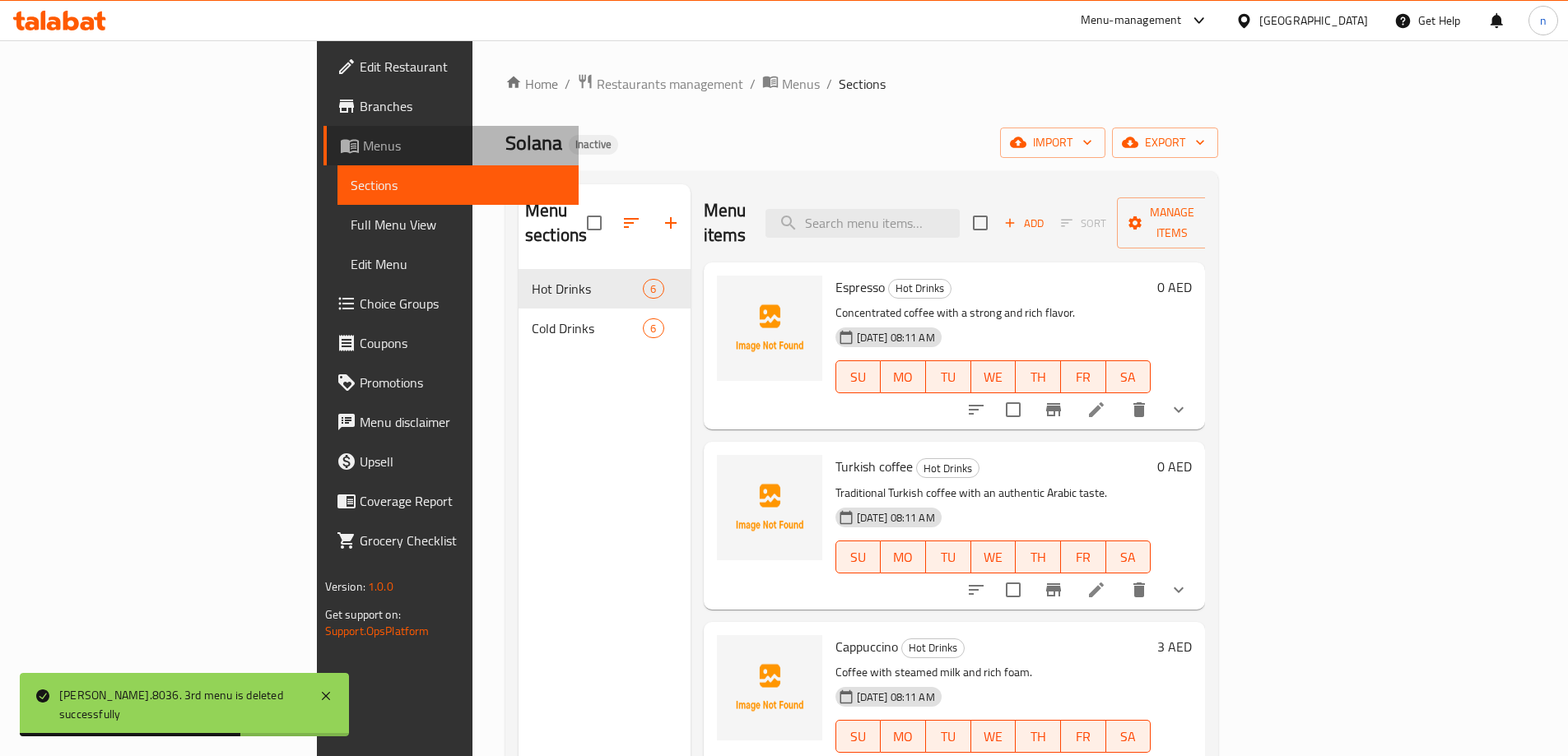
click at [324, 164] on link "Menus" at bounding box center [451, 145] width 255 height 39
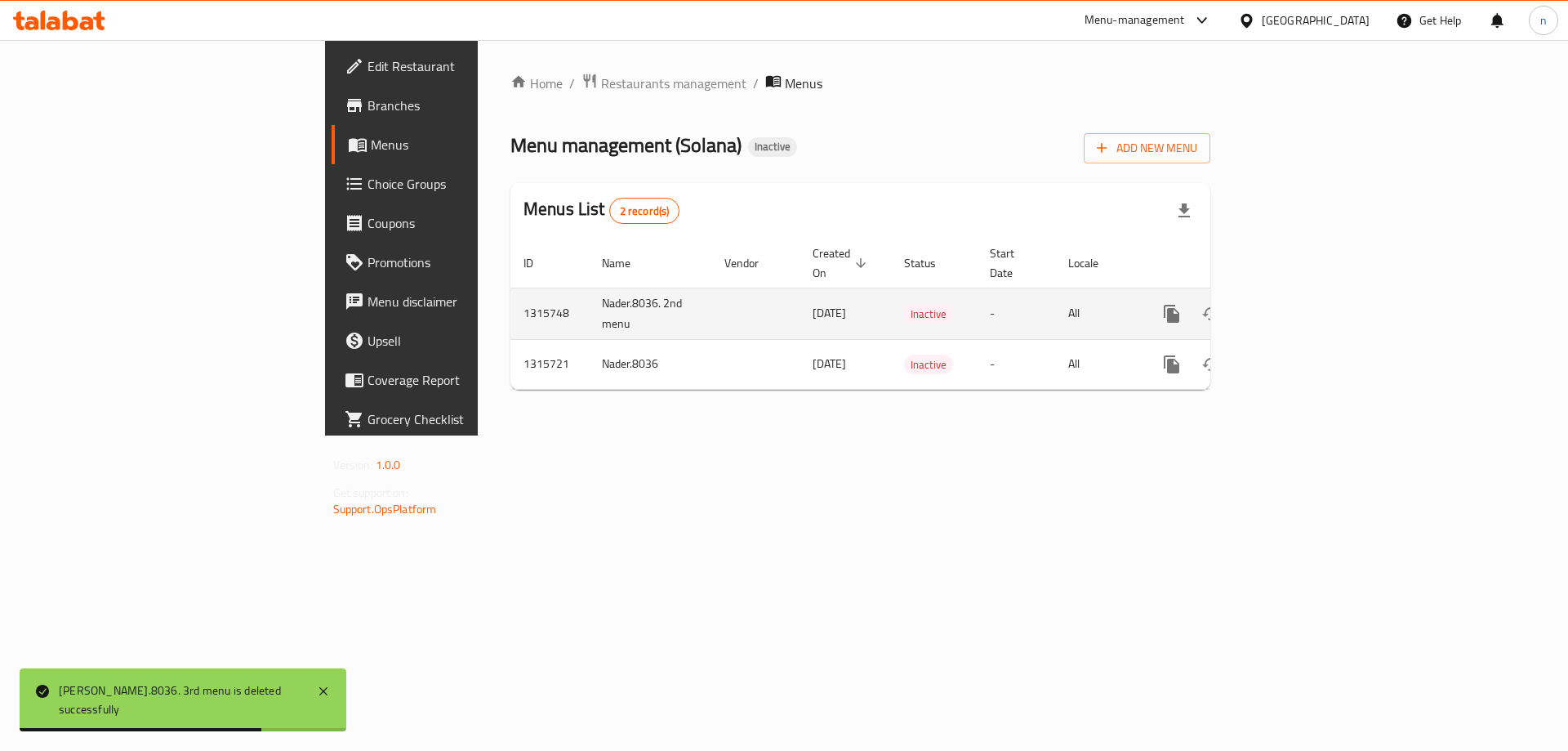
click at [589, 305] on td "Nader.8036. 2nd menu" at bounding box center [650, 313] width 123 height 51
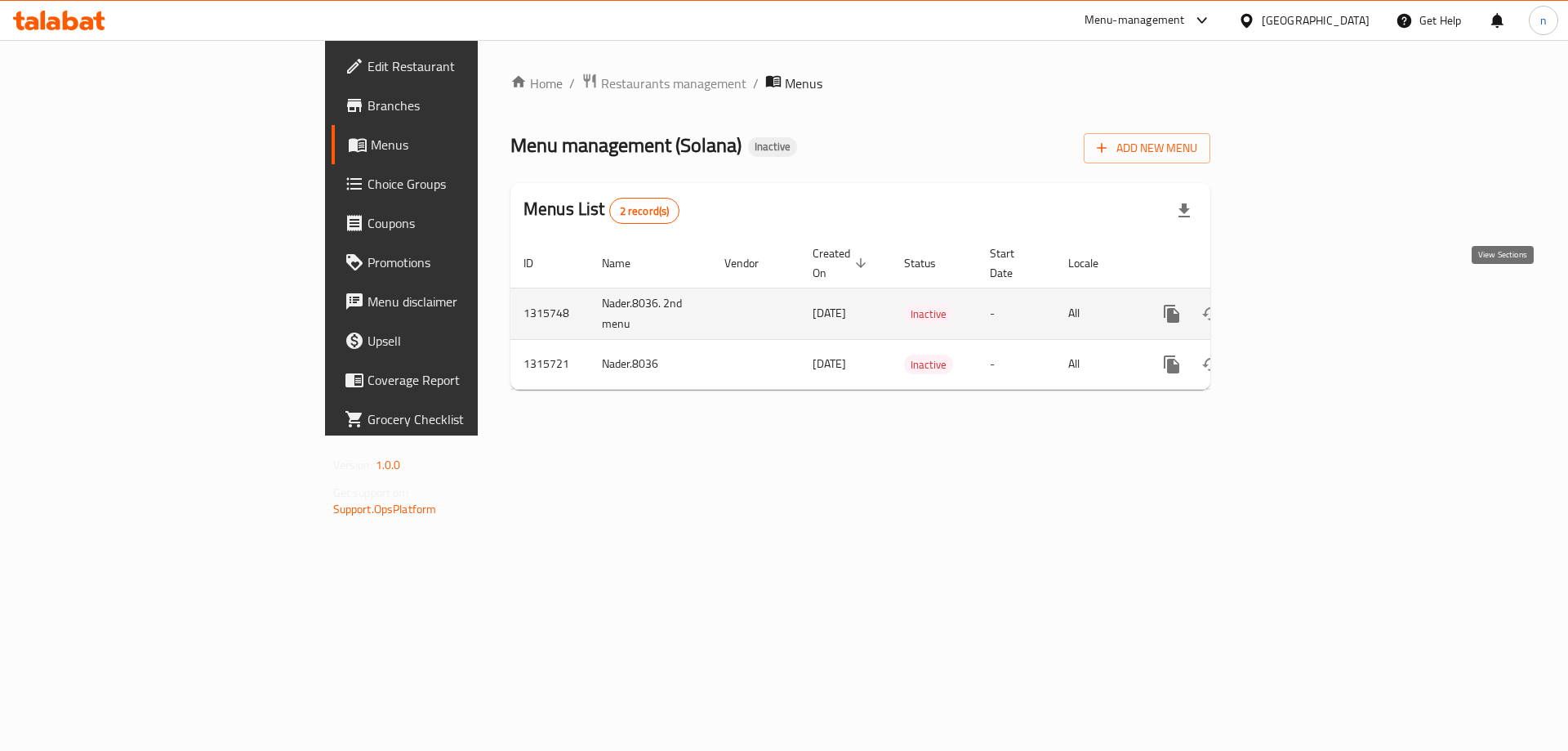
click at [1309, 306] on link "enhanced table" at bounding box center [1289, 313] width 39 height 39
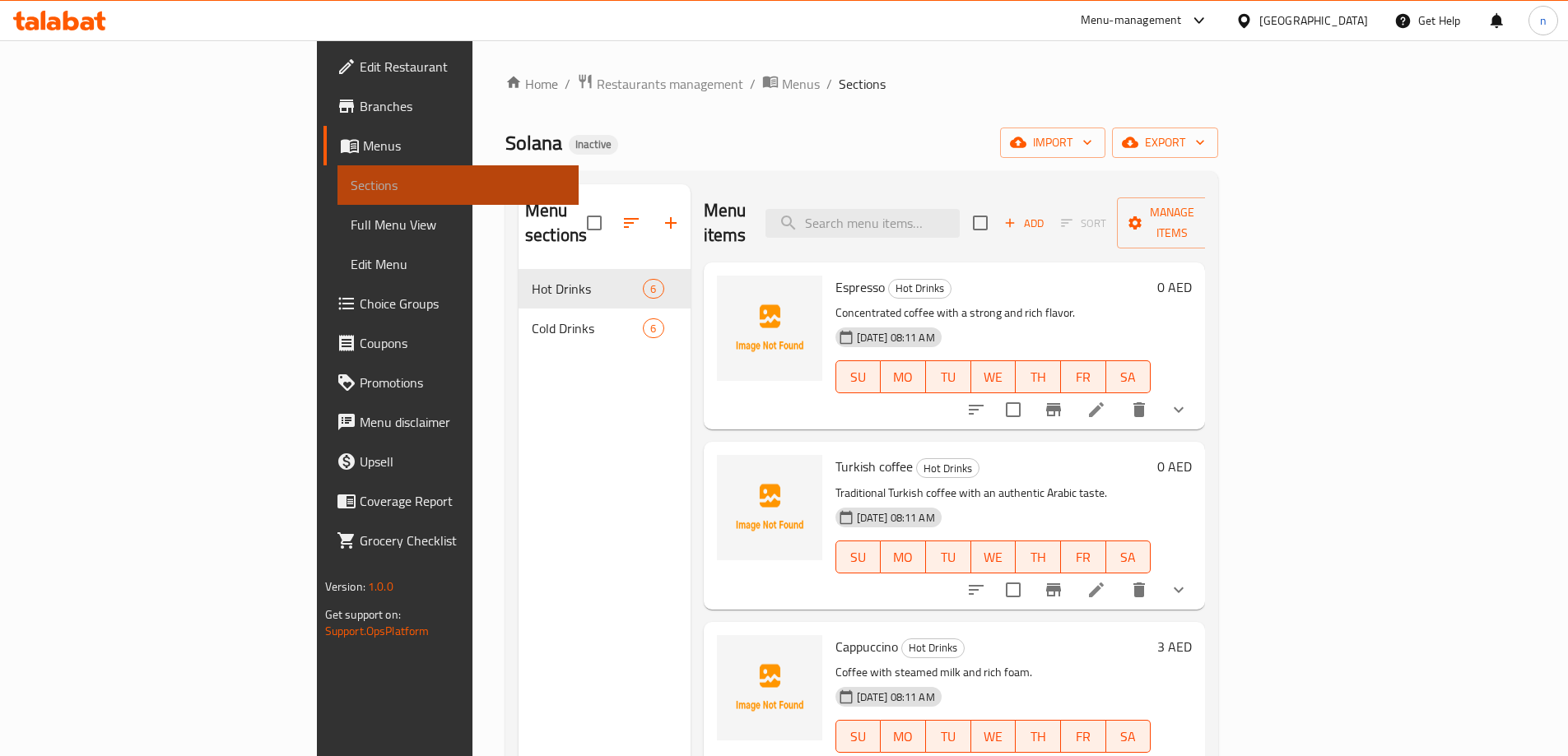
click at [351, 187] on span "Sections" at bounding box center [458, 185] width 215 height 20
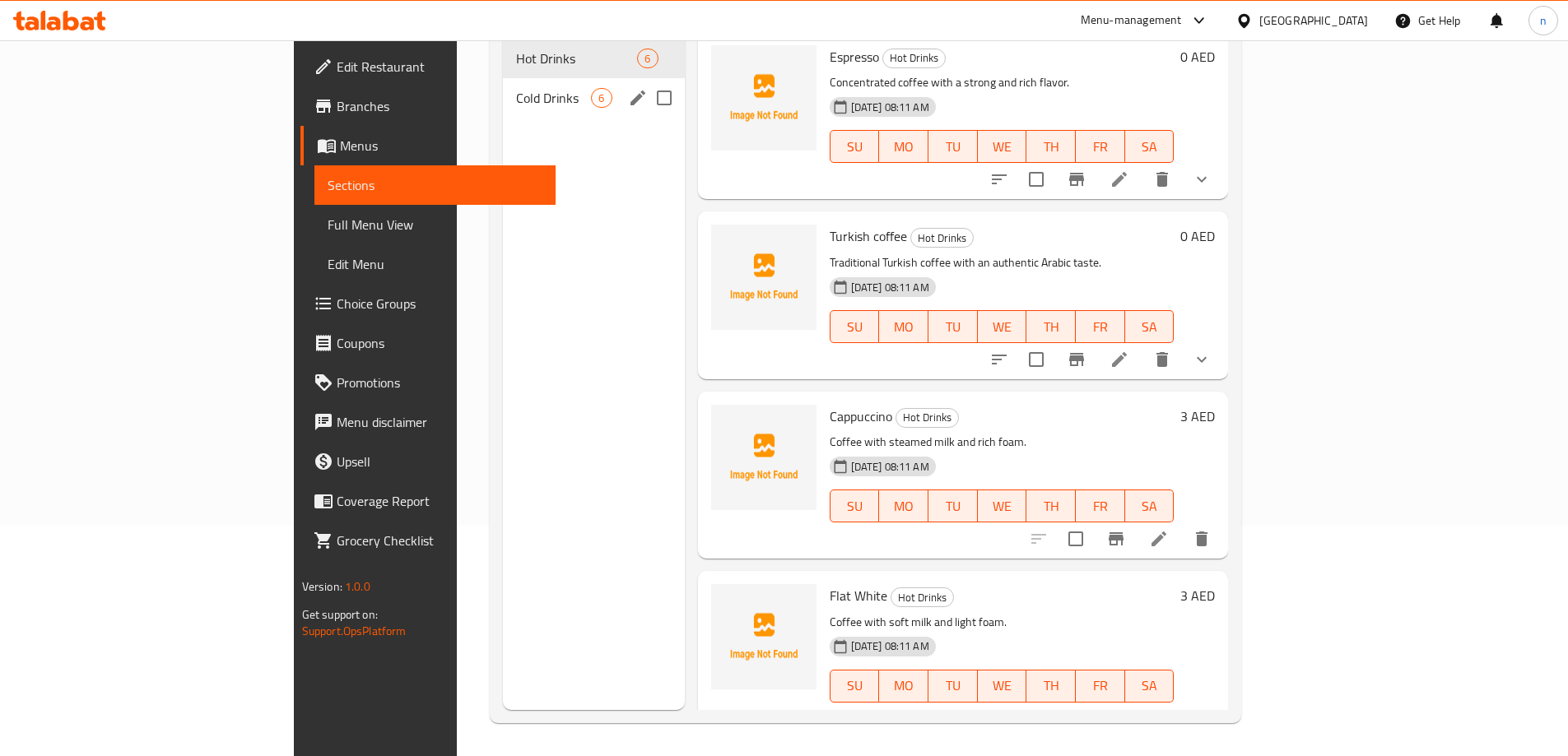
click at [516, 88] on span "Cold Drinks" at bounding box center [554, 98] width 75 height 20
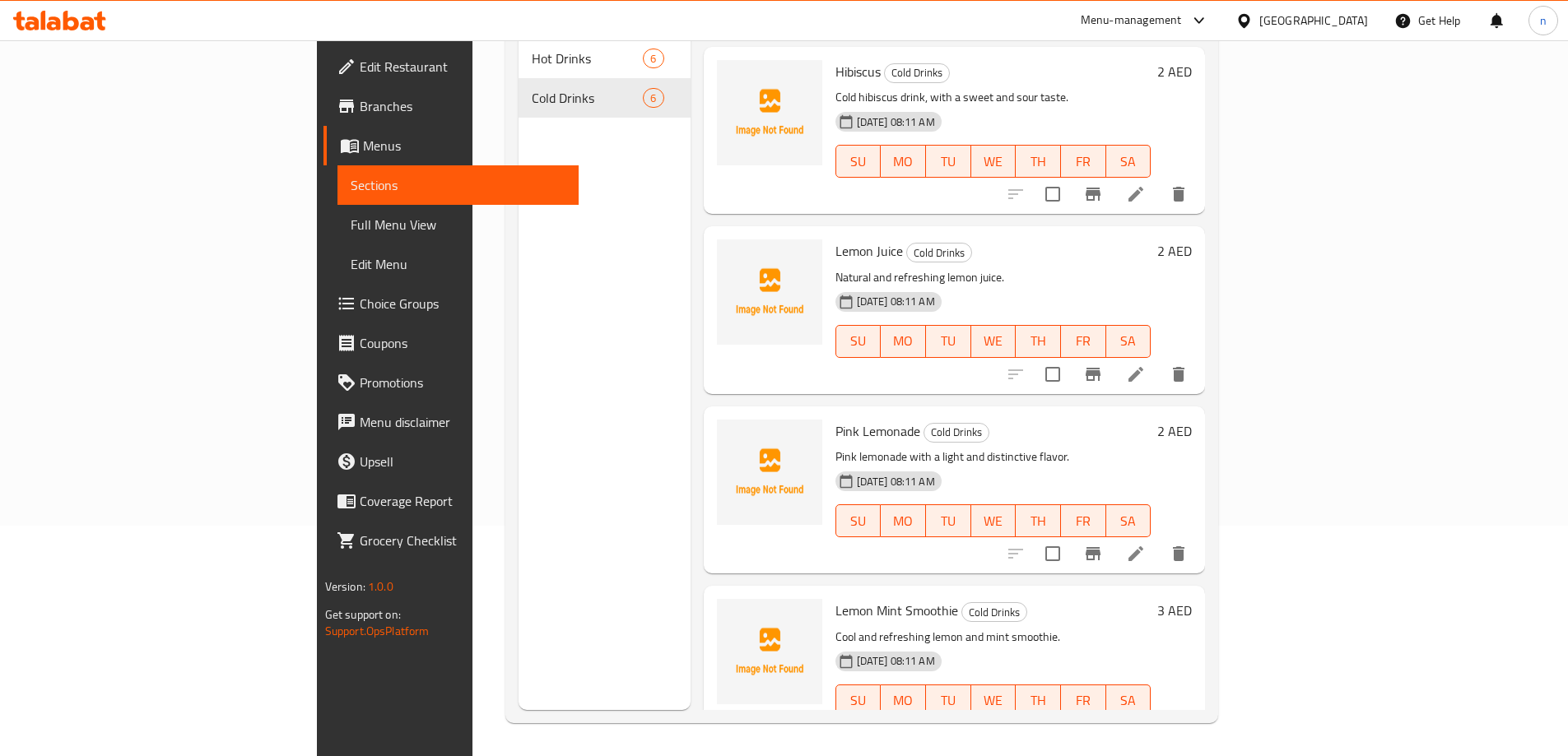
scroll to position [363, 0]
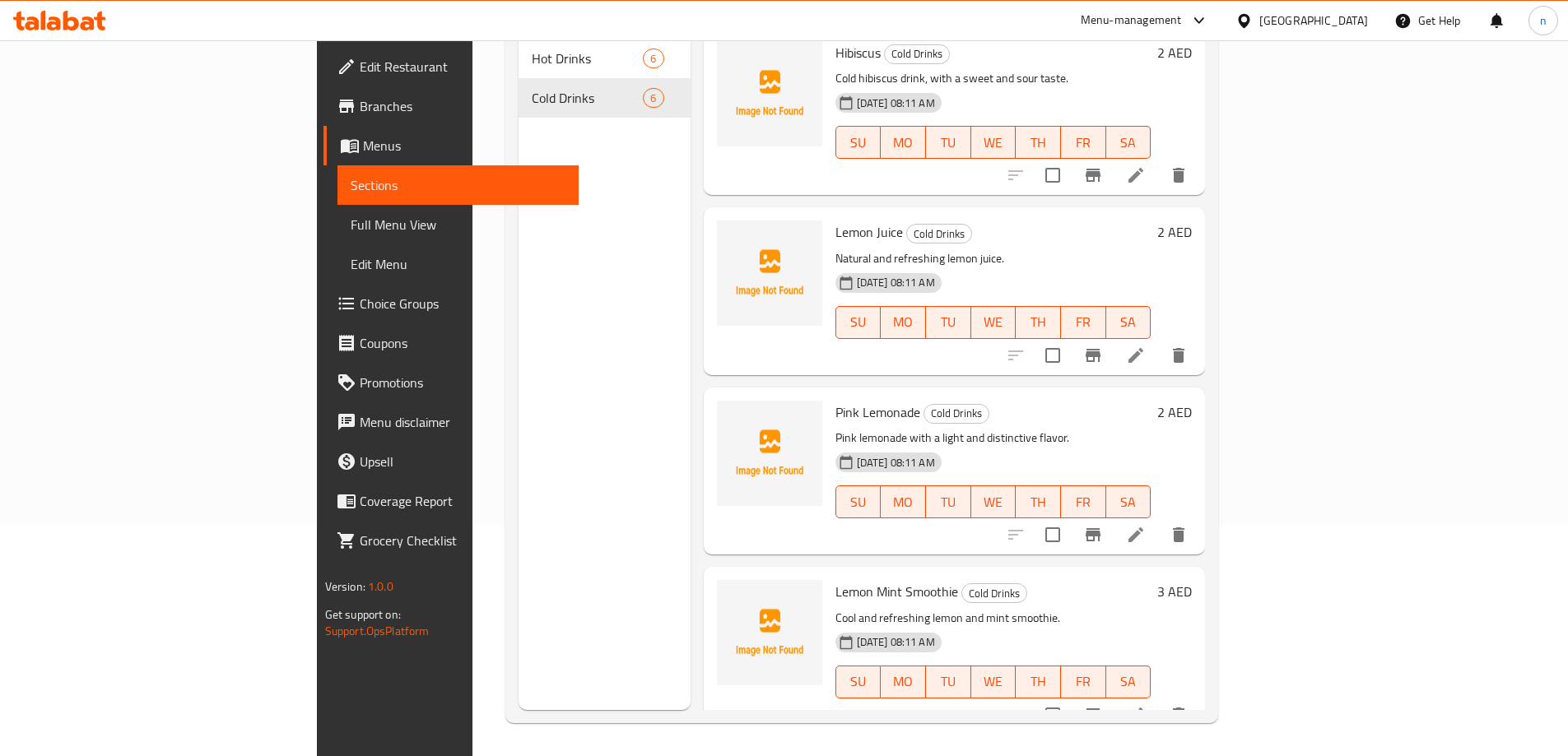
click at [1144, 527] on icon at bounding box center [1135, 534] width 15 height 15
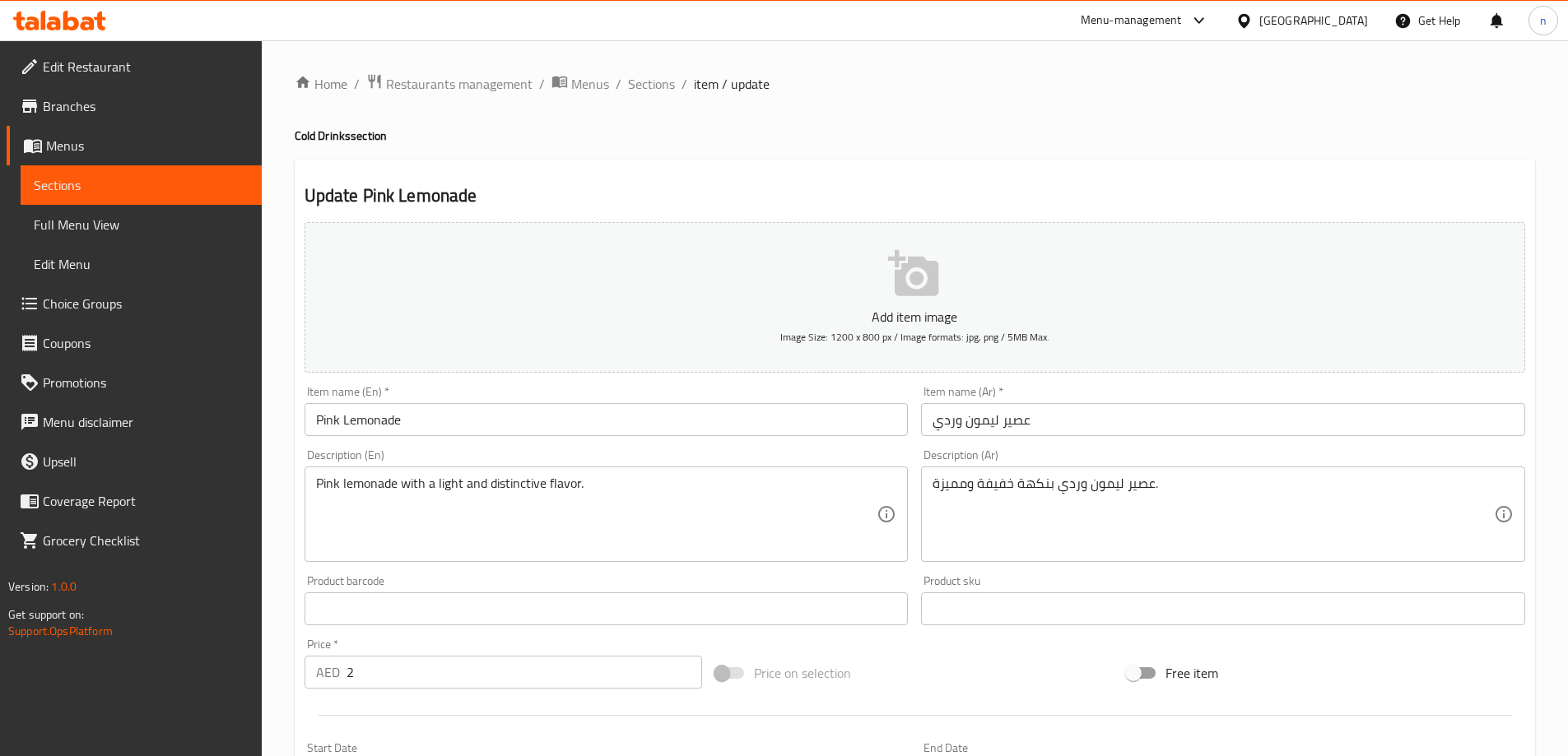
click at [485, 425] on input "Pink Lemonade" at bounding box center [606, 420] width 604 height 33
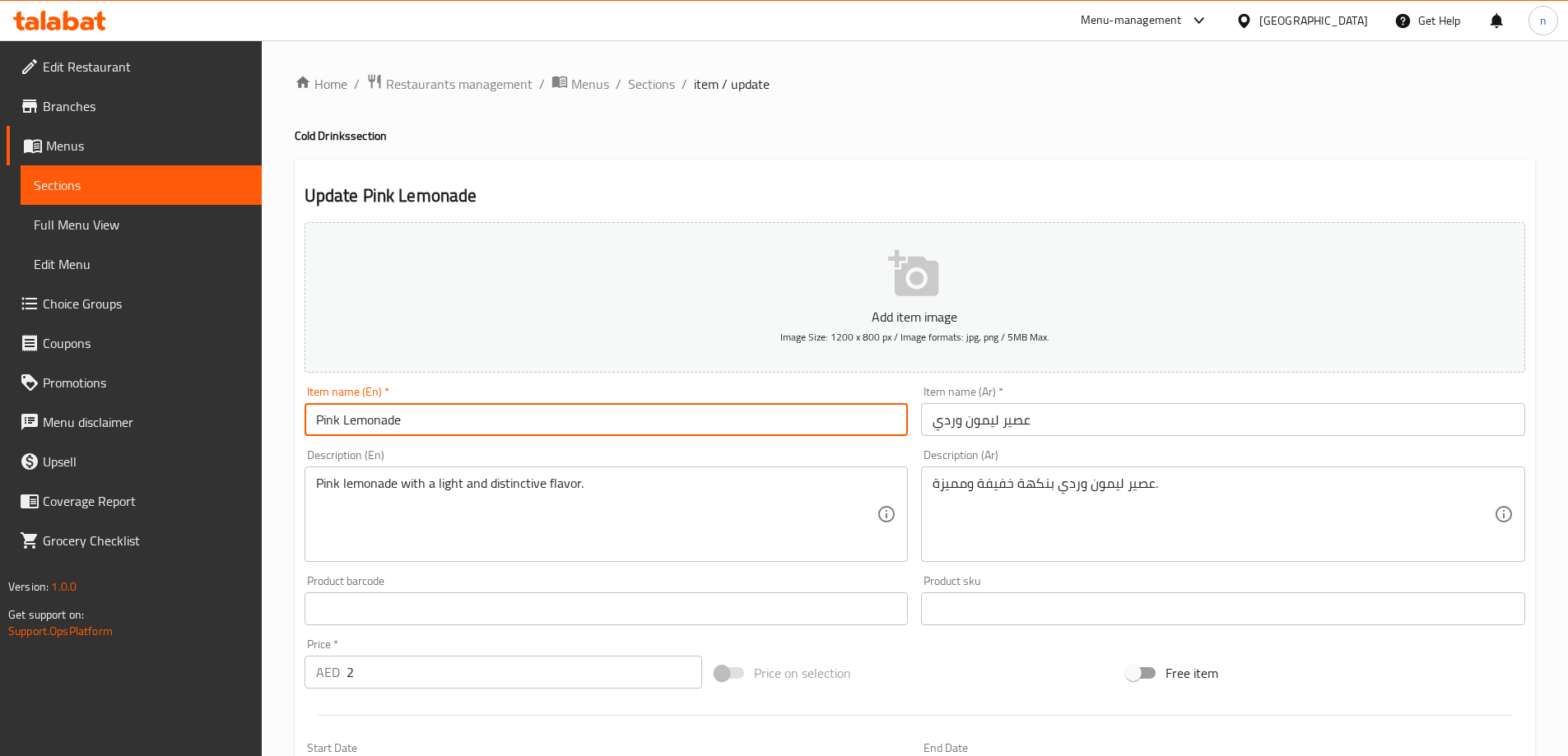
click at [510, 434] on input "Pink Lemonade" at bounding box center [606, 420] width 604 height 33
paste input "Juice"
type input "Pink Lemonade Juice"
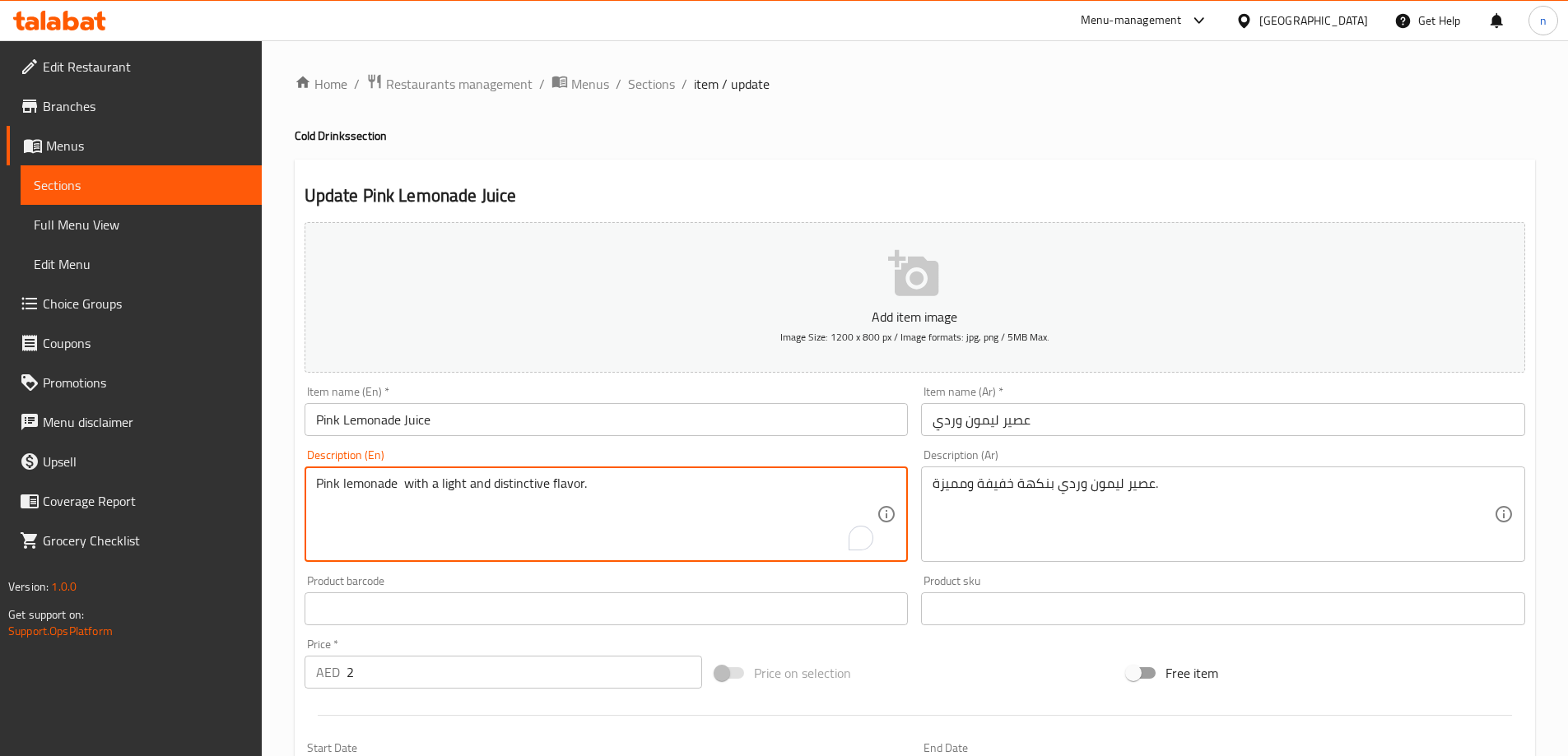
paste textarea "Juice"
type textarea "Pink lemonade Juice with a light and distinctive flavor."
click at [1044, 382] on div "Item name (Ar)   * عصير ليمون وردي Item name (Ar) *" at bounding box center [1223, 411] width 617 height 64
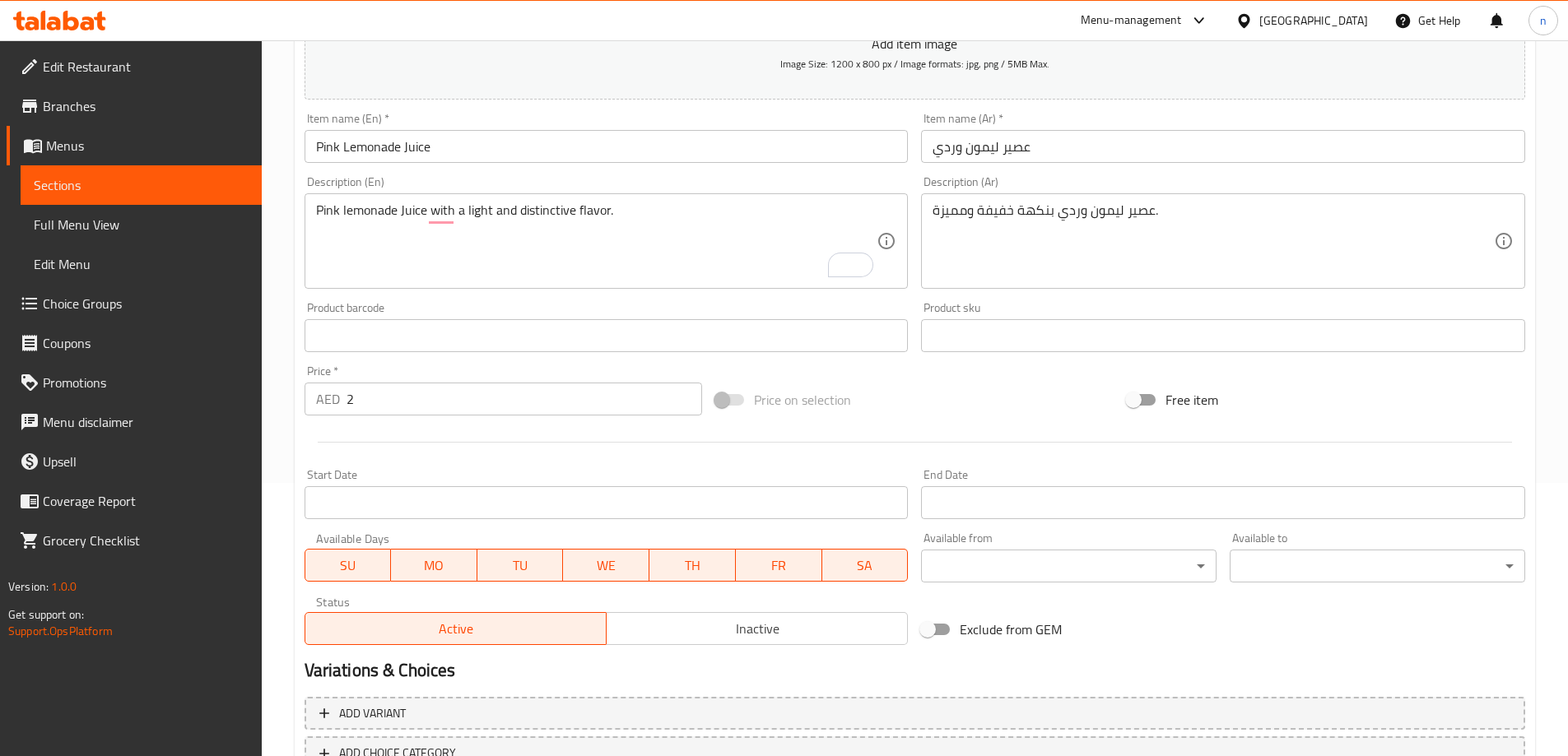
scroll to position [393, 0]
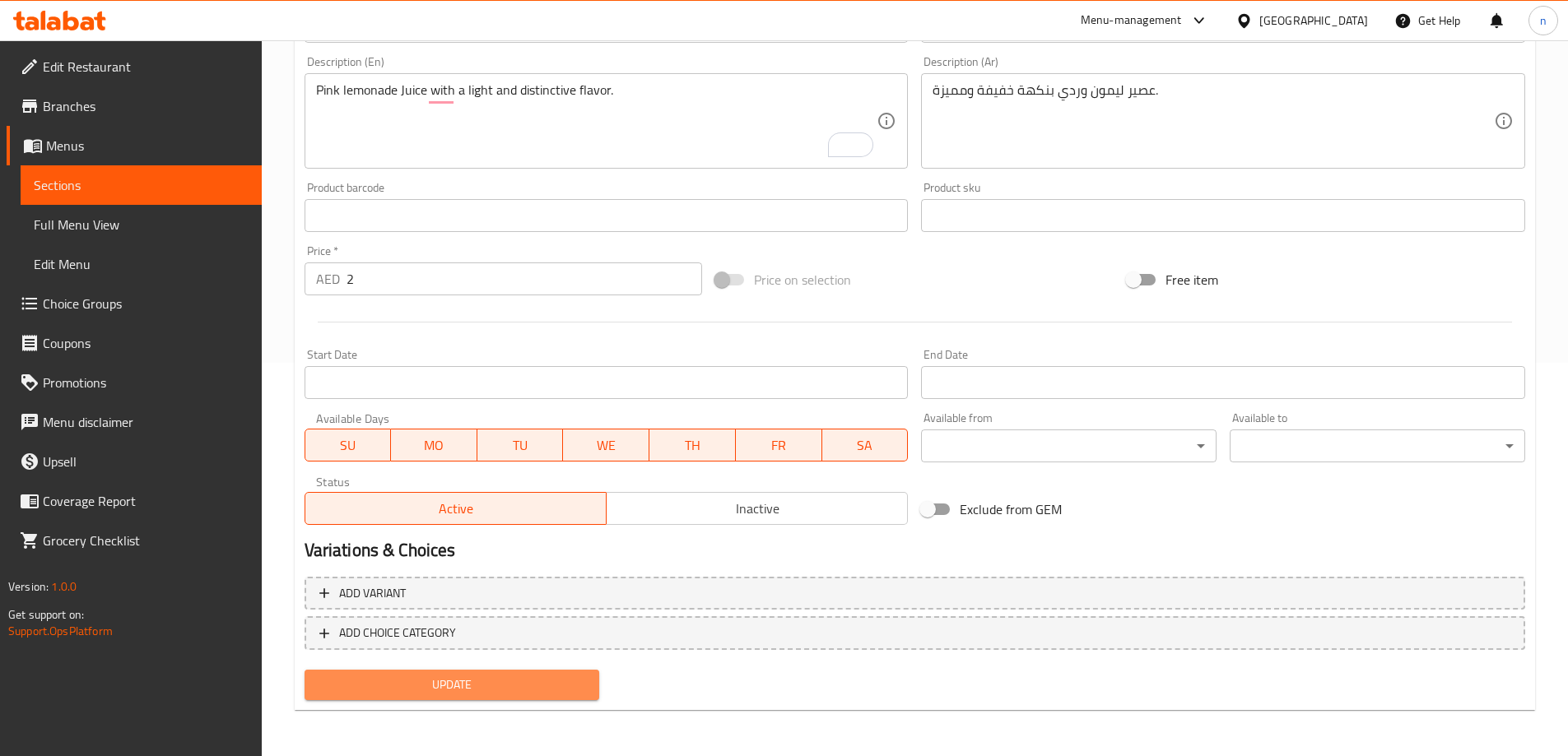
click at [469, 680] on span "Update" at bounding box center [452, 684] width 269 height 21
click at [572, 675] on span "Update" at bounding box center [452, 684] width 269 height 21
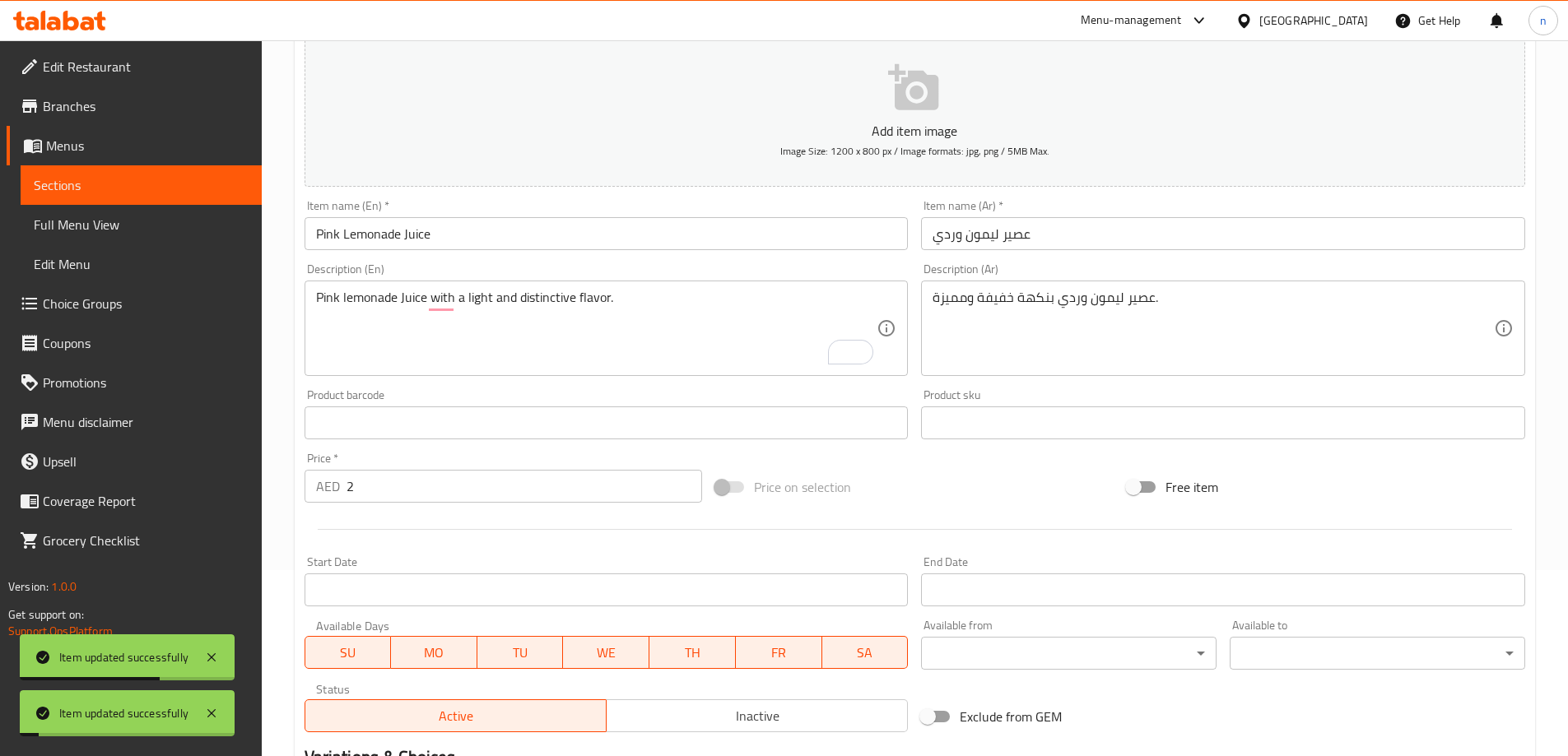
scroll to position [65, 0]
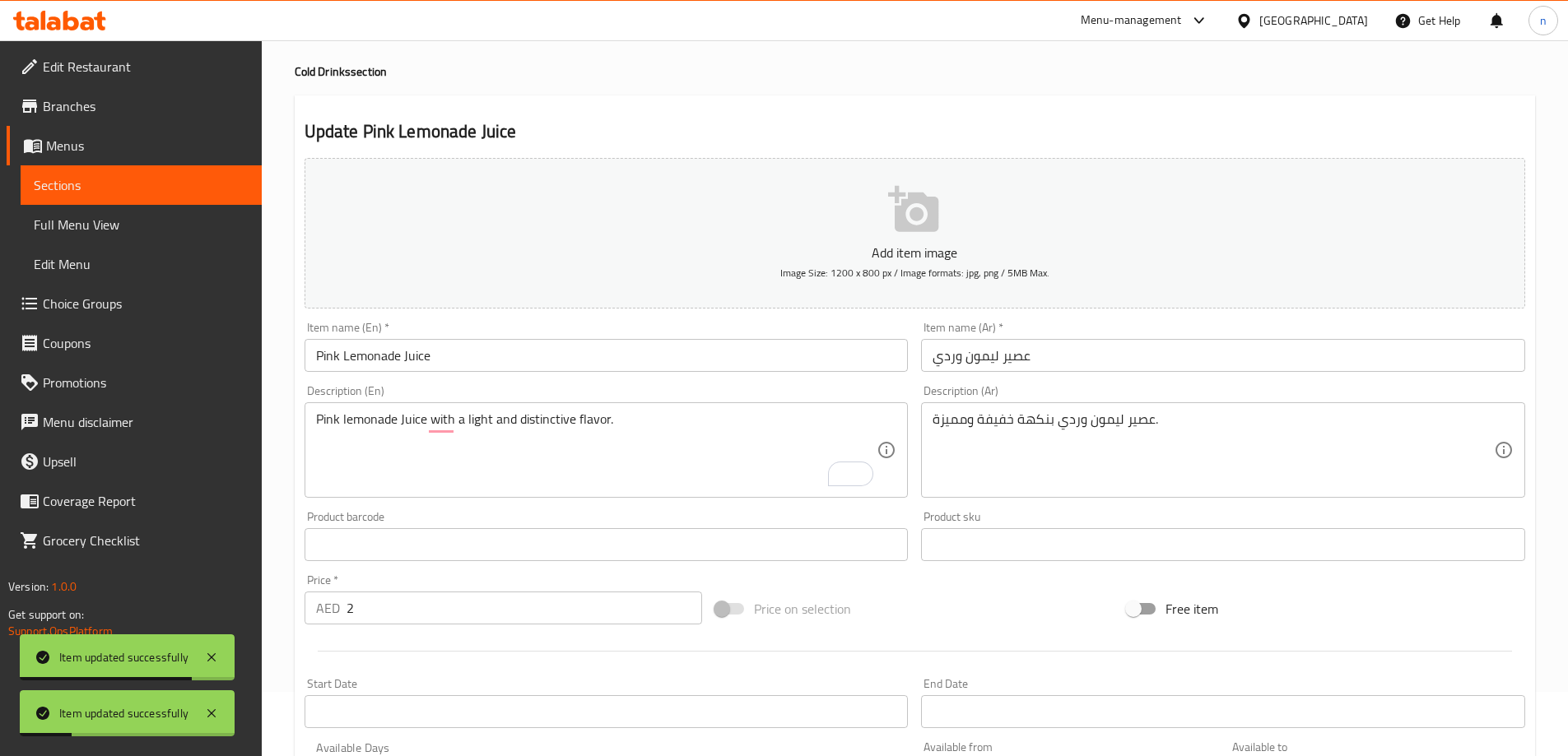
click at [100, 211] on link "Full Menu View" at bounding box center [141, 224] width 241 height 39
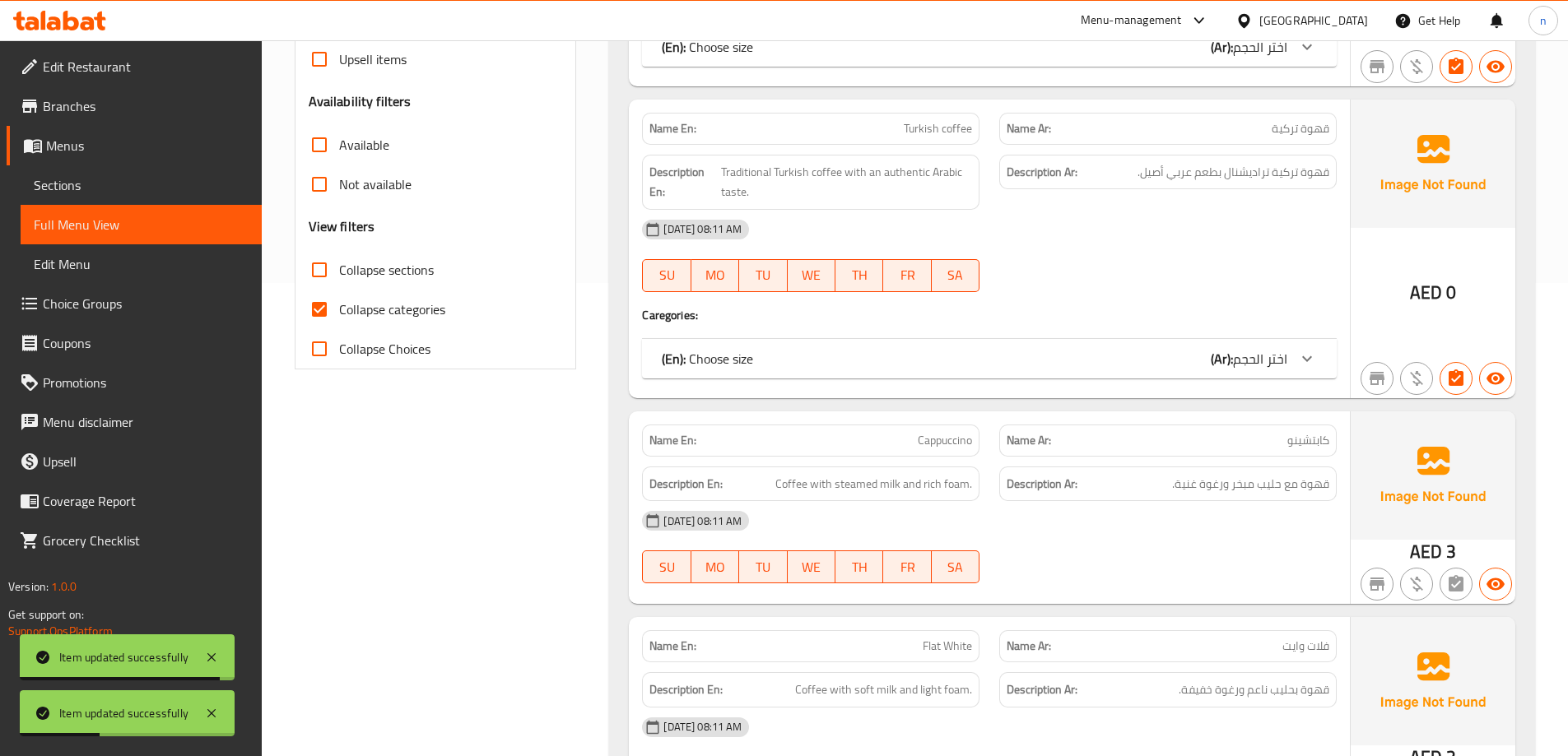
scroll to position [475, 0]
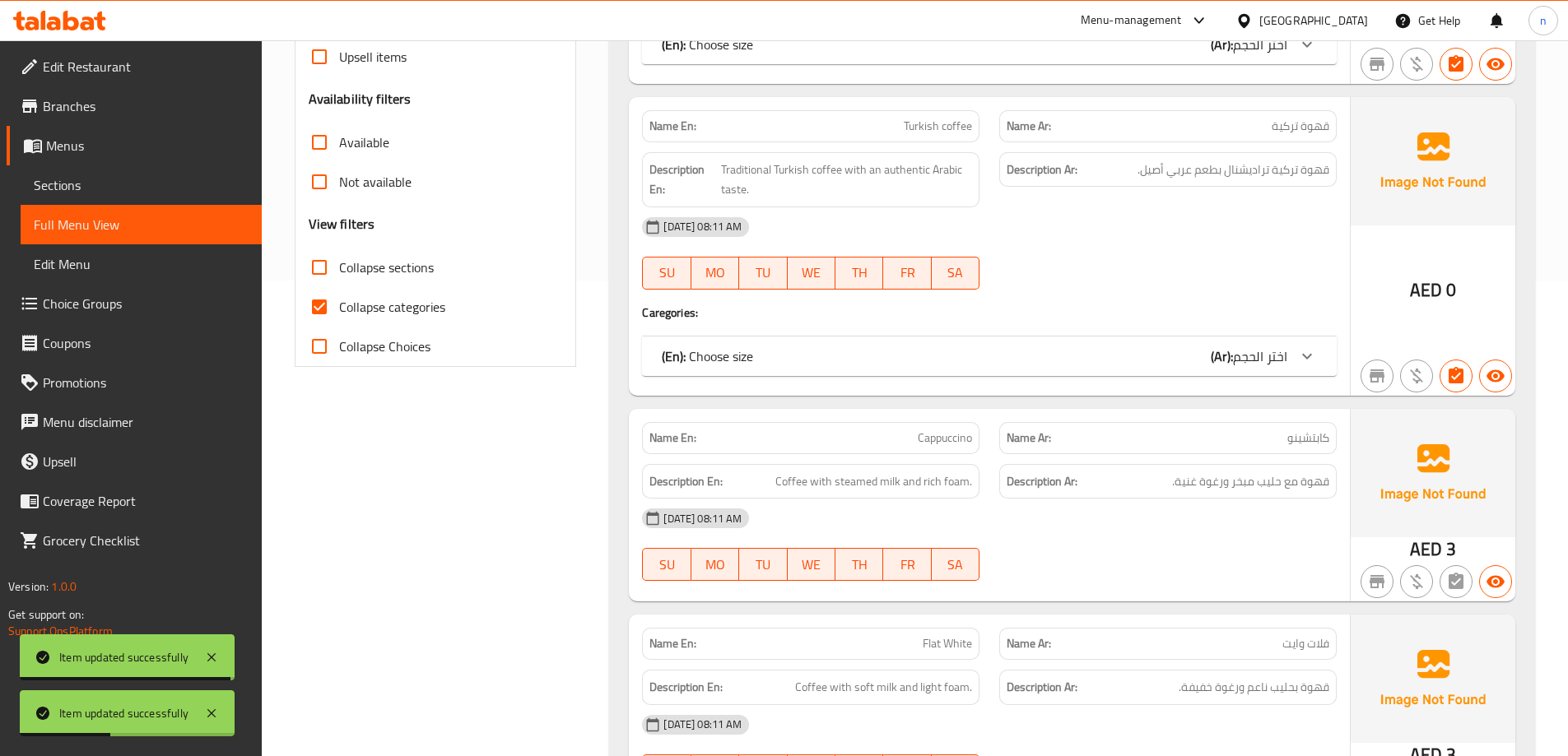
click at [325, 300] on input "Collapse categories" at bounding box center [319, 306] width 39 height 39
checkbox input "false"
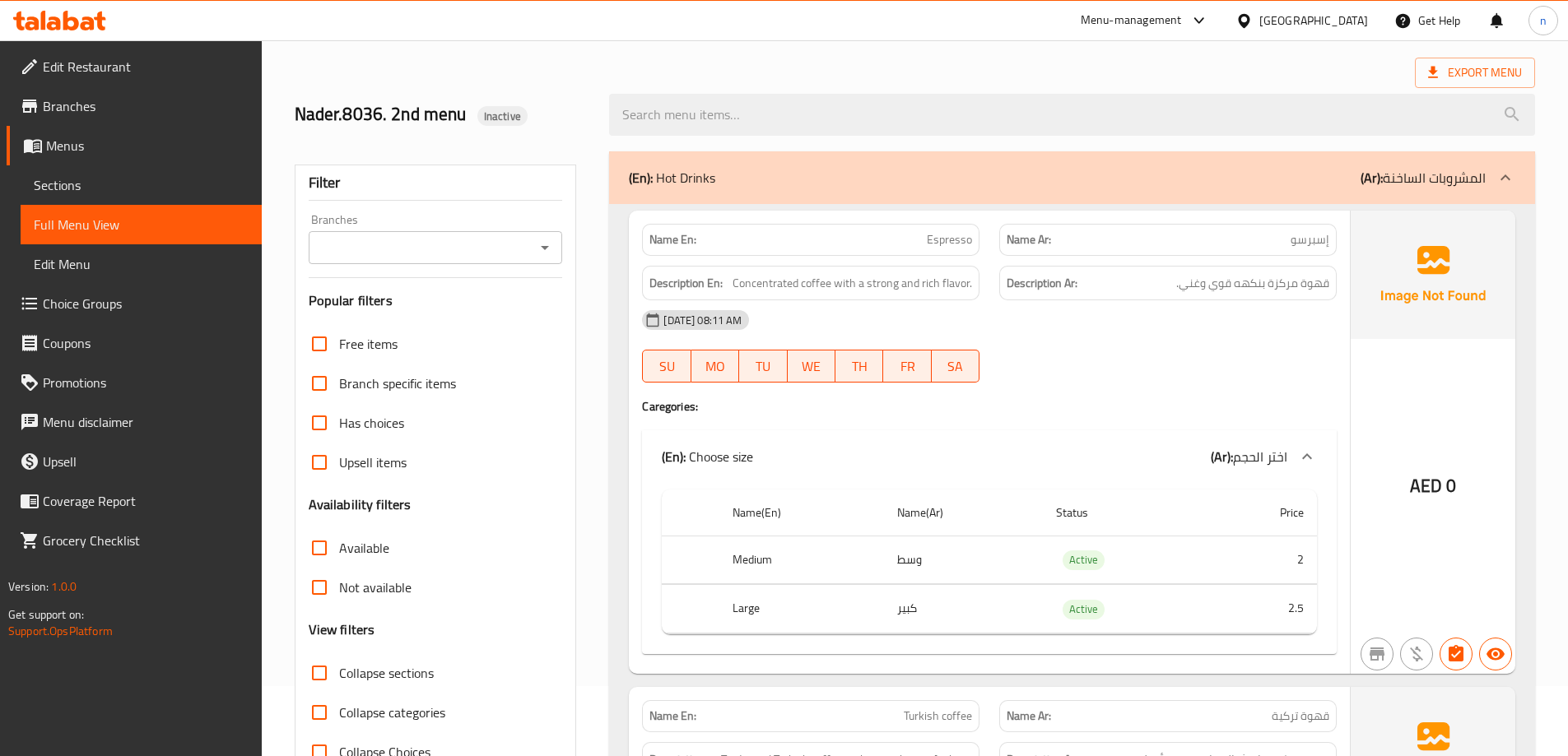
scroll to position [0, 0]
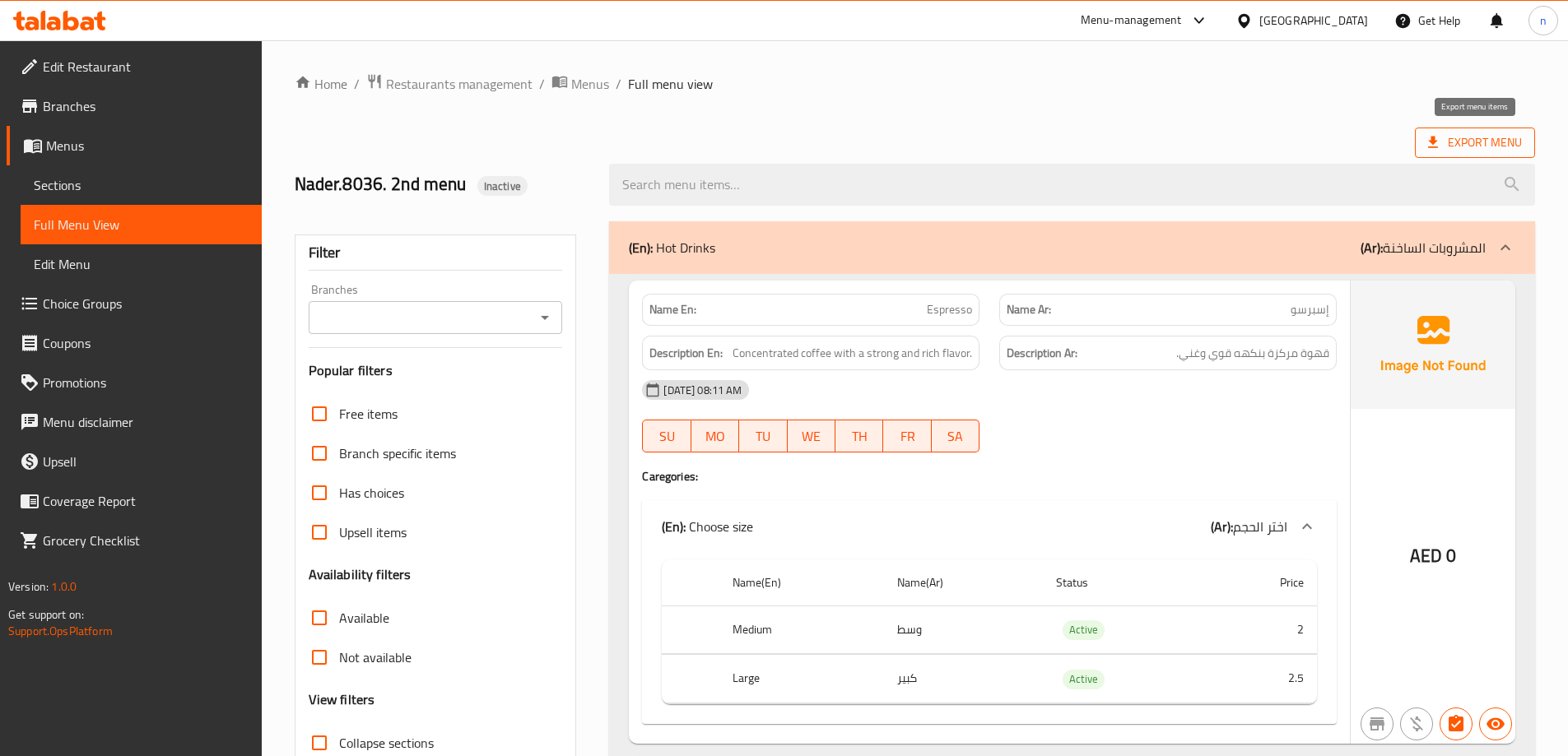
click at [1501, 150] on span "Export Menu" at bounding box center [1474, 143] width 94 height 21
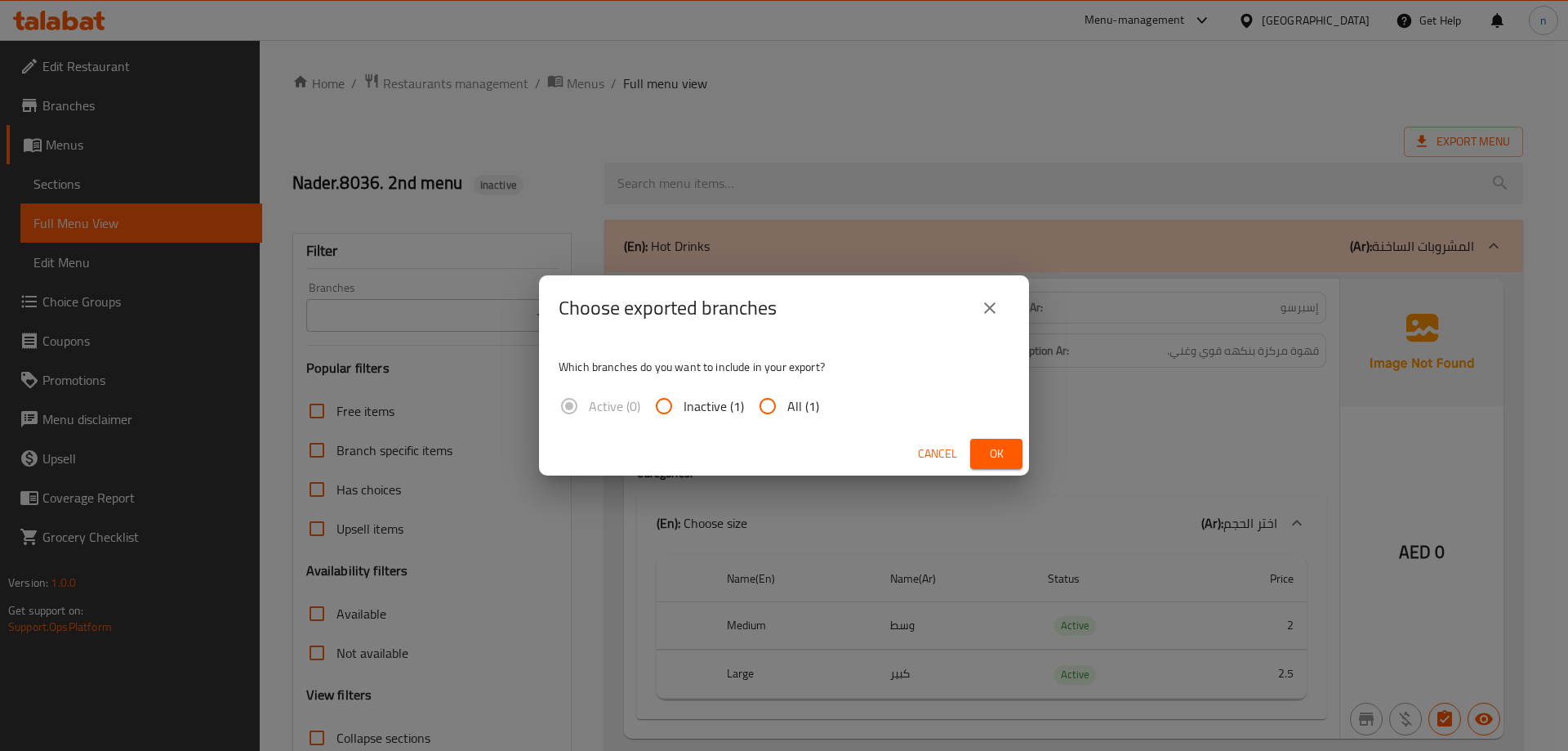
click at [785, 413] on input "All (1)" at bounding box center [767, 405] width 39 height 39
radio input "true"
click at [1012, 451] on button "Ok" at bounding box center [997, 454] width 52 height 31
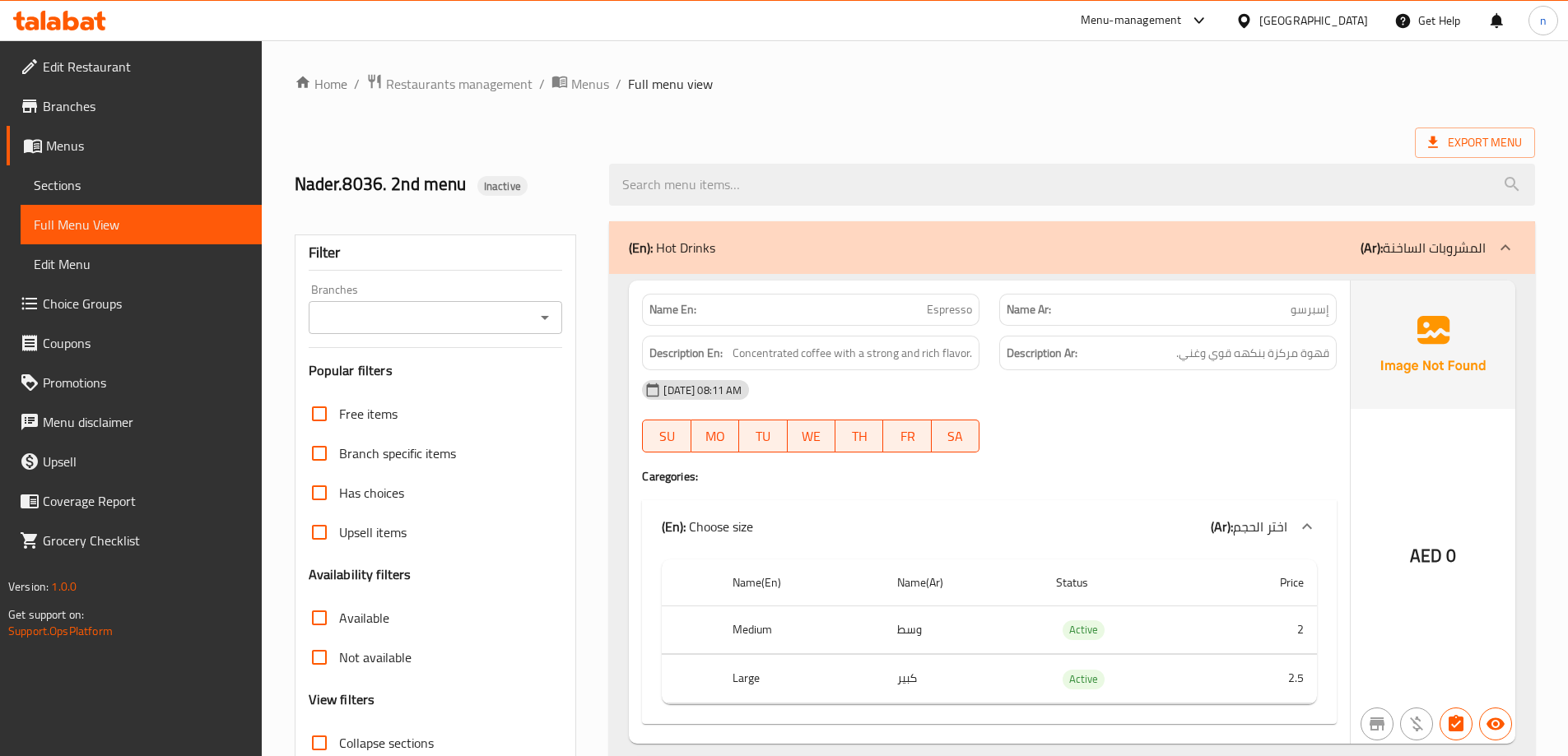
click at [130, 125] on link "Branches" at bounding box center [134, 105] width 255 height 39
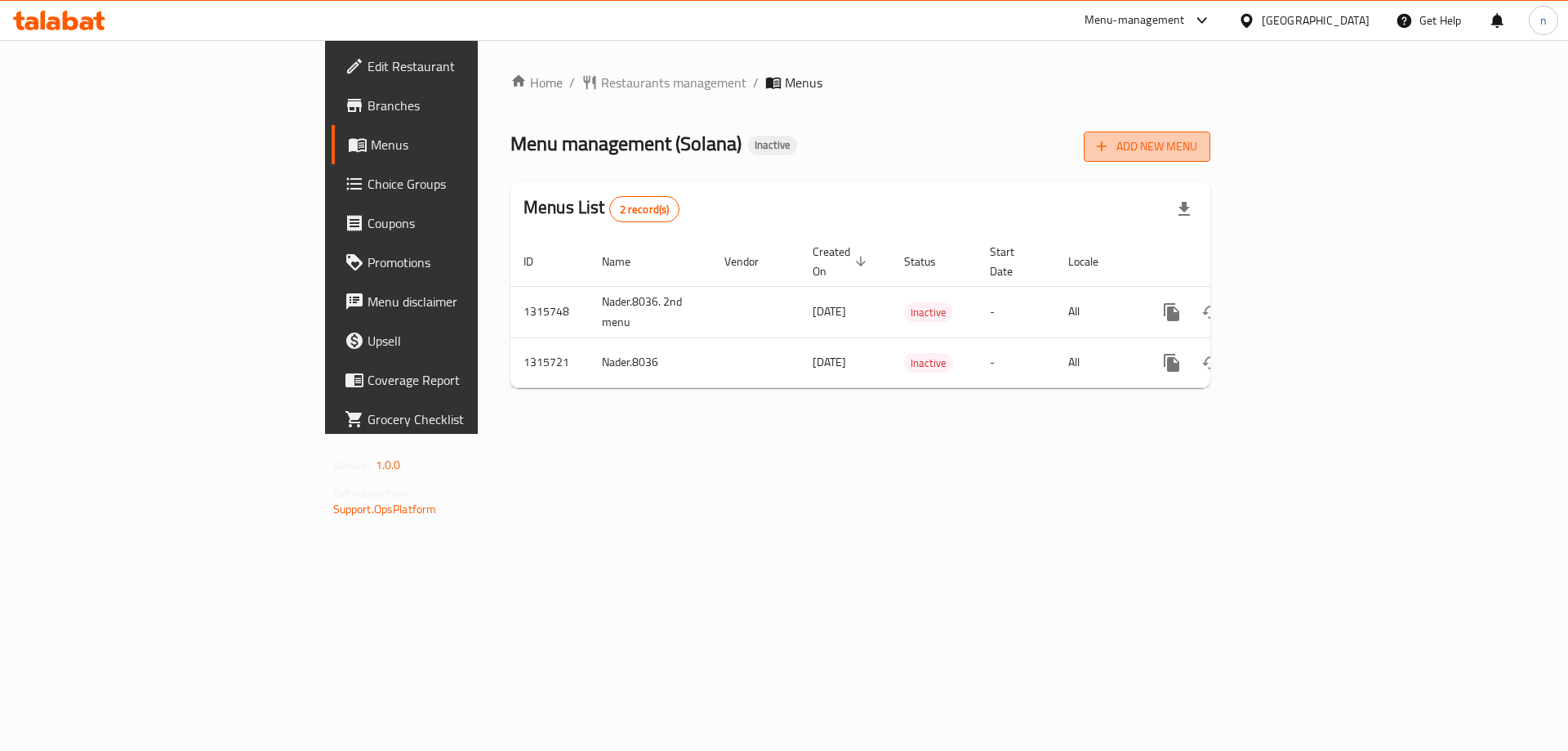
click at [1197, 138] on span "Add New Menu" at bounding box center [1147, 146] width 100 height 21
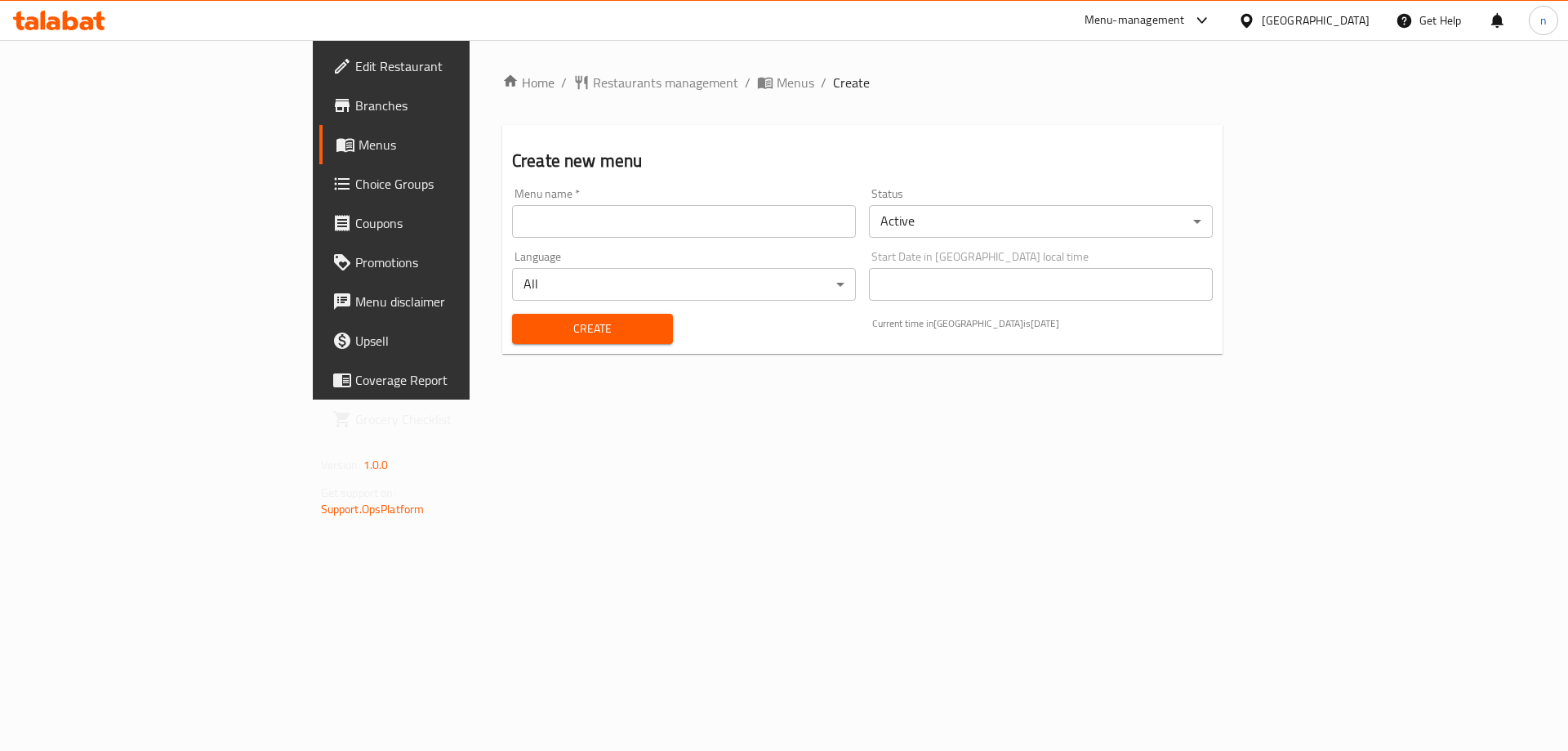
click at [604, 231] on input "text" at bounding box center [684, 221] width 344 height 32
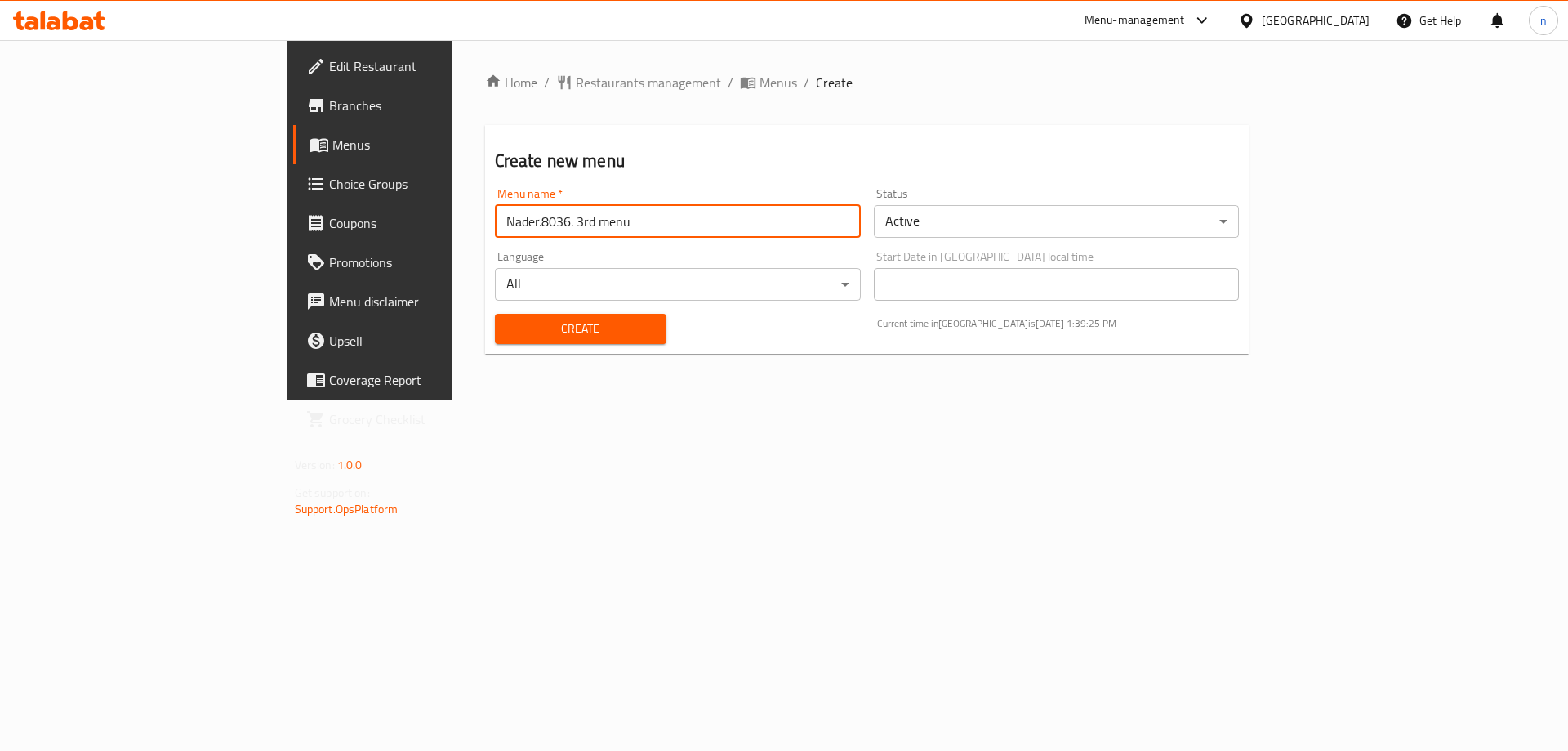
type input "Nader.8036. 3rd menu"
click at [558, 316] on button "Create" at bounding box center [581, 329] width 171 height 31
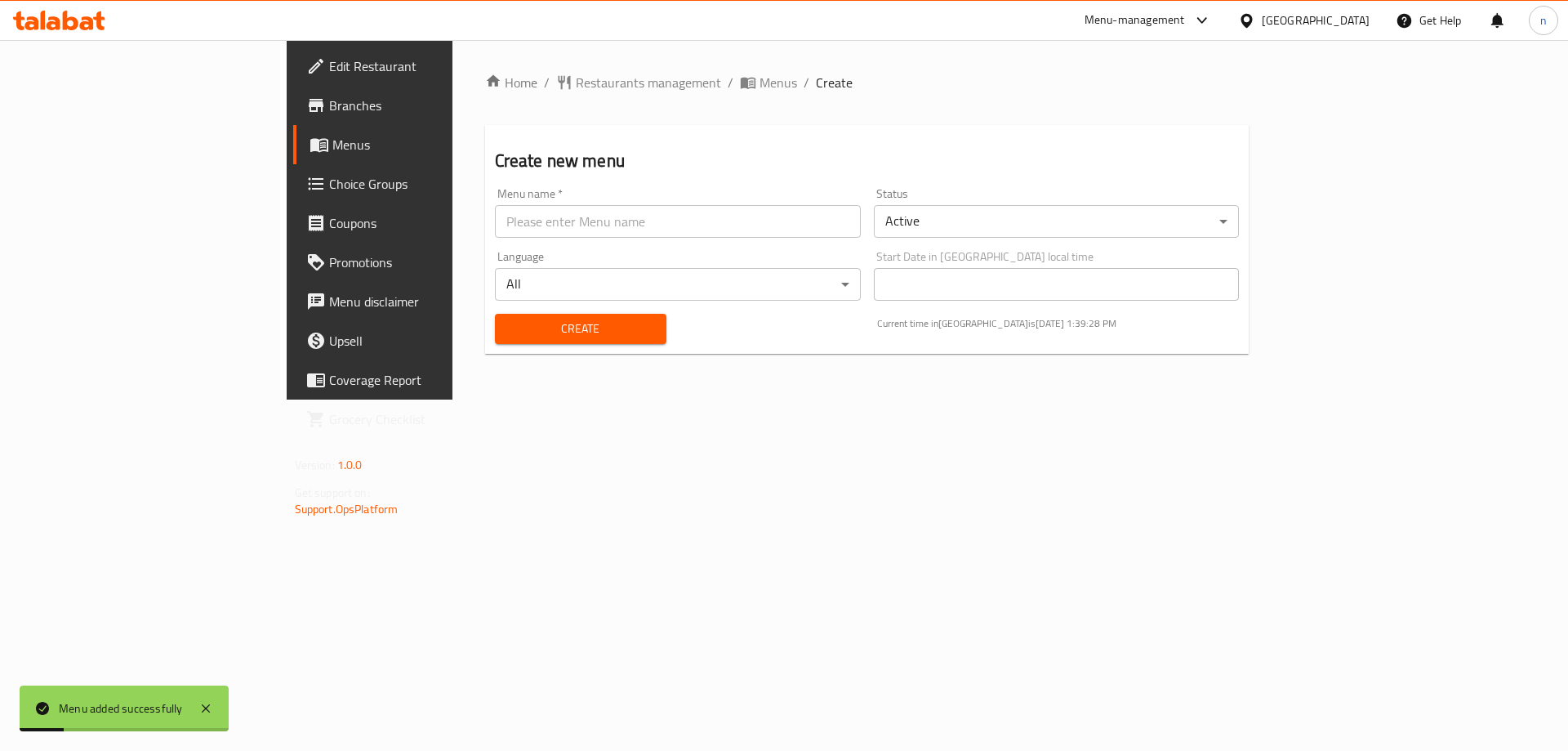
click at [605, 88] on ol "Home / Restaurants management / Menus / Create" at bounding box center [867, 83] width 764 height 20
click at [760, 86] on span "Menus" at bounding box center [779, 83] width 38 height 20
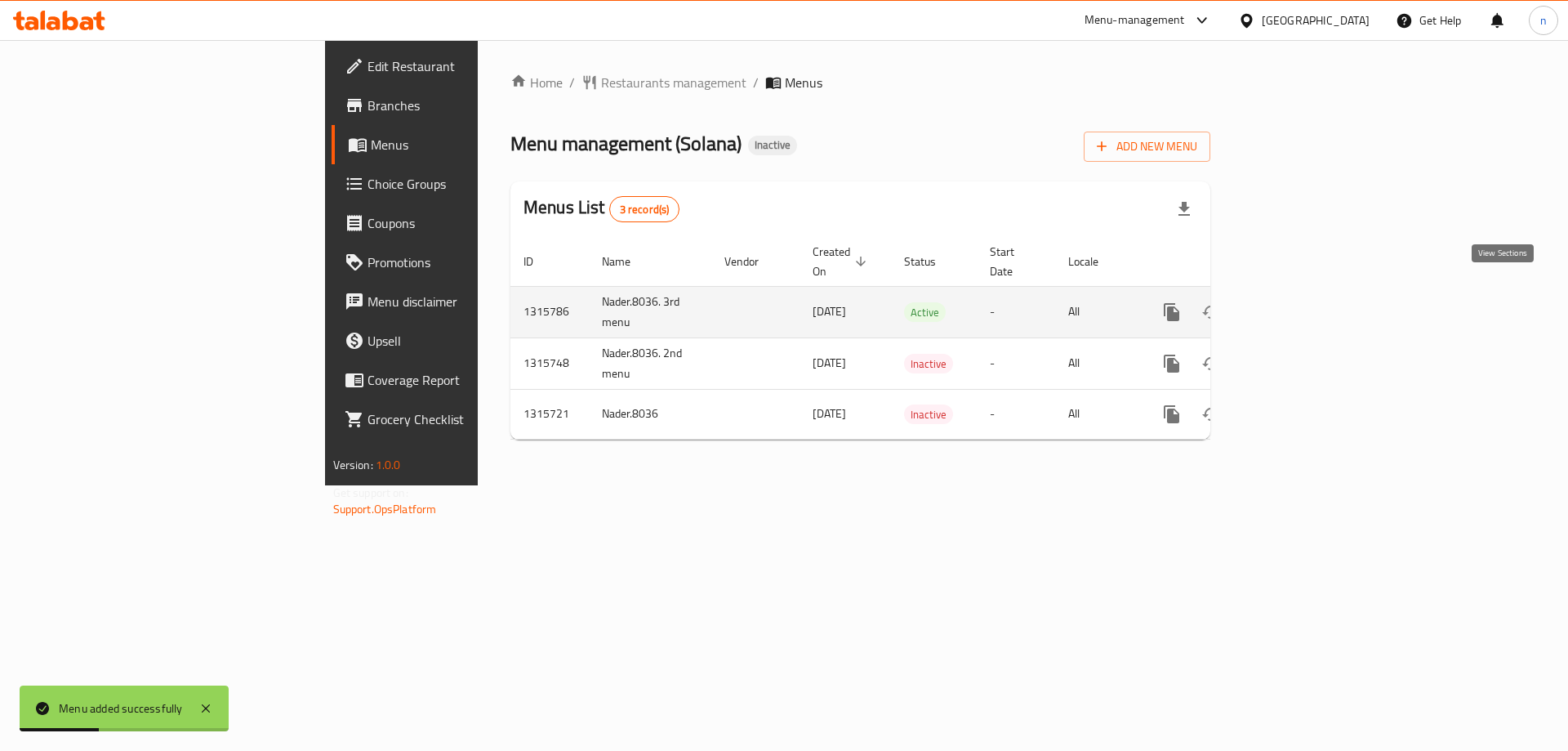
click at [1309, 292] on link "enhanced table" at bounding box center [1289, 311] width 39 height 39
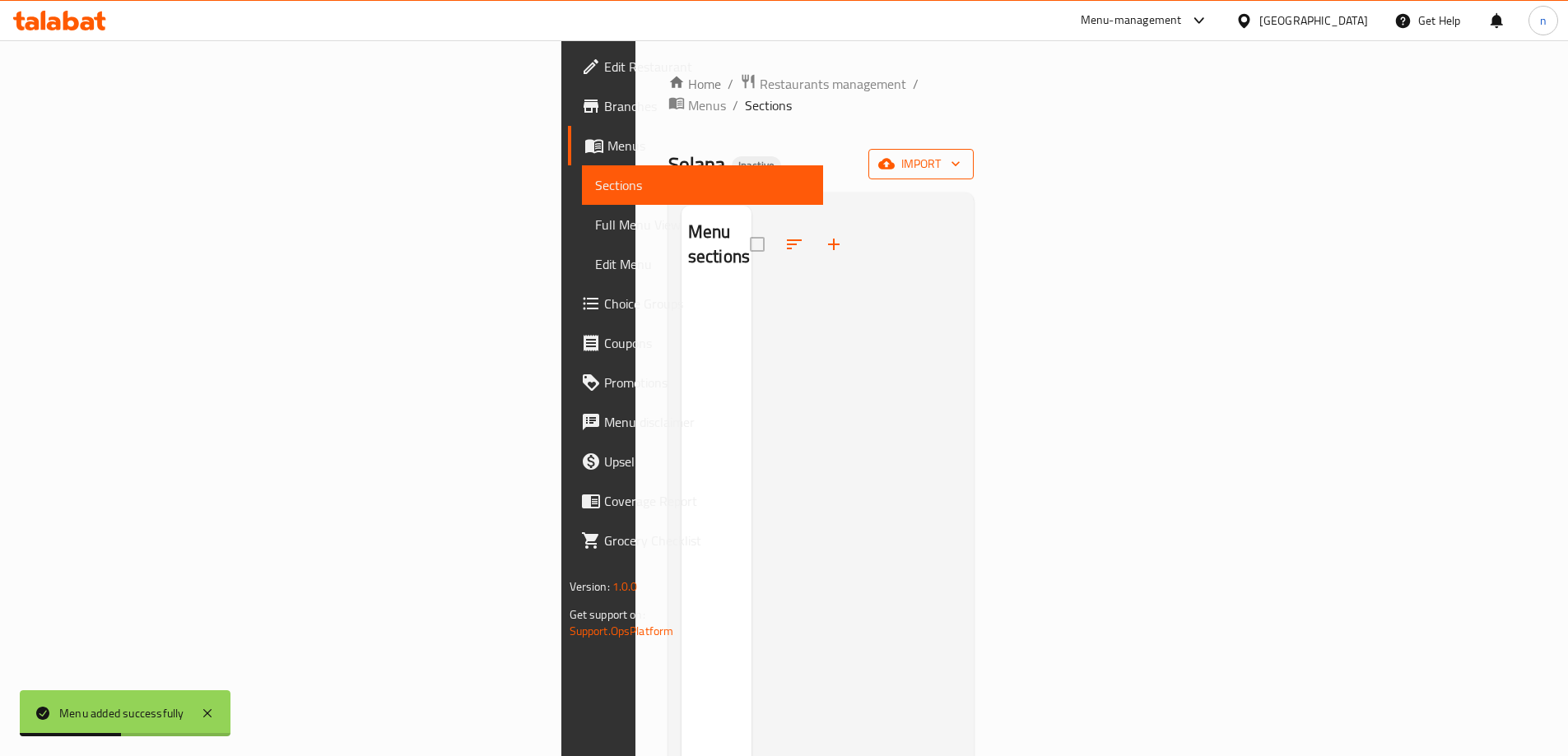
click at [961, 154] on span "import" at bounding box center [921, 164] width 79 height 21
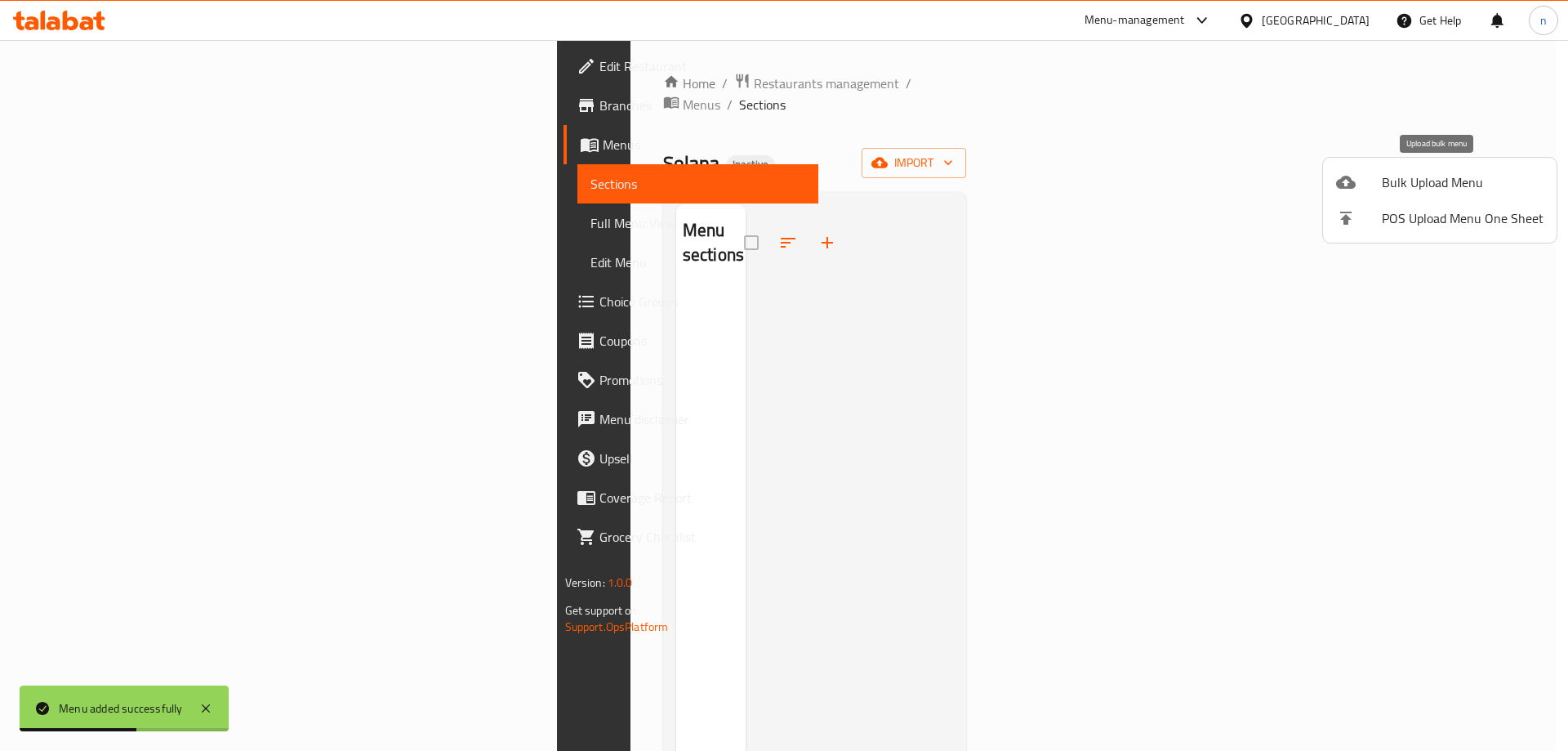
click at [1387, 185] on span "Bulk Upload Menu" at bounding box center [1462, 182] width 161 height 20
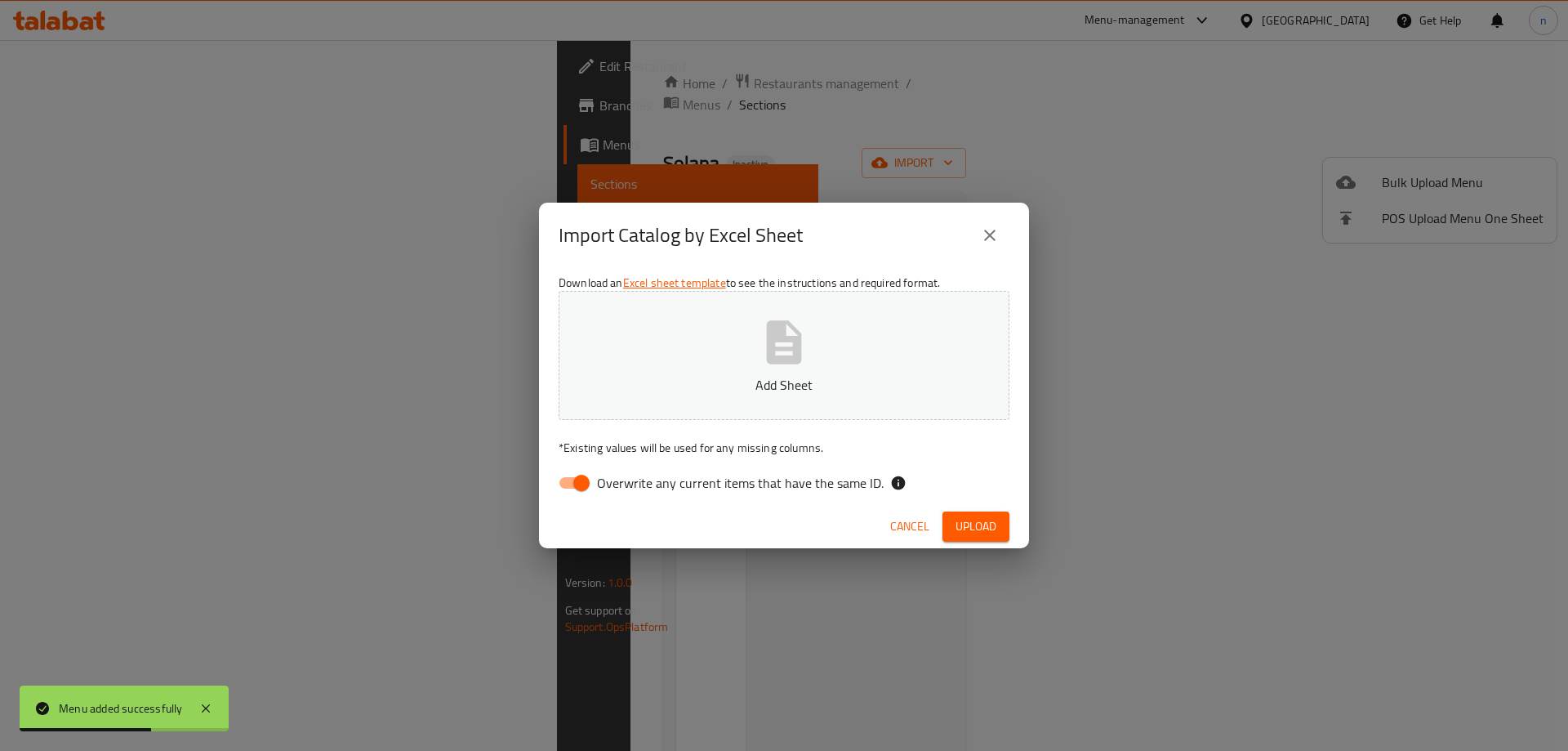
click at [840, 332] on button "Add Sheet" at bounding box center [784, 355] width 451 height 129
click at [694, 493] on span "Overwrite any current items that have the same ID." at bounding box center [741, 483] width 287 height 20
click at [628, 495] on input "Overwrite any current items that have the same ID." at bounding box center [581, 483] width 93 height 31
checkbox input "false"
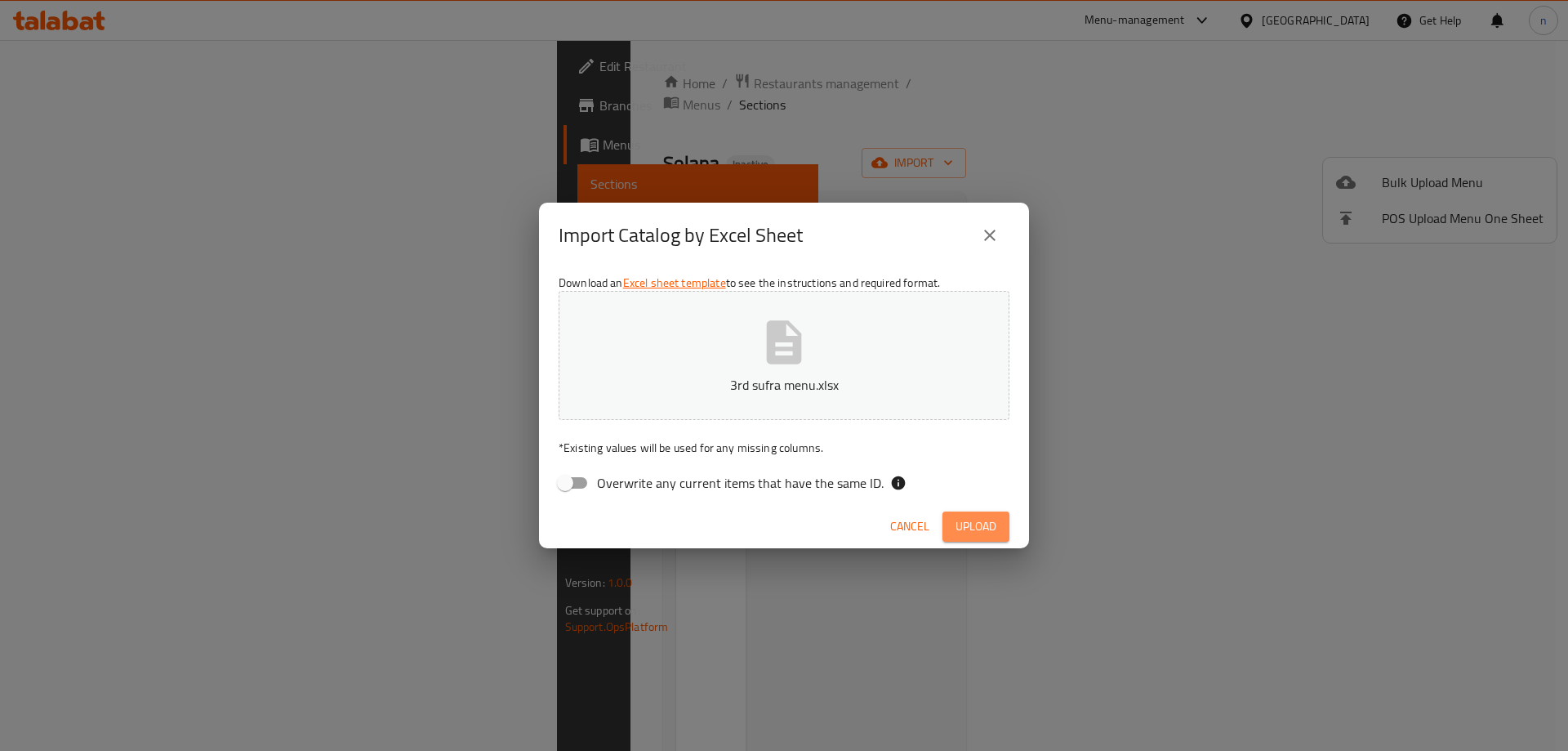
click at [1003, 532] on button "Upload" at bounding box center [976, 527] width 67 height 31
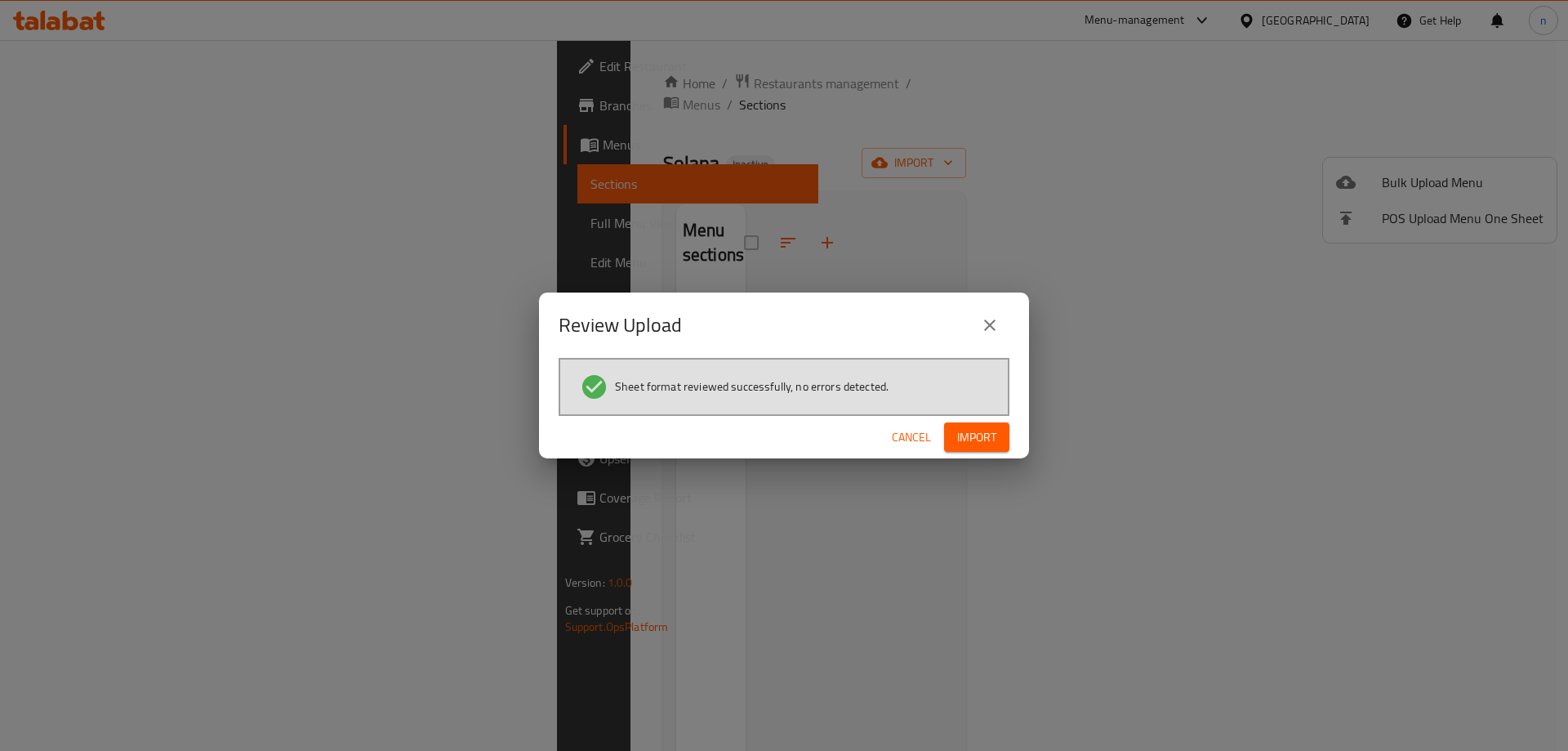
click at [965, 441] on span "Import" at bounding box center [976, 438] width 39 height 21
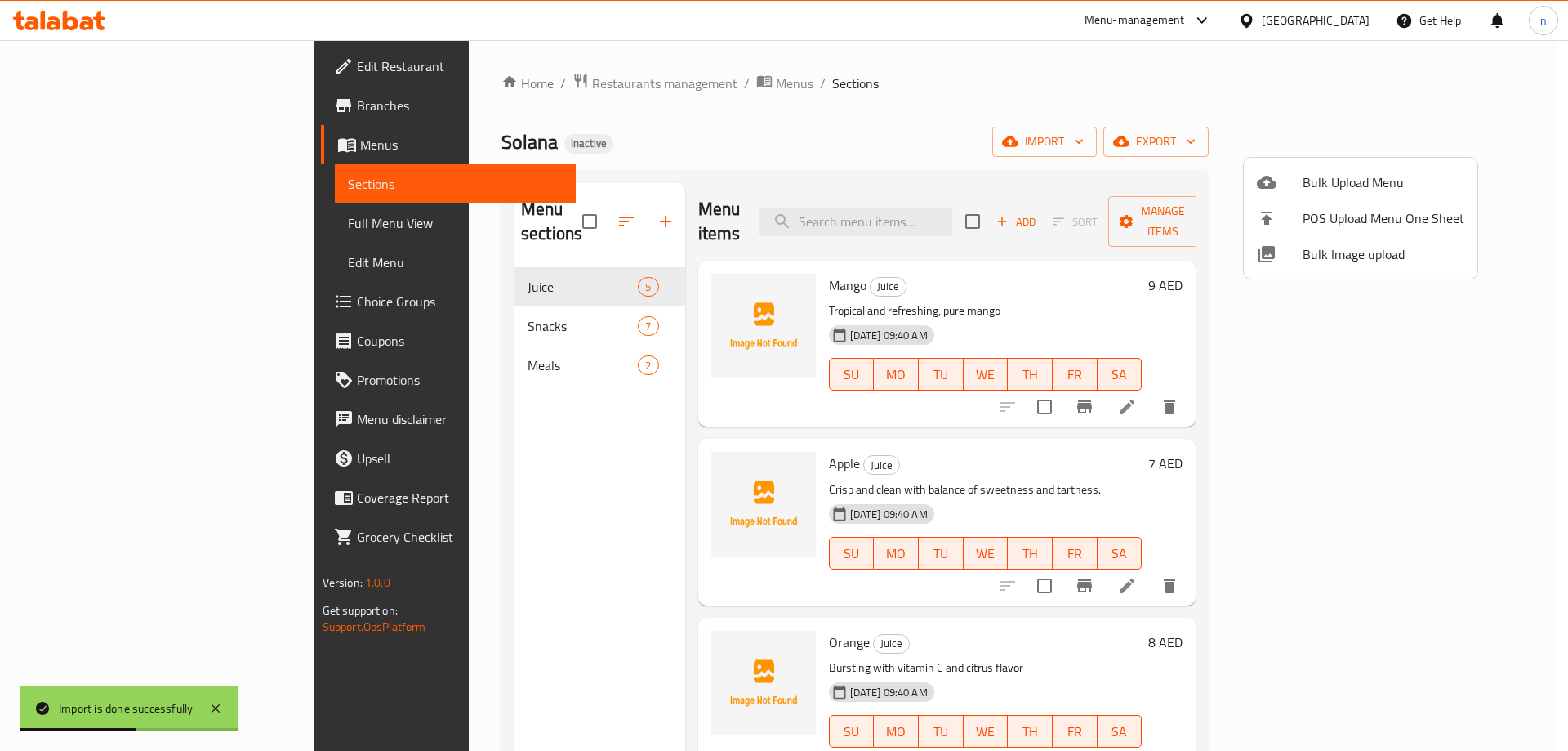
click at [110, 218] on div at bounding box center [784, 376] width 1568 height 751
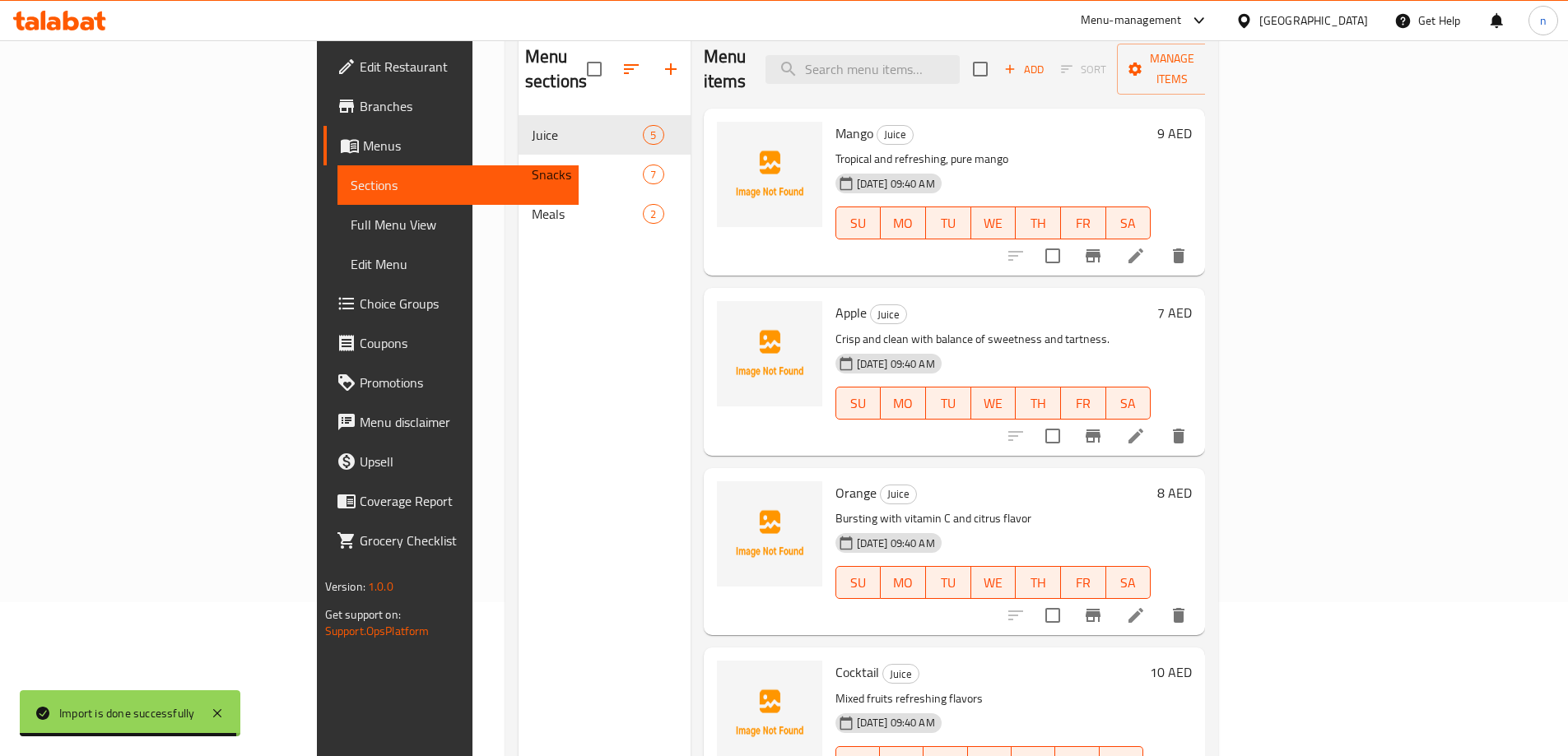
scroll to position [231, 0]
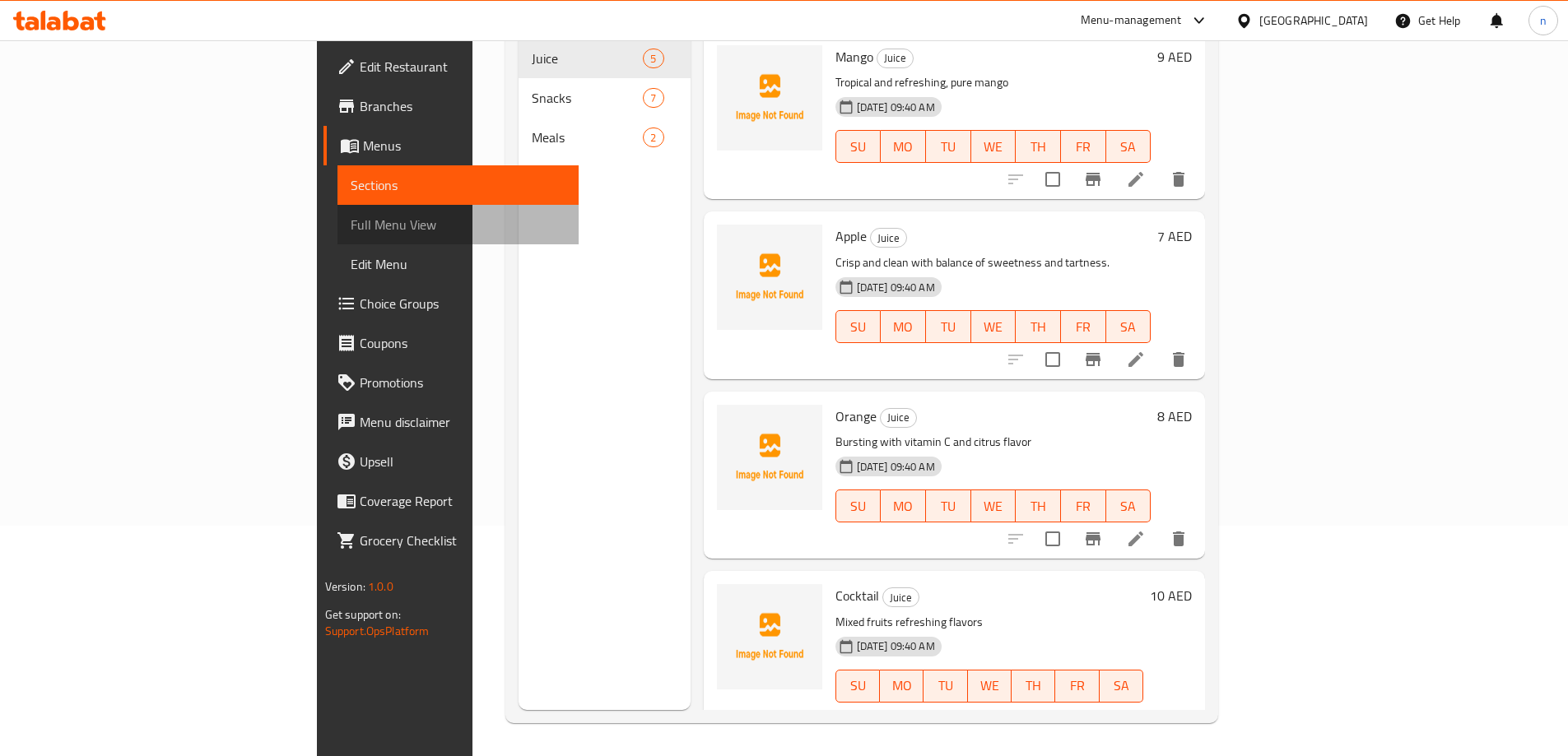
click at [351, 214] on span "Full Menu View" at bounding box center [458, 224] width 215 height 20
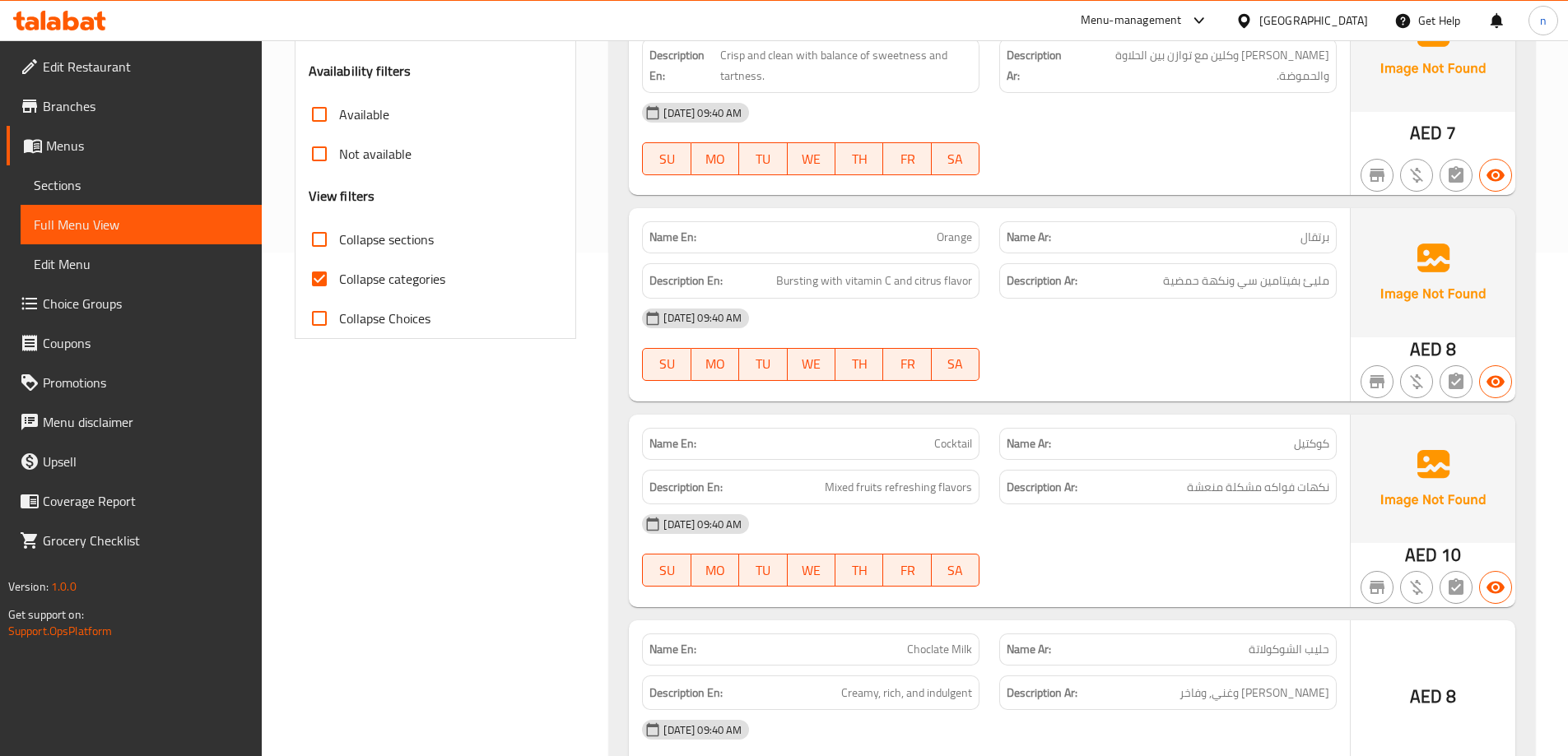
scroll to position [560, 0]
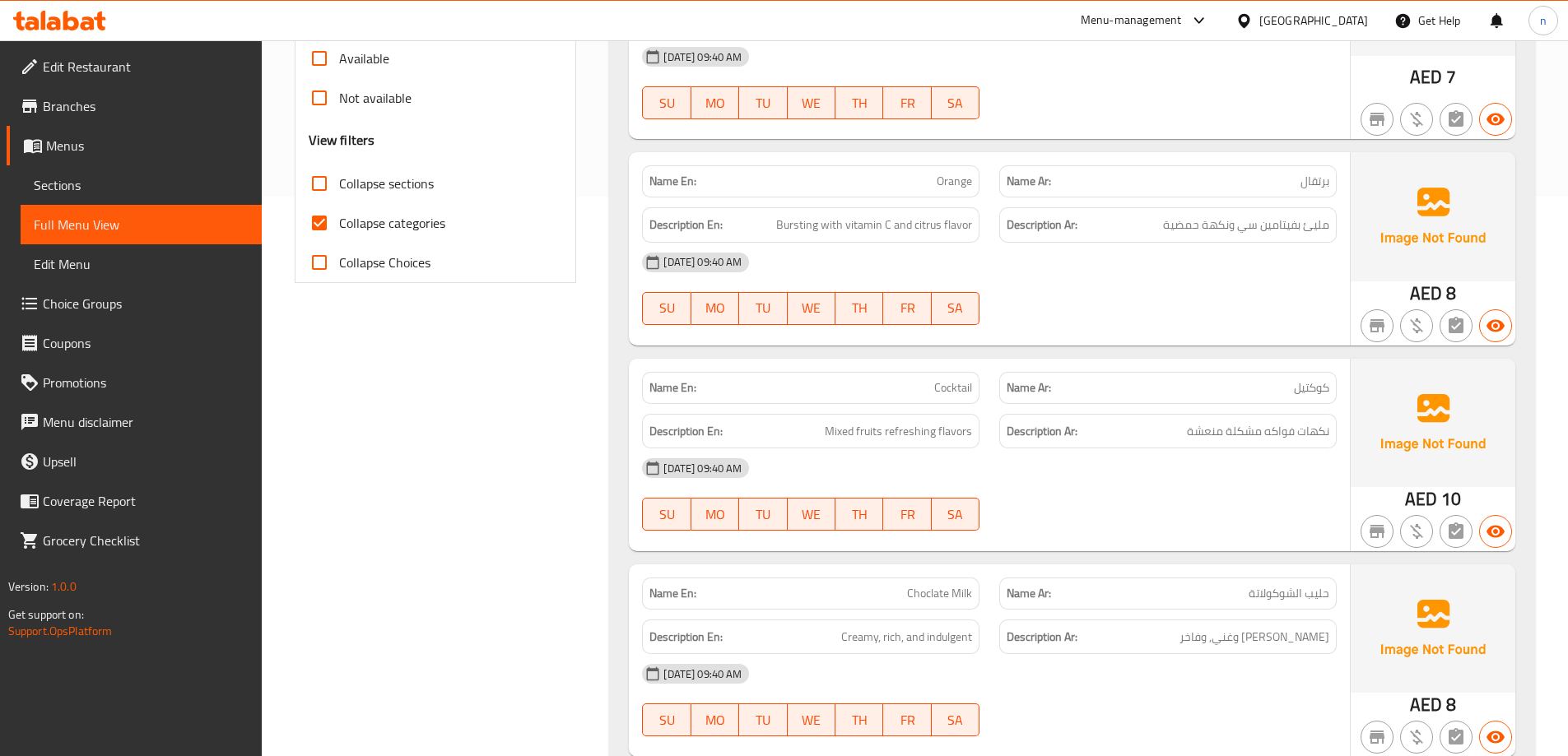
click at [335, 219] on input "Collapse categories" at bounding box center [319, 223] width 39 height 39
checkbox input "false"
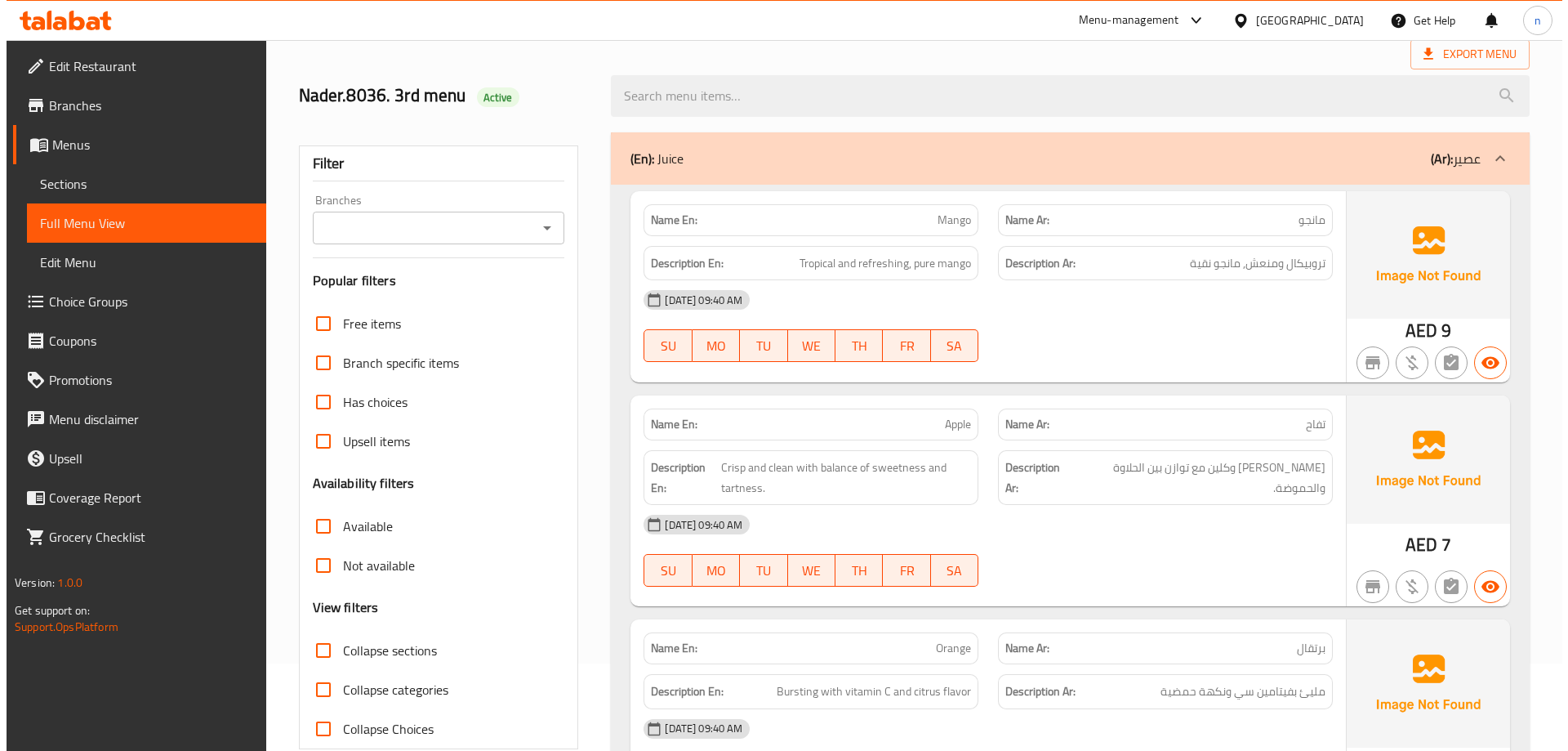
scroll to position [0, 0]
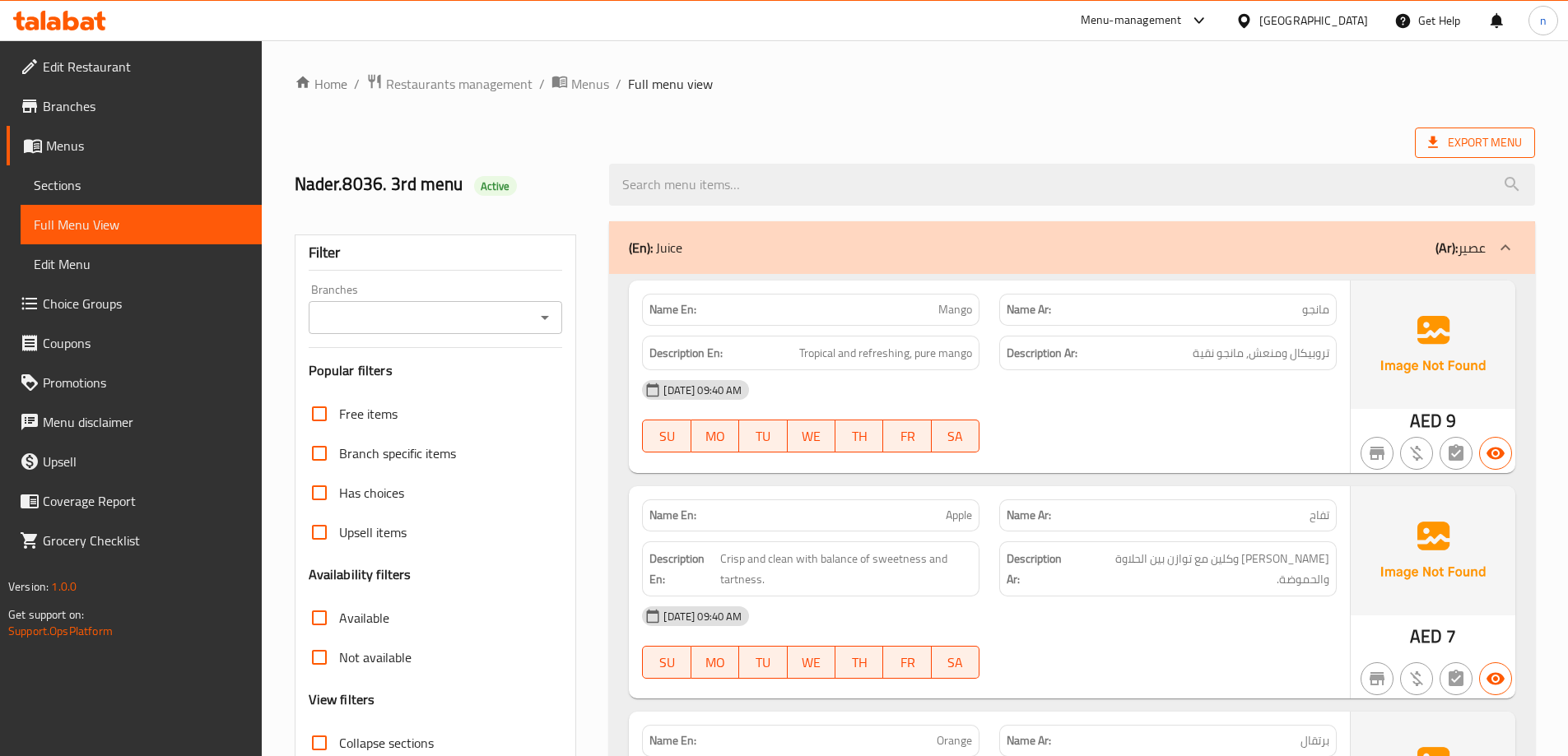
click at [1469, 144] on span "Export Menu" at bounding box center [1474, 143] width 94 height 21
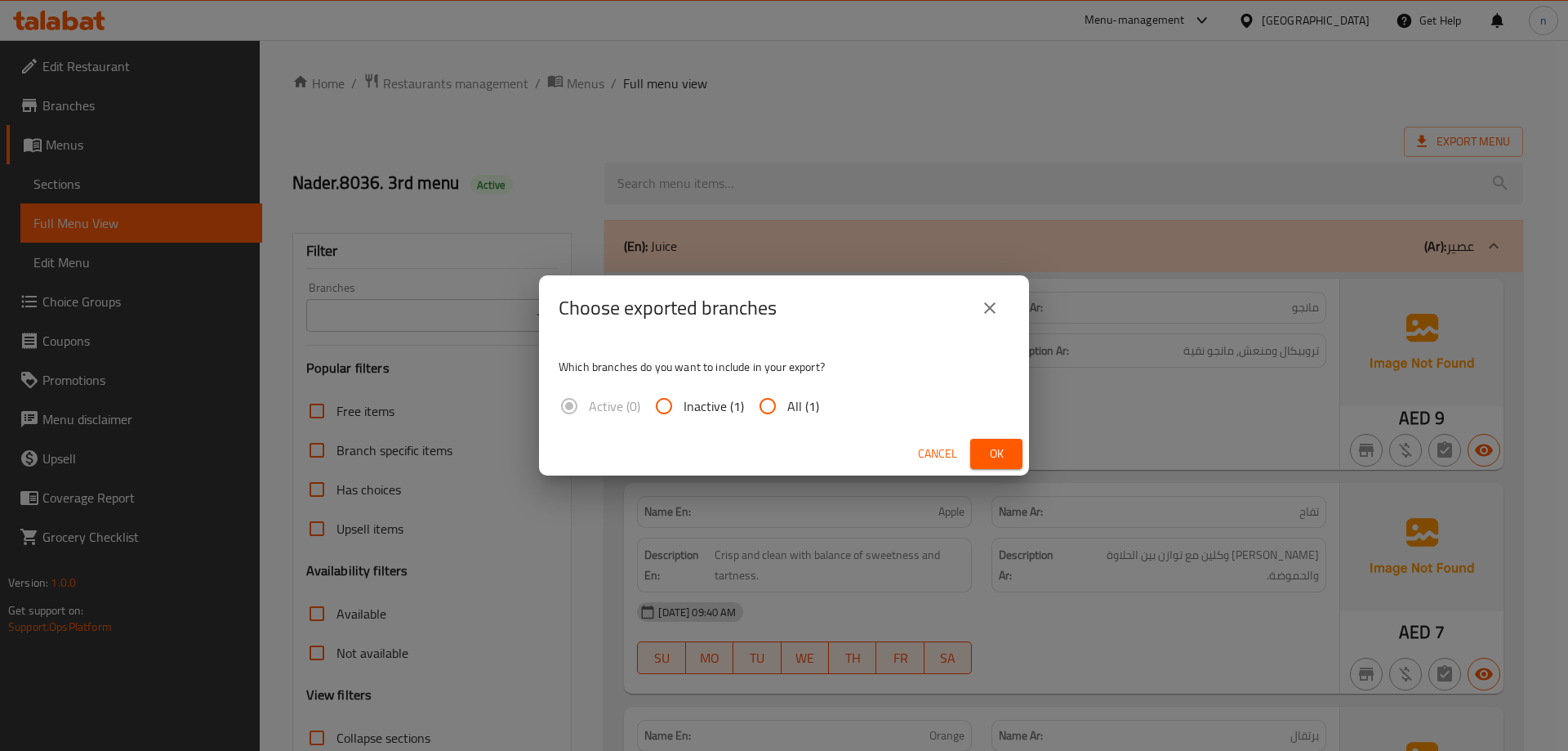
click at [790, 396] on span "All (1)" at bounding box center [803, 406] width 32 height 20
click at [788, 396] on input "All (1)" at bounding box center [767, 405] width 39 height 39
radio input "true"
click at [987, 449] on span "Ok" at bounding box center [996, 454] width 26 height 21
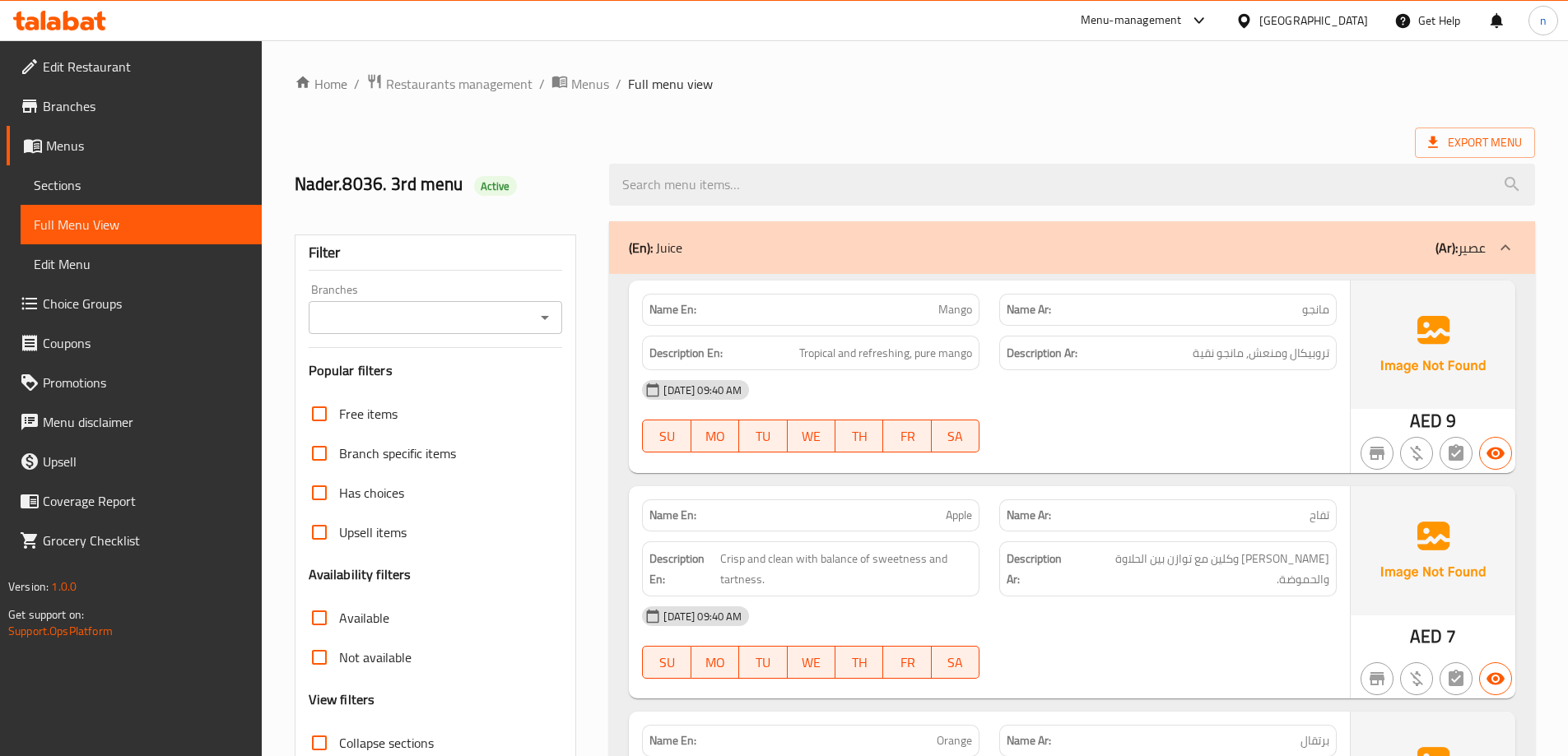
click at [115, 154] on span "Menus" at bounding box center [147, 145] width 203 height 20
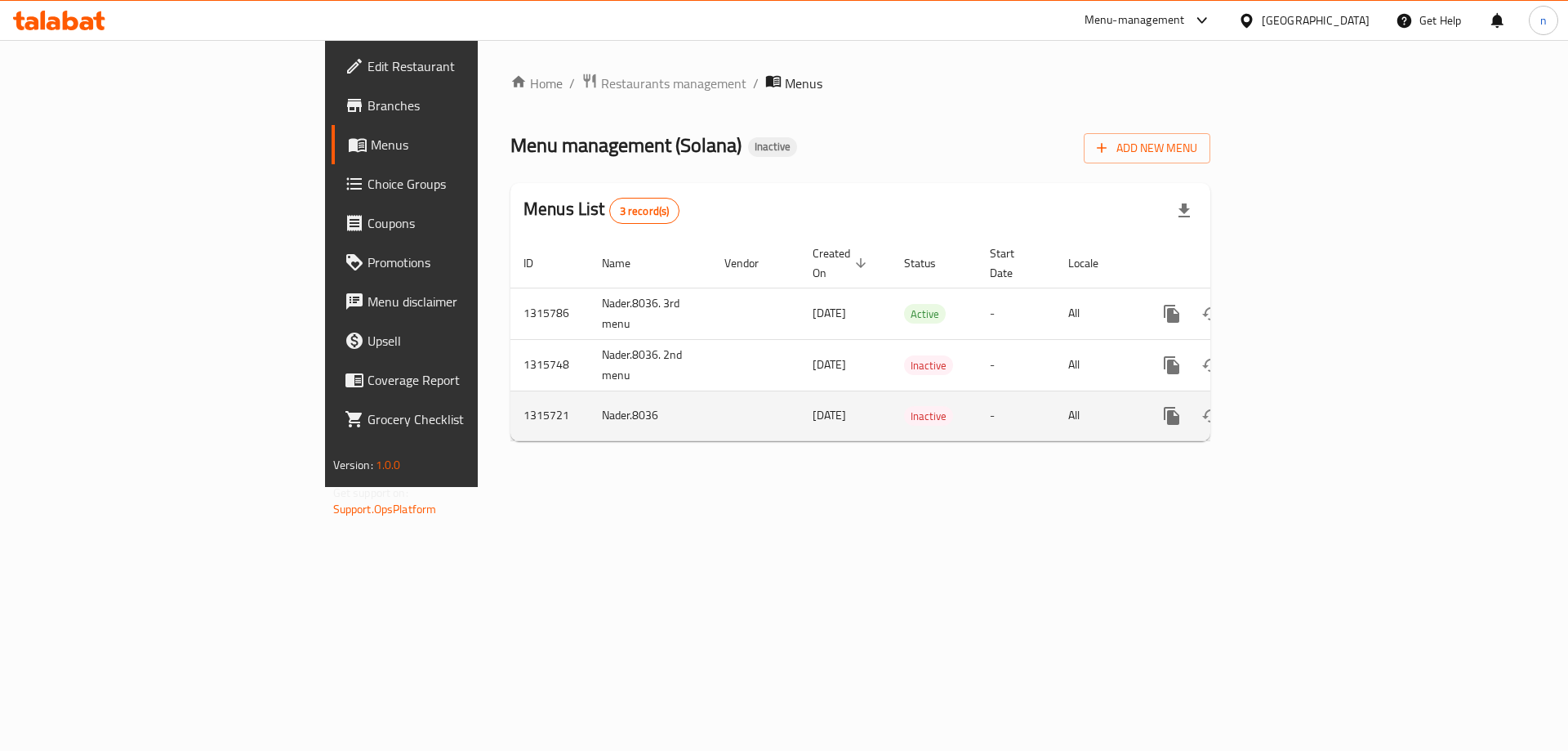
click at [1300, 406] on icon "enhanced table" at bounding box center [1290, 416] width 20 height 20
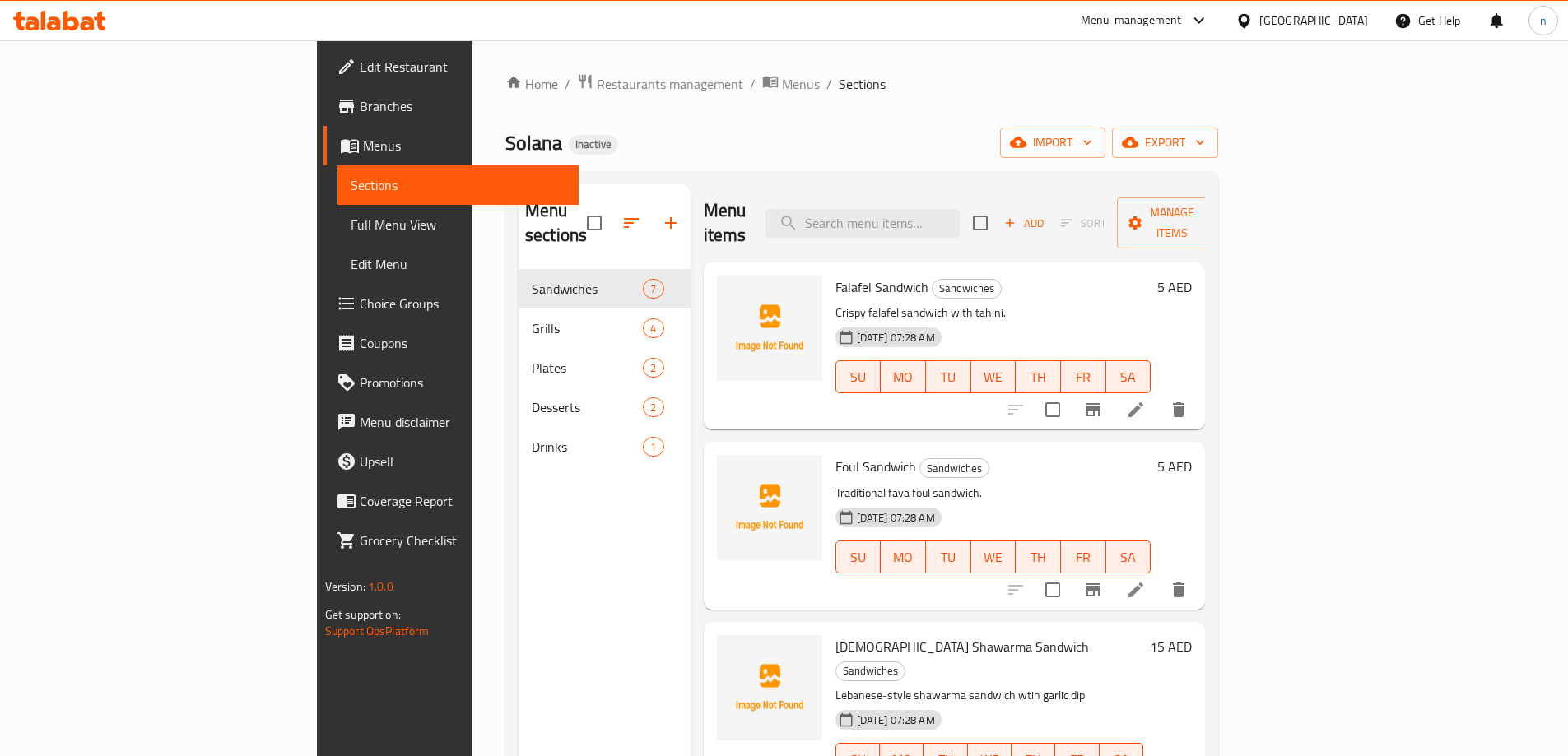
click at [363, 143] on span "Menus" at bounding box center [464, 145] width 203 height 20
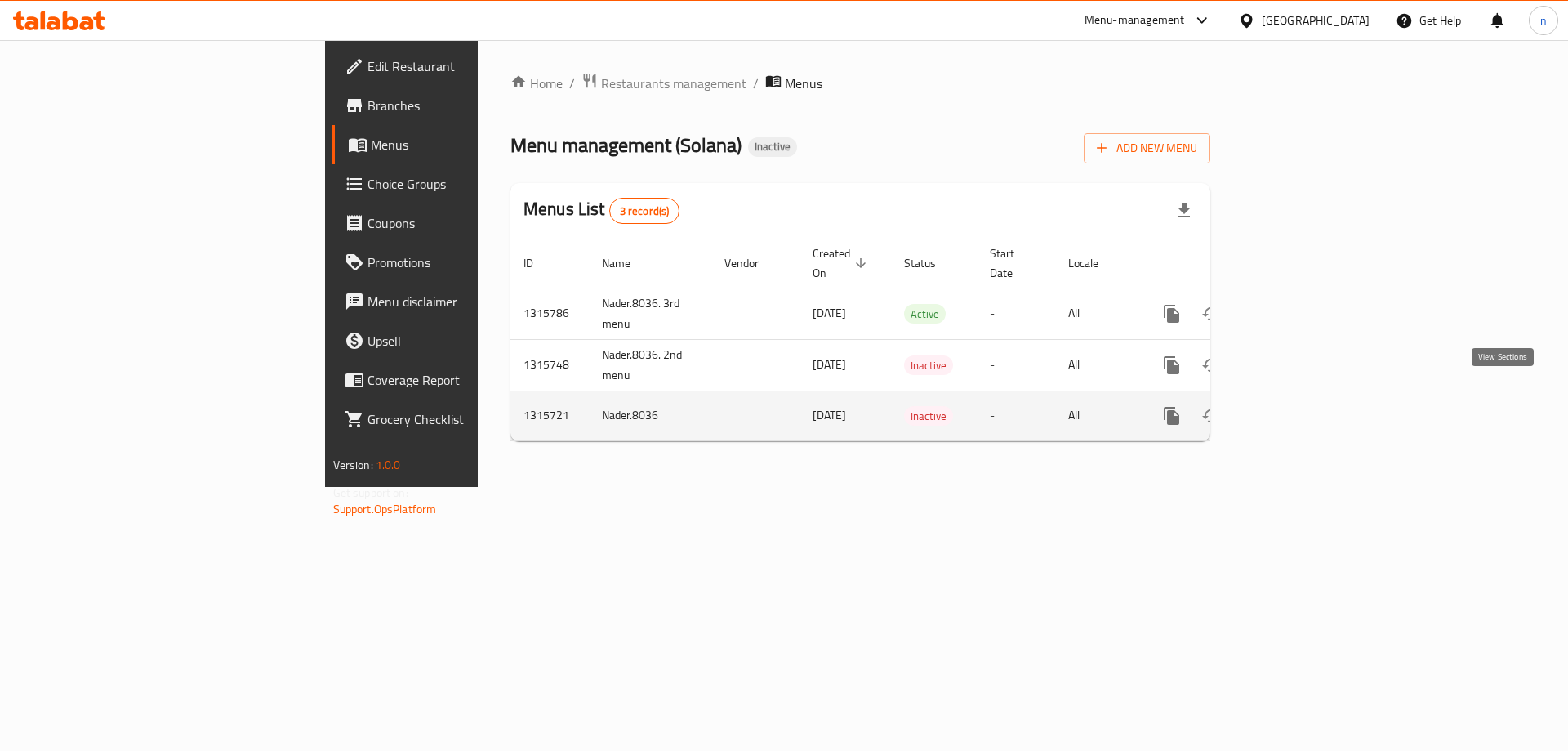
click at [1297, 409] on icon "enhanced table" at bounding box center [1290, 416] width 14 height 14
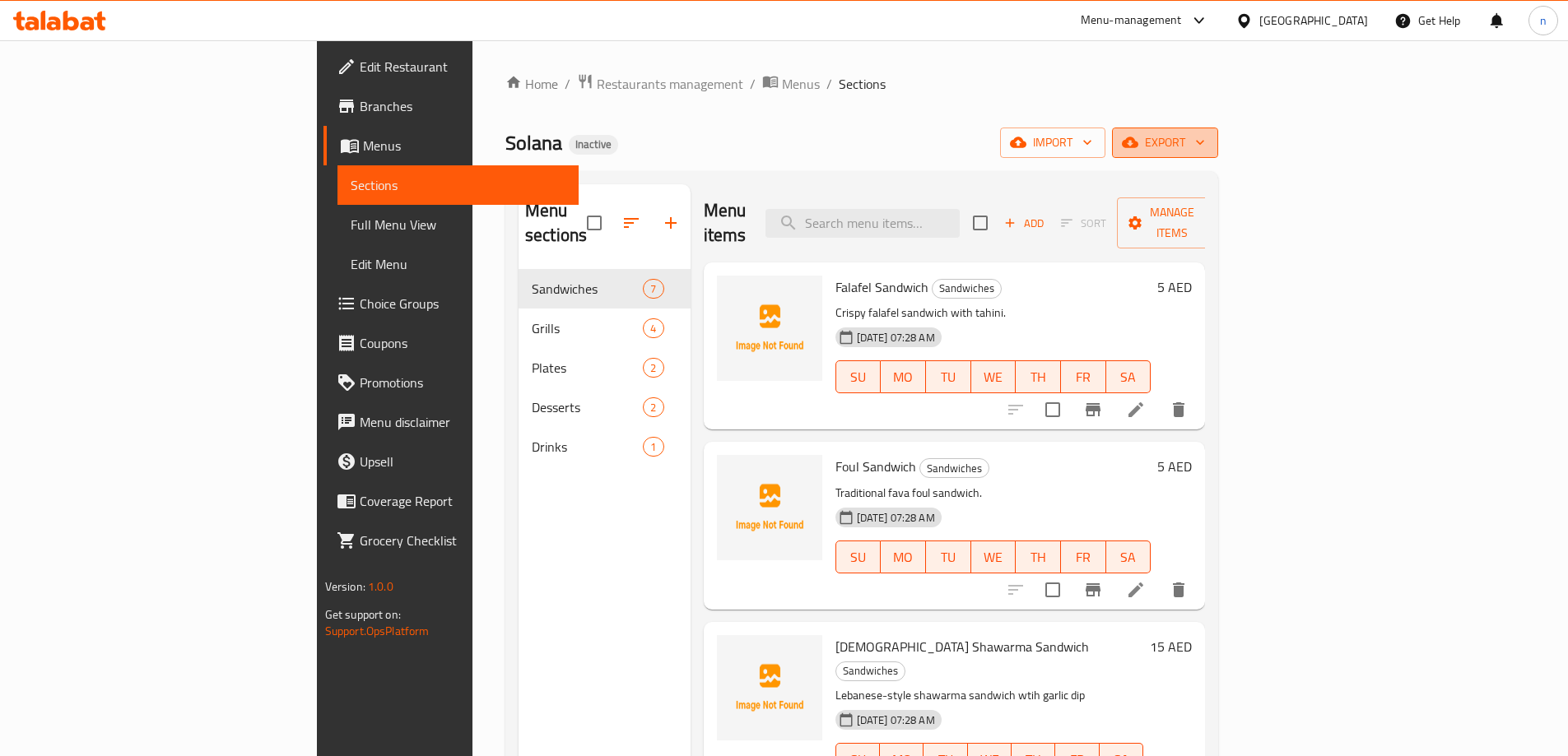
click at [1205, 138] on span "export" at bounding box center [1165, 143] width 80 height 21
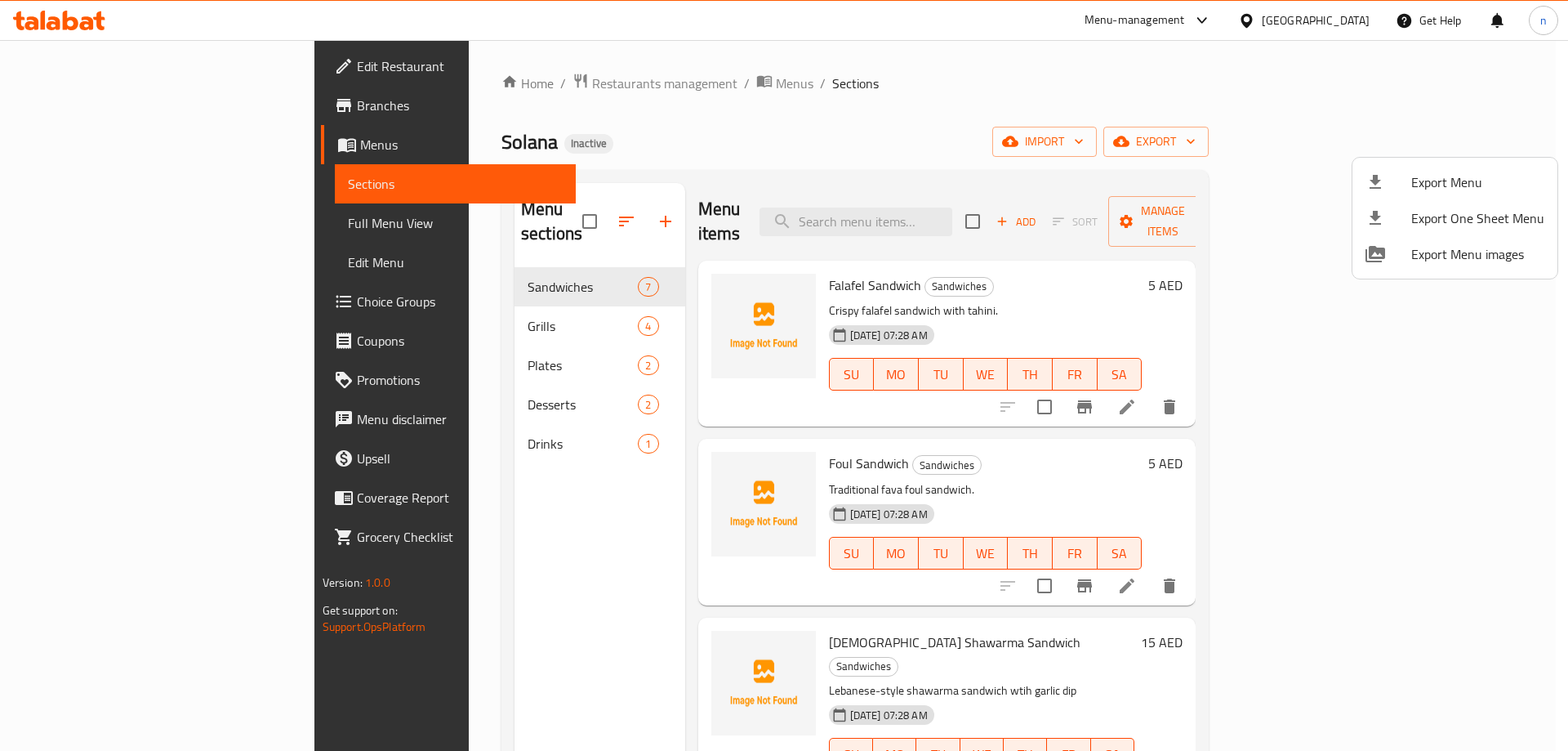
click at [1412, 176] on span "Export Menu" at bounding box center [1479, 182] width 134 height 20
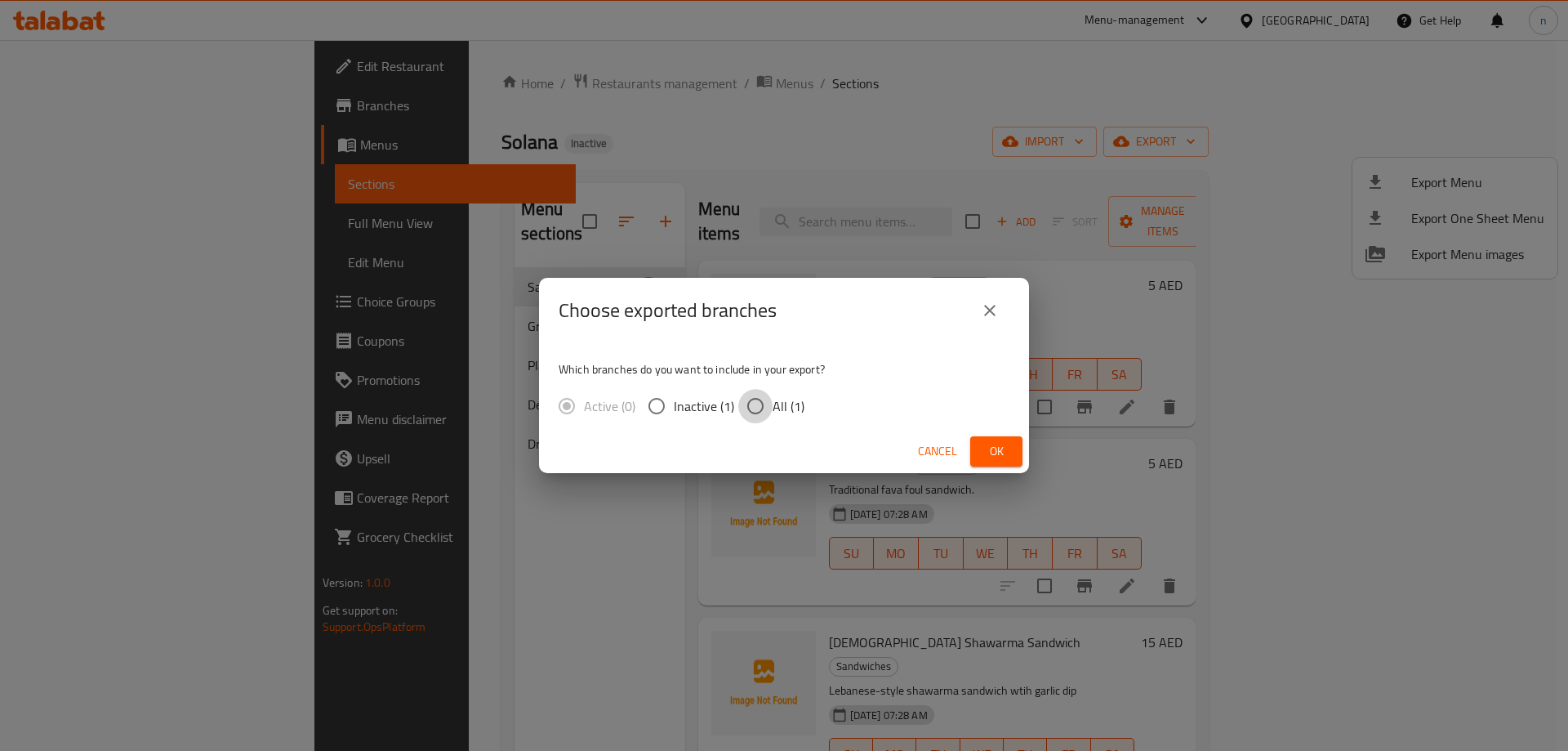
click at [757, 393] on input "All (1)" at bounding box center [756, 406] width 34 height 34
radio input "true"
click at [996, 454] on span "Ok" at bounding box center [996, 451] width 26 height 21
